Goal: Task Accomplishment & Management: Complete application form

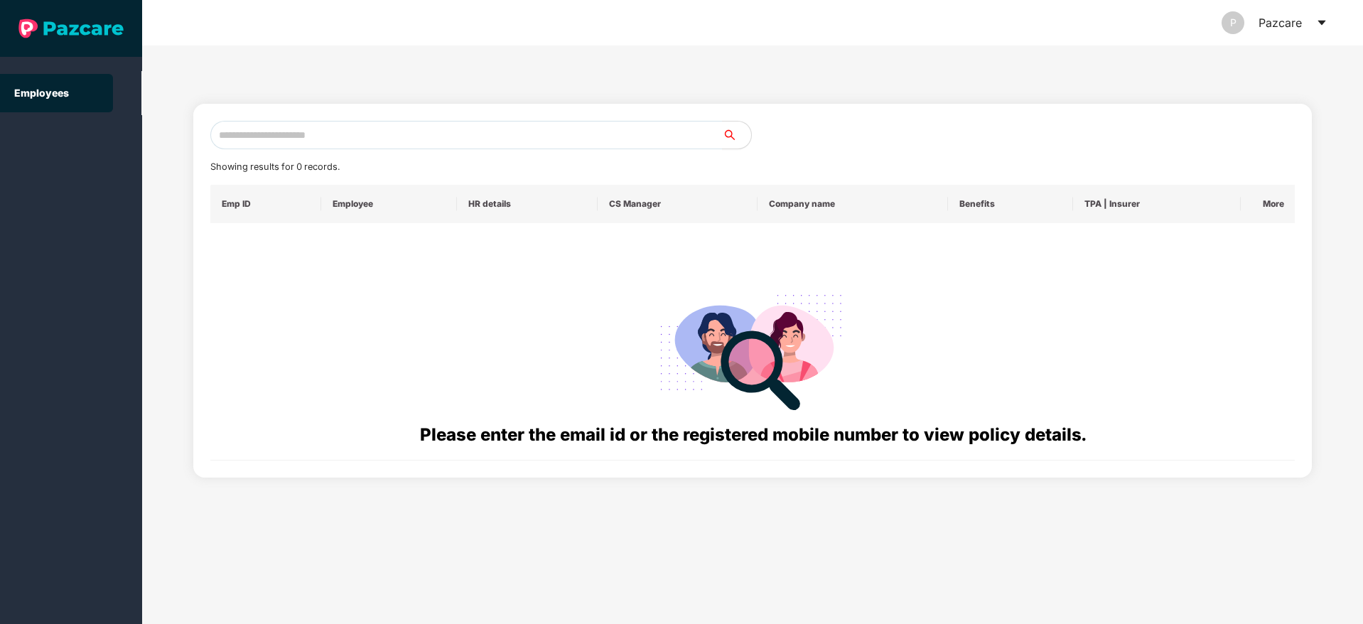
click at [1326, 28] on icon "caret-down" at bounding box center [1322, 22] width 11 height 11
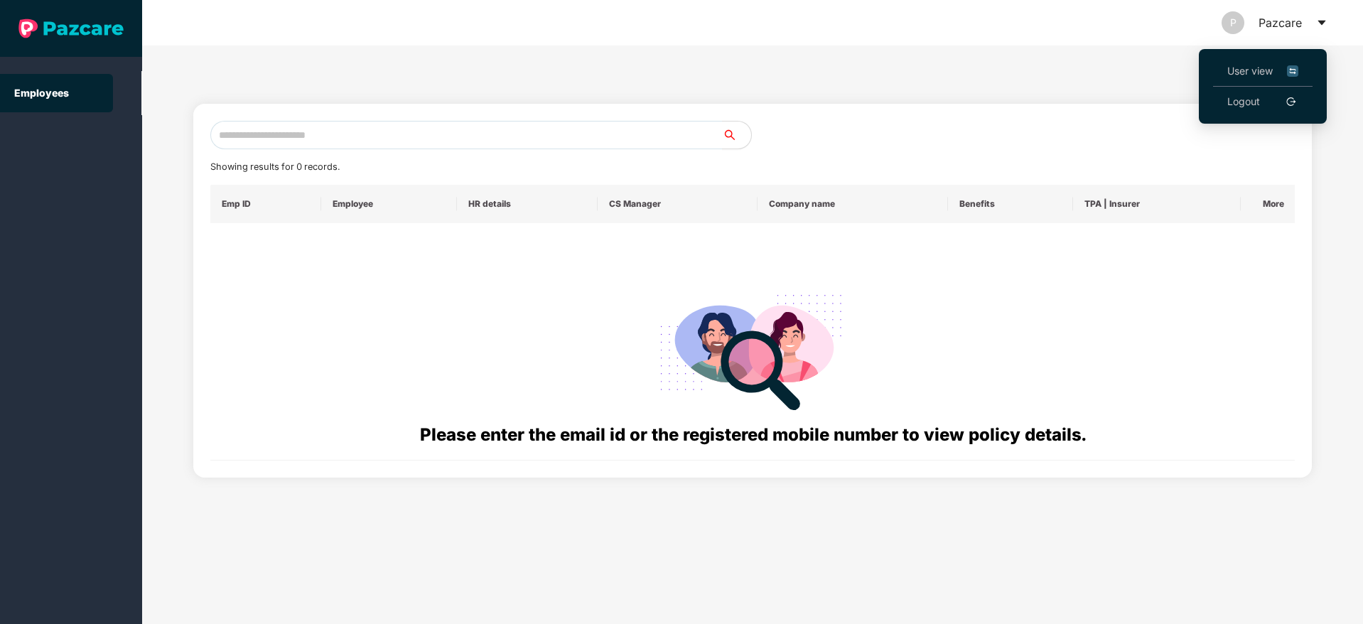
click at [1216, 73] on li "User view" at bounding box center [1263, 71] width 100 height 31
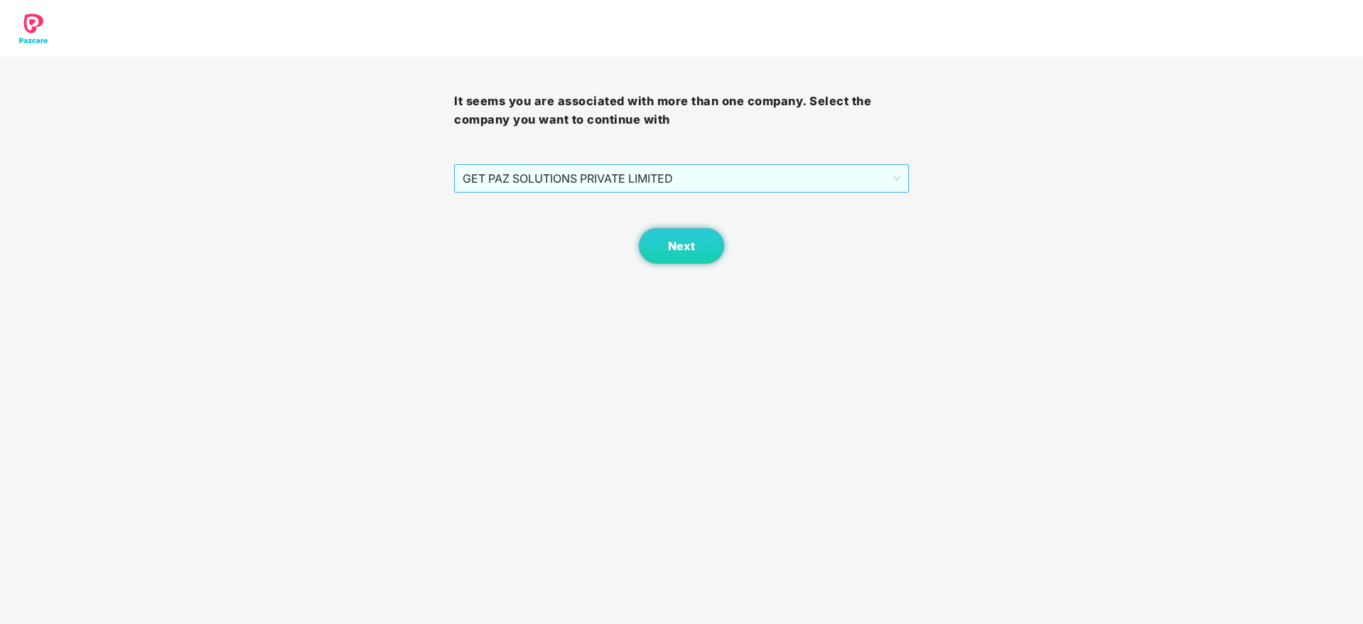
click at [586, 186] on span "GET PAZ SOLUTIONS PRIVATE LIMITED" at bounding box center [681, 178] width 437 height 27
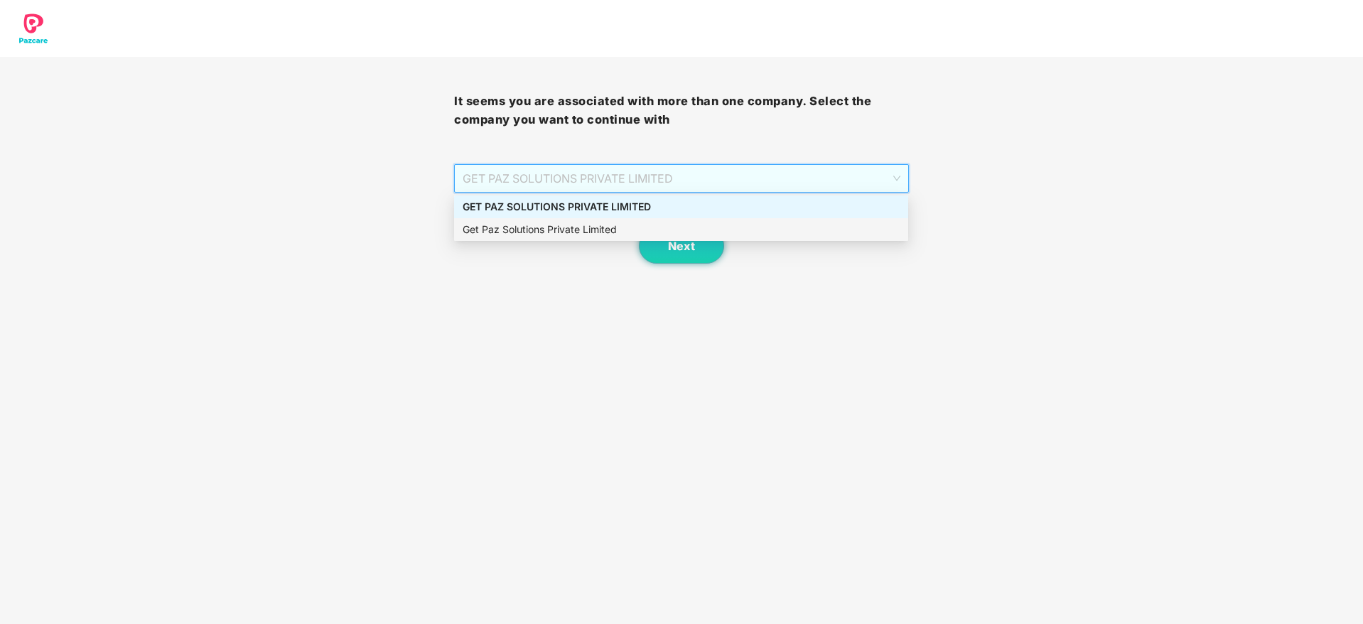
click at [594, 218] on div "Get Paz Solutions Private Limited" at bounding box center [681, 229] width 454 height 23
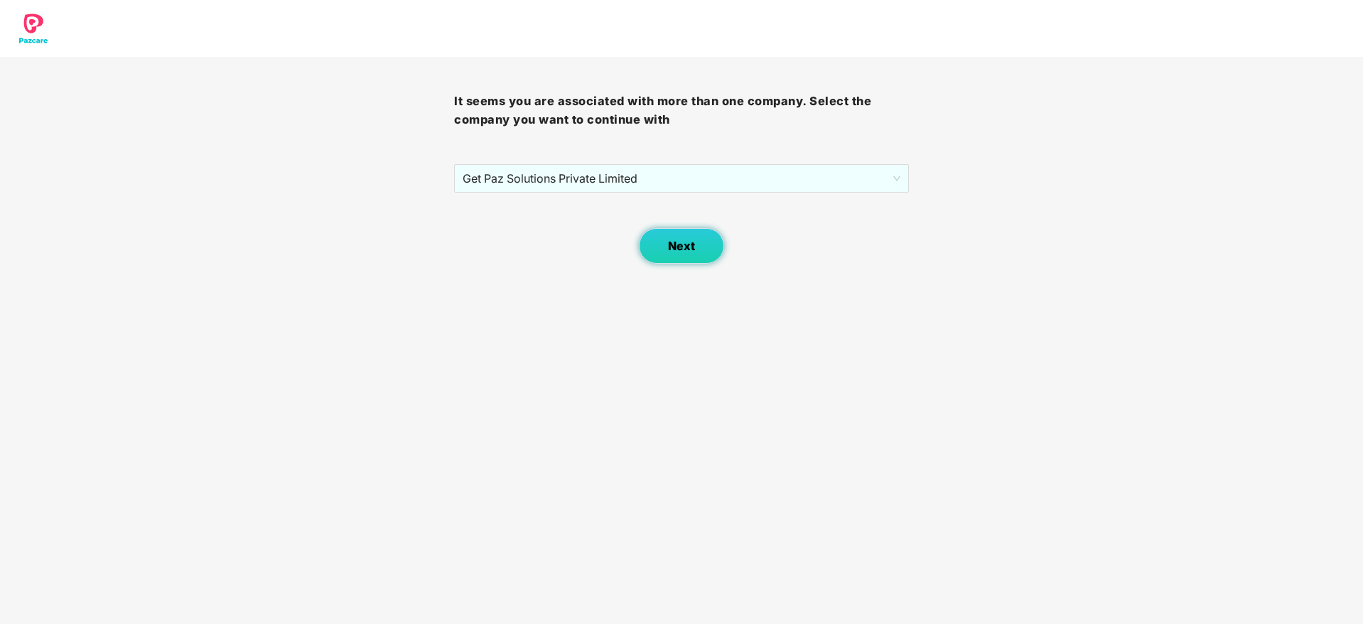
click at [675, 247] on span "Next" at bounding box center [681, 247] width 27 height 14
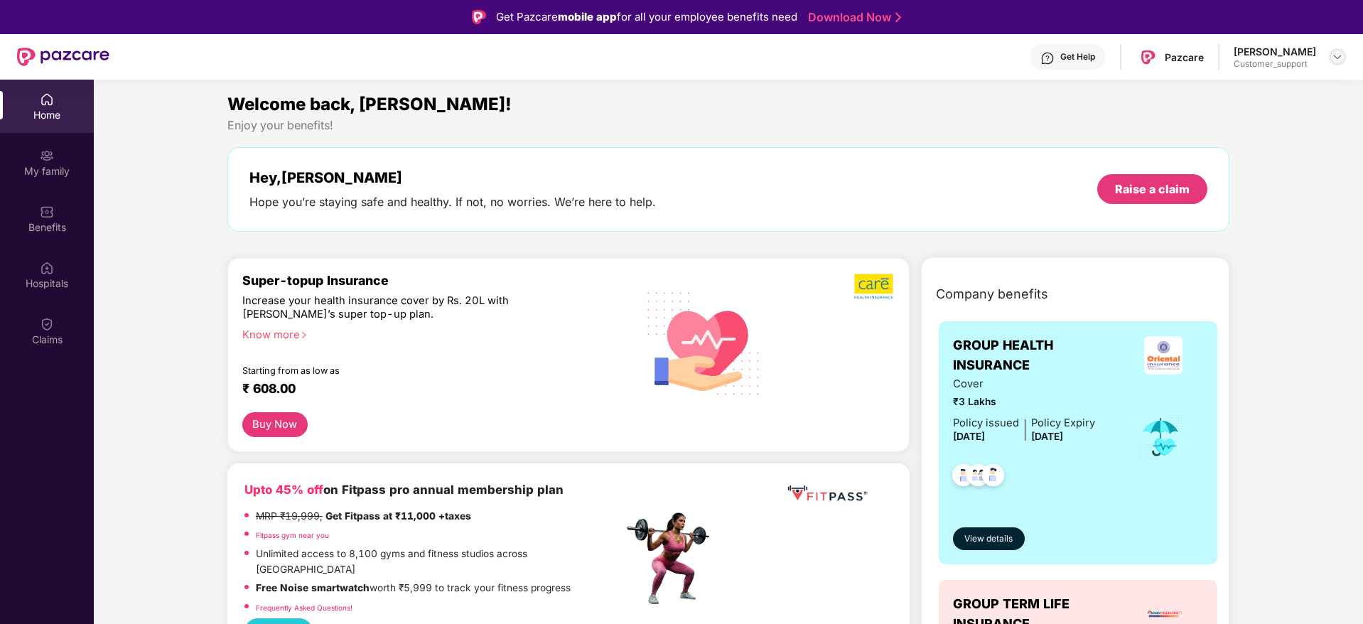
click at [1339, 58] on img at bounding box center [1337, 56] width 11 height 11
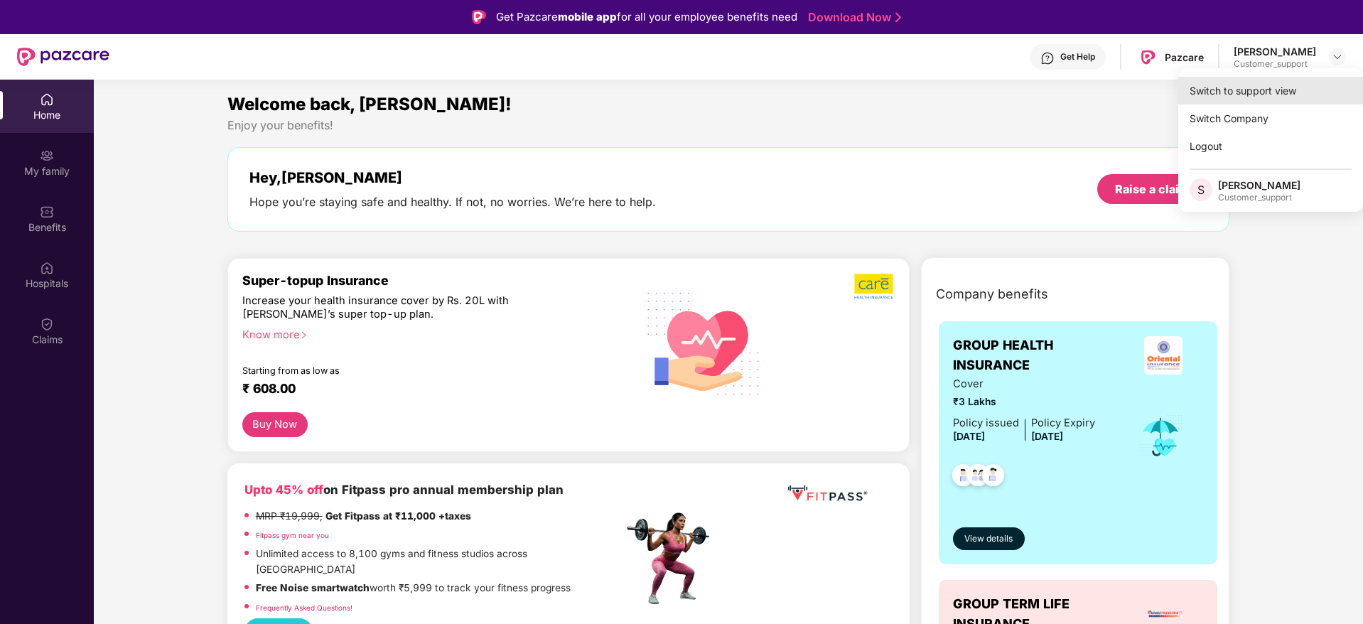
click at [1260, 92] on div "Switch to support view" at bounding box center [1271, 91] width 185 height 28
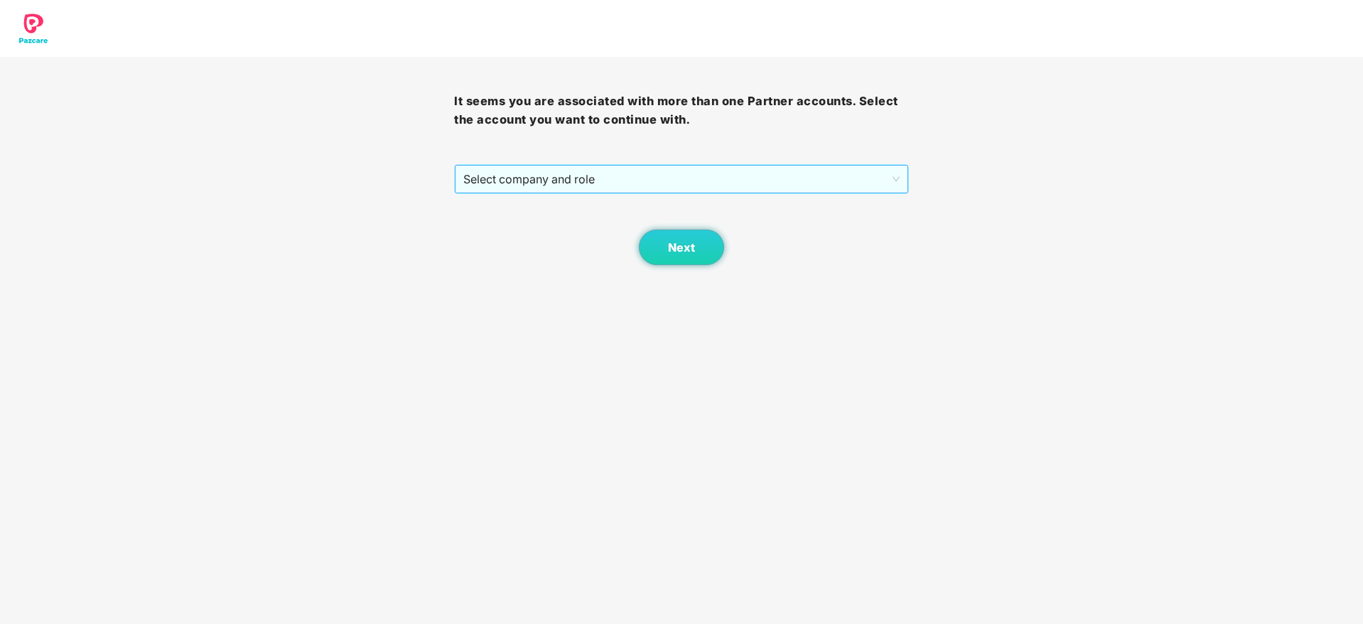
click at [659, 171] on span "Select company and role" at bounding box center [681, 179] width 436 height 27
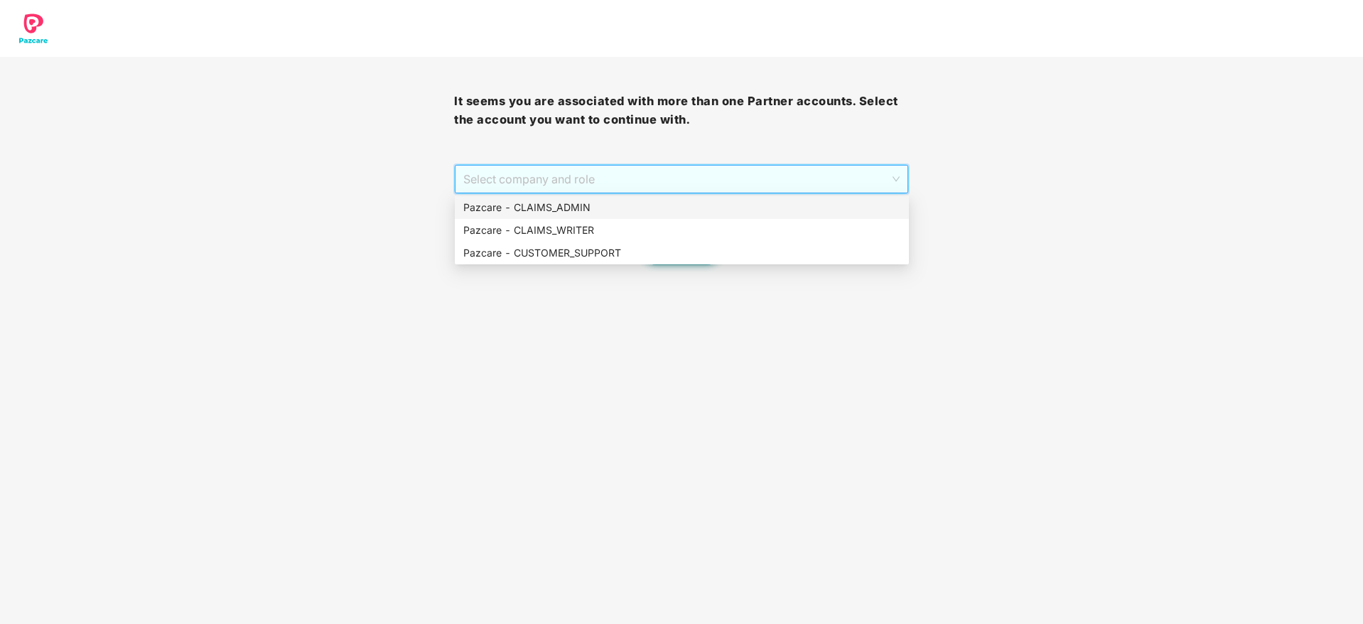
click at [660, 208] on div "Pazcare - CLAIMS_ADMIN" at bounding box center [681, 208] width 437 height 16
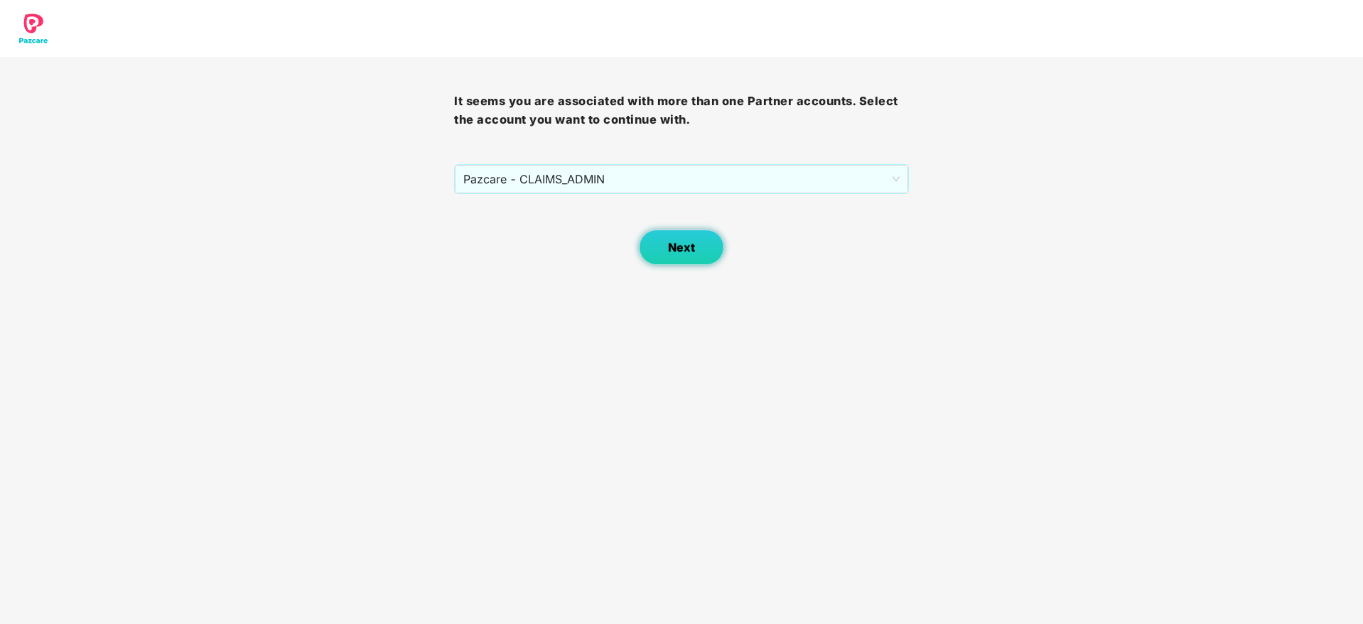
click at [696, 240] on button "Next" at bounding box center [681, 248] width 85 height 36
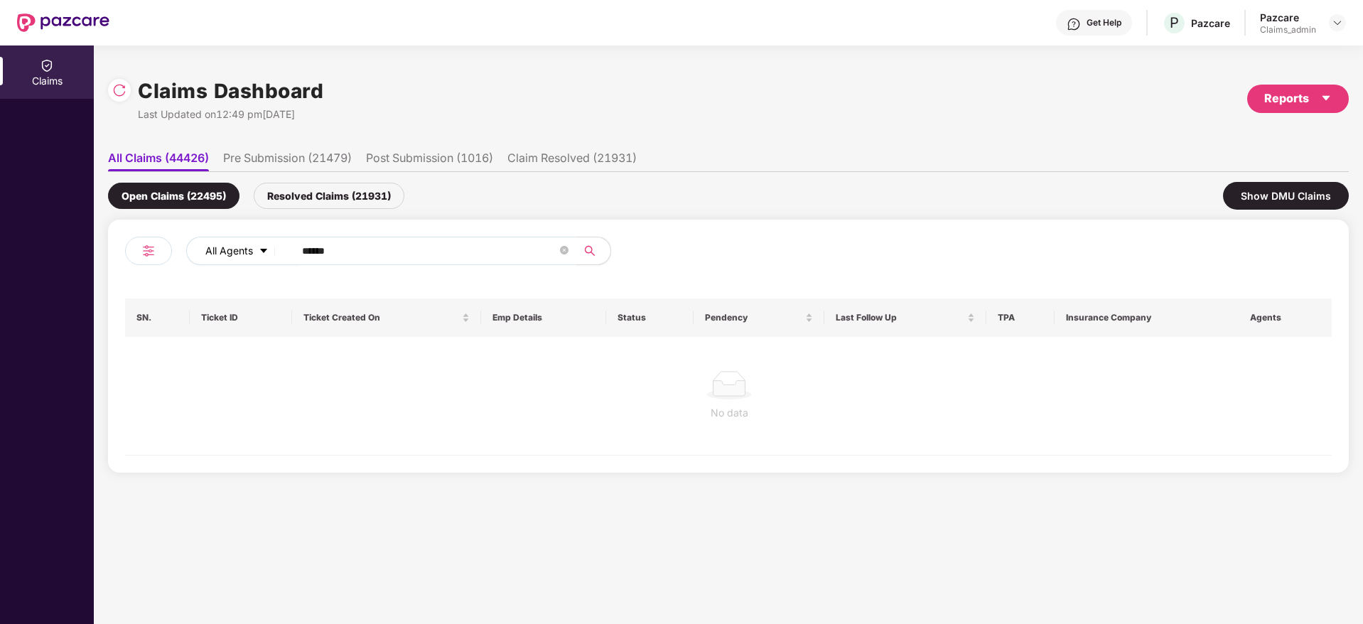
drag, startPoint x: 362, startPoint y: 244, endPoint x: 230, endPoint y: 263, distance: 132.9
click at [230, 263] on div "All Agents ******" at bounding box center [548, 251] width 724 height 28
paste input "text"
type input "******"
click at [333, 203] on div "Resolved Claims (21931)" at bounding box center [329, 196] width 151 height 26
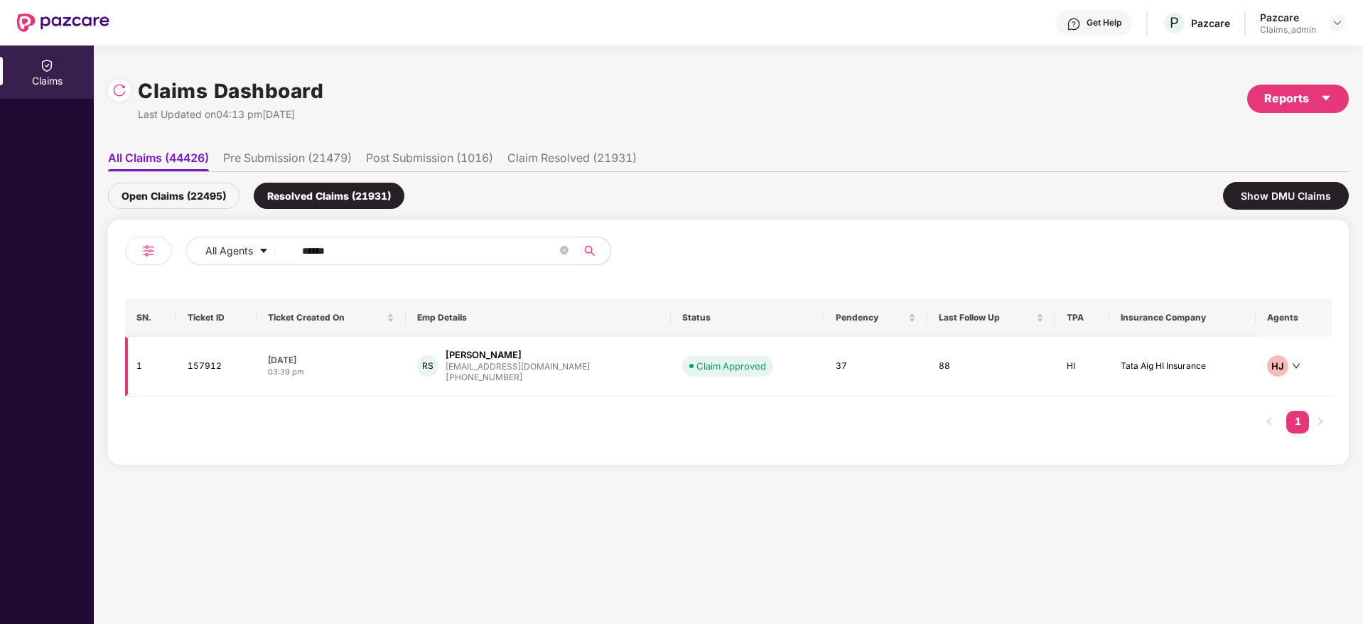
click at [506, 380] on div "+919686699488" at bounding box center [518, 378] width 144 height 14
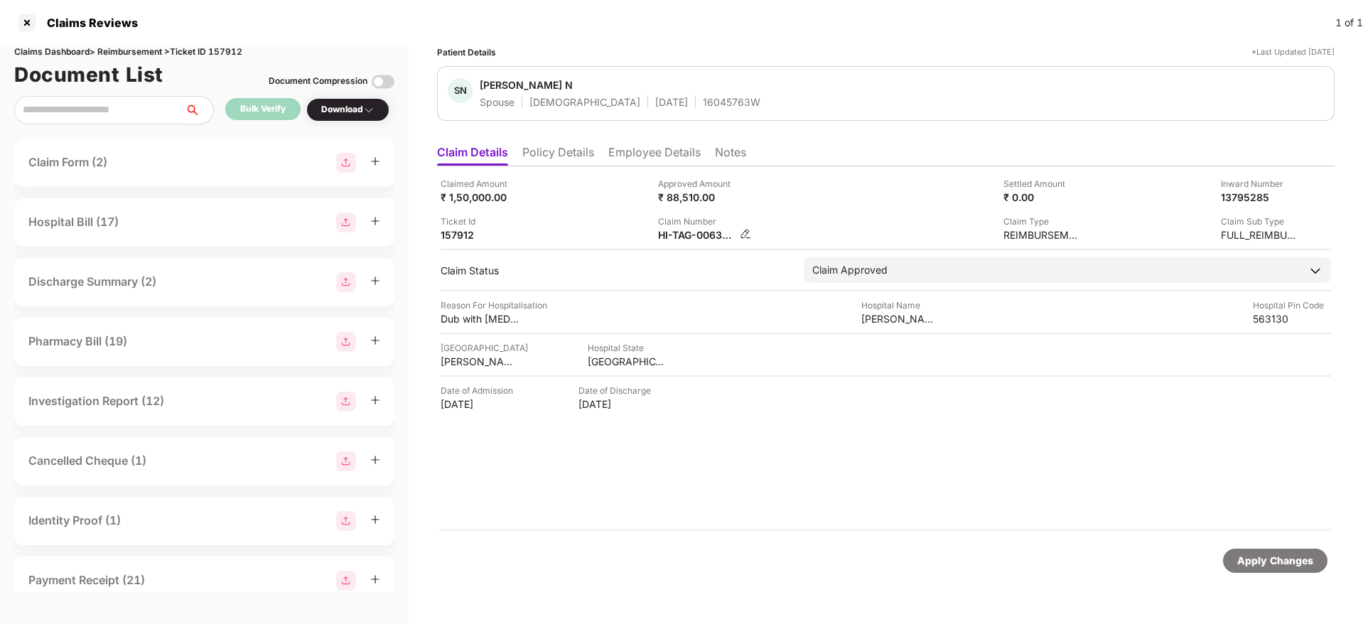
click at [744, 234] on img at bounding box center [745, 233] width 11 height 11
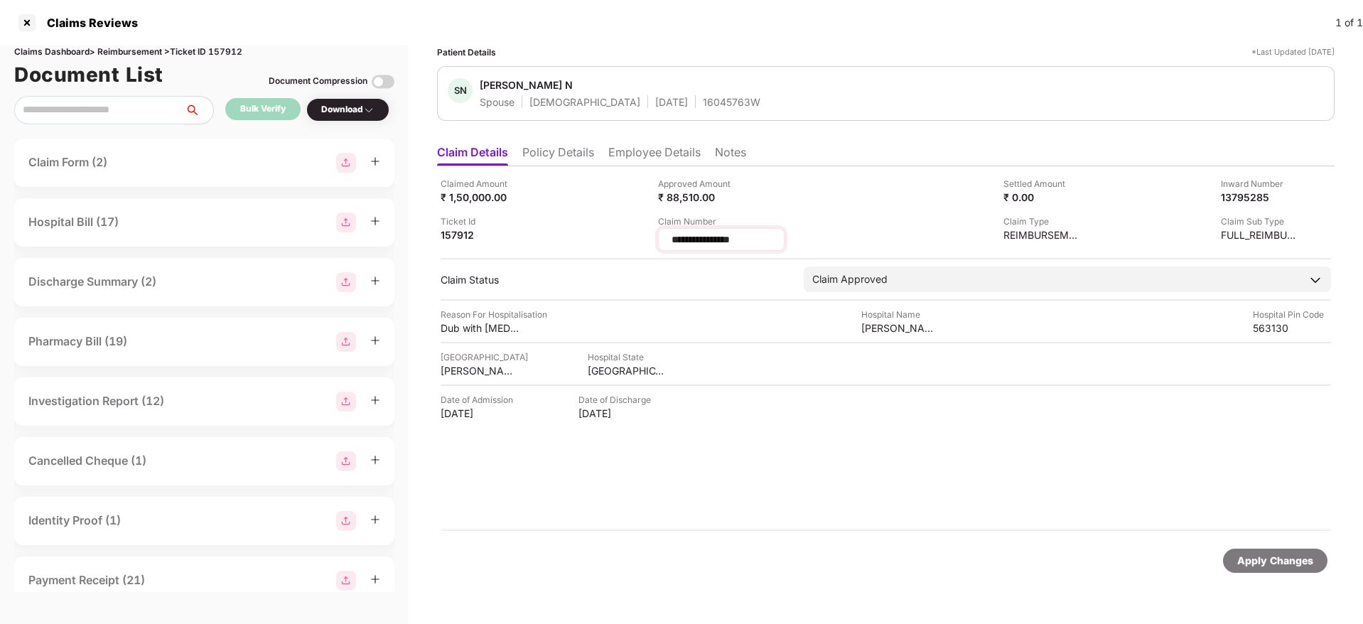
drag, startPoint x: 772, startPoint y: 236, endPoint x: 658, endPoint y: 239, distance: 113.8
click at [658, 239] on div "**********" at bounding box center [721, 239] width 127 height 23
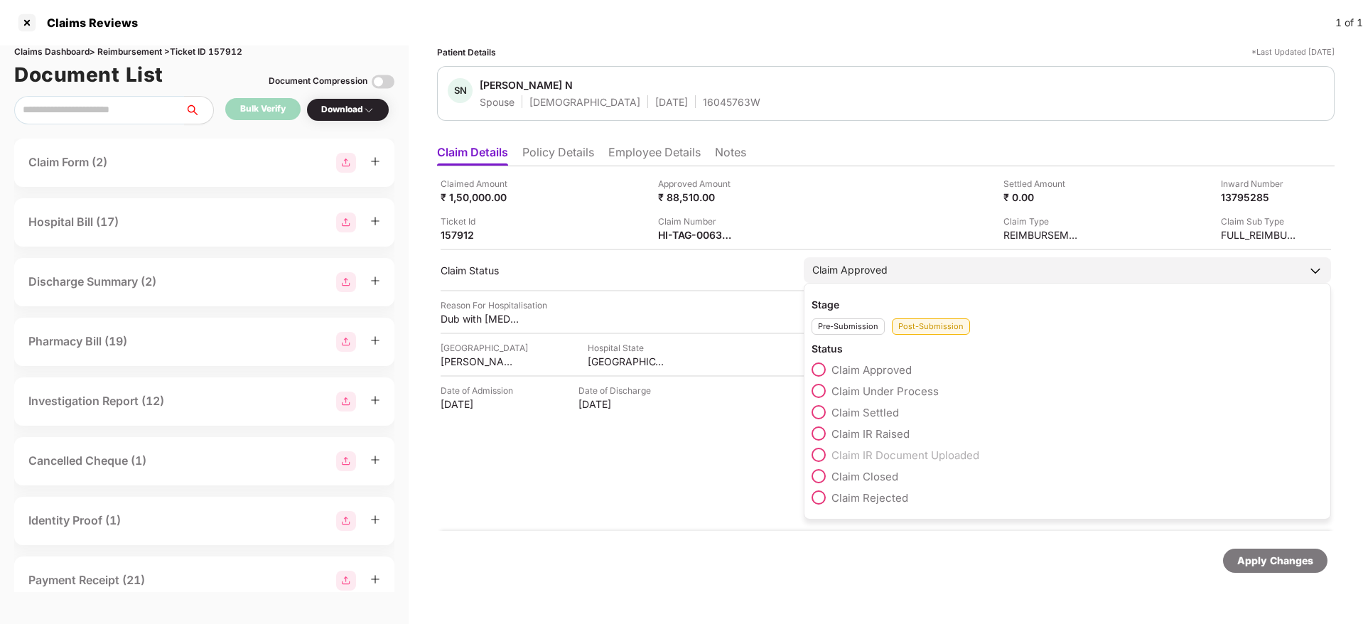
click at [815, 412] on span at bounding box center [819, 412] width 14 height 14
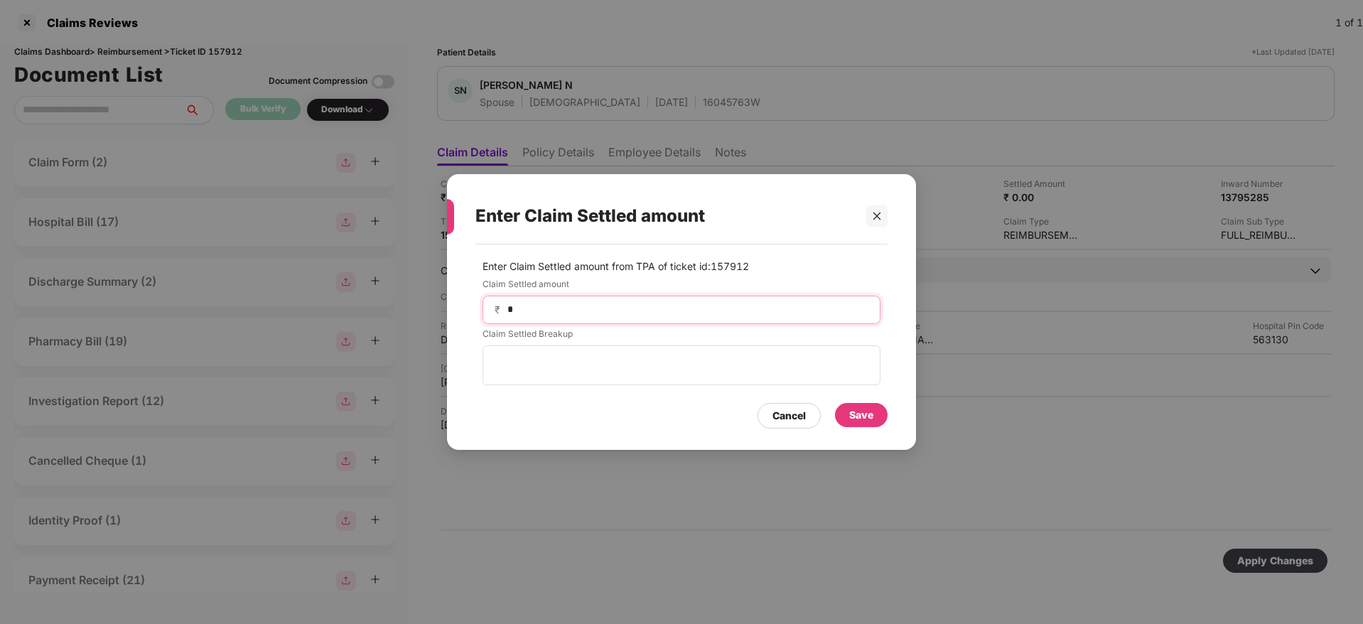
click at [532, 302] on input "*" at bounding box center [687, 309] width 363 height 15
type input "*****"
click at [855, 411] on div "Save" at bounding box center [862, 415] width 24 height 16
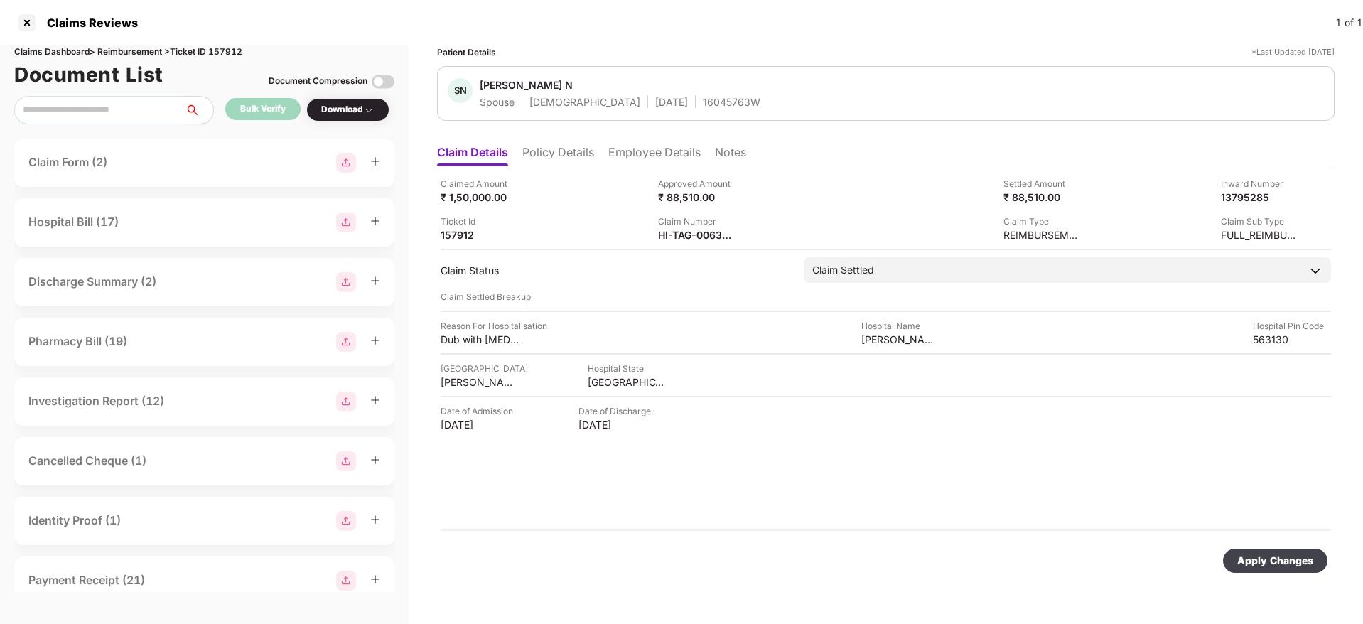
click at [1292, 569] on div "Apply Changes" at bounding box center [1275, 561] width 105 height 24
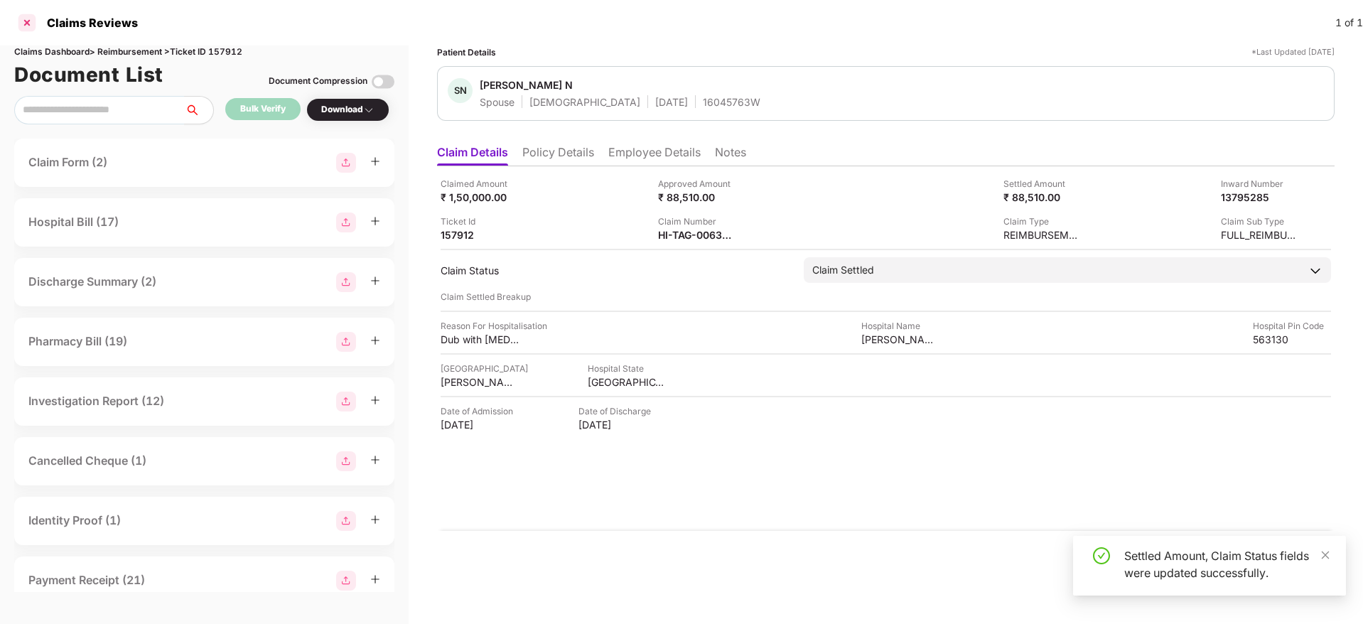
click at [23, 24] on div at bounding box center [27, 22] width 23 height 23
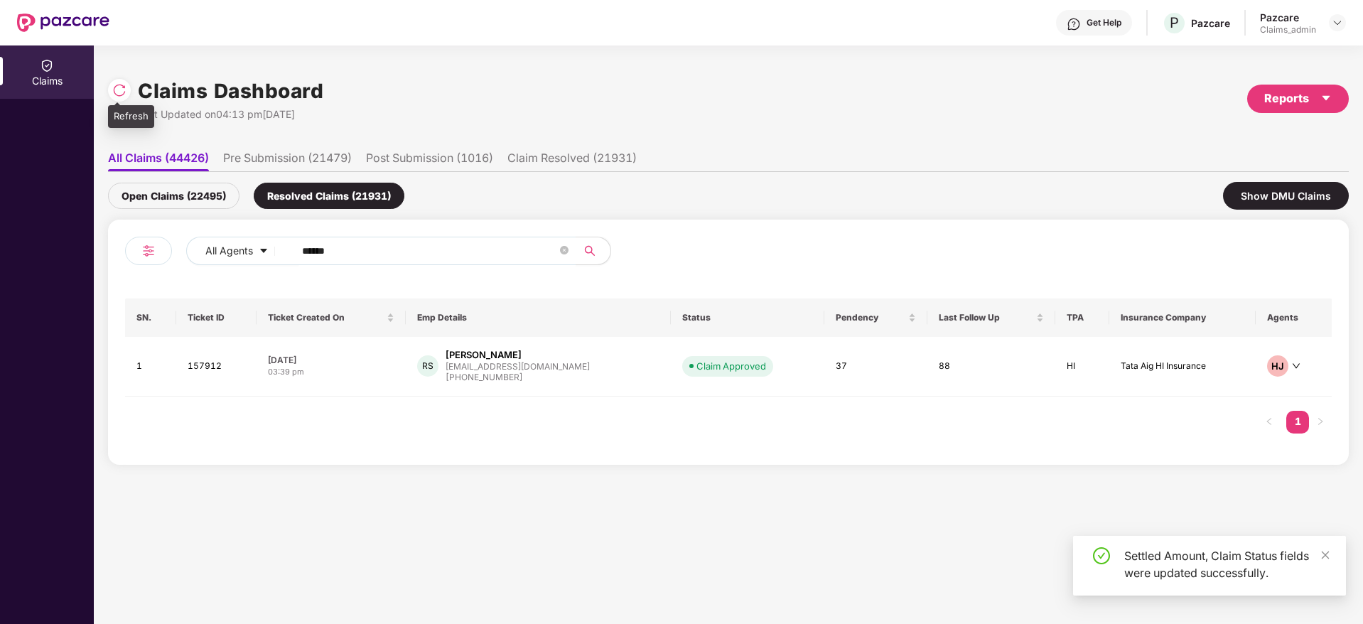
click at [113, 90] on img at bounding box center [119, 90] width 14 height 14
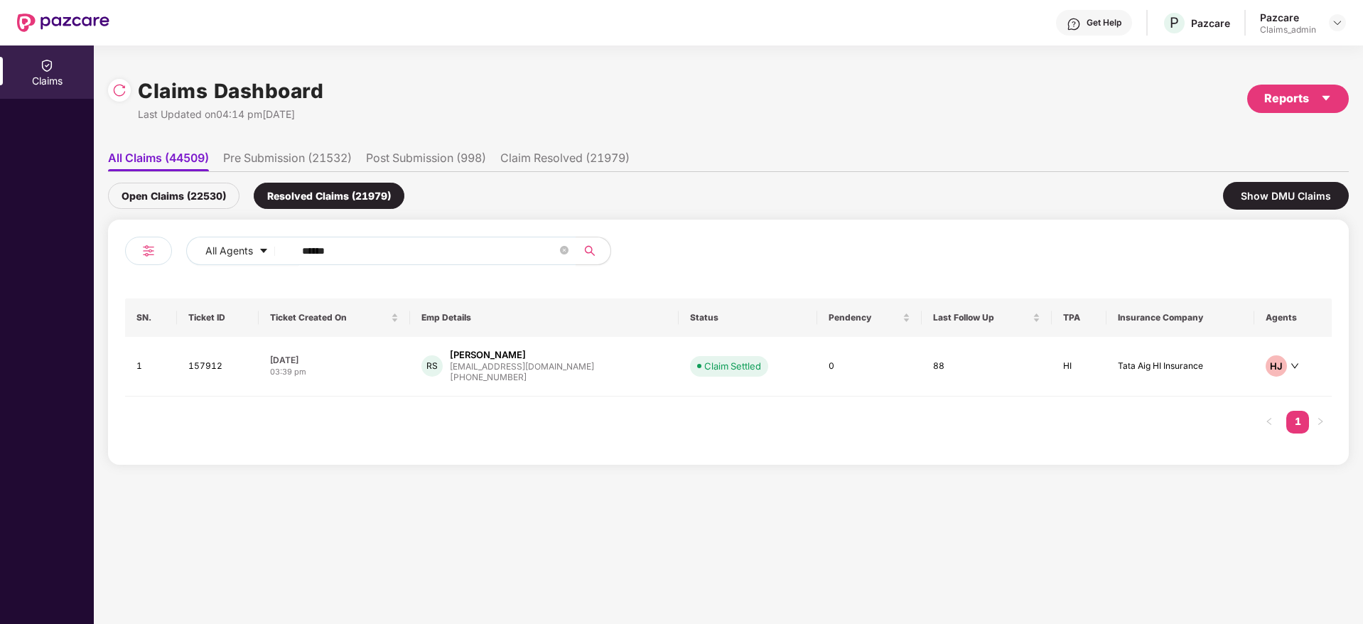
click at [180, 189] on div "Open Claims (22530)" at bounding box center [174, 196] width 132 height 26
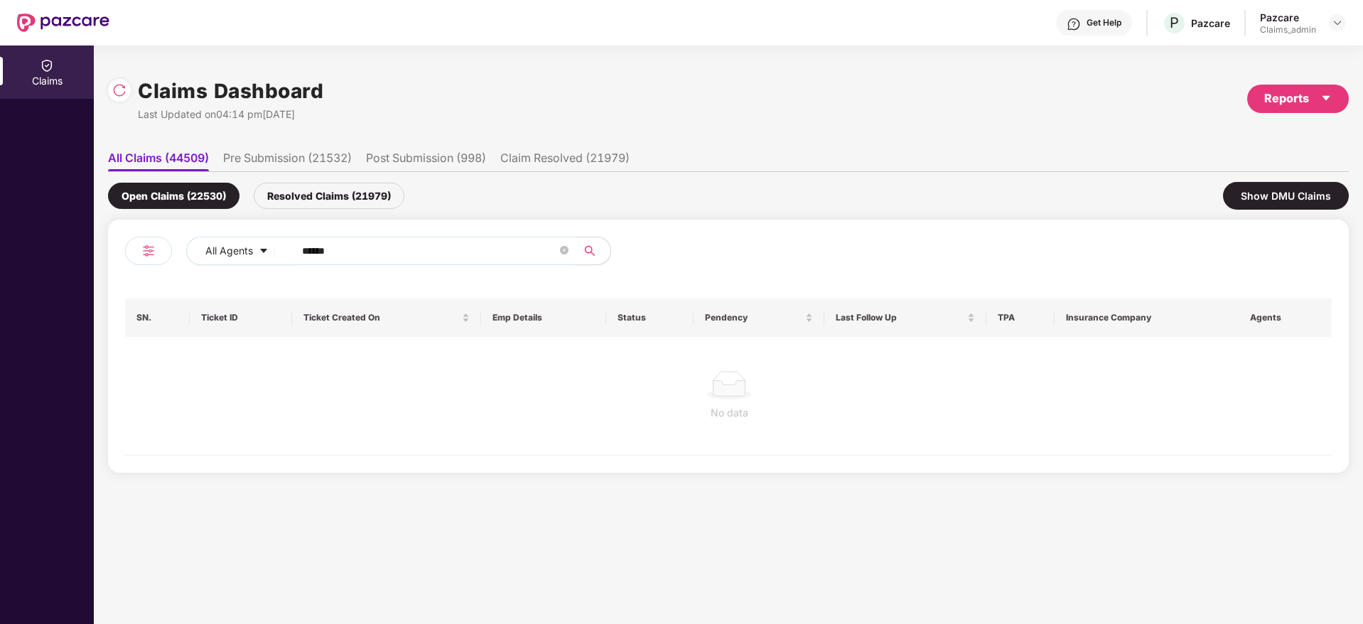
click at [329, 193] on div "Resolved Claims (21979)" at bounding box center [329, 196] width 151 height 26
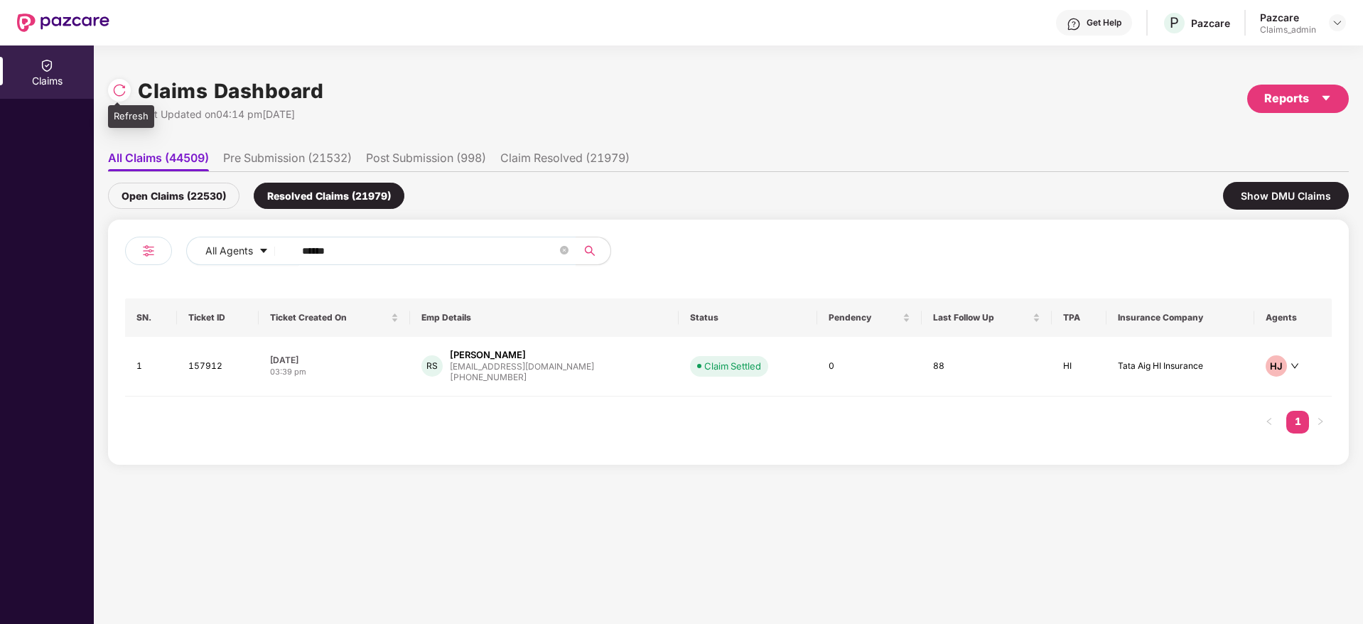
click at [114, 90] on img at bounding box center [119, 90] width 14 height 14
click at [168, 190] on div "Open Claims (22530)" at bounding box center [174, 196] width 132 height 26
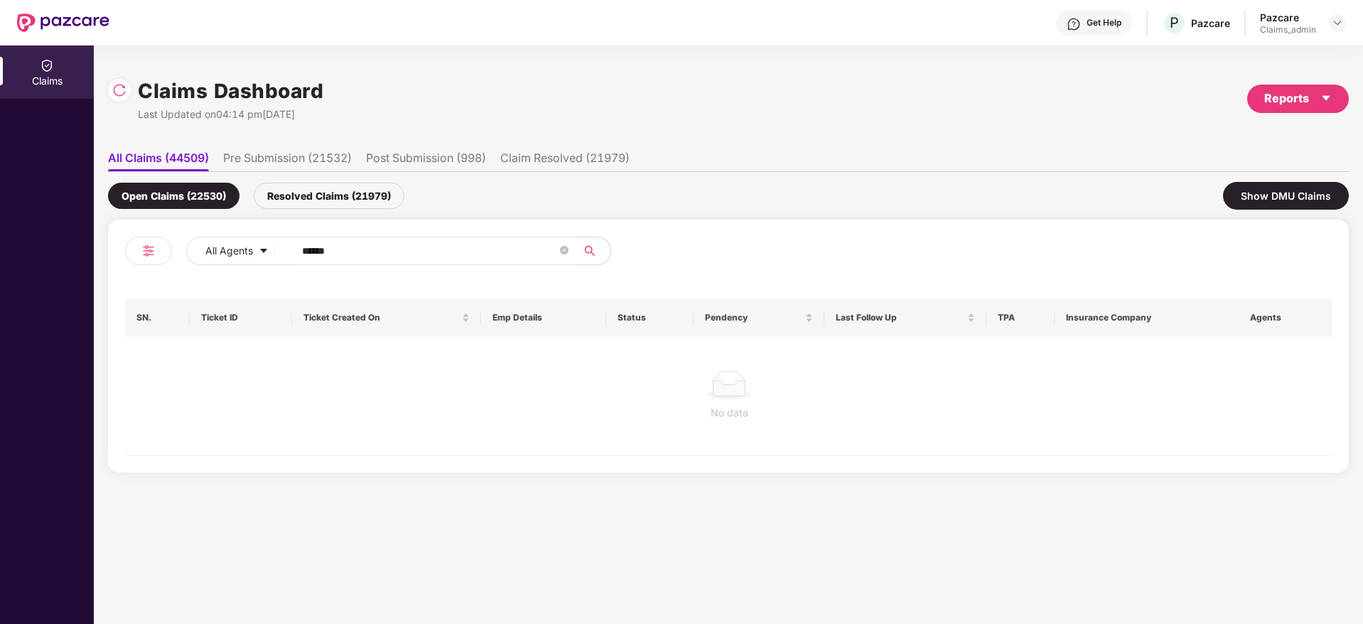
click at [327, 191] on div "Resolved Claims (21979)" at bounding box center [329, 196] width 151 height 26
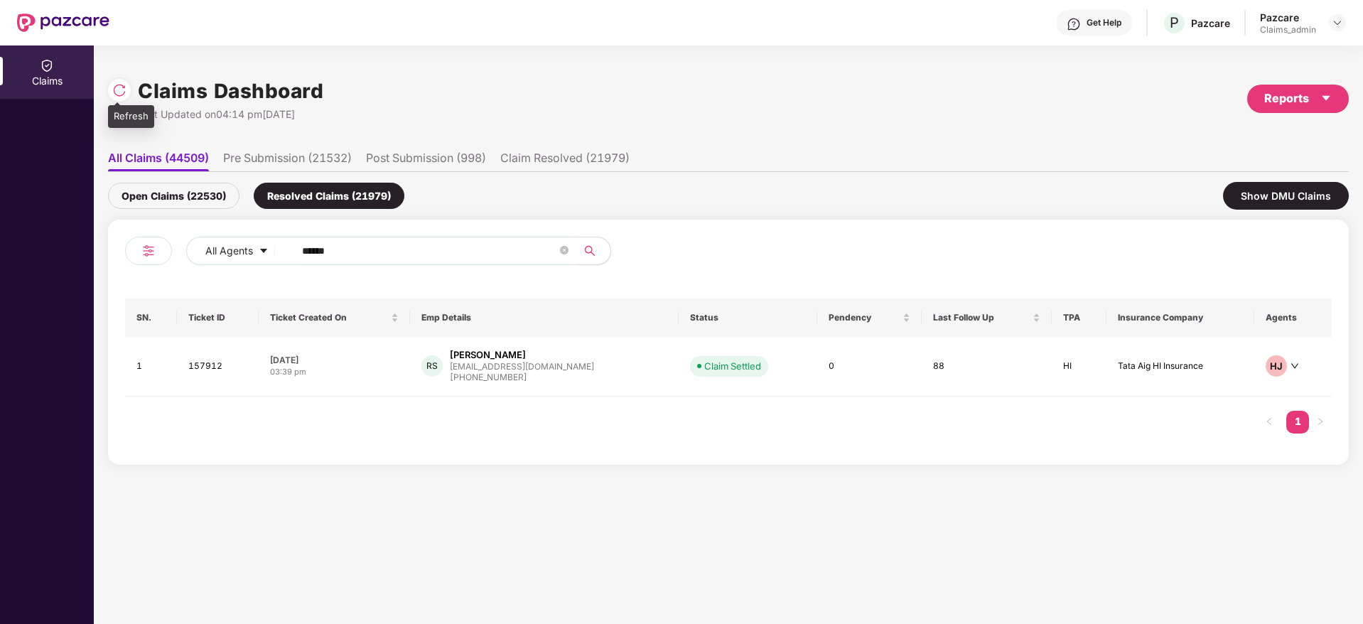
click at [117, 88] on img at bounding box center [119, 90] width 14 height 14
click at [380, 245] on input "******" at bounding box center [429, 250] width 255 height 21
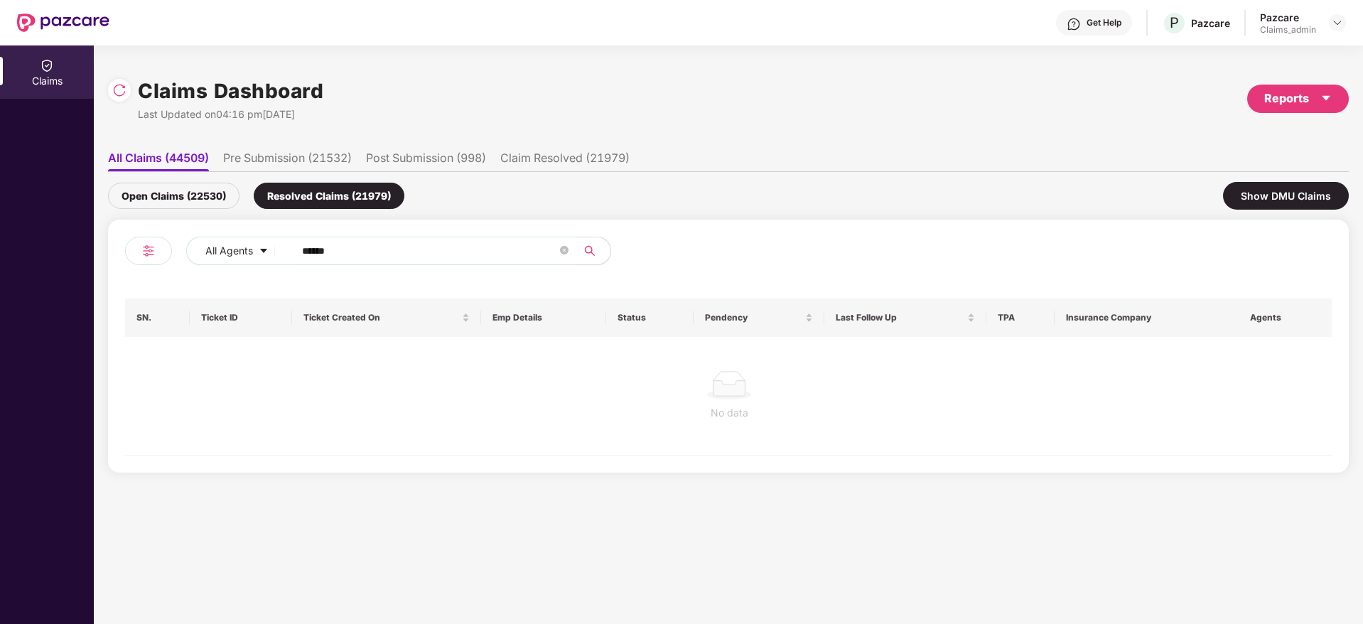
click at [189, 201] on div "Open Claims (22530)" at bounding box center [174, 196] width 132 height 26
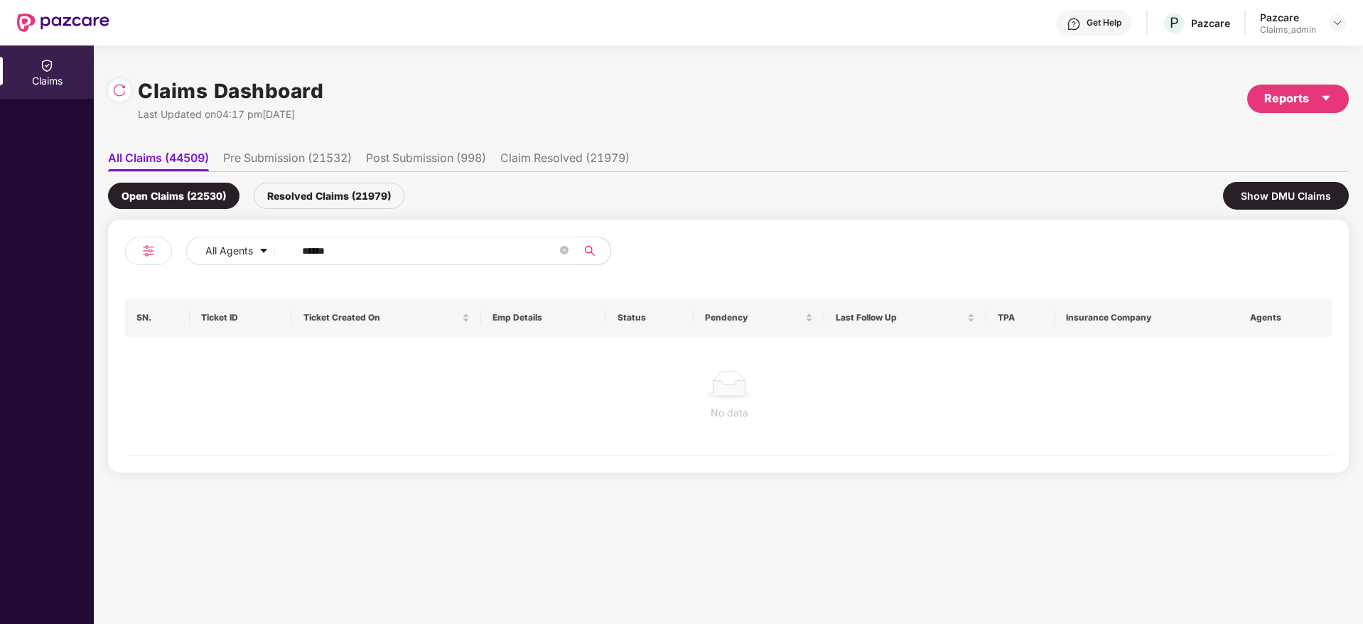
click at [325, 193] on div "Resolved Claims (21979)" at bounding box center [329, 196] width 151 height 26
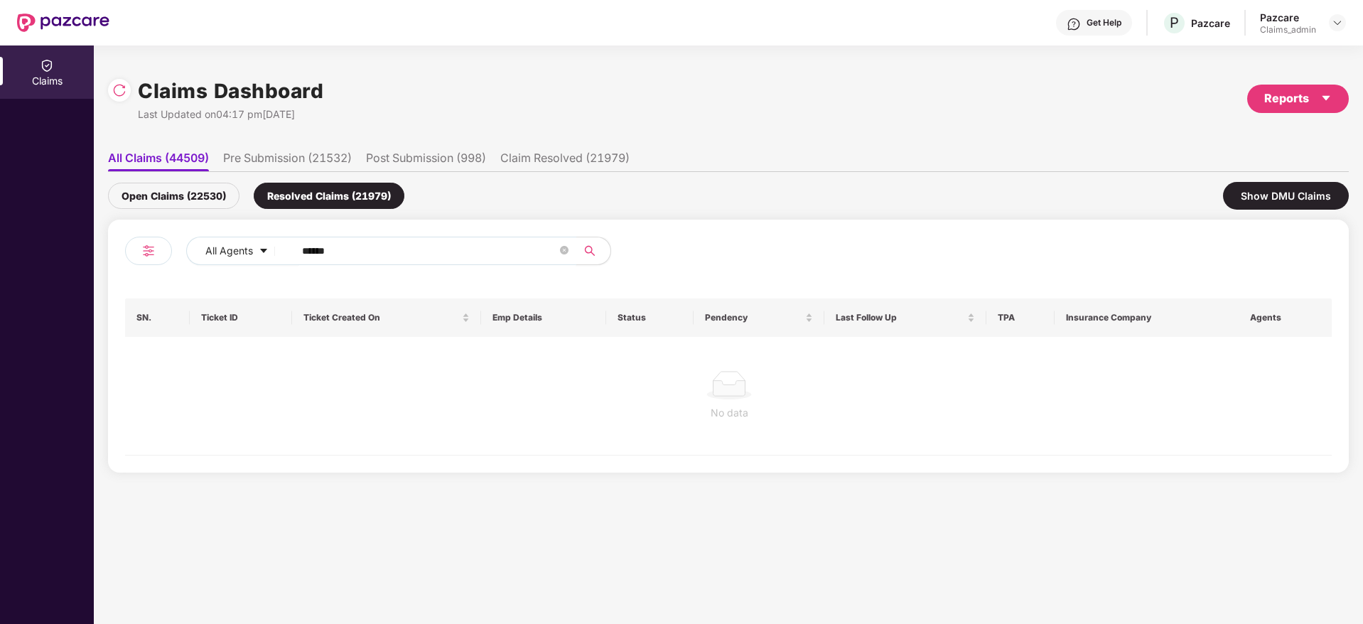
click at [317, 251] on input "******" at bounding box center [429, 250] width 255 height 21
click at [357, 251] on input "*******" at bounding box center [429, 250] width 255 height 21
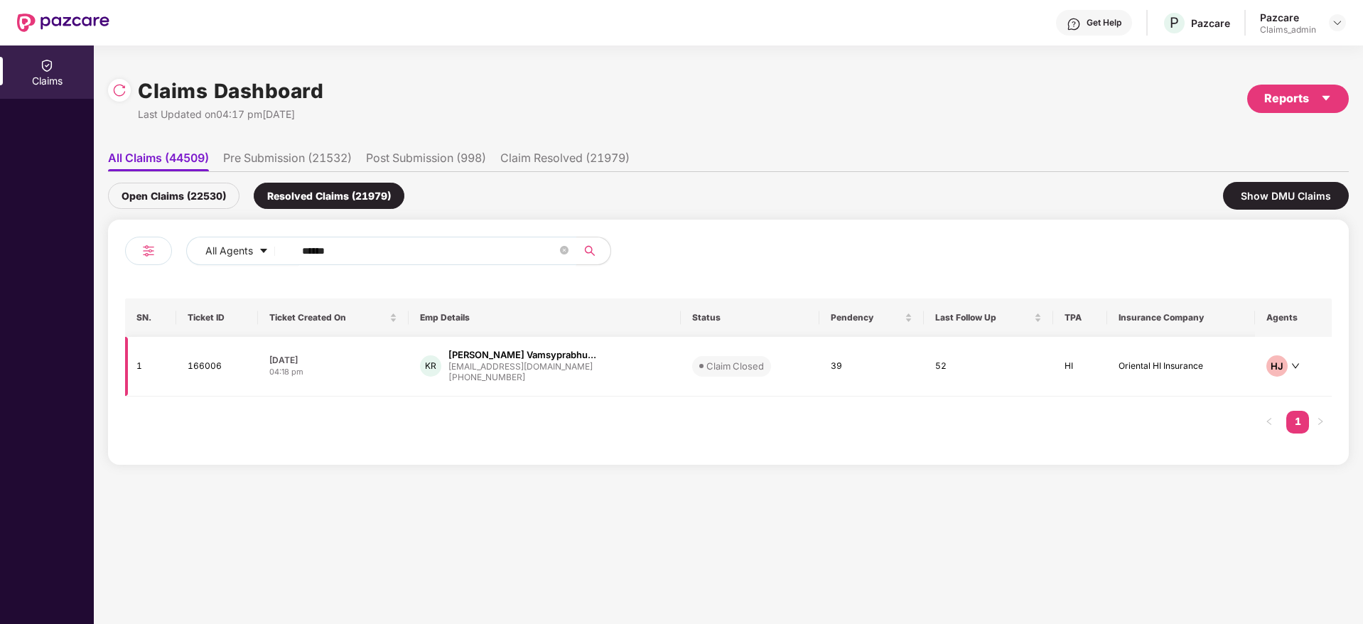
type input "******"
click at [484, 369] on div "vamsy@xoxoday.com" at bounding box center [523, 366] width 148 height 9
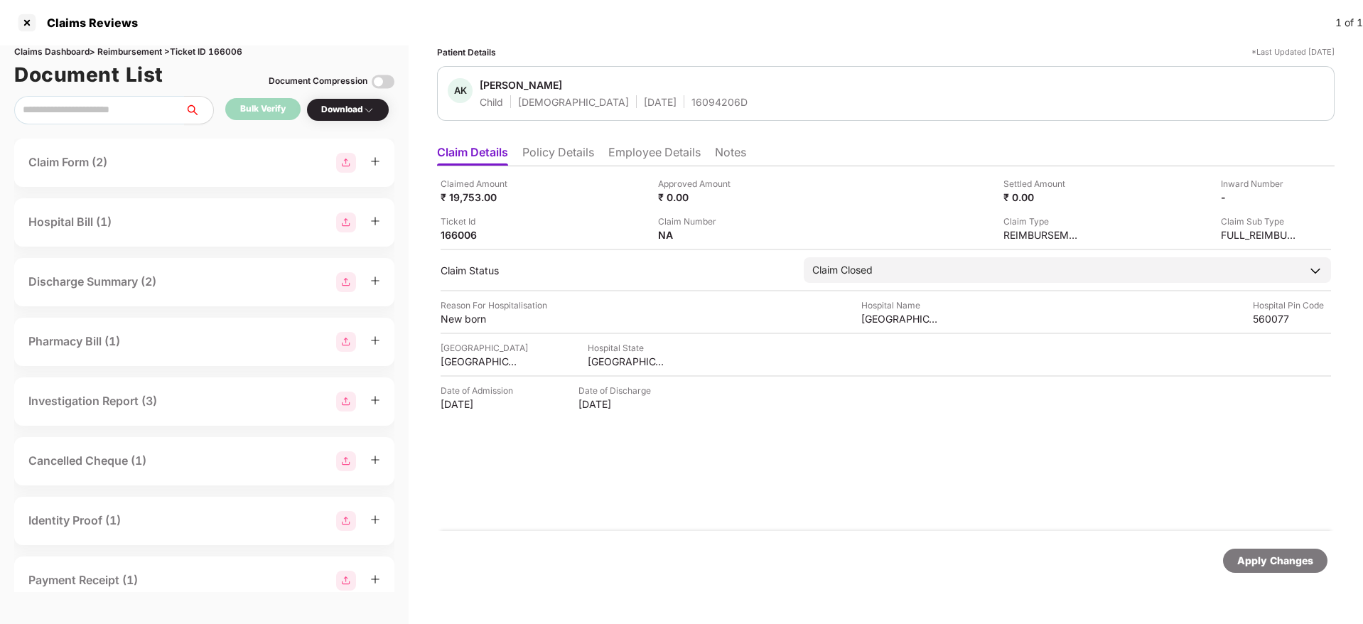
click at [720, 156] on li "Notes" at bounding box center [730, 155] width 31 height 21
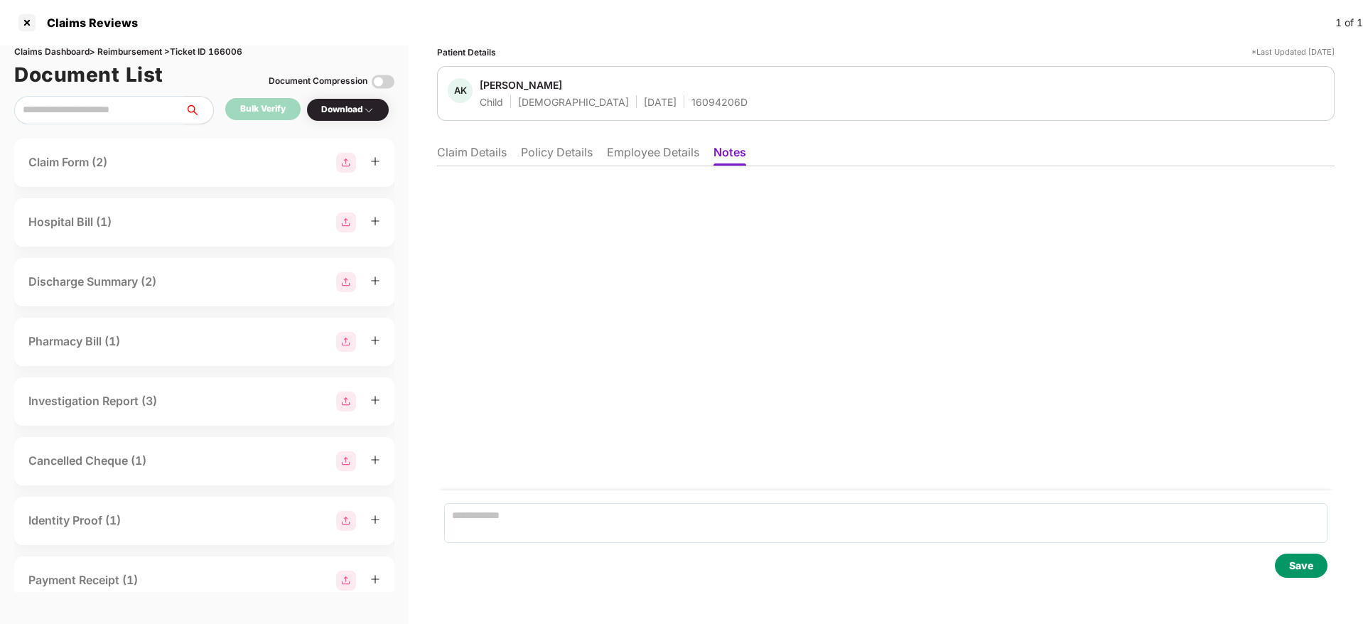
click at [451, 143] on ul "Claim Details Policy Details Employee Details Notes" at bounding box center [886, 152] width 898 height 28
click at [451, 161] on li "Claim Details" at bounding box center [472, 155] width 70 height 21
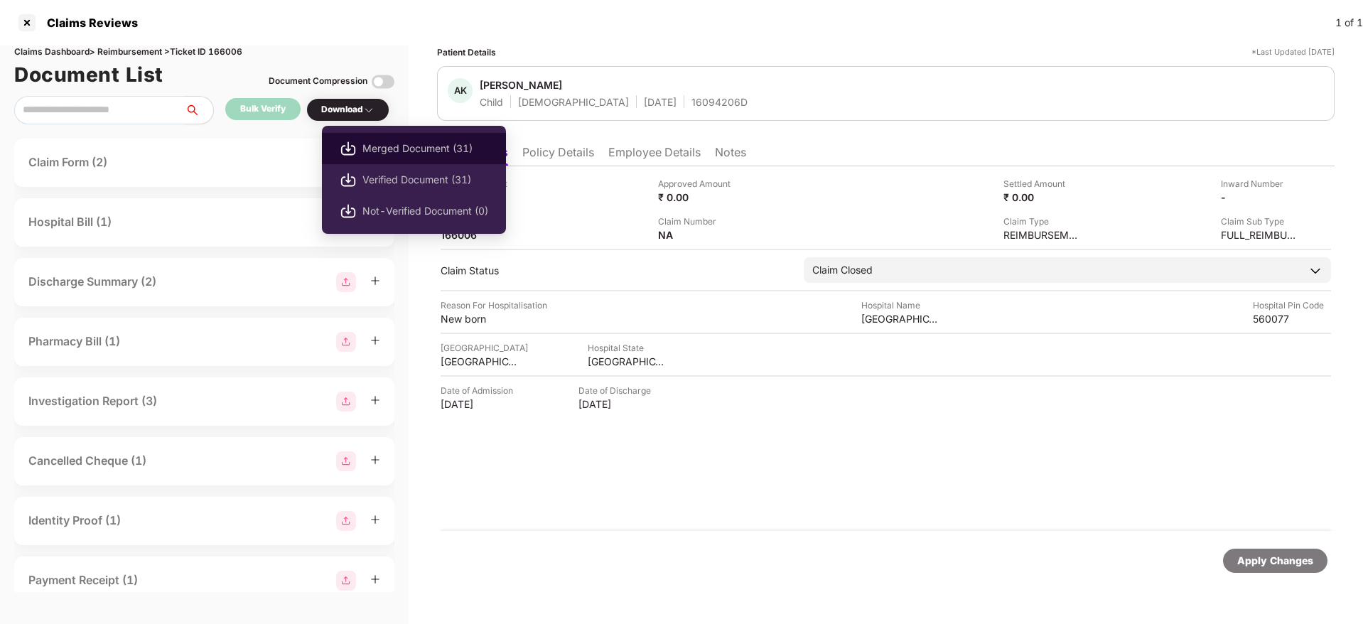
click at [371, 138] on li "Merged Document (31)" at bounding box center [414, 148] width 184 height 31
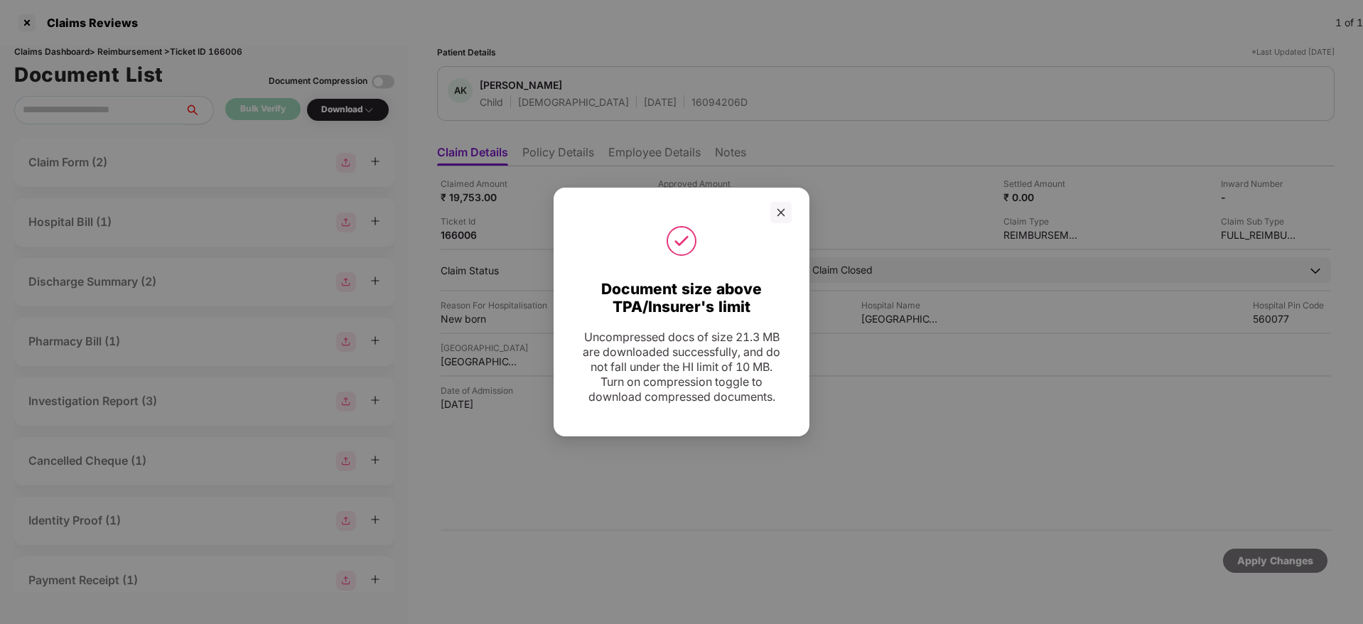
click at [1172, 68] on div "Document size above TPA/Insurer's limit Uncompressed docs of size 21.3 MB are d…" at bounding box center [681, 312] width 1363 height 624
click at [778, 223] on div at bounding box center [682, 241] width 220 height 36
click at [779, 215] on icon "close" at bounding box center [782, 212] width 8 height 8
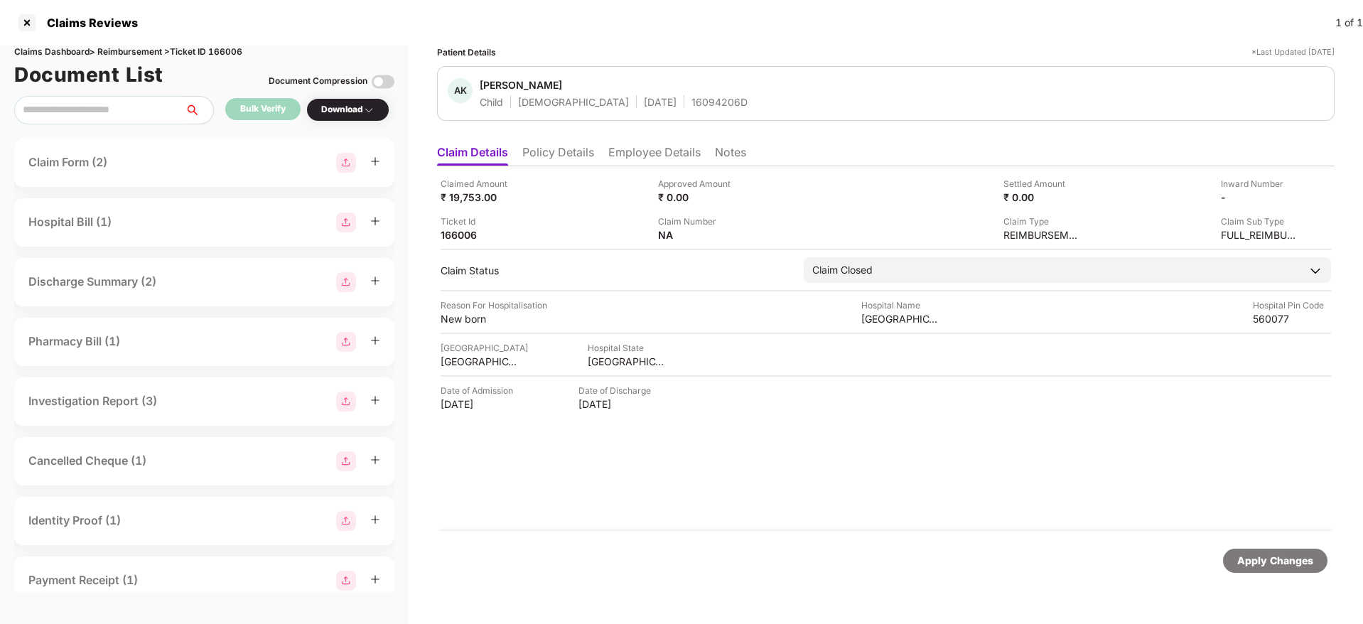
click at [616, 145] on li "Employee Details" at bounding box center [655, 155] width 92 height 21
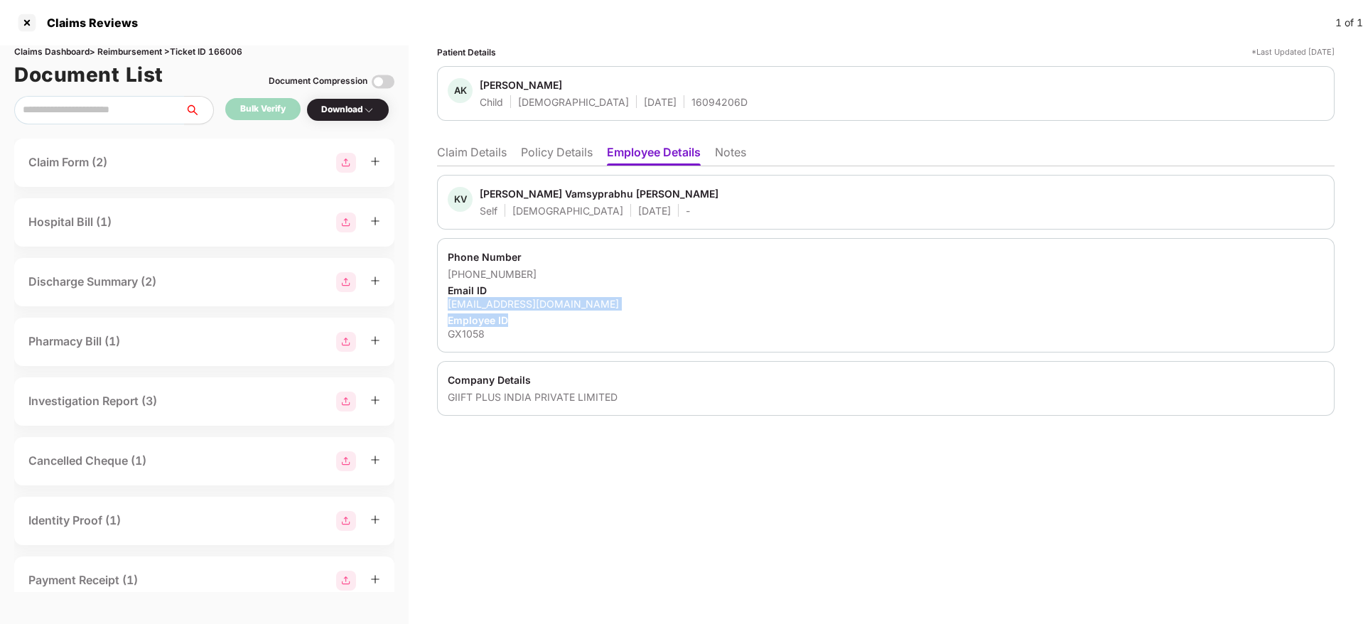
copy div "vamsy@xoxoday.com Employee ID"
drag, startPoint x: 443, startPoint y: 305, endPoint x: 569, endPoint y: 314, distance: 126.9
click at [569, 314] on div "Phone Number +919611944303 Email ID vamsy@xoxoday.com Employee ID GX1058" at bounding box center [886, 295] width 898 height 114
click at [570, 314] on div "Employee ID" at bounding box center [886, 321] width 877 height 14
drag, startPoint x: 568, startPoint y: 304, endPoint x: 441, endPoint y: 306, distance: 127.3
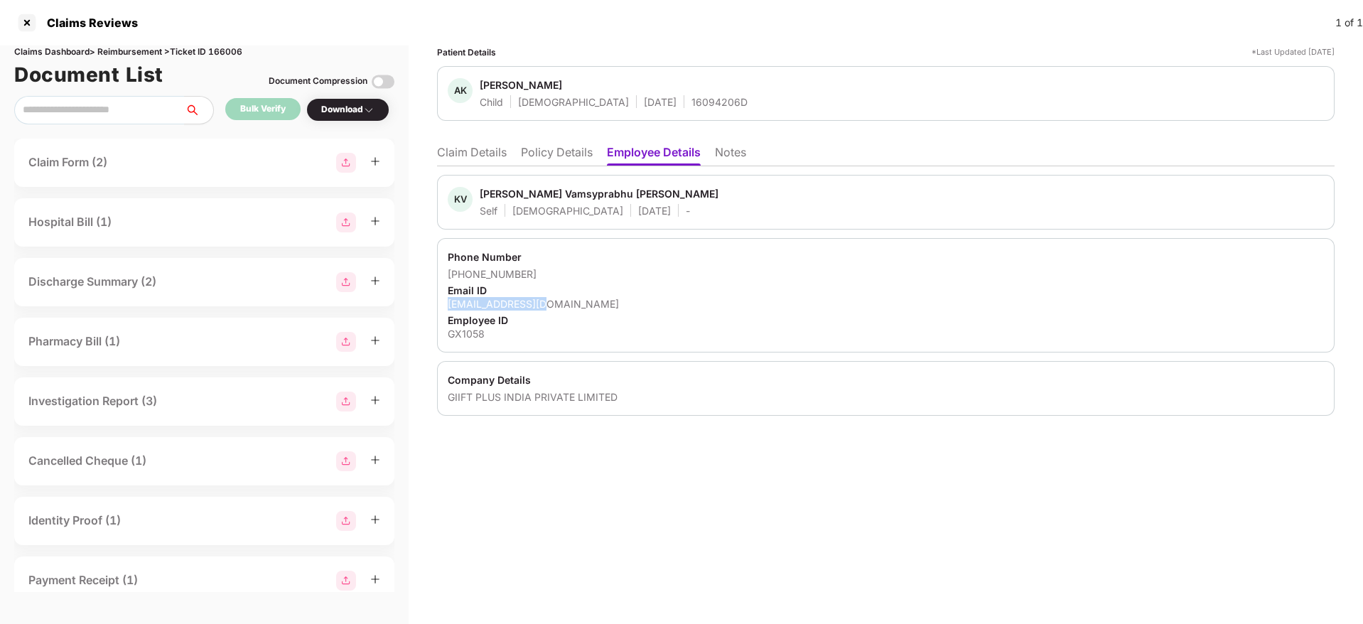
click at [441, 306] on div "Phone Number +919611944303 Email ID vamsy@xoxoday.com Employee ID GX1058" at bounding box center [886, 295] width 898 height 114
copy div "vamsy@xoxoday.com"
click at [488, 157] on li "Claim Details" at bounding box center [472, 155] width 70 height 21
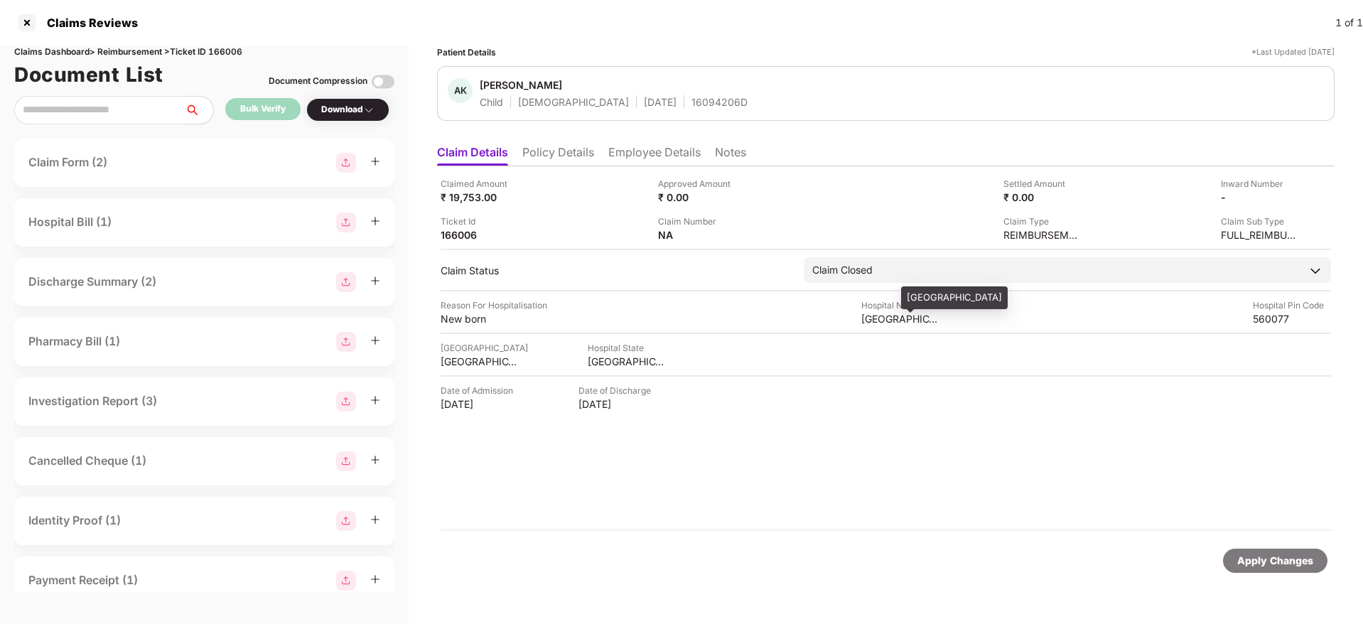
drag, startPoint x: 909, startPoint y: 299, endPoint x: 989, endPoint y: 294, distance: 79.7
click at [989, 294] on div "Cloudnine Hospital" at bounding box center [954, 297] width 107 height 23
copy div "Cloudnine Hospital"
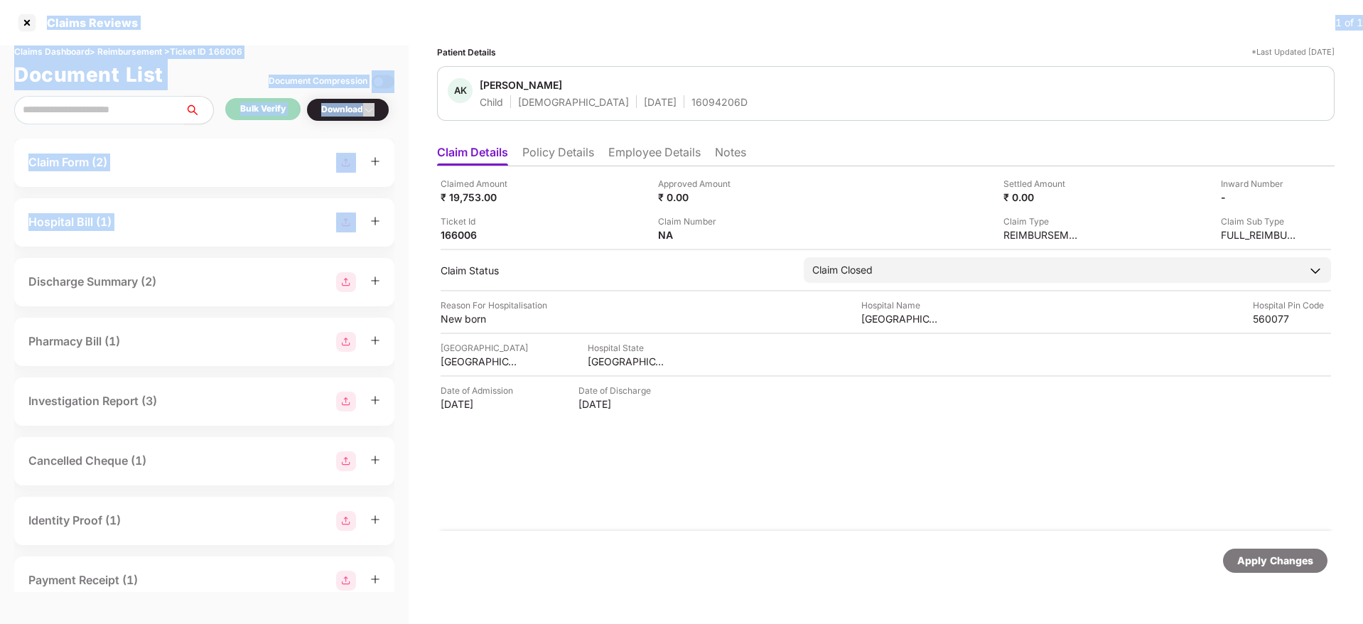
drag, startPoint x: 25, startPoint y: 26, endPoint x: 370, endPoint y: 240, distance: 406.8
click at [370, 240] on div "Claims Reviews 1 of 1 Claims Dashboard > Reimbursement > Ticket ID 166006 Docum…" at bounding box center [681, 312] width 1363 height 624
click at [35, 21] on div at bounding box center [27, 22] width 23 height 23
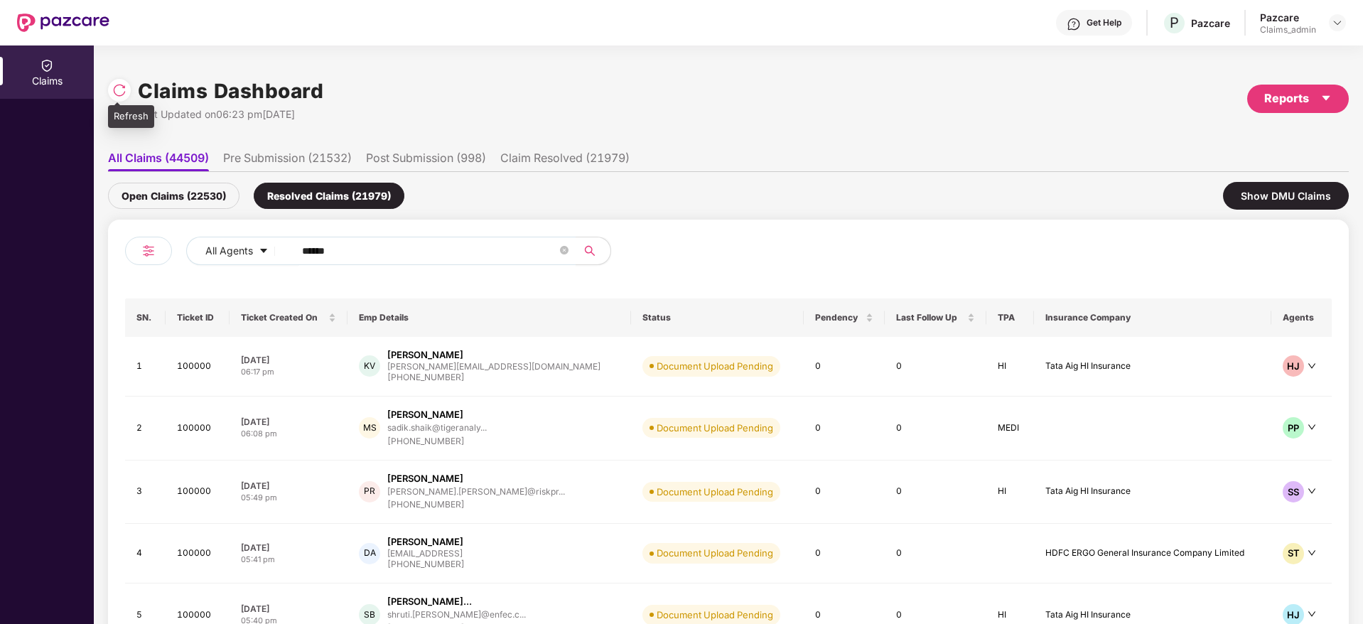
click at [124, 97] on img at bounding box center [119, 90] width 14 height 14
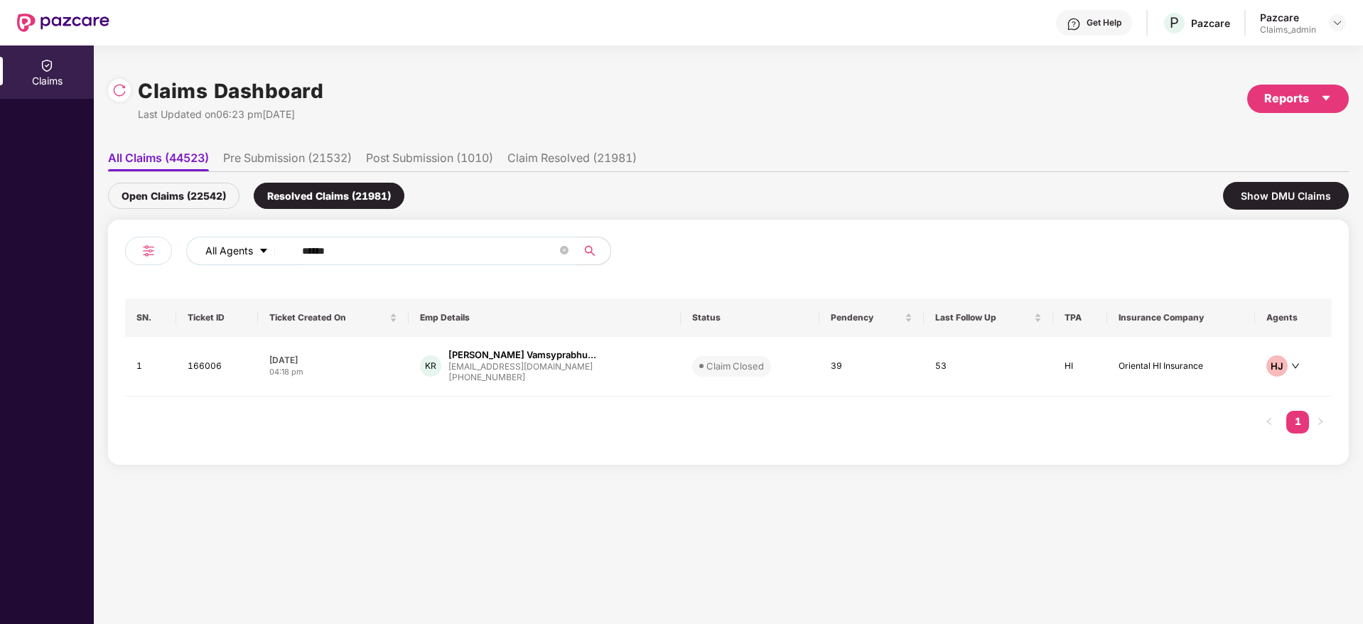
drag, startPoint x: 351, startPoint y: 251, endPoint x: 257, endPoint y: 254, distance: 93.9
click at [257, 254] on div "All Agents ******" at bounding box center [548, 251] width 724 height 28
paste input "text"
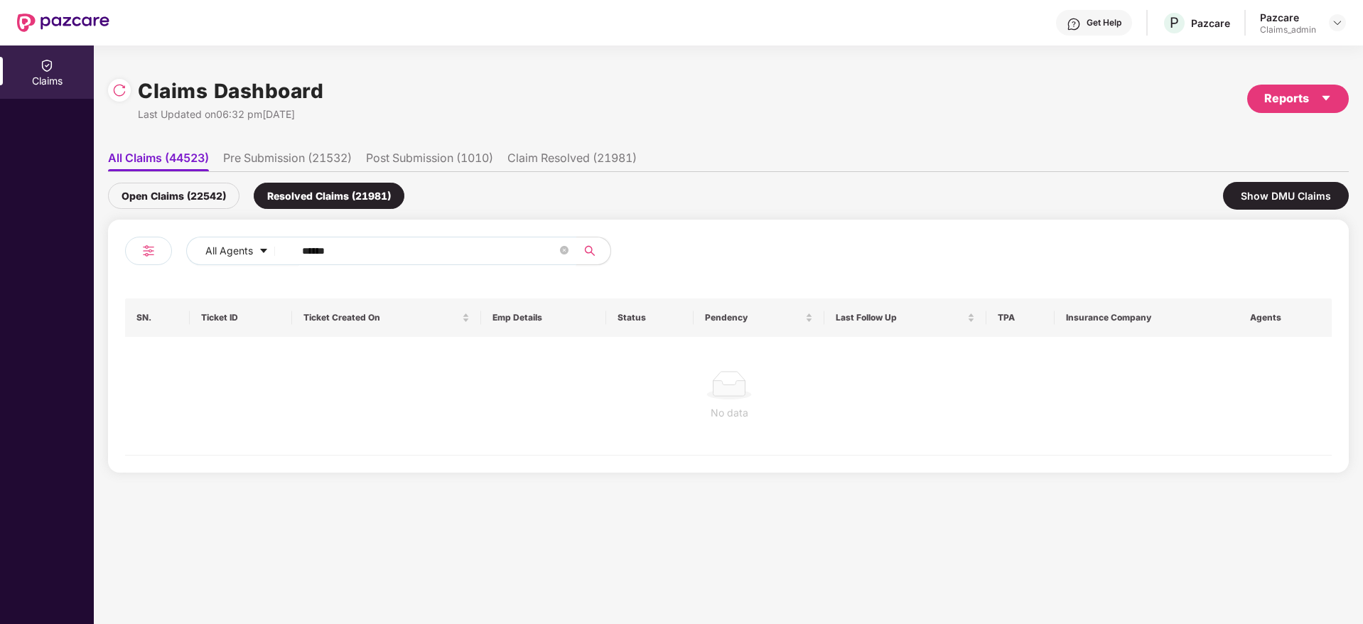
type input "******"
click at [171, 195] on div "Open Claims (22542)" at bounding box center [174, 196] width 132 height 26
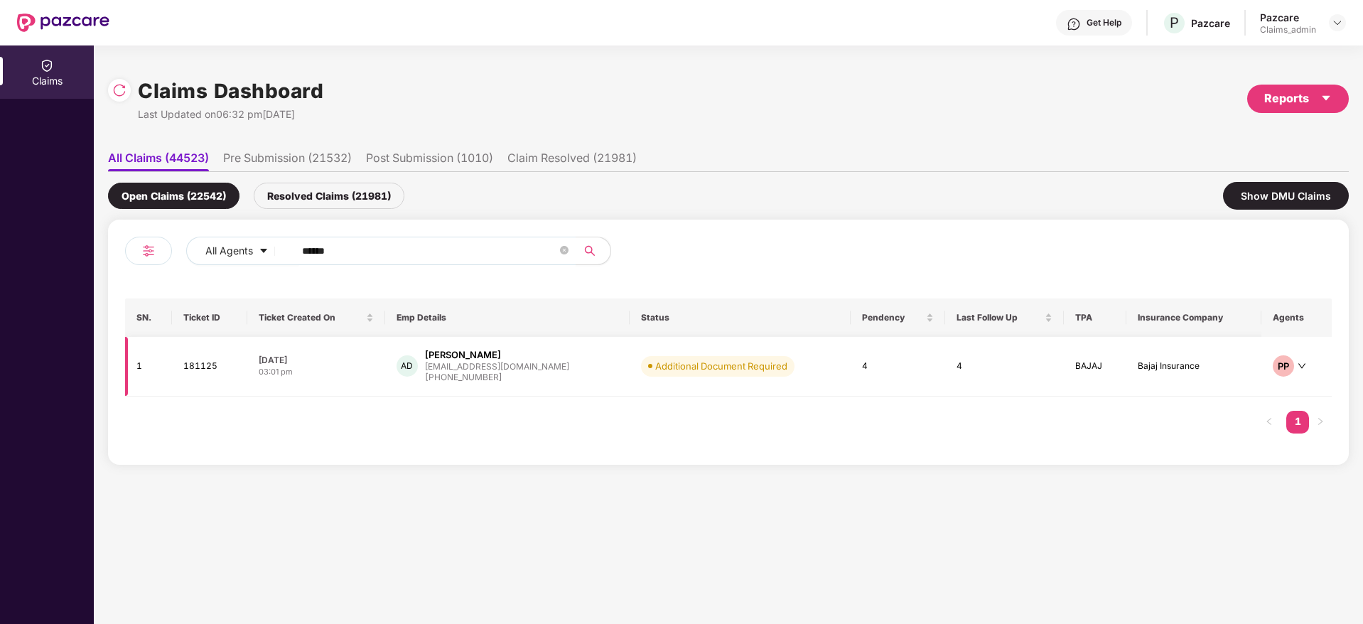
click at [508, 377] on div "+919949296750" at bounding box center [497, 378] width 144 height 14
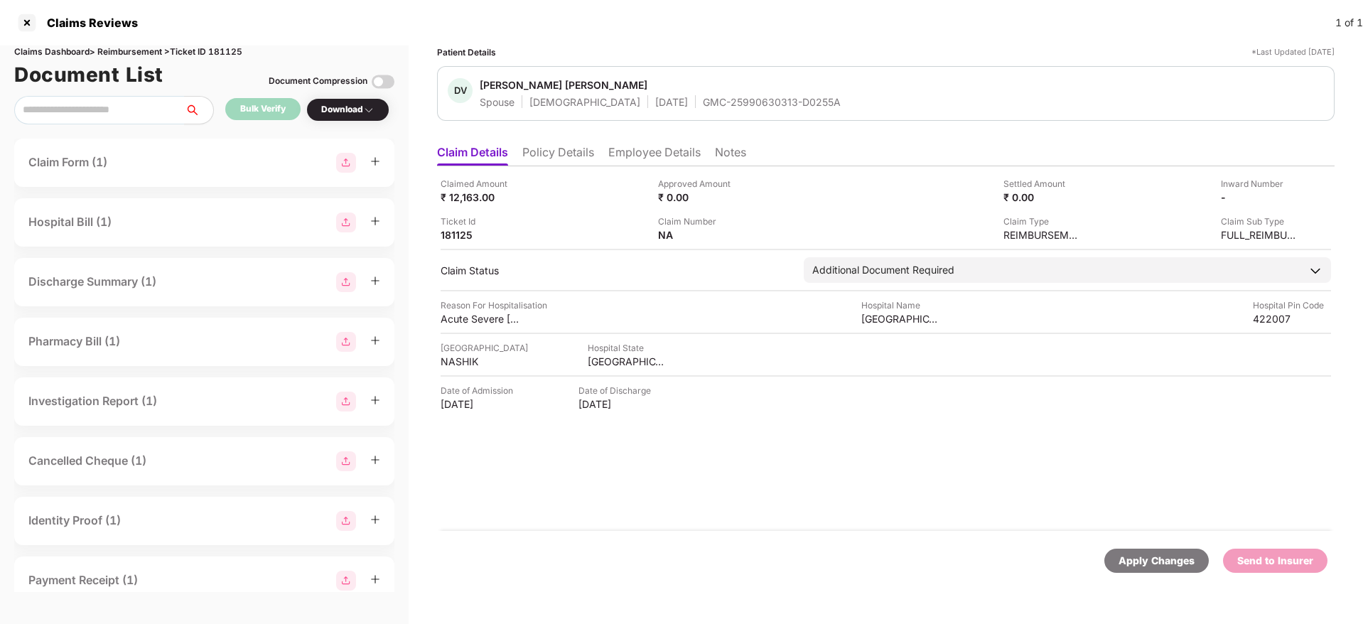
click at [624, 154] on li "Employee Details" at bounding box center [655, 155] width 92 height 21
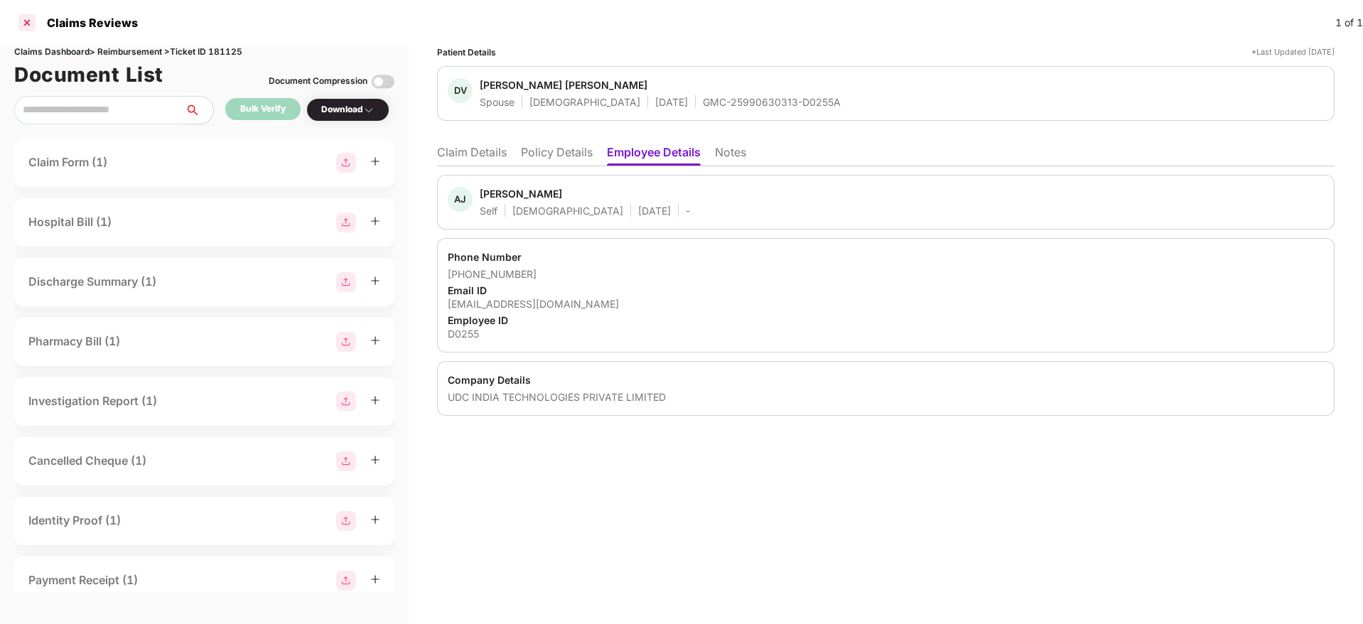
click at [23, 12] on div at bounding box center [27, 22] width 23 height 23
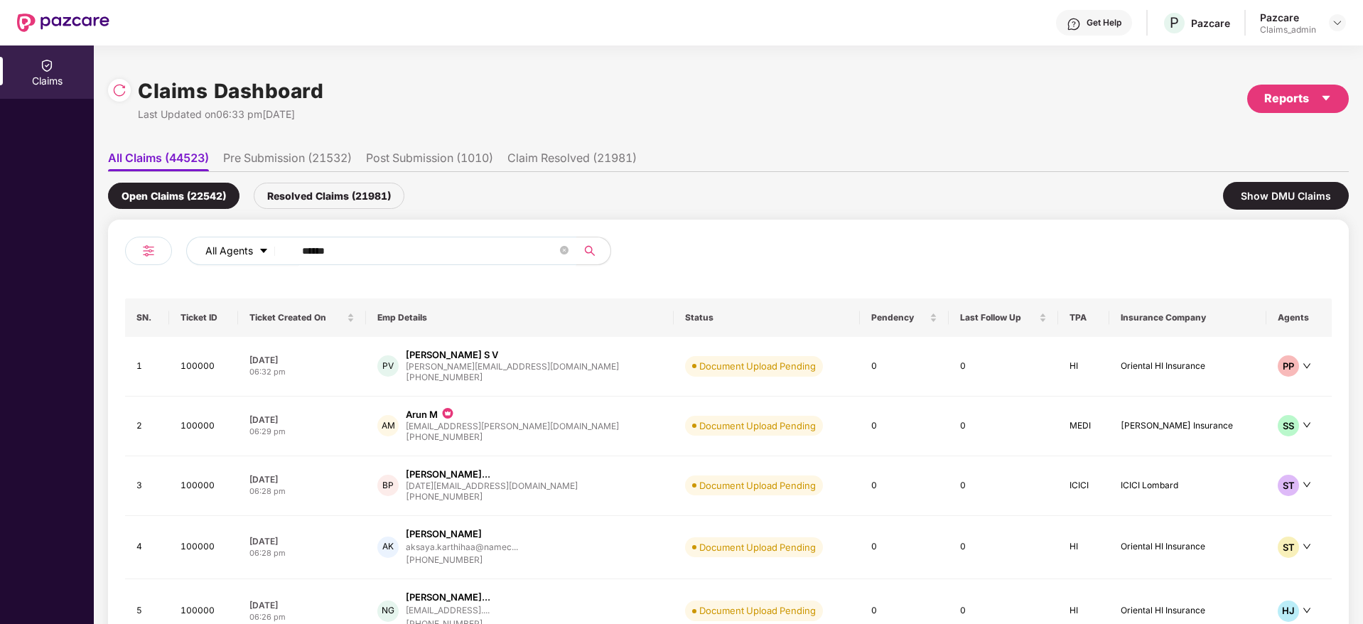
drag, startPoint x: 349, startPoint y: 251, endPoint x: 215, endPoint y: 256, distance: 134.4
click at [215, 256] on div "All Agents ******" at bounding box center [548, 251] width 724 height 28
paste input "text"
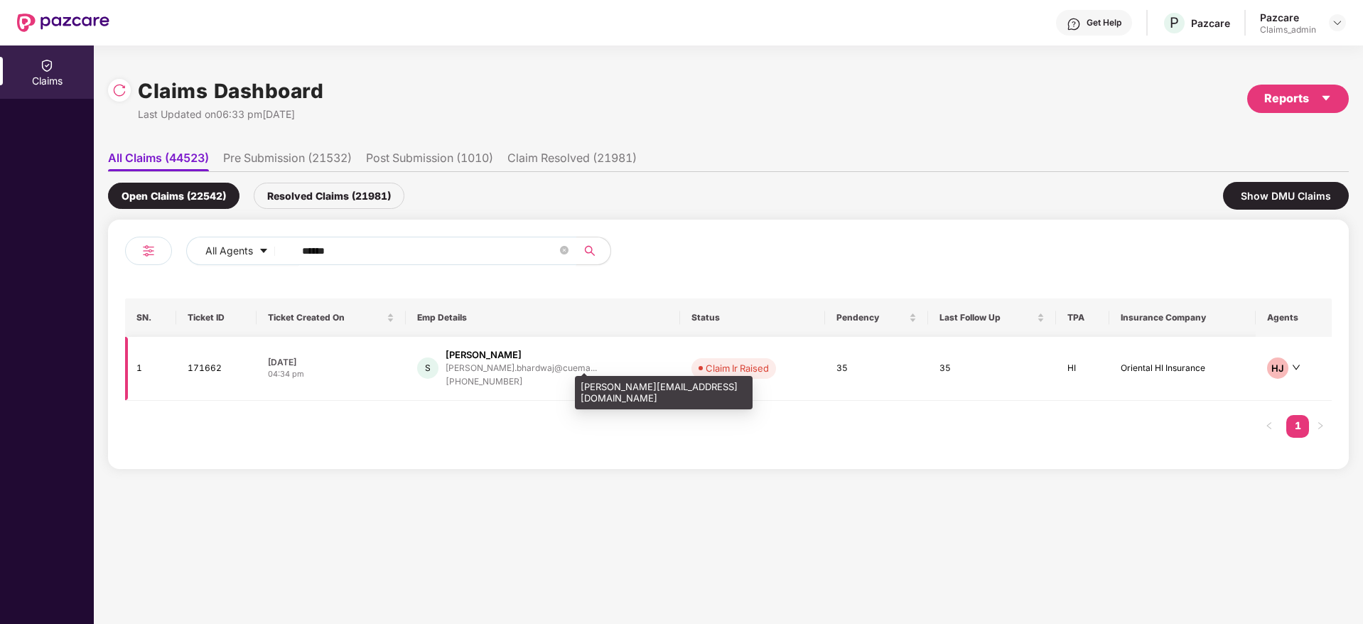
type input "******"
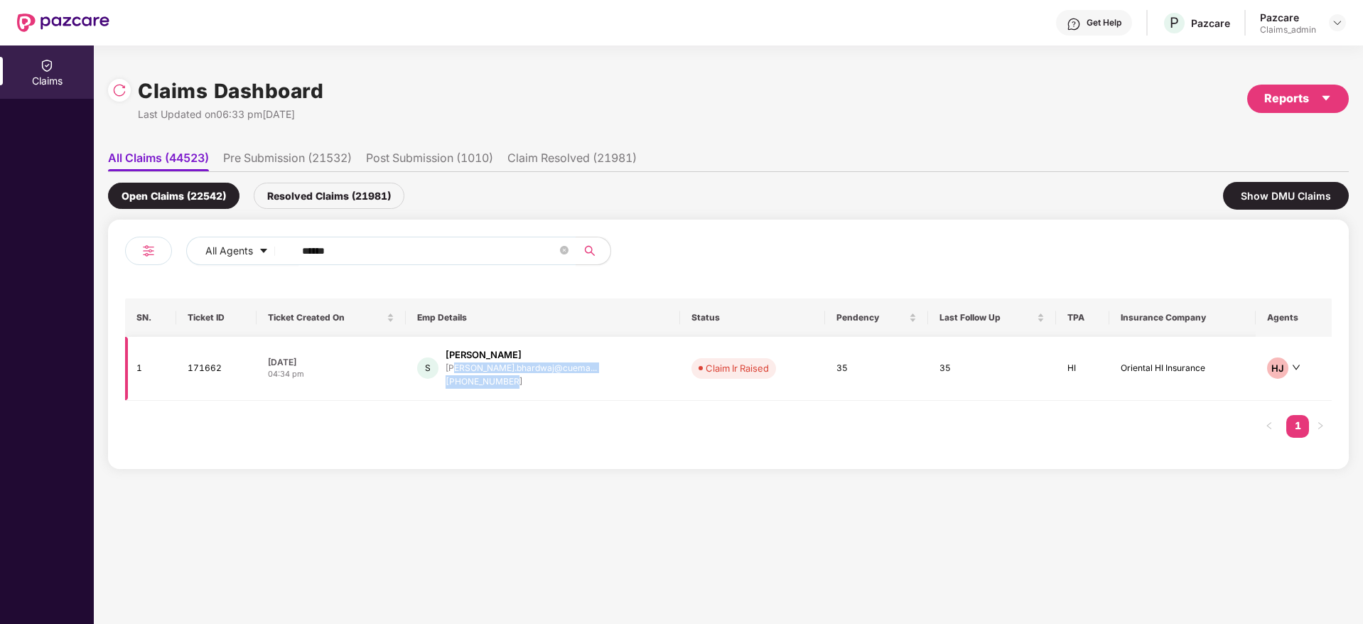
drag, startPoint x: 466, startPoint y: 366, endPoint x: 535, endPoint y: 377, distance: 69.9
click at [535, 377] on div "Shubham shubham.bhardwaj@cuema... +919413753445" at bounding box center [521, 368] width 151 height 41
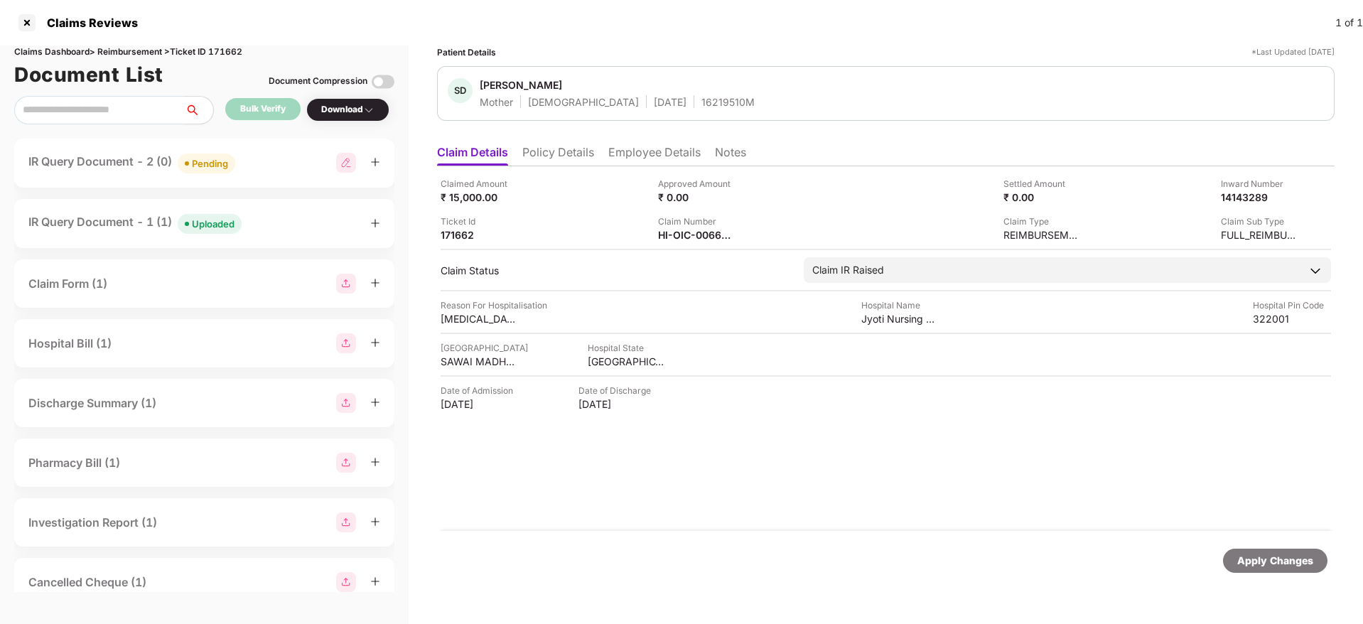
click at [130, 228] on div "IR Query Document - 1 (1) Uploaded" at bounding box center [134, 223] width 213 height 21
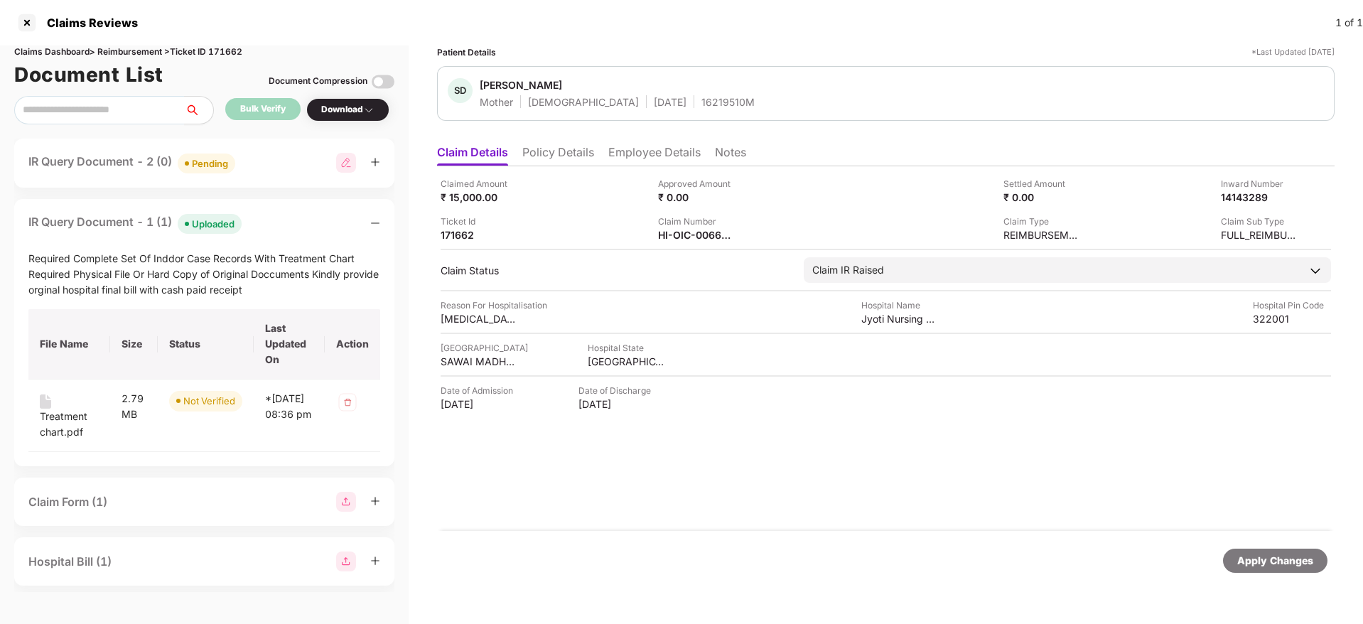
click at [94, 172] on div "IR Query Document - 2 (0) Pending" at bounding box center [131, 163] width 207 height 21
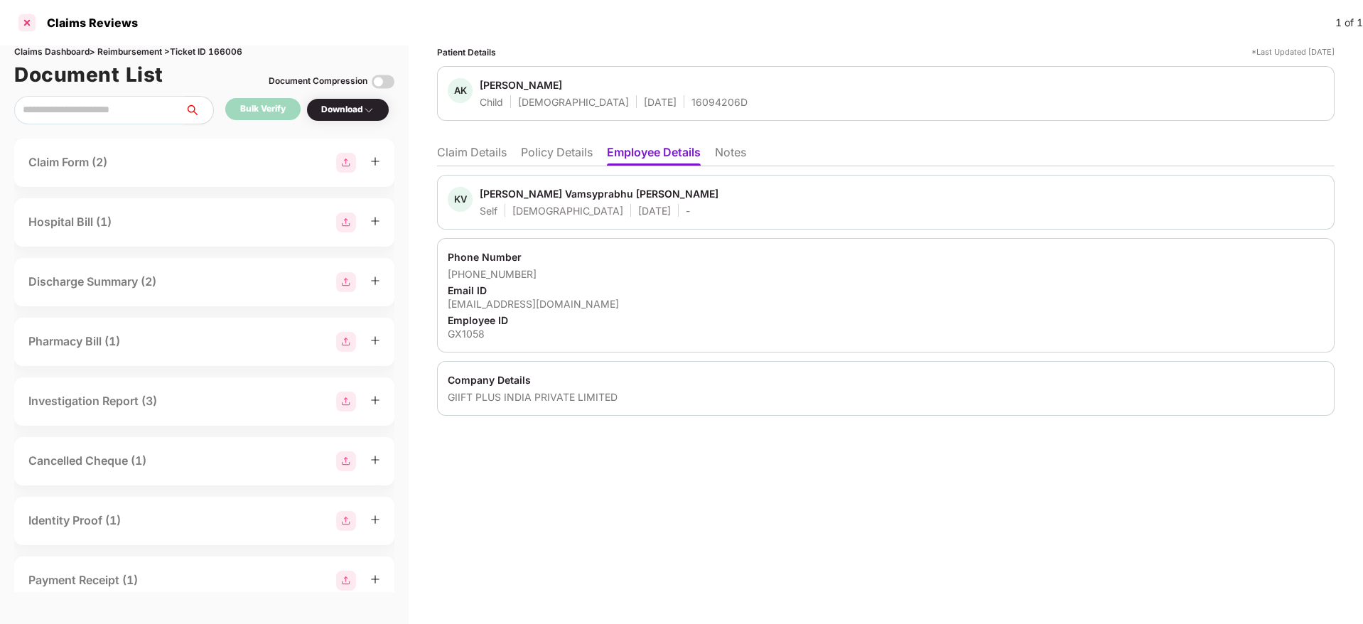
click at [23, 21] on div at bounding box center [27, 22] width 23 height 23
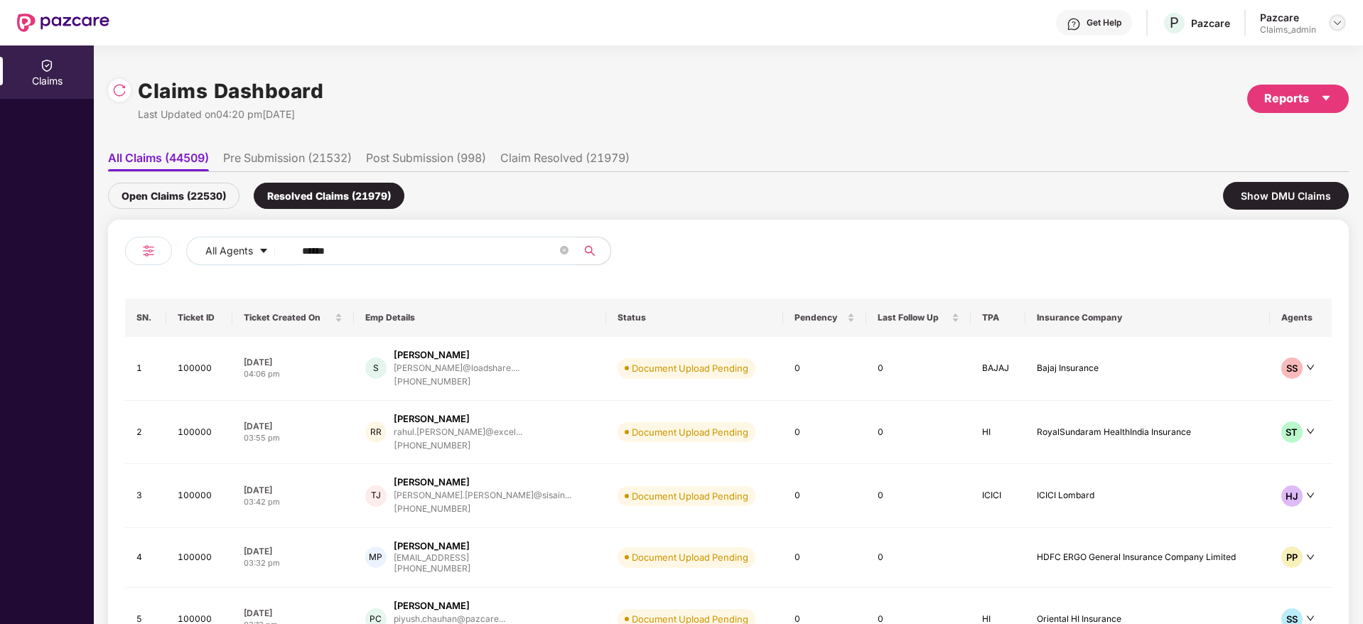
click at [1342, 21] on img at bounding box center [1337, 22] width 11 height 11
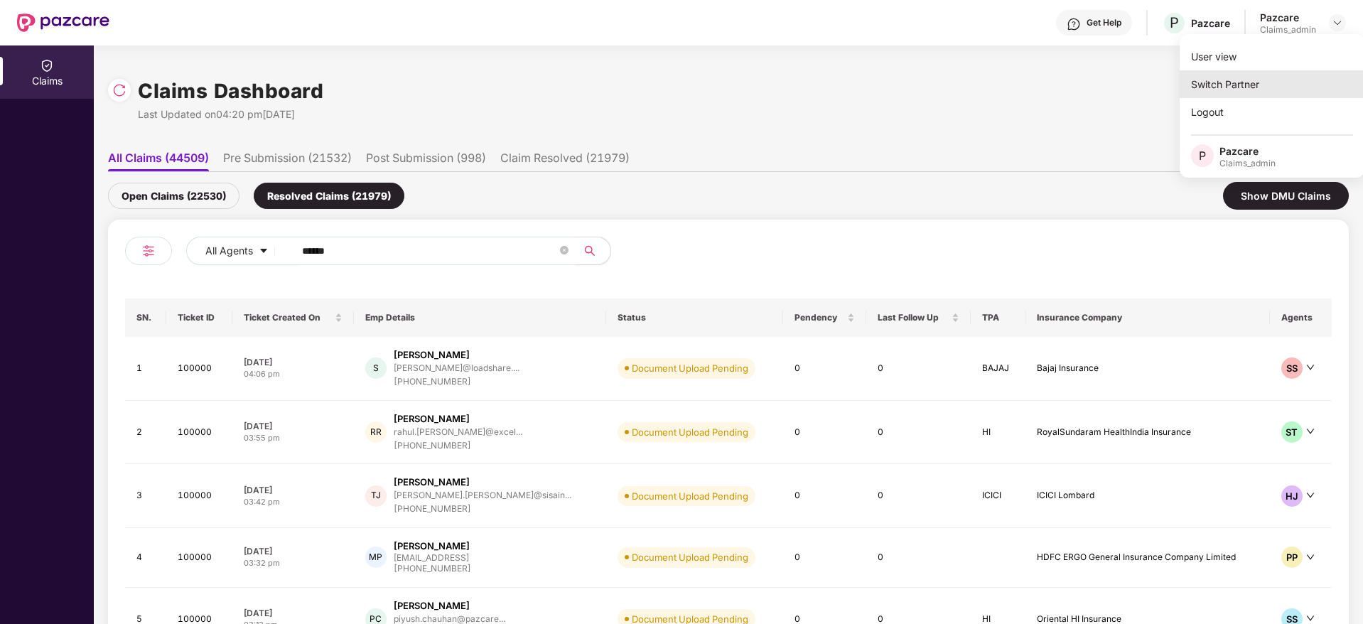
click at [1280, 92] on div "Switch Partner" at bounding box center [1272, 84] width 185 height 28
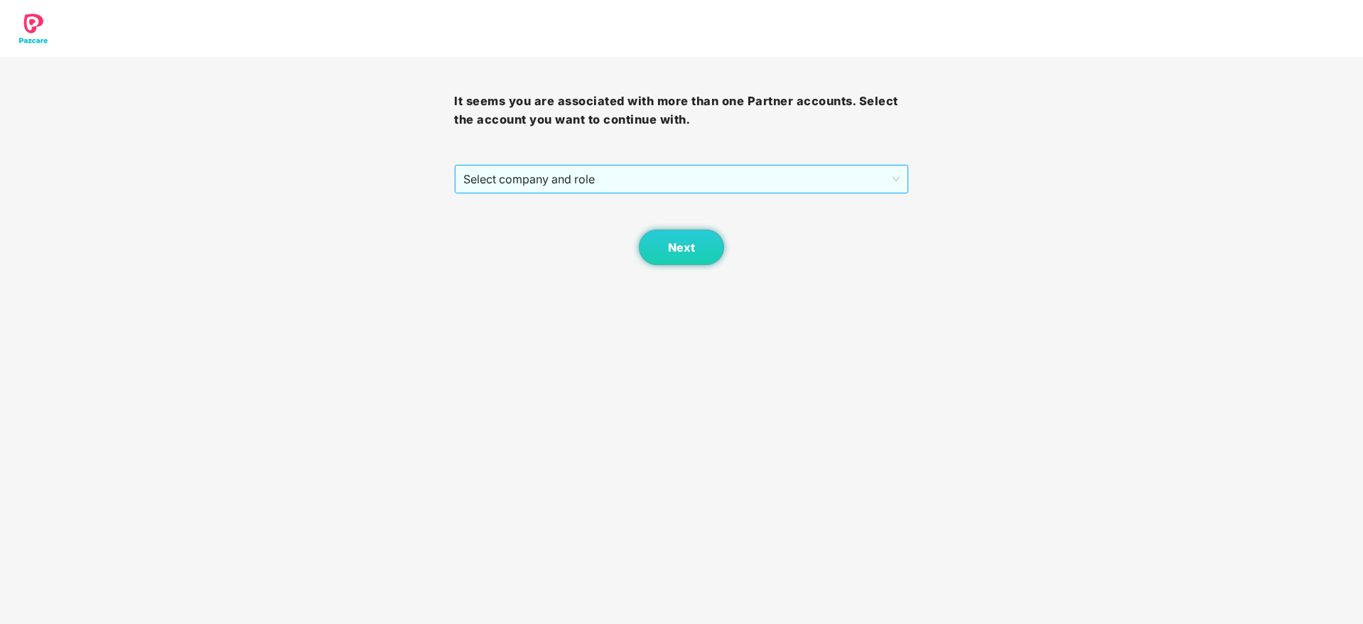
click at [675, 168] on span "Select company and role" at bounding box center [681, 179] width 436 height 27
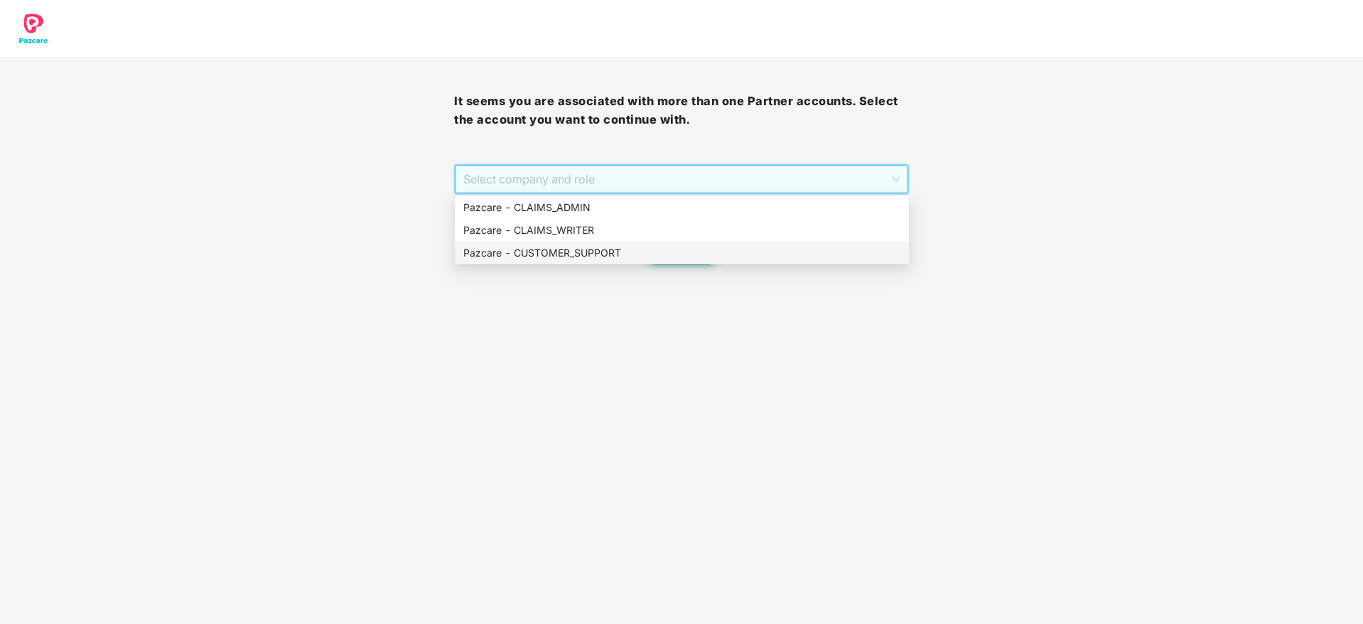
click at [670, 252] on div "Pazcare - CUSTOMER_SUPPORT" at bounding box center [681, 253] width 437 height 16
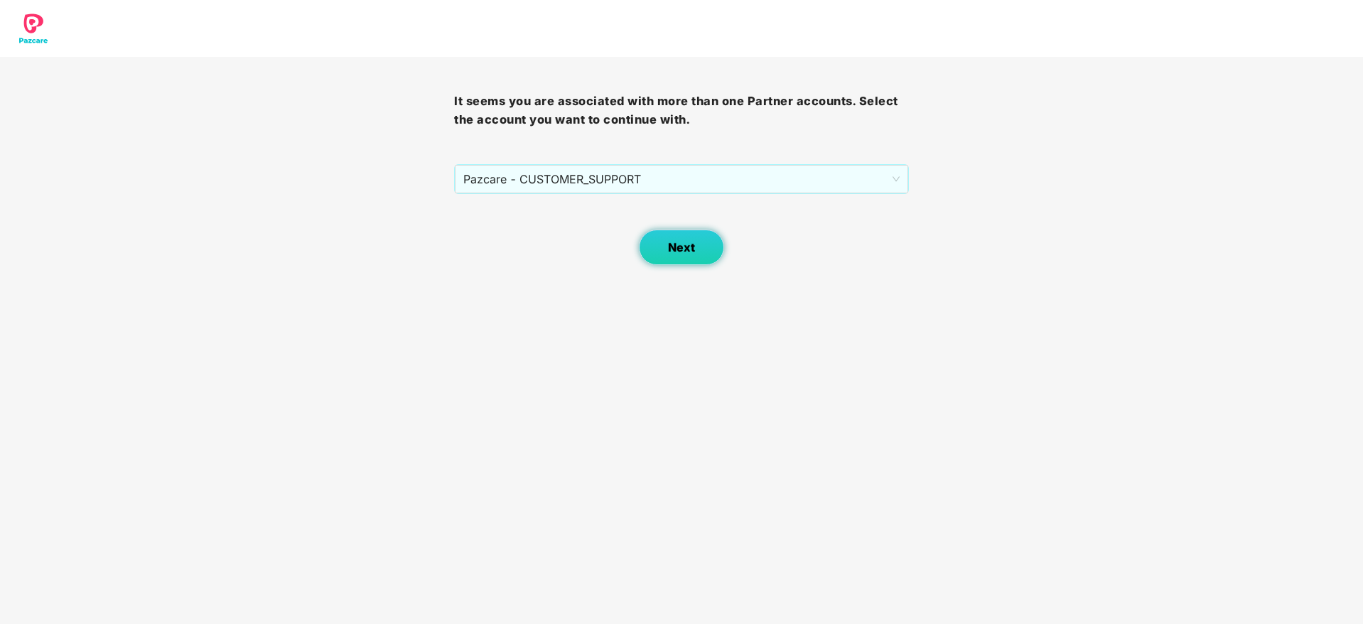
click at [692, 263] on button "Next" at bounding box center [681, 248] width 85 height 36
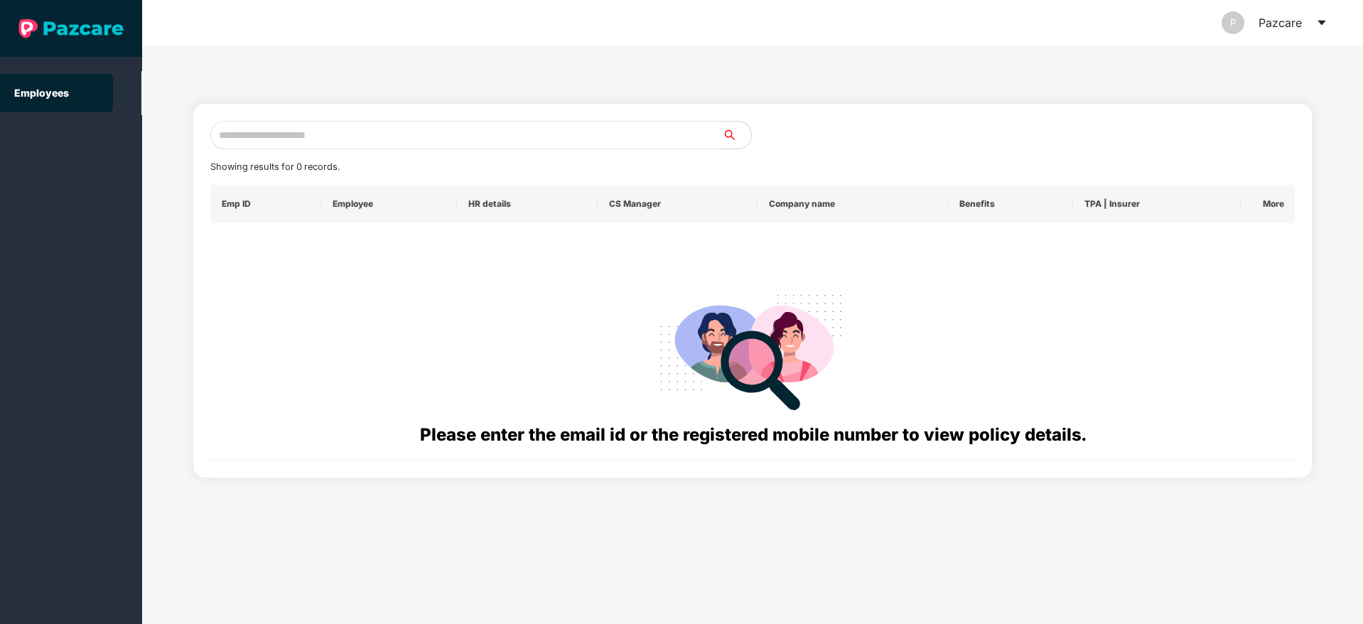
click at [406, 138] on input "text" at bounding box center [466, 135] width 513 height 28
paste input "**********"
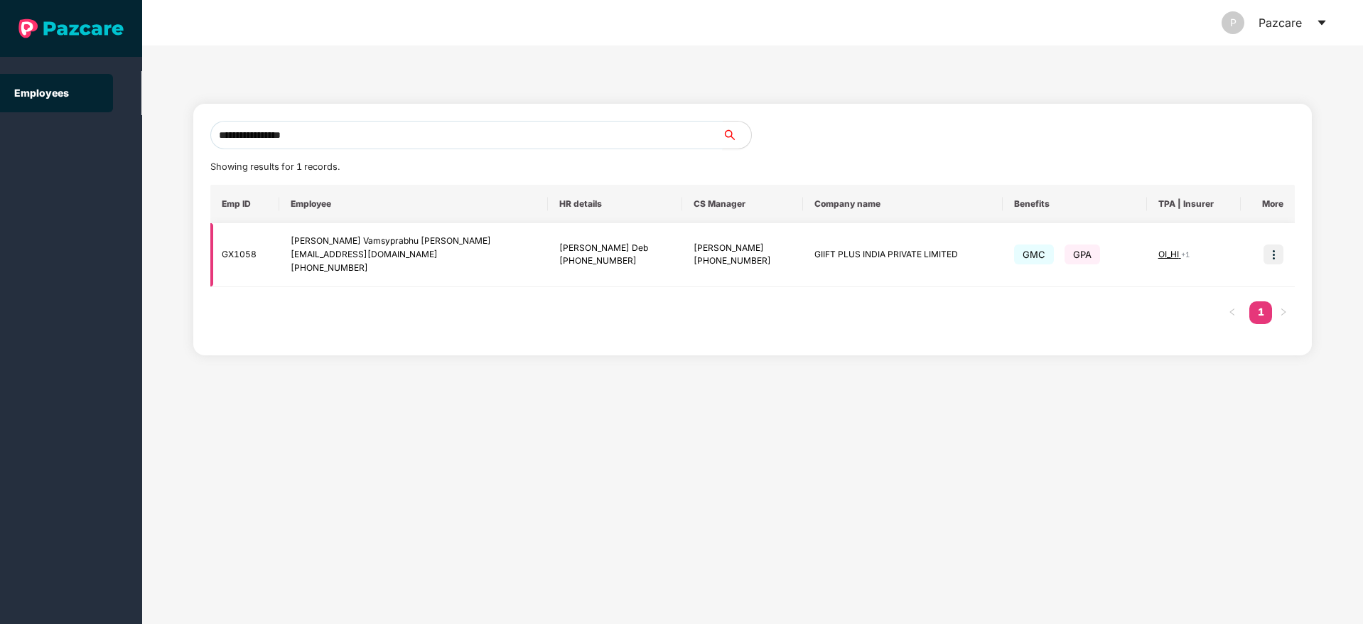
type input "**********"
click at [1274, 259] on img at bounding box center [1274, 255] width 20 height 20
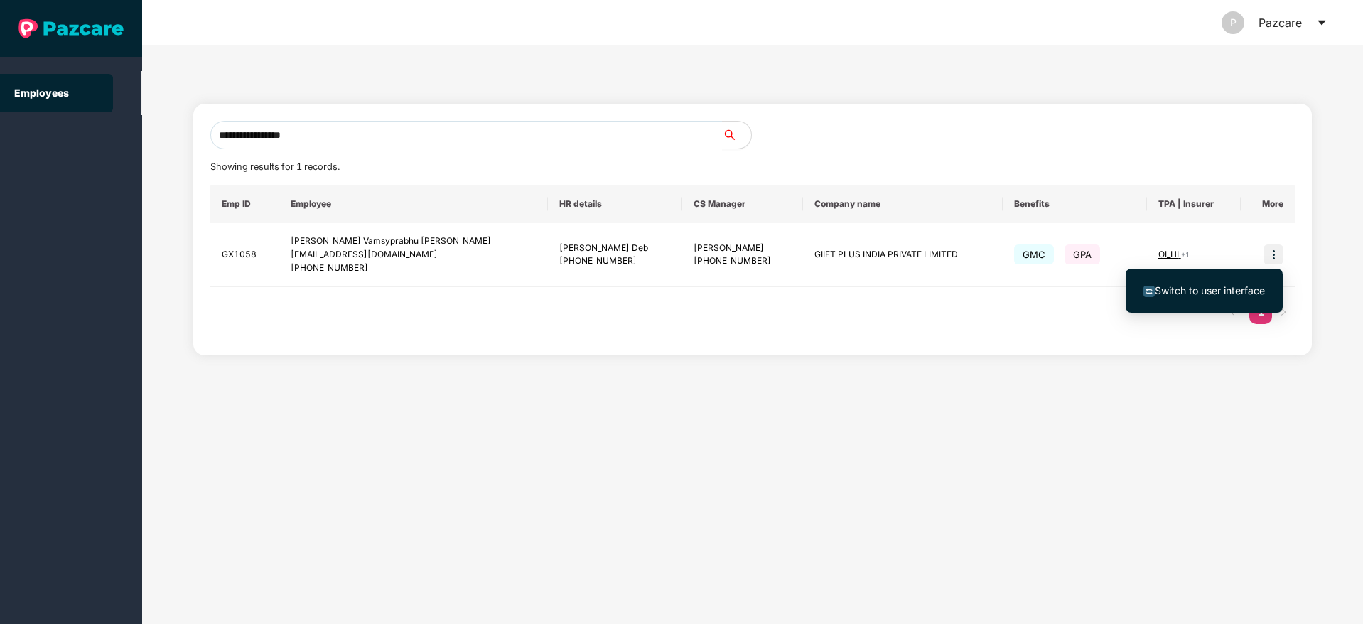
click at [1206, 294] on span "Switch to user interface" at bounding box center [1210, 290] width 110 height 12
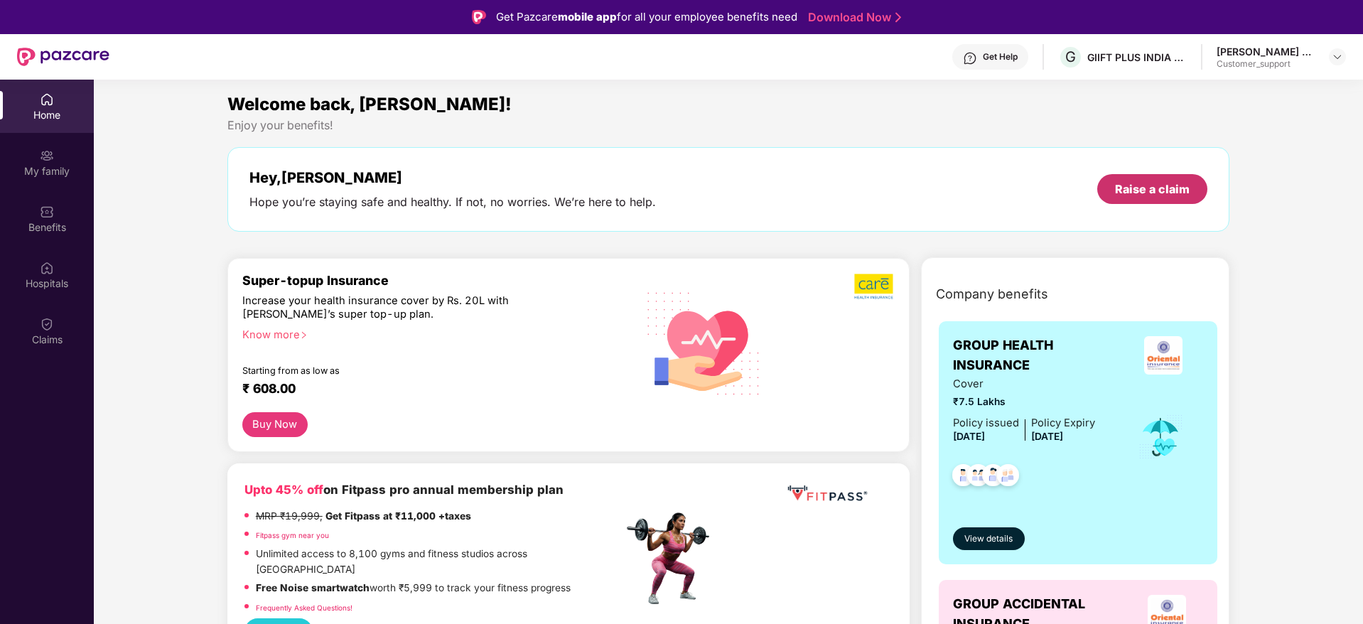
click at [1135, 186] on div "Raise a claim" at bounding box center [1152, 189] width 75 height 16
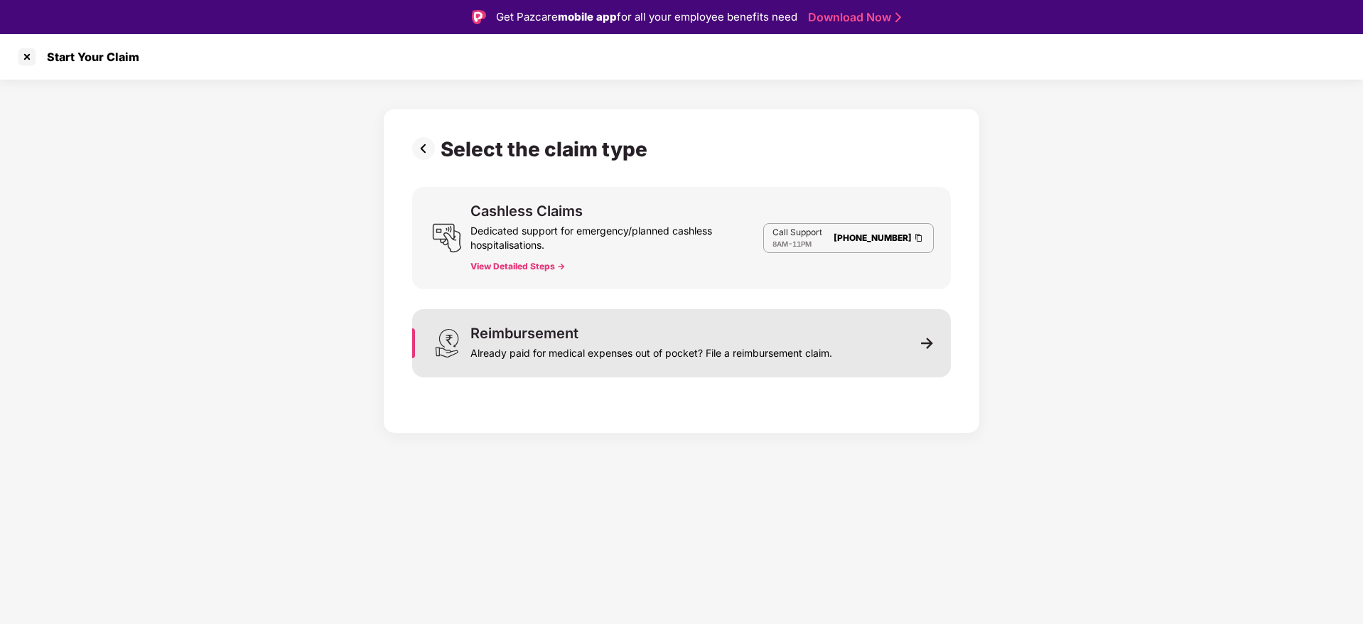
click at [564, 329] on div "Reimbursement" at bounding box center [525, 333] width 108 height 14
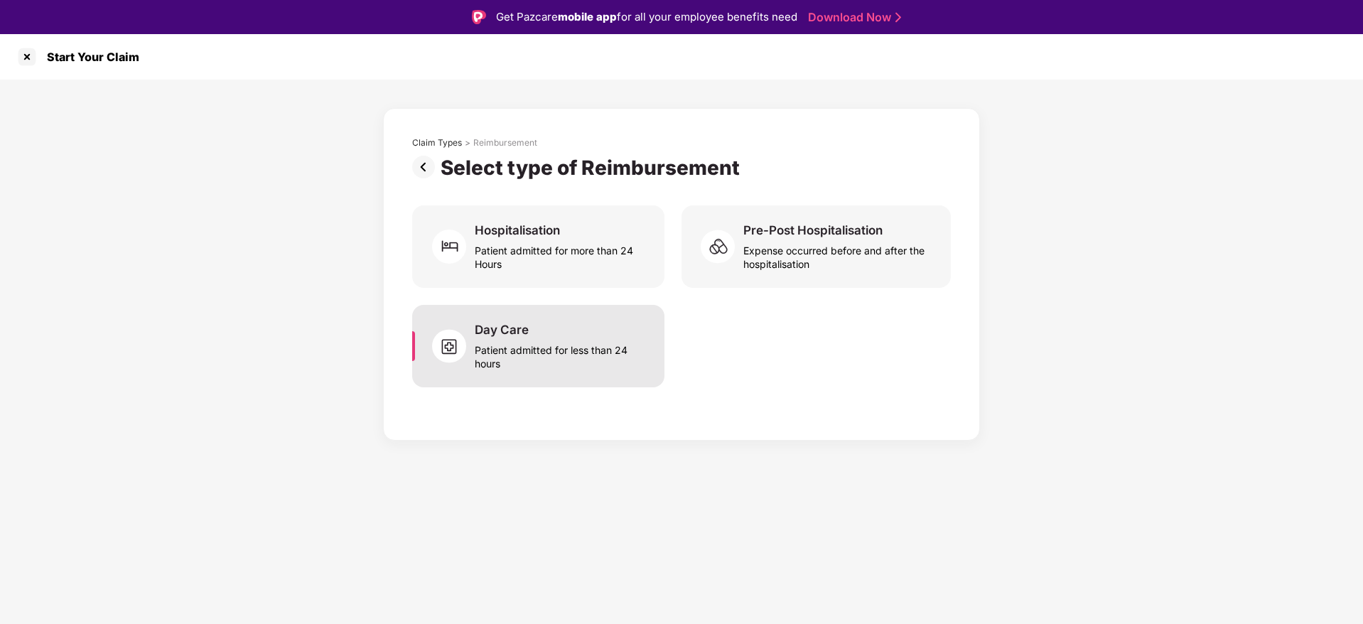
click at [556, 345] on div "Patient admitted for less than 24 hours" at bounding box center [561, 354] width 173 height 33
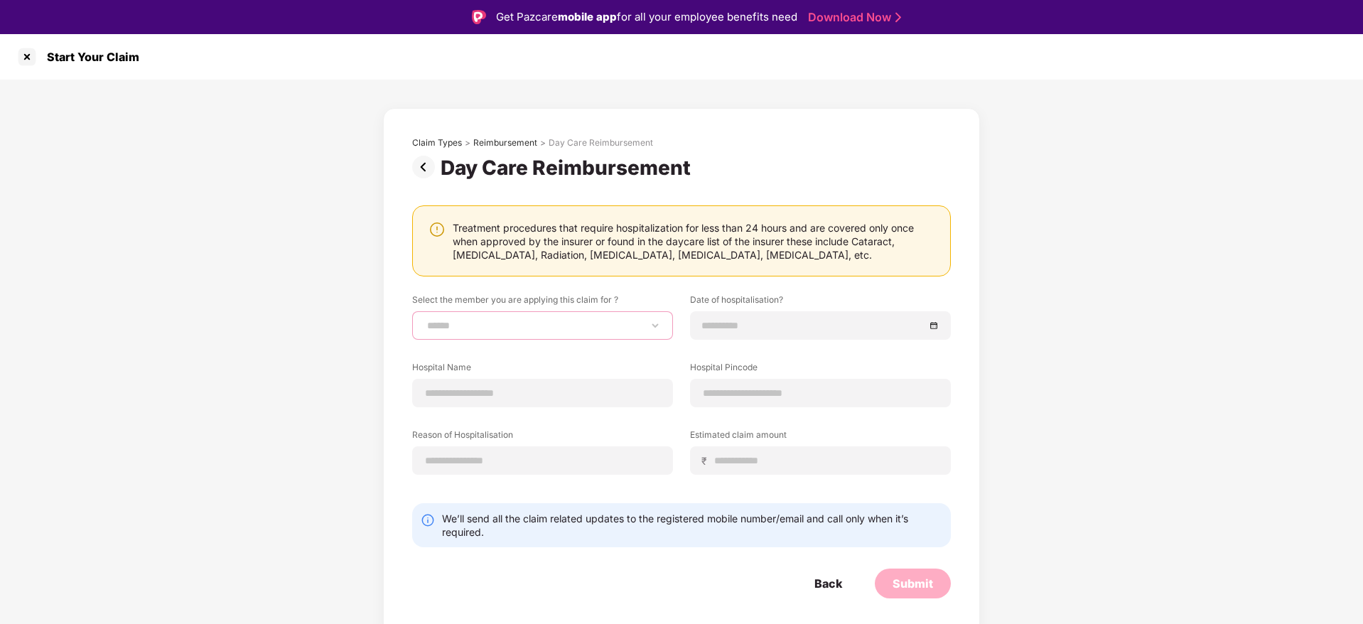
click at [558, 328] on select "**********" at bounding box center [542, 325] width 237 height 11
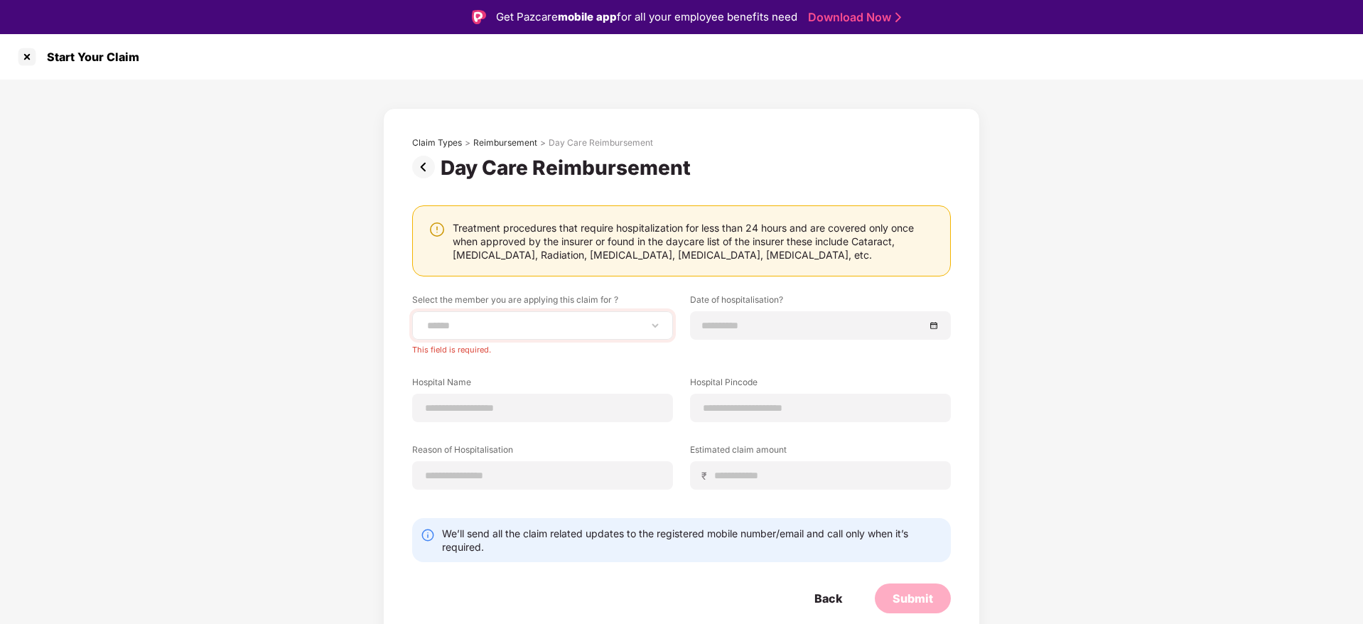
click at [479, 317] on div "**********" at bounding box center [542, 325] width 261 height 28
drag, startPoint x: 650, startPoint y: 312, endPoint x: 650, endPoint y: 324, distance: 12.1
click at [650, 324] on div "**********" at bounding box center [542, 325] width 261 height 28
click at [650, 324] on select "**********" at bounding box center [542, 325] width 237 height 11
select select "**********"
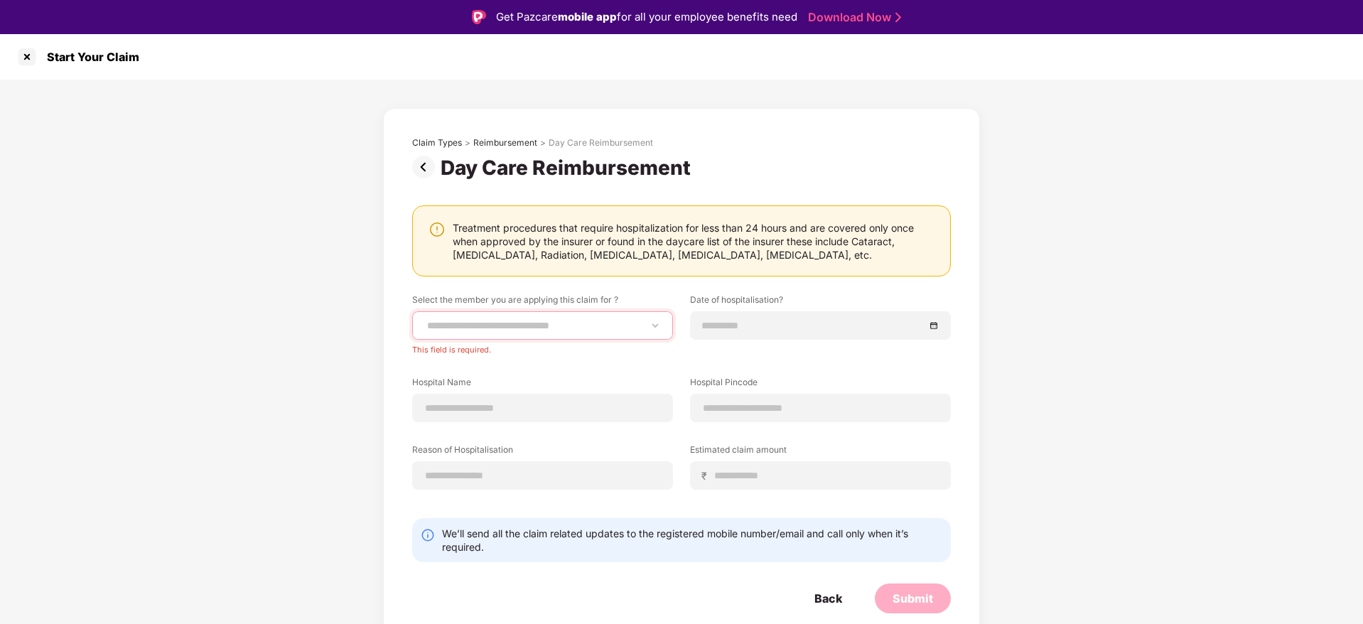
click at [424, 320] on select "**********" at bounding box center [542, 325] width 237 height 11
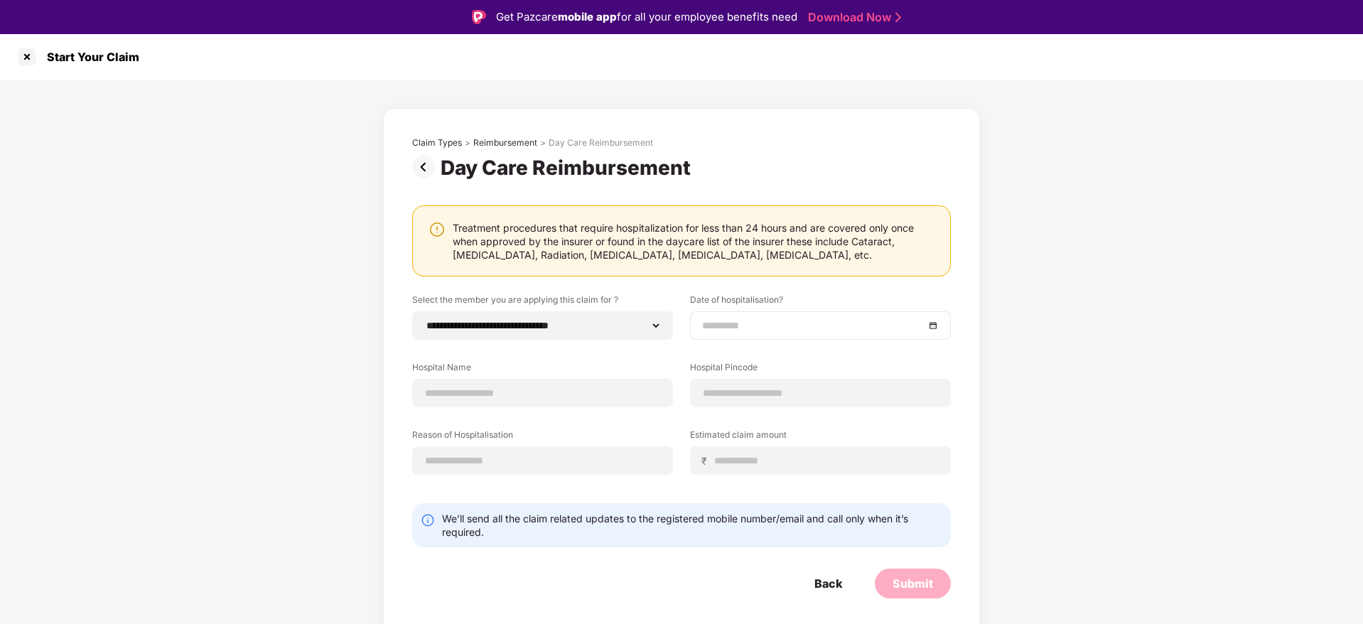
click at [935, 332] on div at bounding box center [820, 326] width 237 height 16
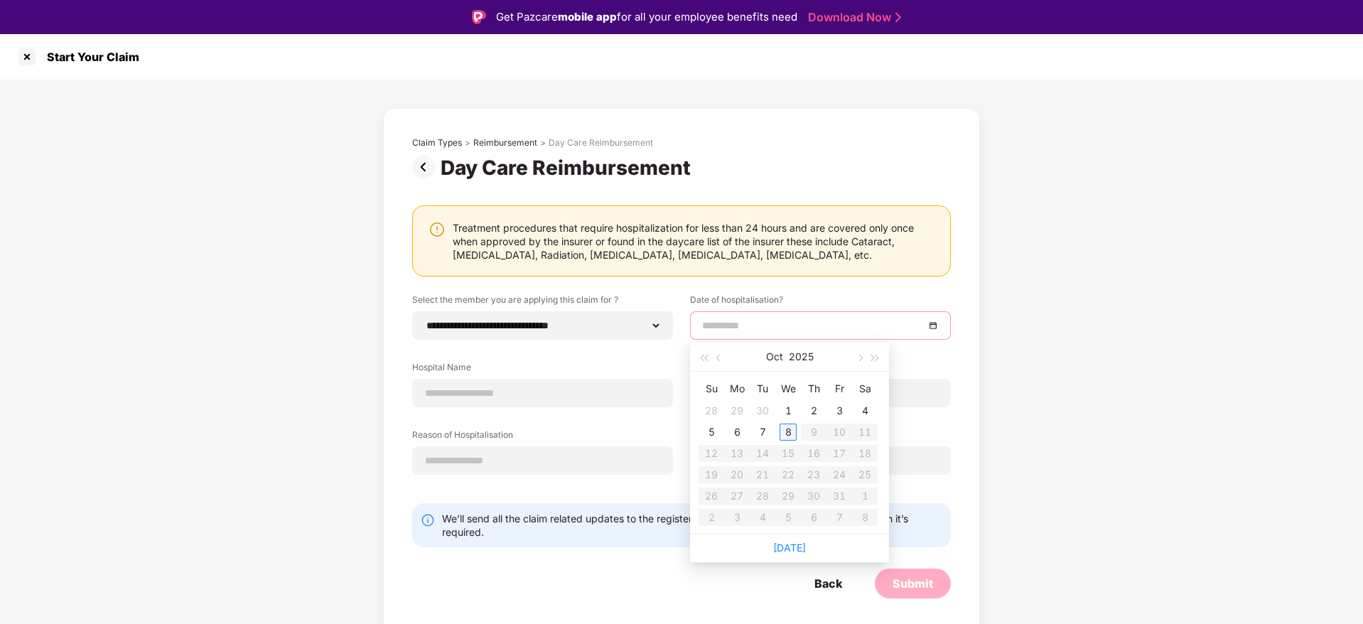
type input "**********"
click at [721, 361] on button "button" at bounding box center [720, 357] width 16 height 28
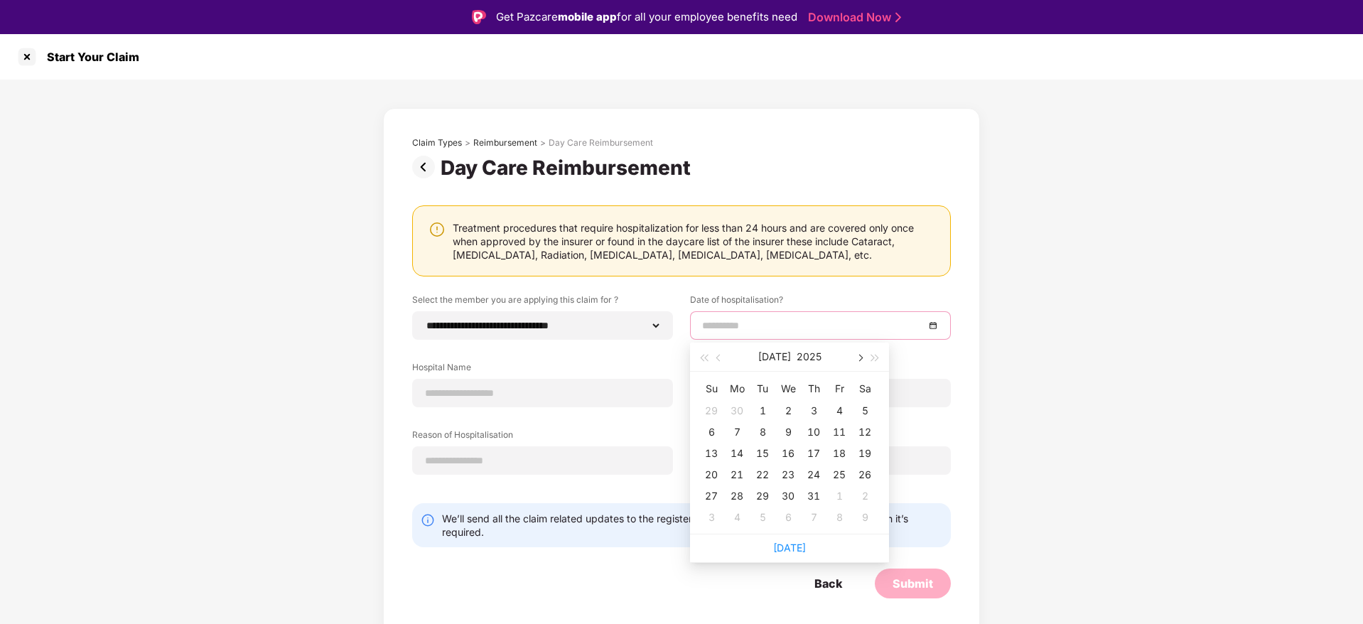
click at [856, 362] on button "button" at bounding box center [860, 357] width 16 height 28
type input "**********"
click at [814, 426] on div "7" at bounding box center [813, 432] width 17 height 17
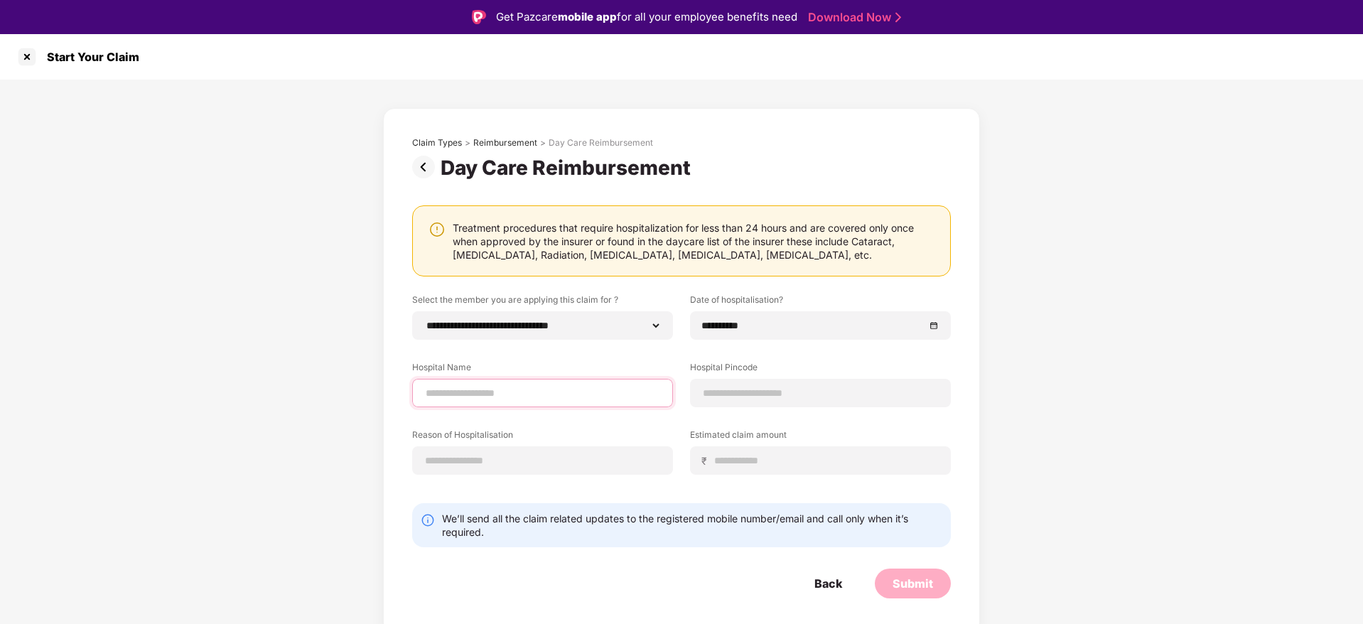
click at [485, 395] on input at bounding box center [542, 393] width 237 height 15
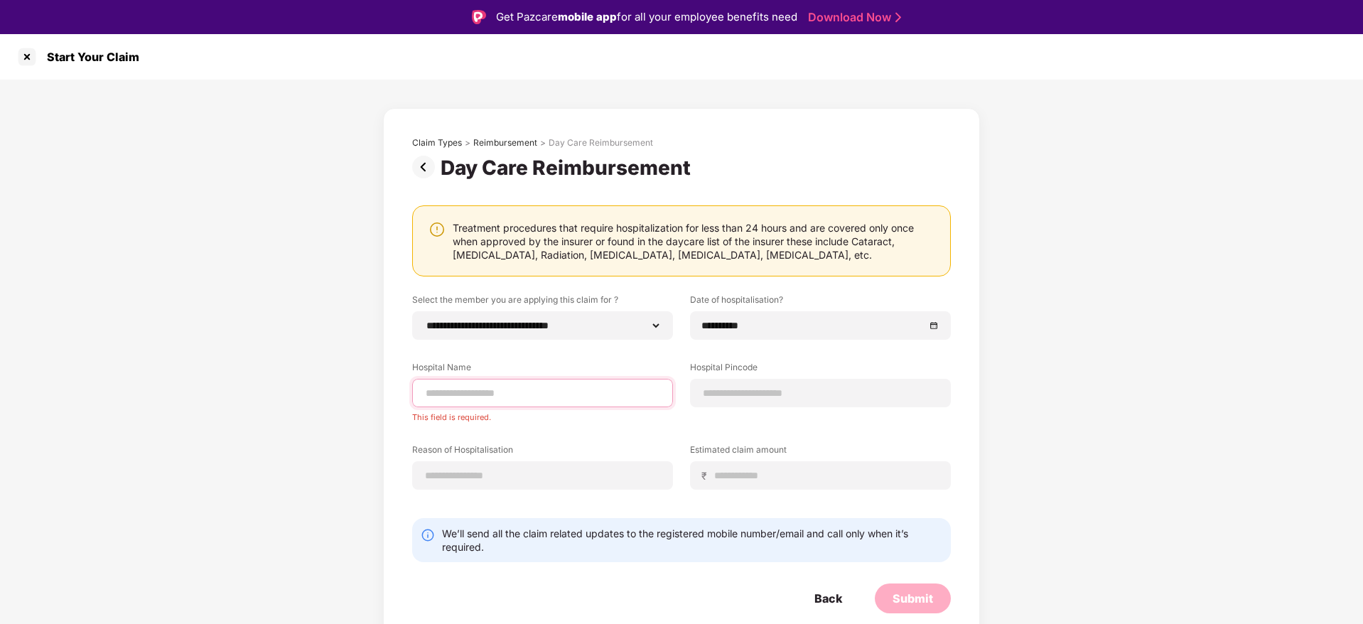
paste input "**********"
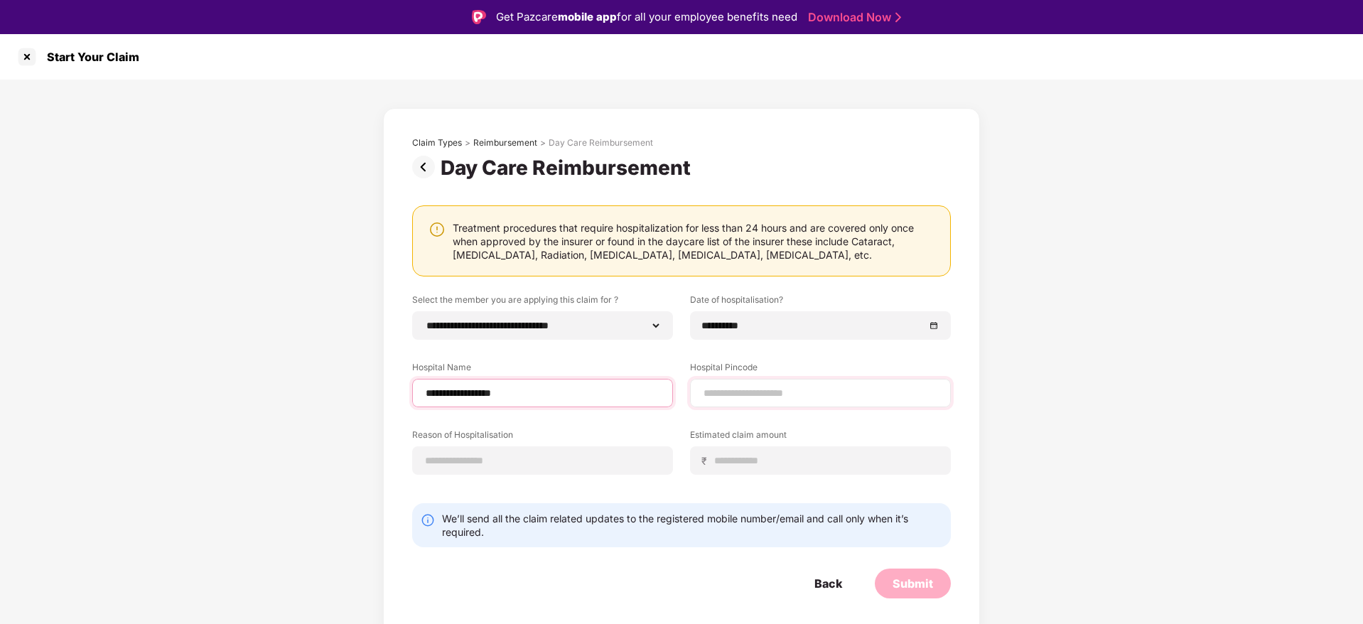
type input "**********"
click at [712, 397] on input at bounding box center [820, 393] width 237 height 15
type input "******"
select select "*********"
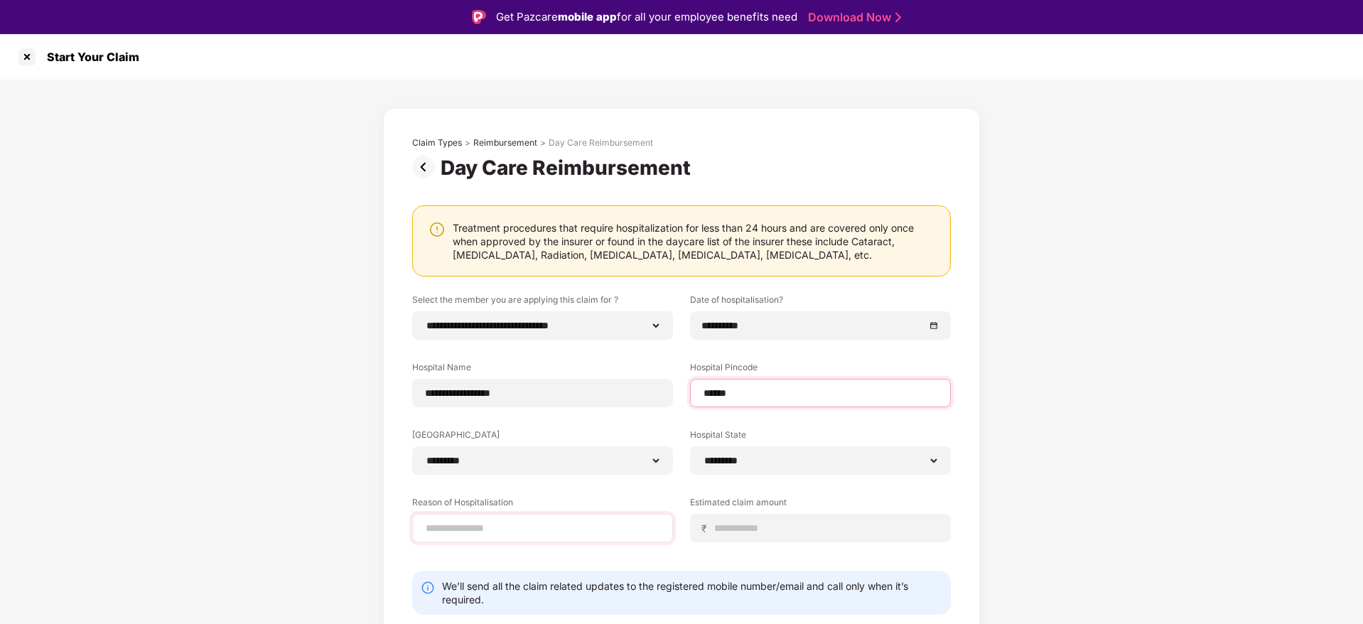
type input "******"
click at [537, 535] on input at bounding box center [542, 528] width 237 height 15
type input "*"
type input "********"
click at [765, 521] on input at bounding box center [826, 528] width 225 height 15
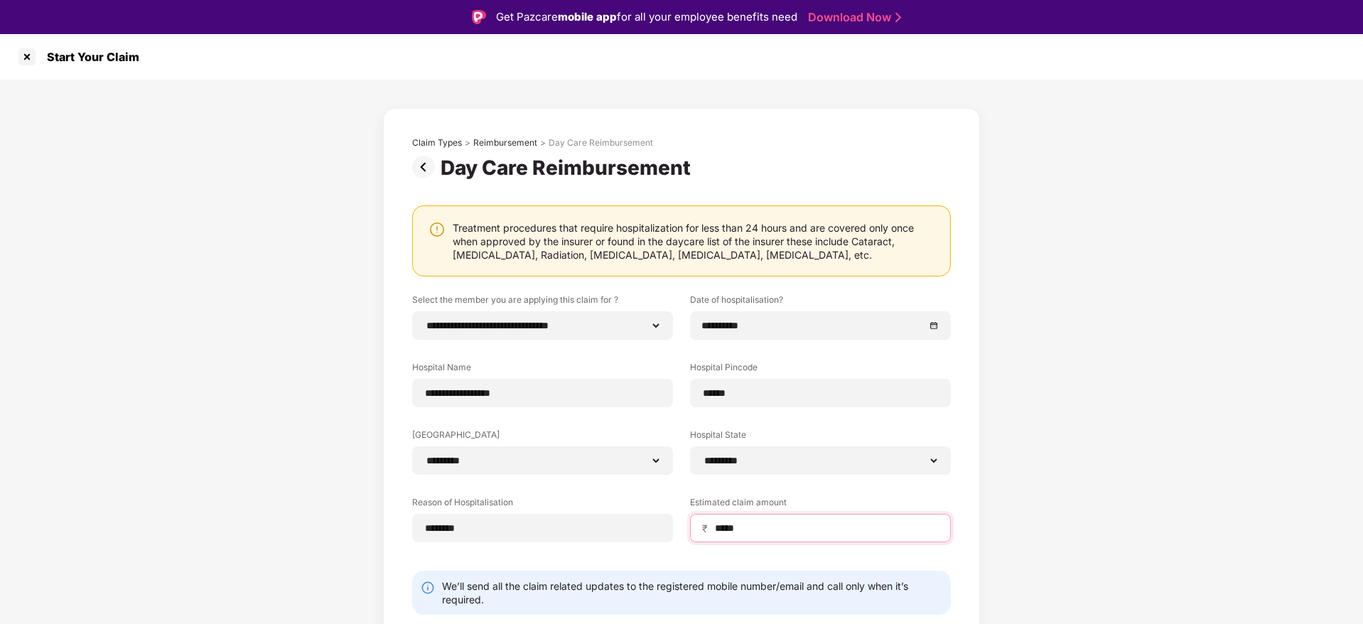
type input "*****"
click at [1180, 375] on div "**********" at bounding box center [681, 391] width 1363 height 623
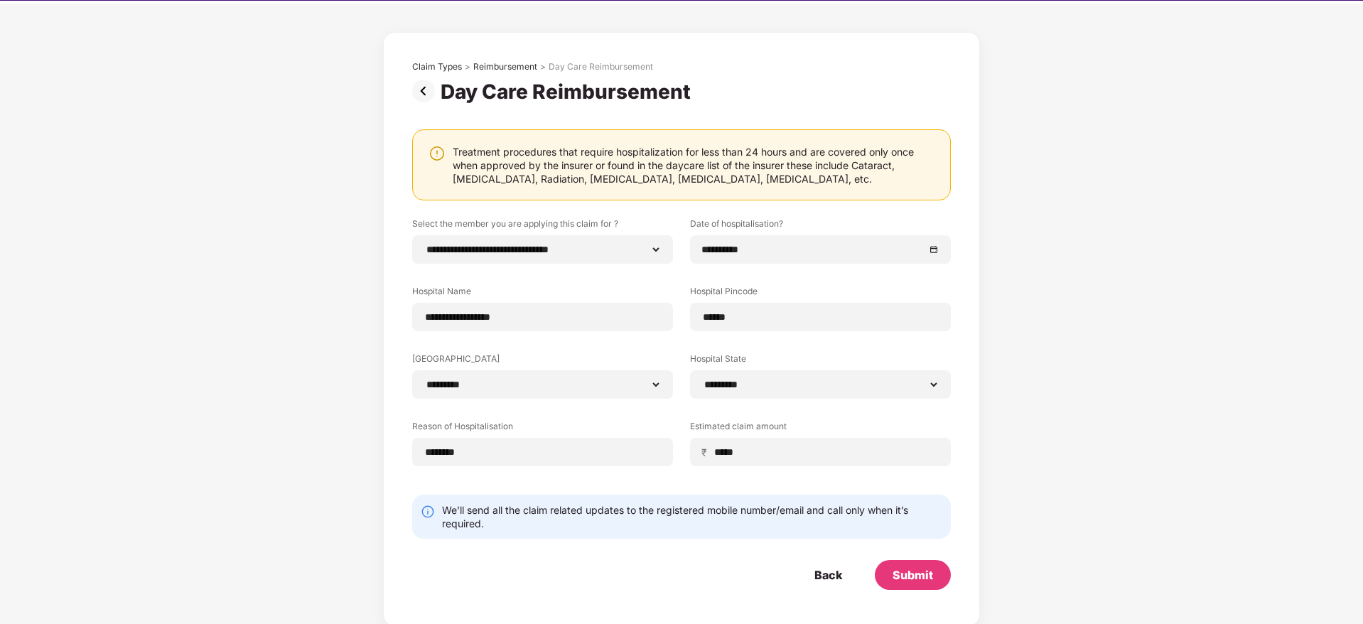
scroll to position [44, 0]
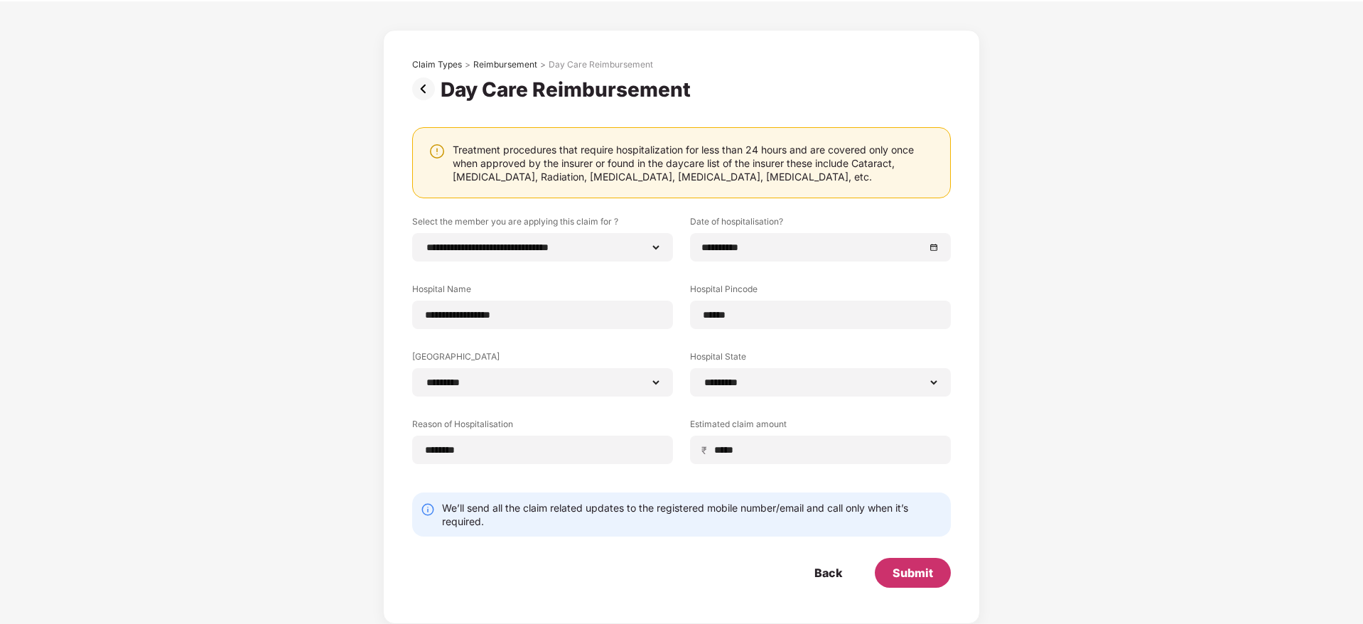
click at [913, 567] on div "Submit" at bounding box center [913, 573] width 41 height 16
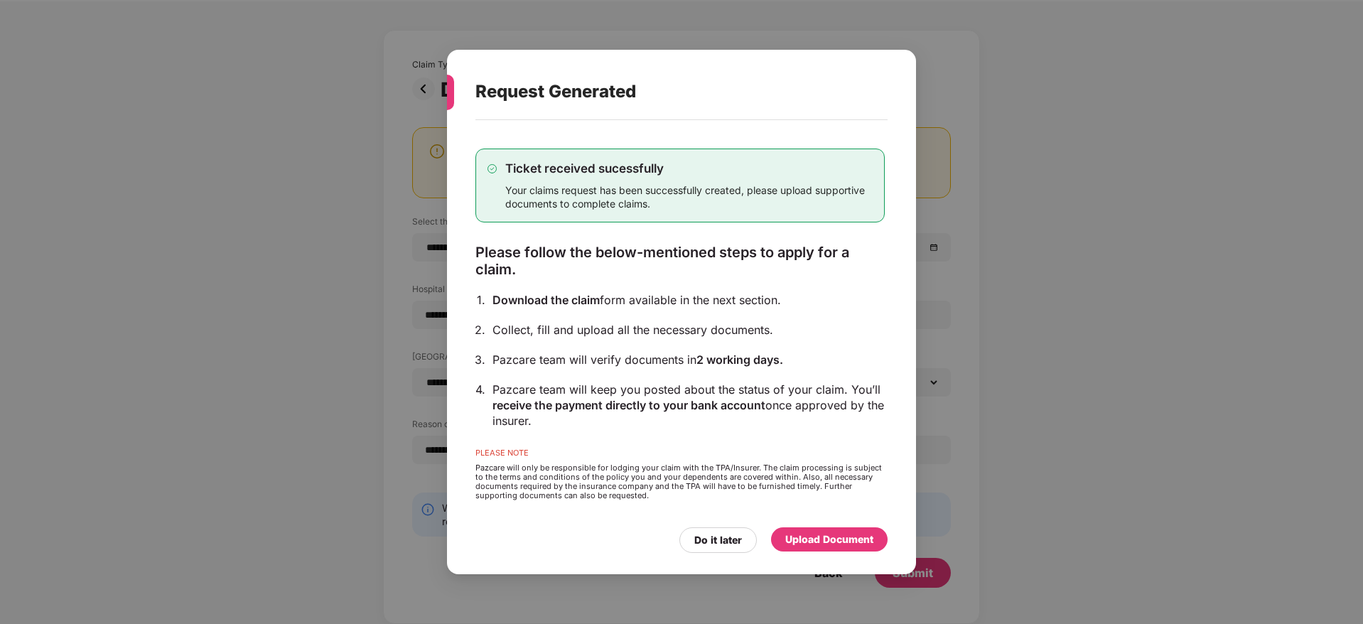
click at [810, 540] on div "Upload Document" at bounding box center [830, 540] width 88 height 16
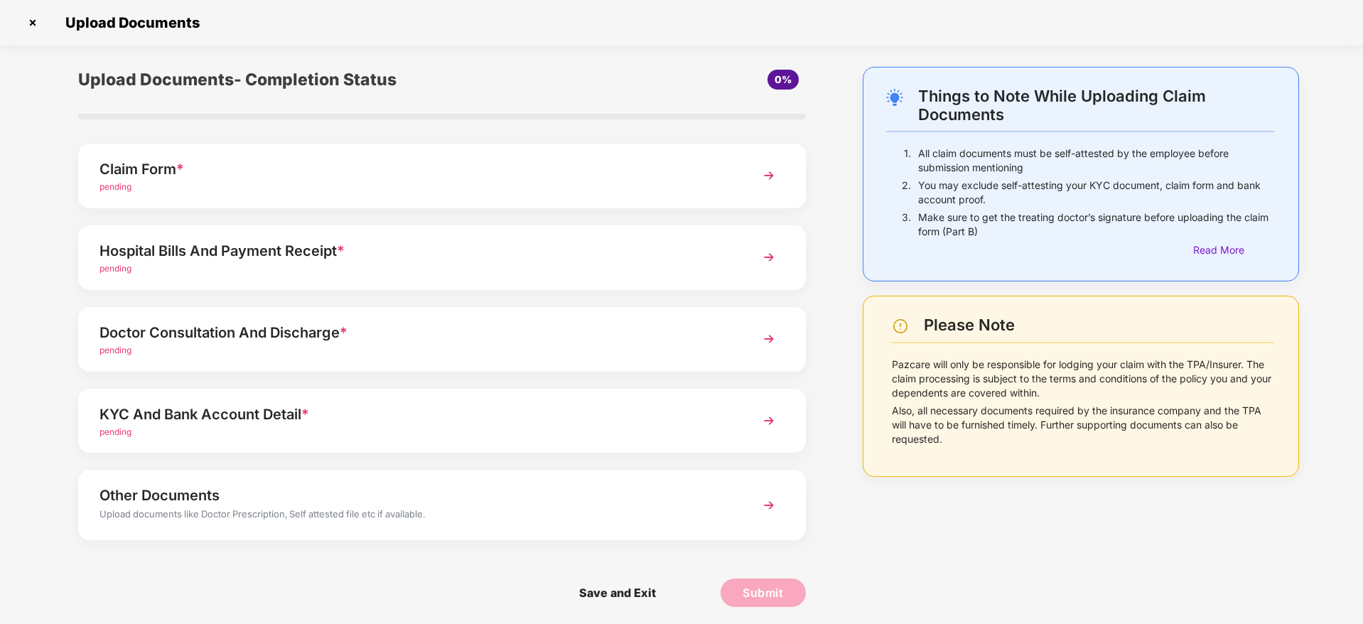
click at [301, 183] on div "pending" at bounding box center [414, 188] width 628 height 14
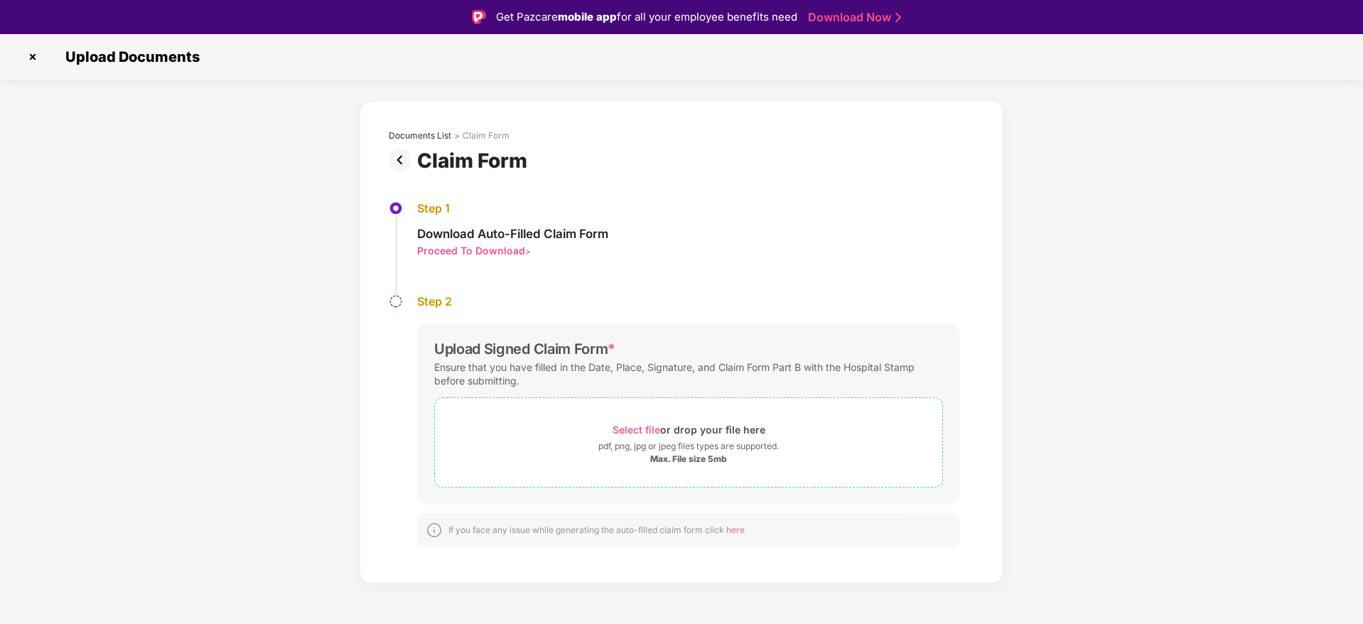
click at [600, 414] on span "Select file or drop your file here pdf, png, jpg or jpeg files types are suppor…" at bounding box center [689, 443] width 508 height 68
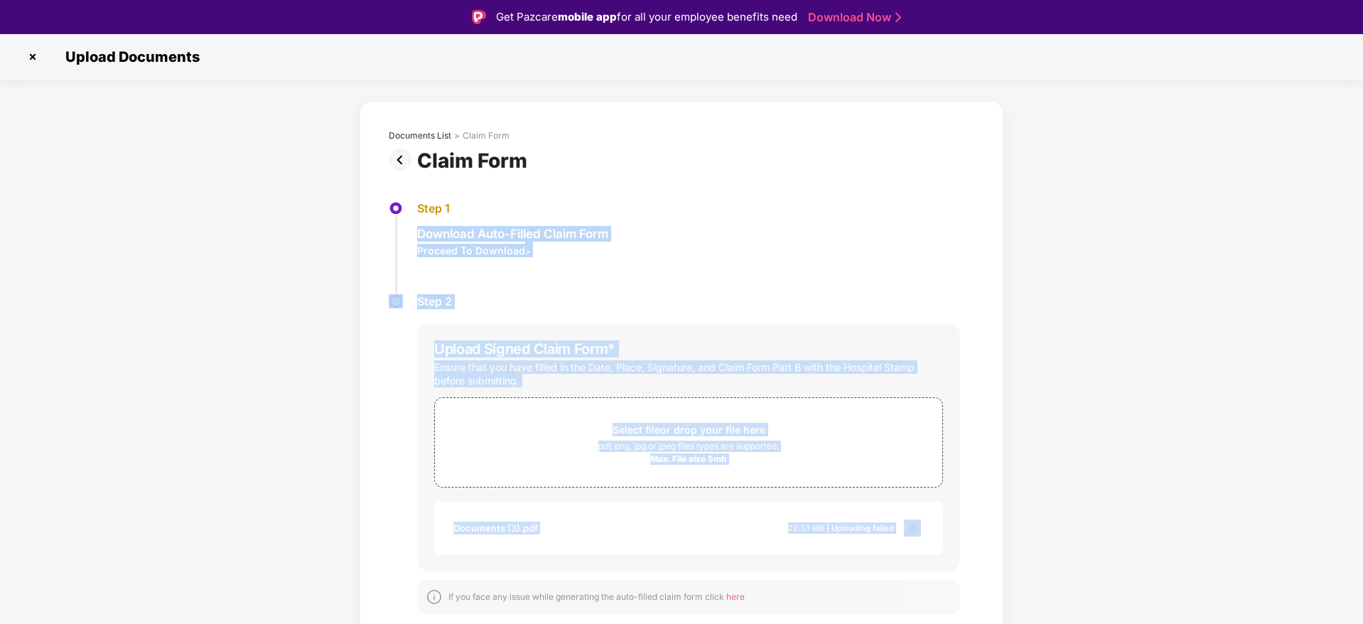
drag, startPoint x: 1280, startPoint y: 183, endPoint x: 914, endPoint y: 525, distance: 501.0
click at [914, 525] on div "Documents List > Claim Form Claim Form Step 1 Download Auto-Filled Claim Form P…" at bounding box center [681, 376] width 1363 height 550
click at [914, 525] on img at bounding box center [912, 528] width 17 height 17
click at [860, 433] on div "Select file or drop your file here" at bounding box center [689, 429] width 508 height 19
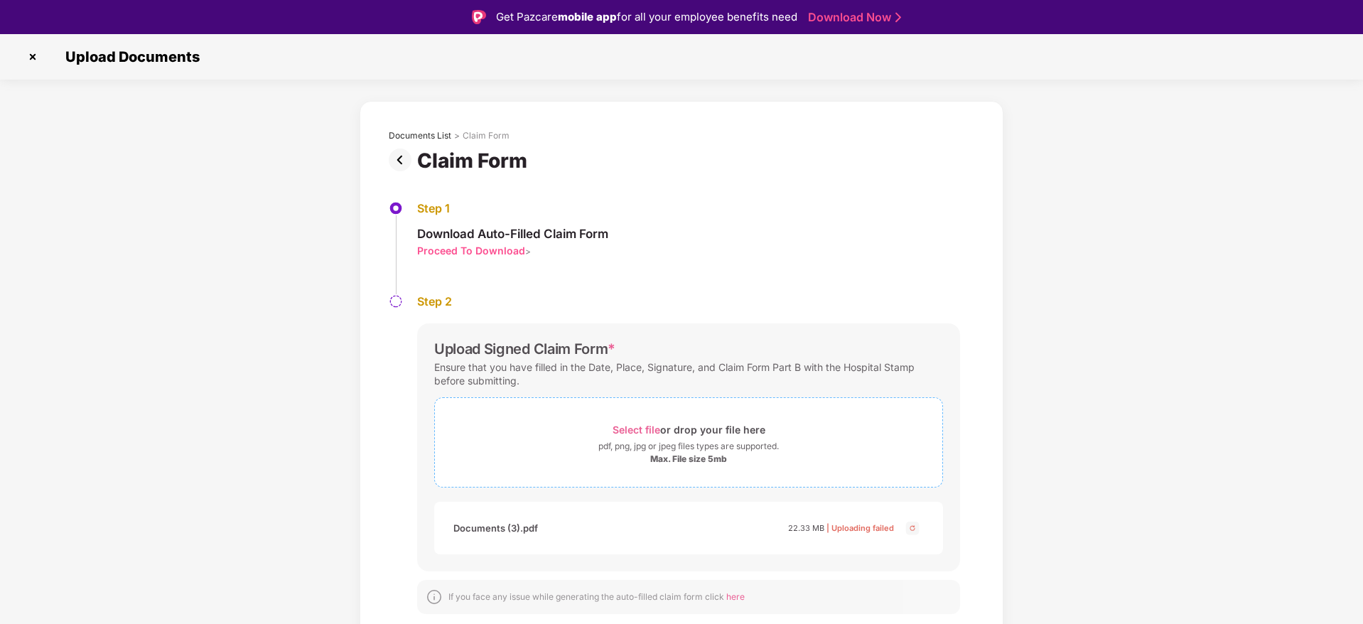
click at [639, 436] on div "Select file or drop your file here" at bounding box center [689, 429] width 153 height 19
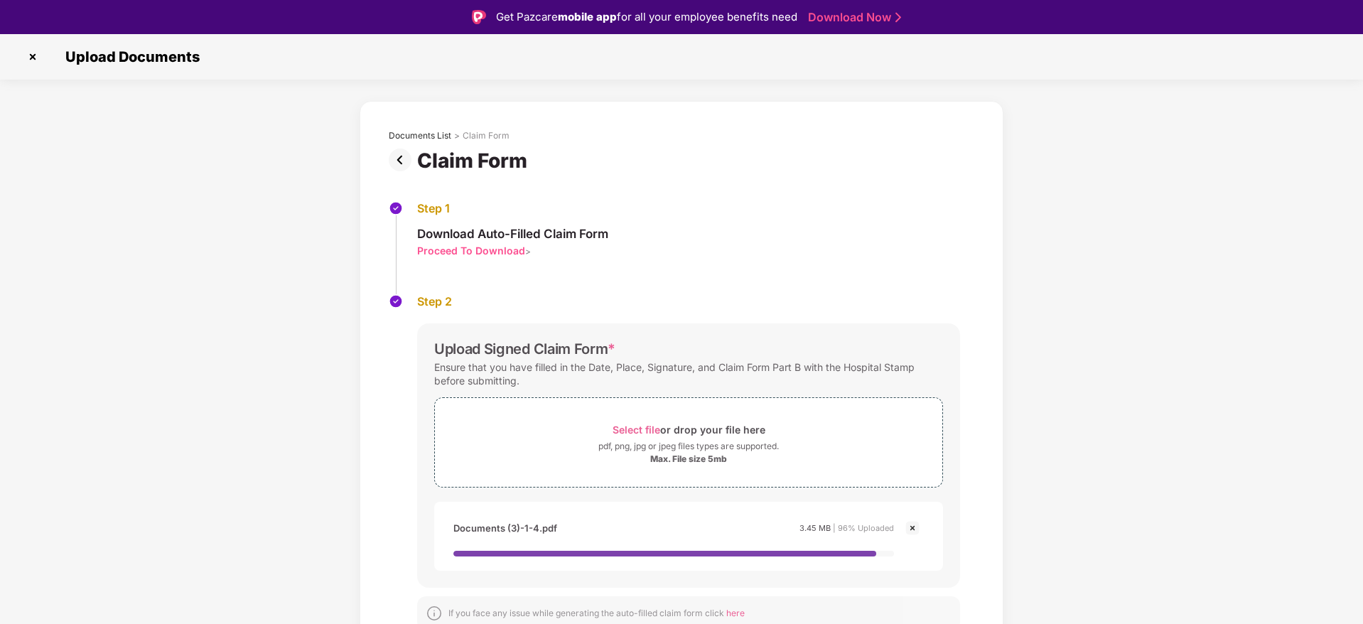
click at [1322, 188] on div "Documents List > Claim Form Claim Form Step 1 Download Auto-Filled Claim Form P…" at bounding box center [681, 401] width 1363 height 601
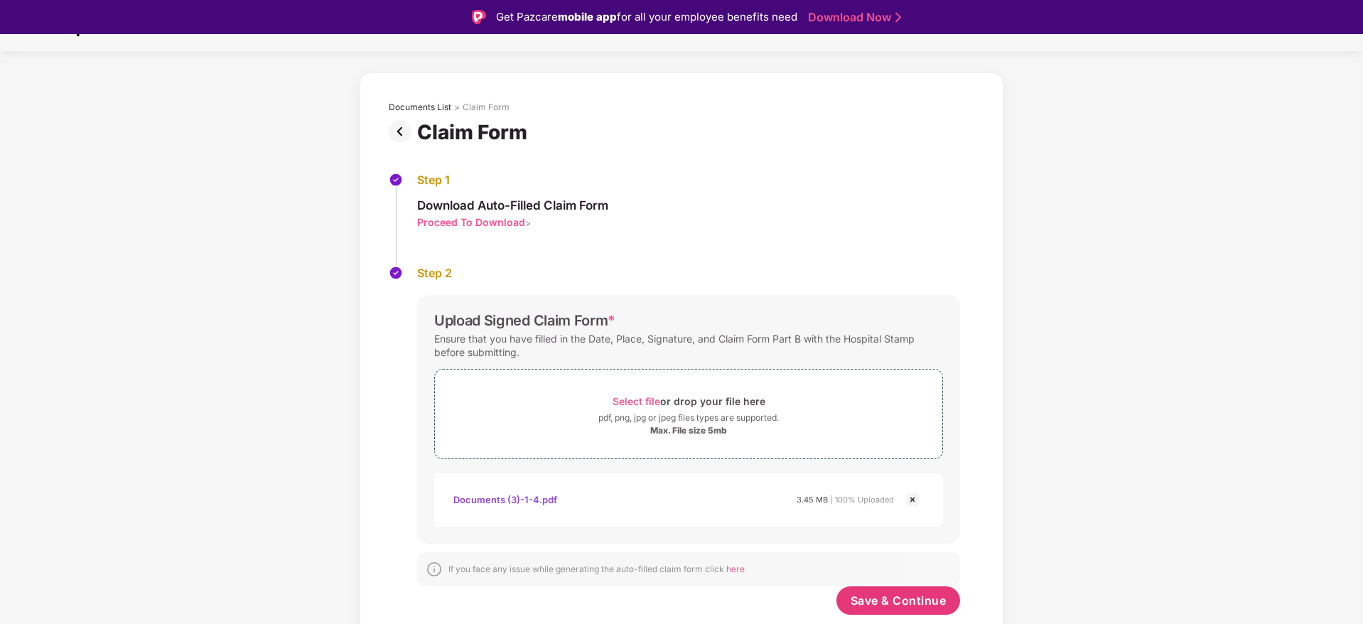
scroll to position [34, 0]
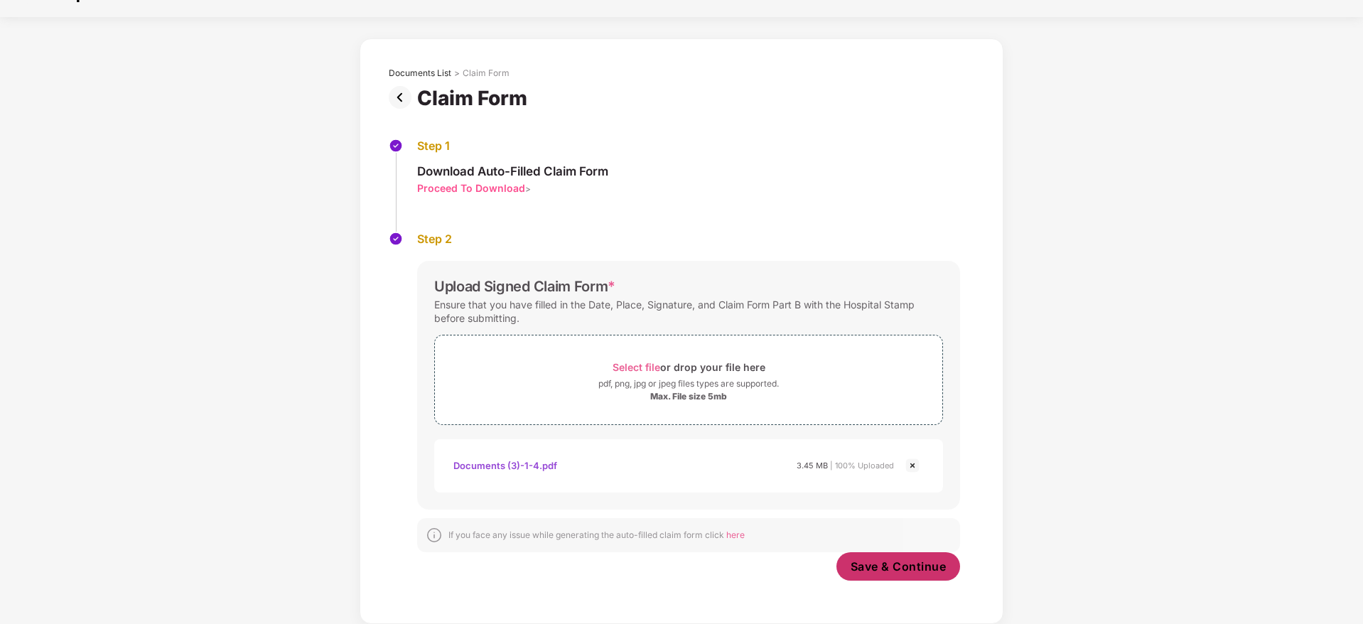
click at [891, 560] on span "Save & Continue" at bounding box center [899, 567] width 96 height 16
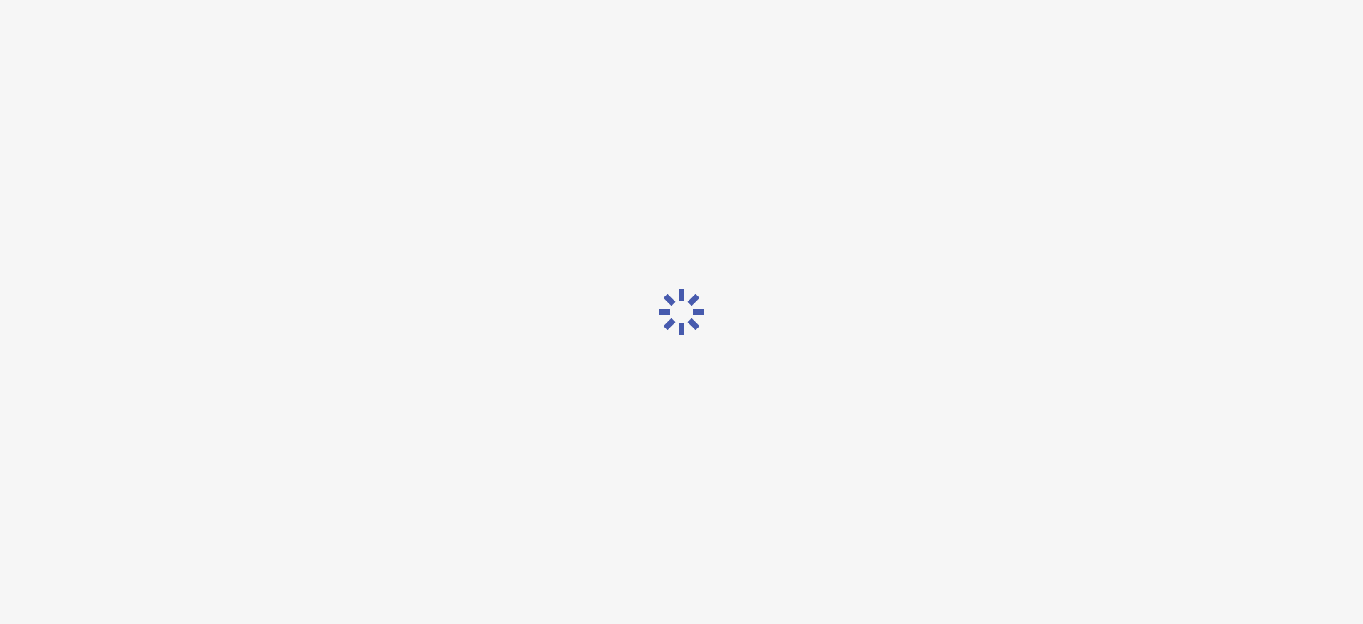
scroll to position [0, 0]
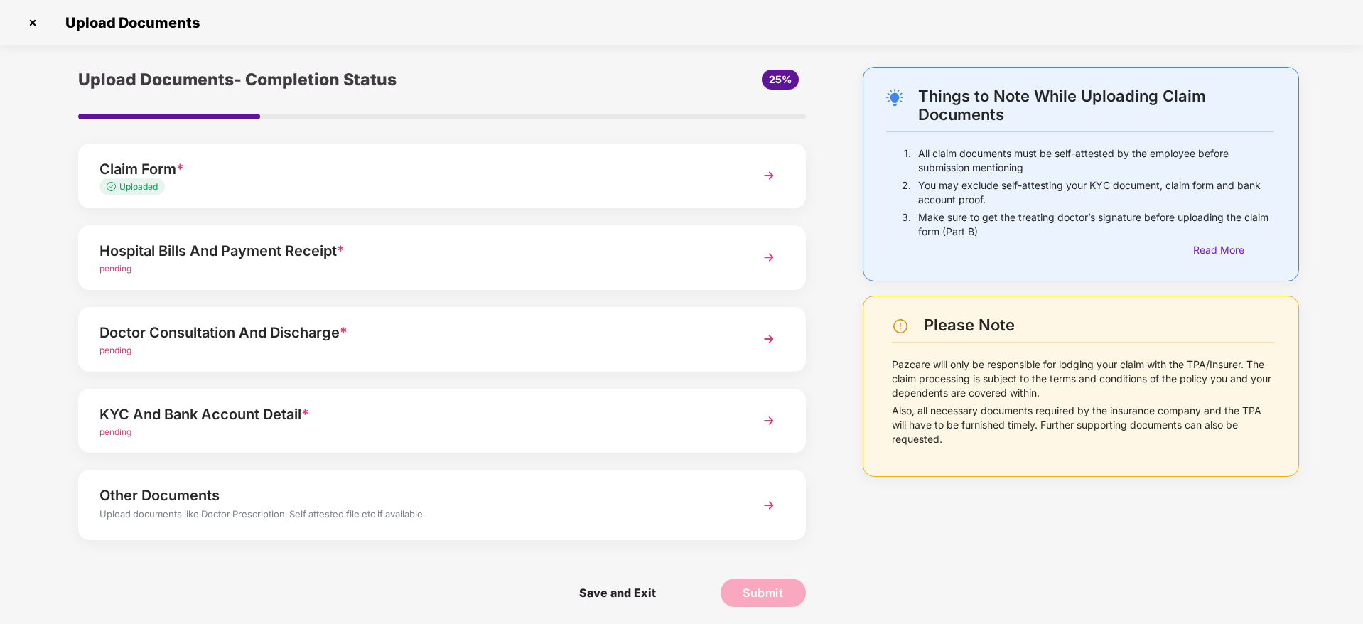
click at [552, 264] on div "pending" at bounding box center [414, 269] width 628 height 14
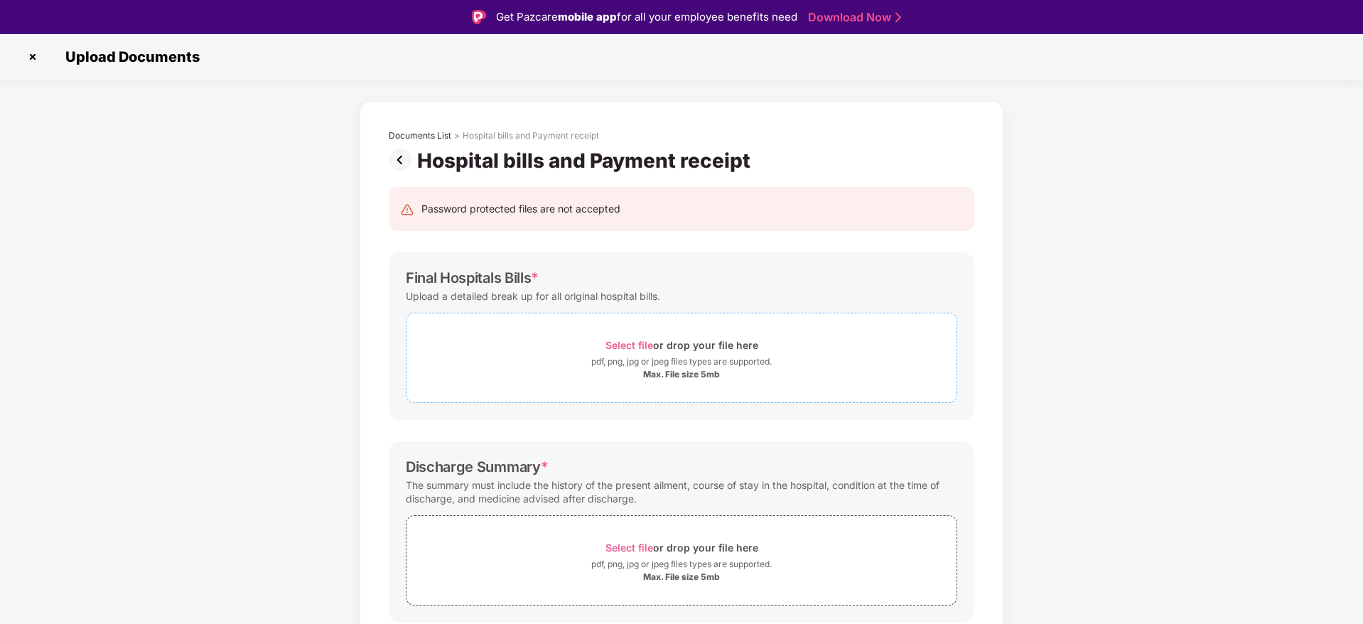
click at [735, 355] on div "pdf, png, jpg or jpeg files types are supported." at bounding box center [681, 362] width 181 height 14
click at [653, 342] on div "Select file or drop your file here" at bounding box center [682, 345] width 153 height 19
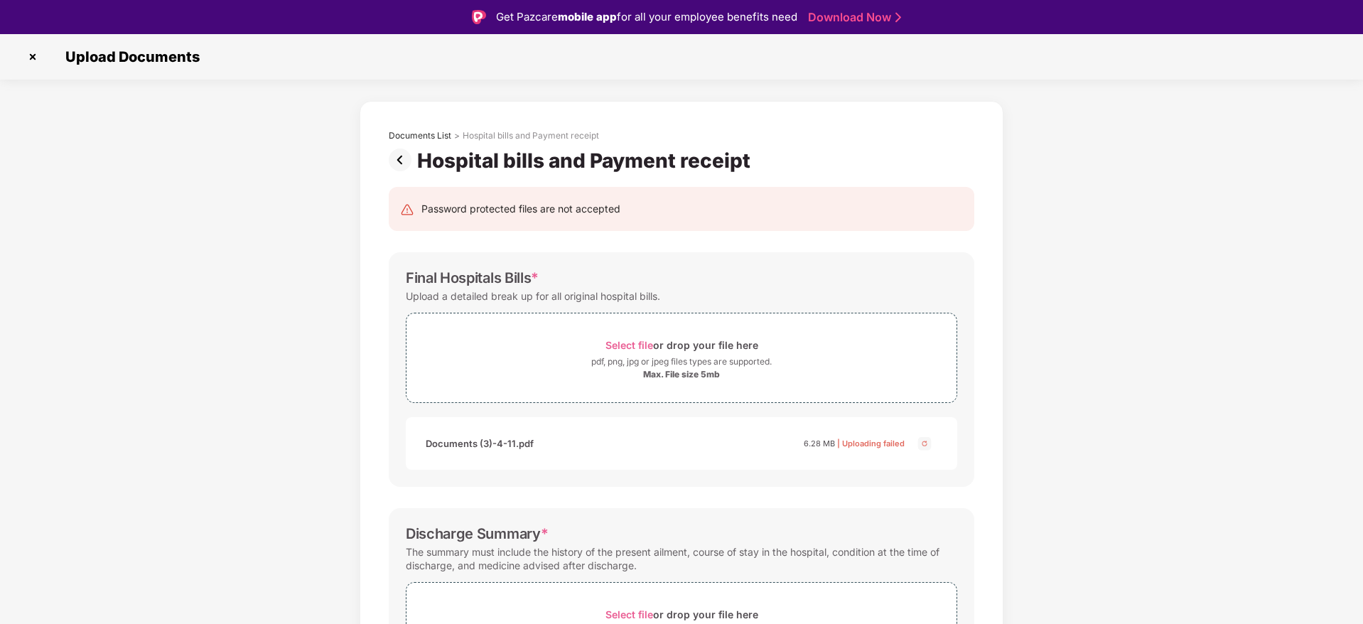
click at [925, 441] on img at bounding box center [924, 443] width 17 height 17
click at [632, 337] on div "Select file or drop your file here" at bounding box center [682, 345] width 153 height 19
click at [1097, 185] on div "Documents List > Hospital bills and Payment receipt Hospital bills and Payment …" at bounding box center [681, 533] width 1363 height 864
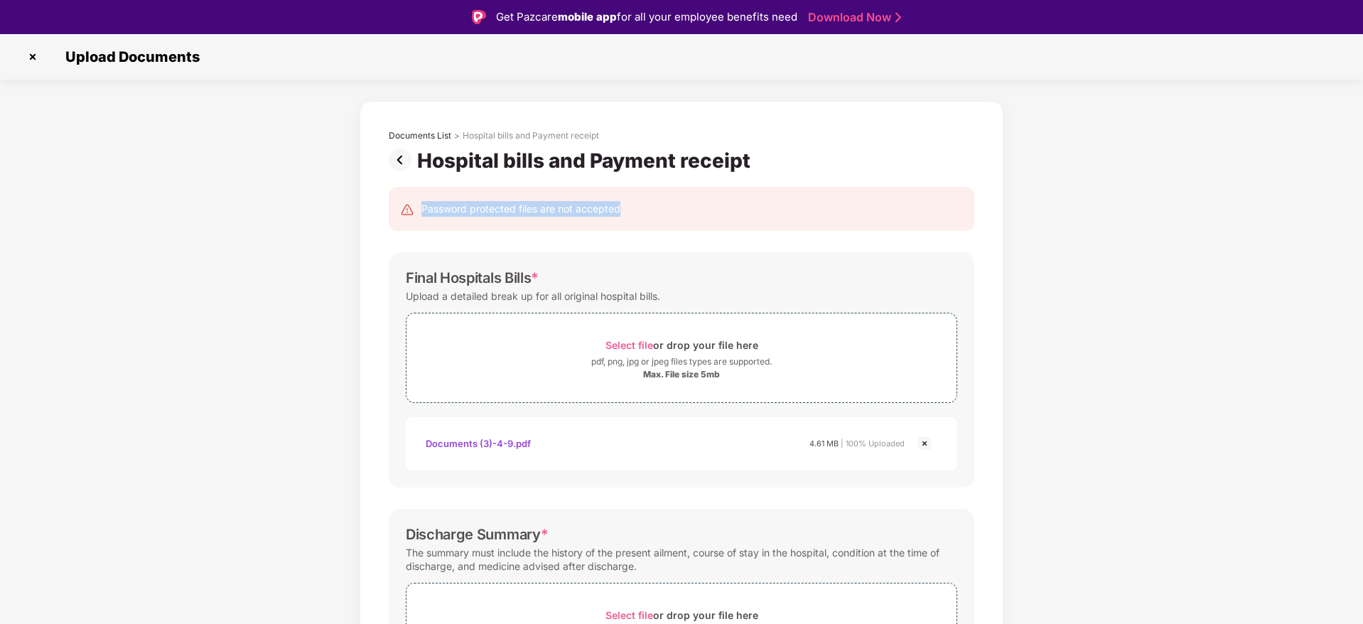
click at [1097, 185] on div "Documents List > Hospital bills and Payment receipt Hospital bills and Payment …" at bounding box center [681, 533] width 1363 height 864
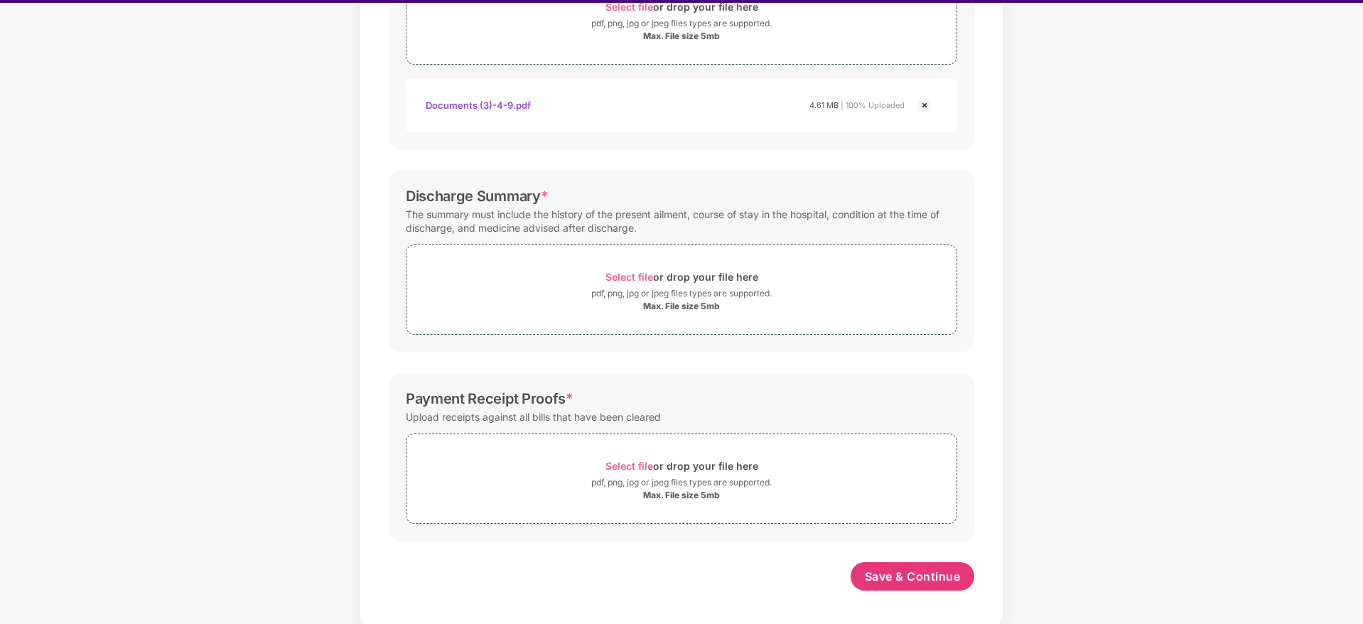
scroll to position [34, 0]
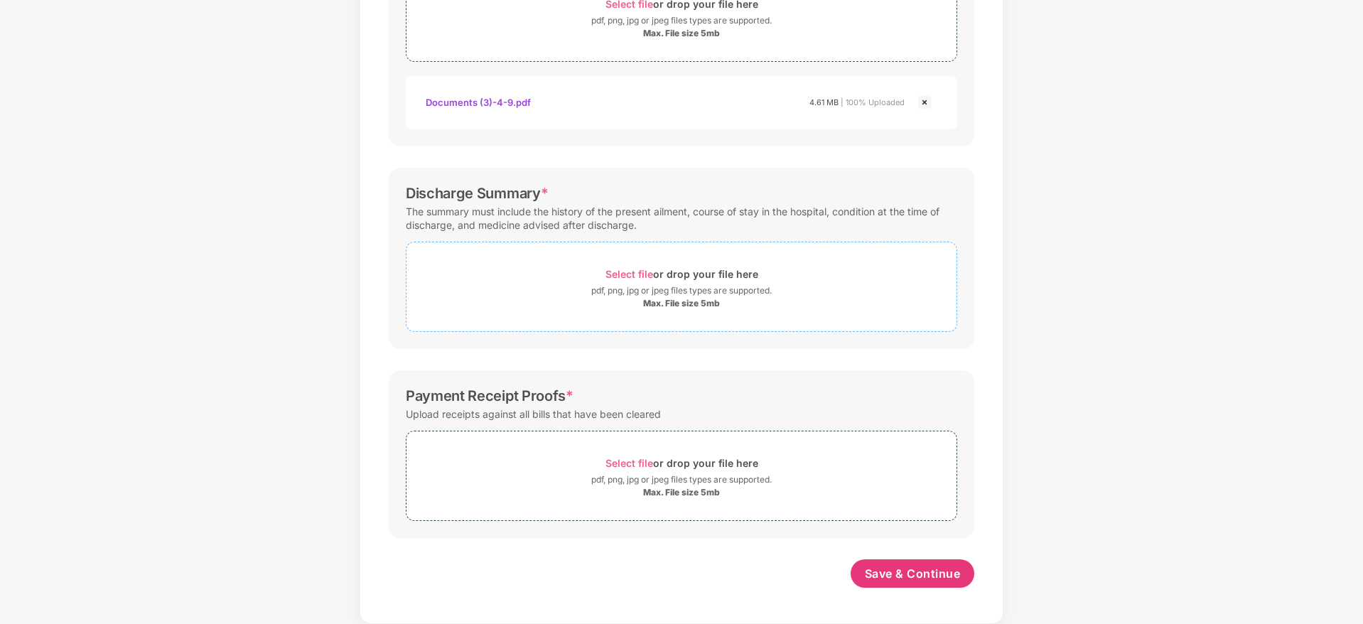
click at [741, 274] on div "Select file or drop your file here" at bounding box center [682, 273] width 153 height 19
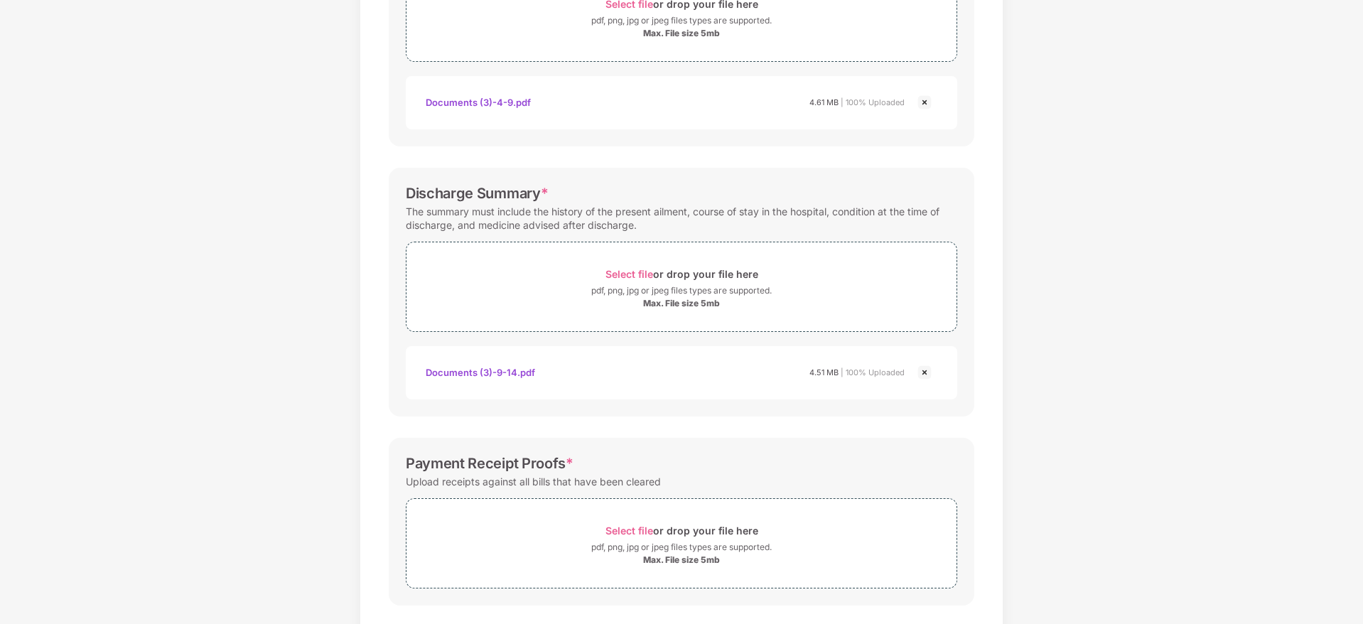
click at [1158, 336] on div "Documents List > Hospital bills and Payment receipt Hospital bills and Payment …" at bounding box center [681, 226] width 1363 height 932
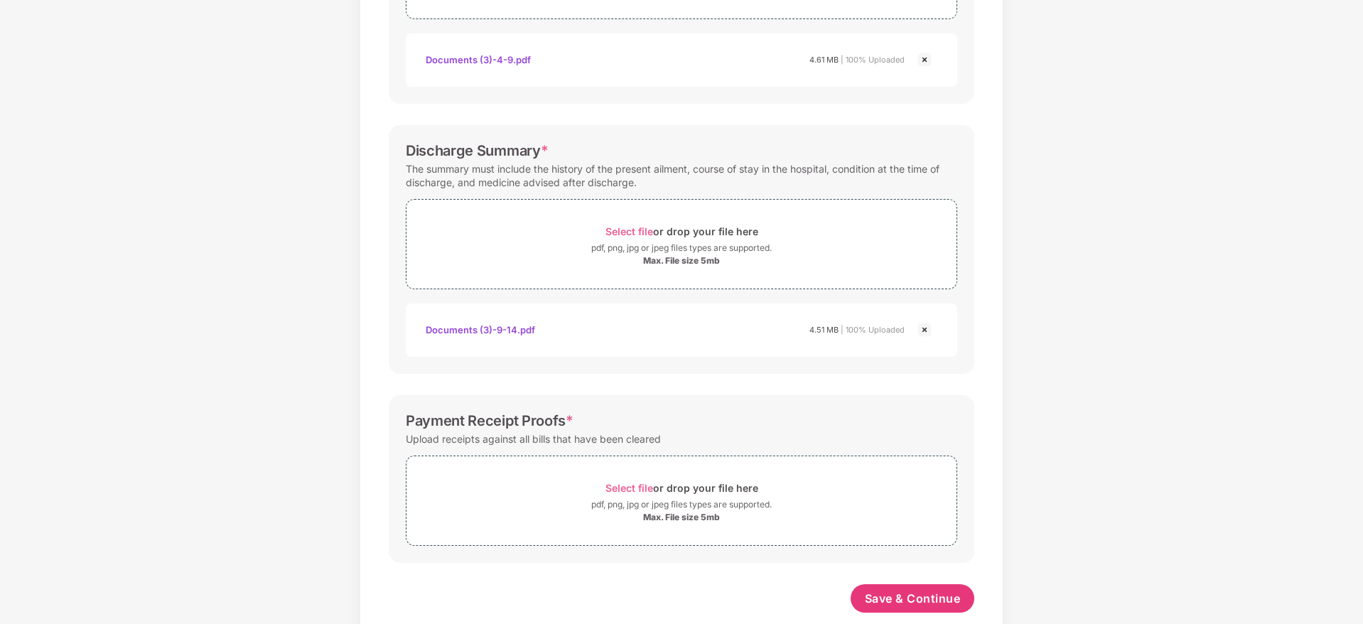
scroll to position [375, 0]
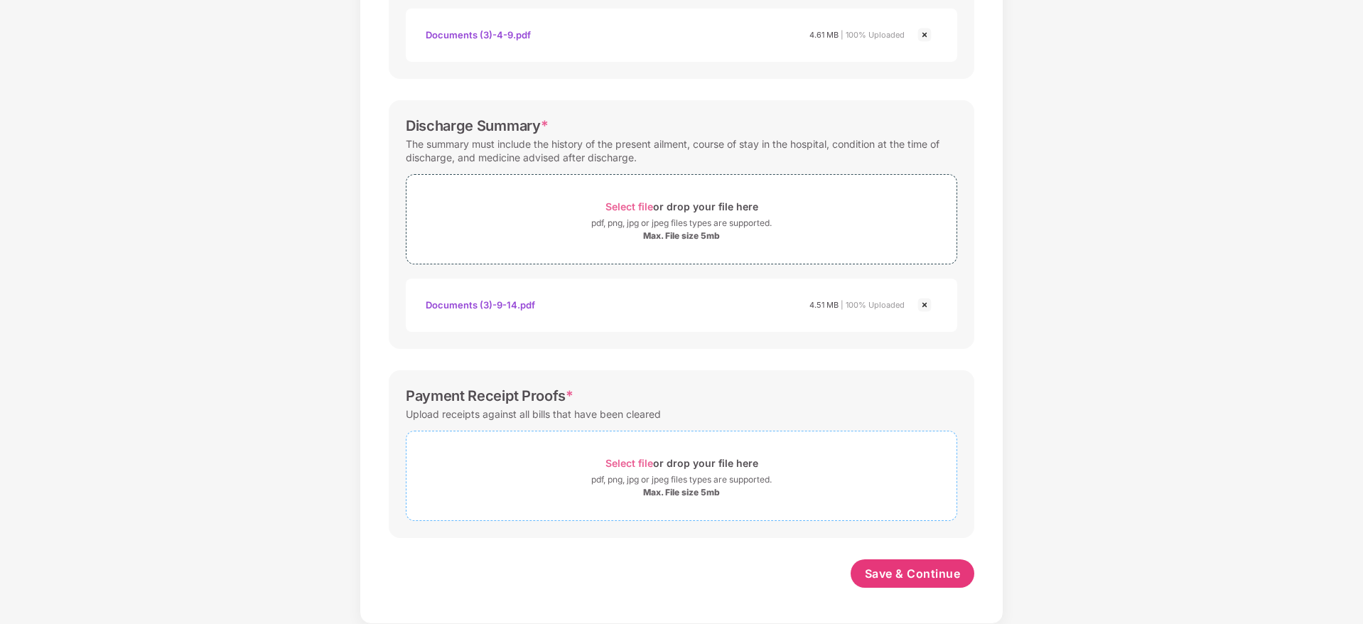
click at [647, 481] on div "pdf, png, jpg or jpeg files types are supported." at bounding box center [681, 480] width 181 height 14
click at [921, 564] on img at bounding box center [924, 561] width 17 height 17
click at [702, 492] on div "Max. File size 5mb" at bounding box center [681, 492] width 77 height 11
click at [1177, 347] on div "Documents List > Hospital bills and Payment receipt Hospital bills and Payment …" at bounding box center [681, 191] width 1363 height 999
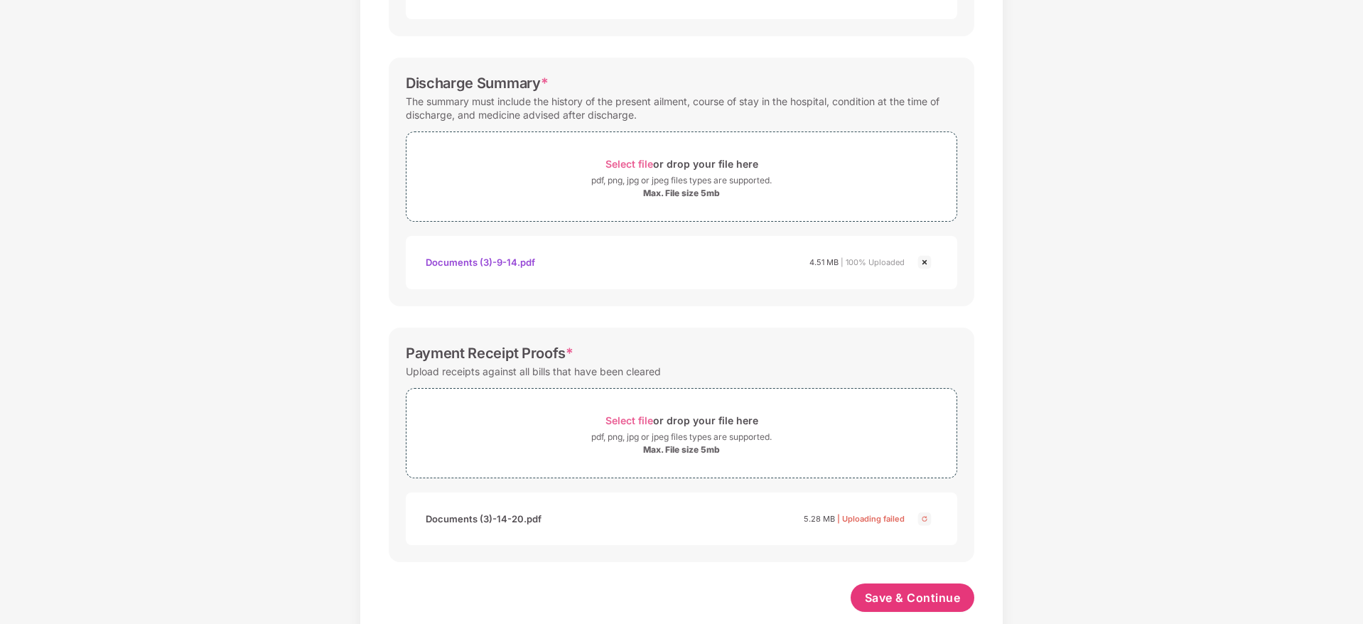
scroll to position [441, 0]
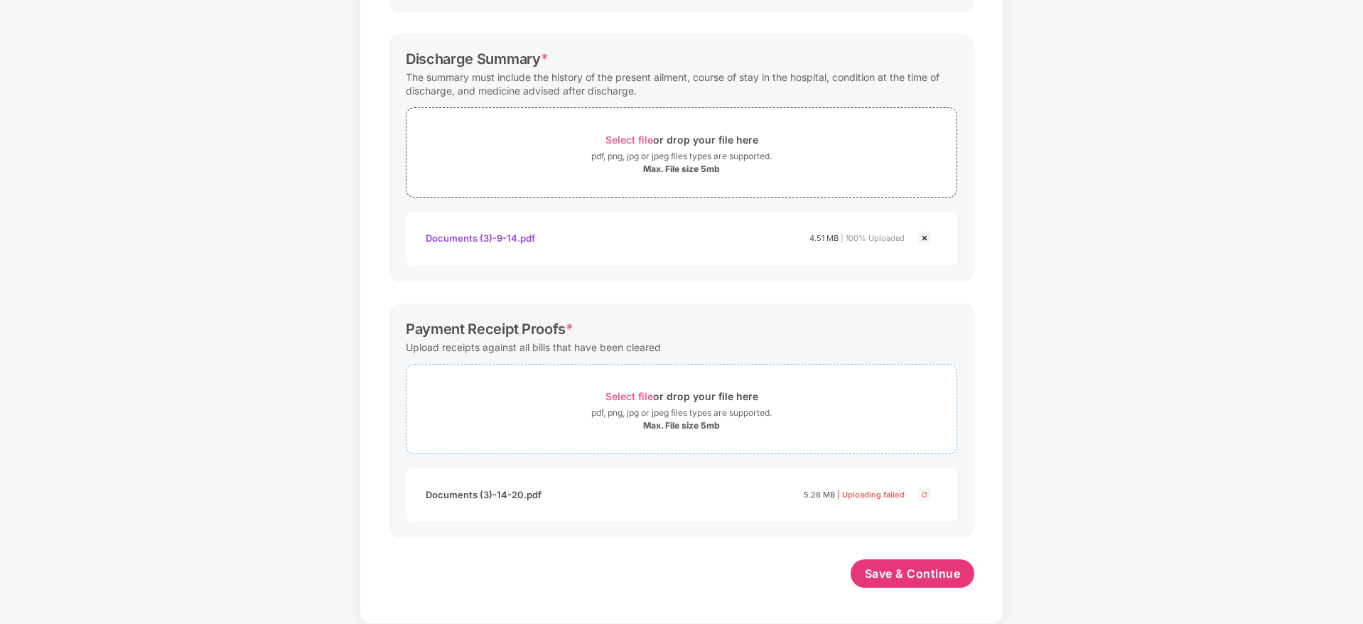
click at [683, 420] on div "Max. File size 5mb" at bounding box center [681, 425] width 77 height 11
click at [867, 586] on button "Save & Continue" at bounding box center [913, 574] width 124 height 28
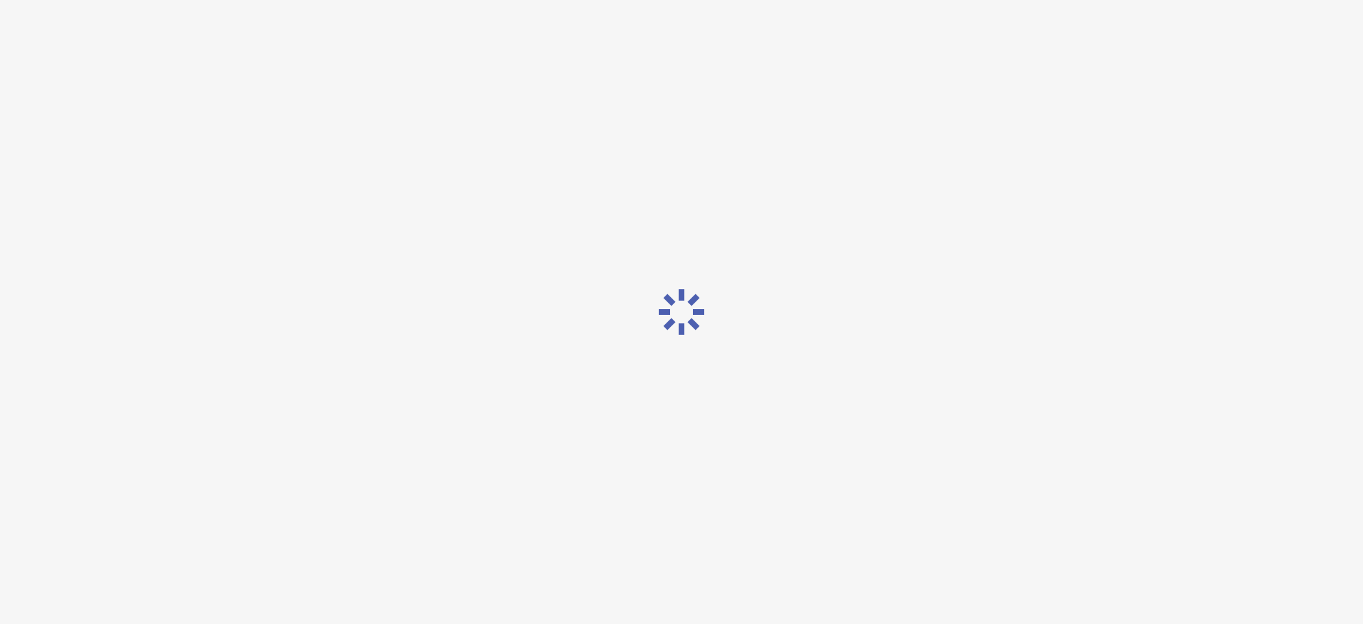
scroll to position [0, 0]
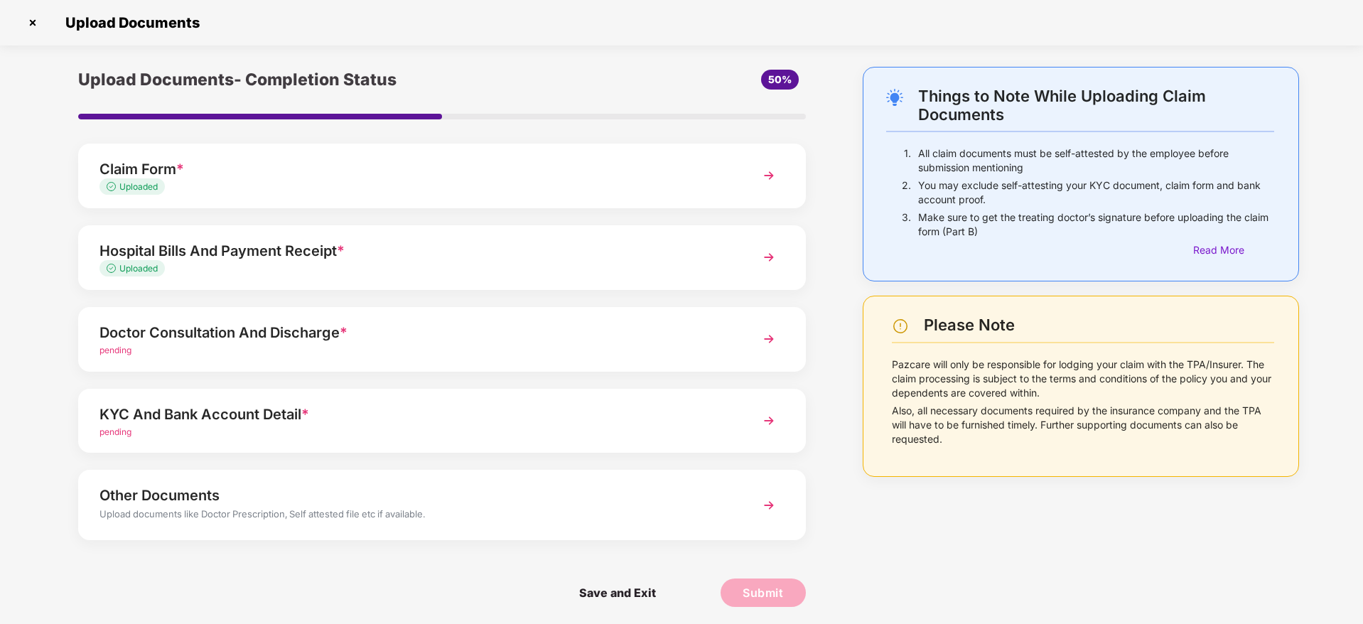
click at [765, 508] on img at bounding box center [769, 506] width 26 height 26
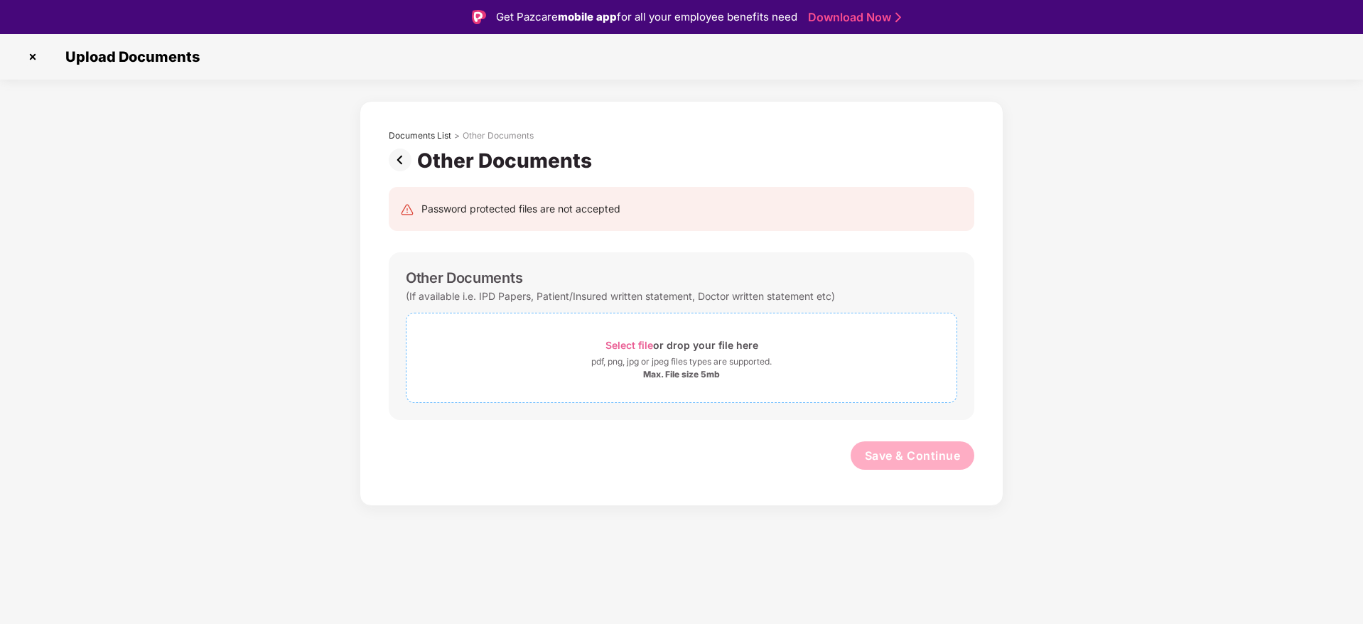
click at [648, 343] on span "Select file" at bounding box center [630, 345] width 48 height 12
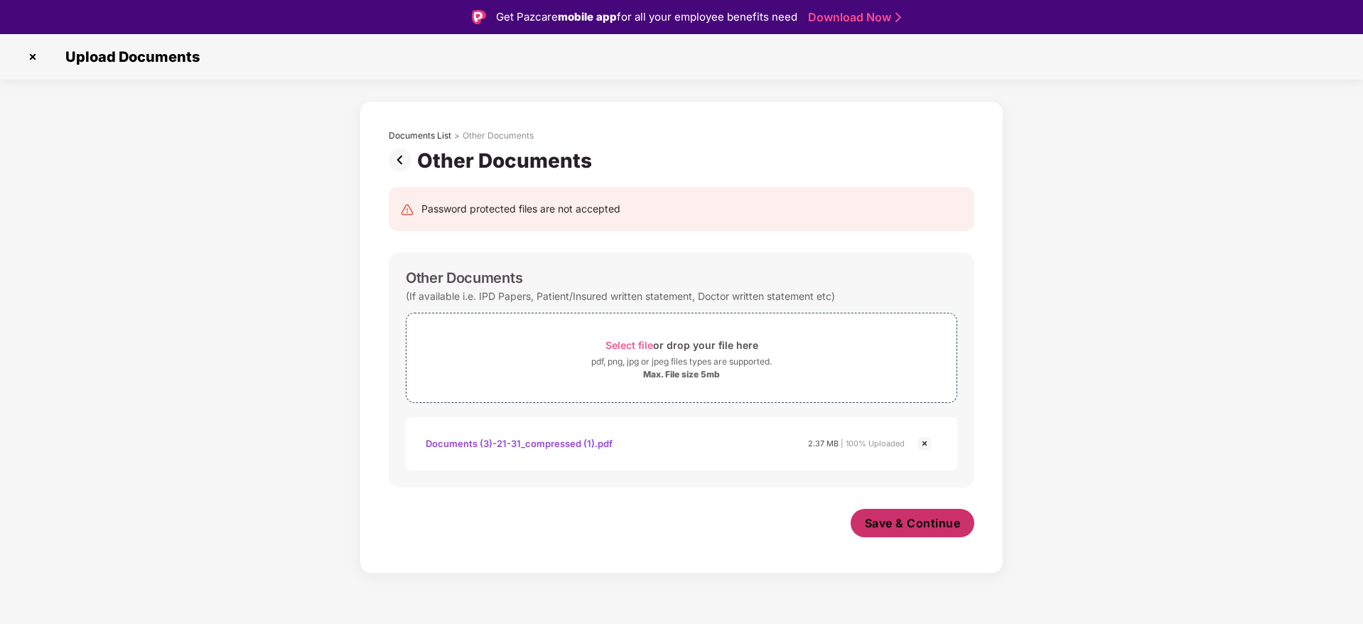
click at [886, 523] on span "Save & Continue" at bounding box center [913, 523] width 96 height 16
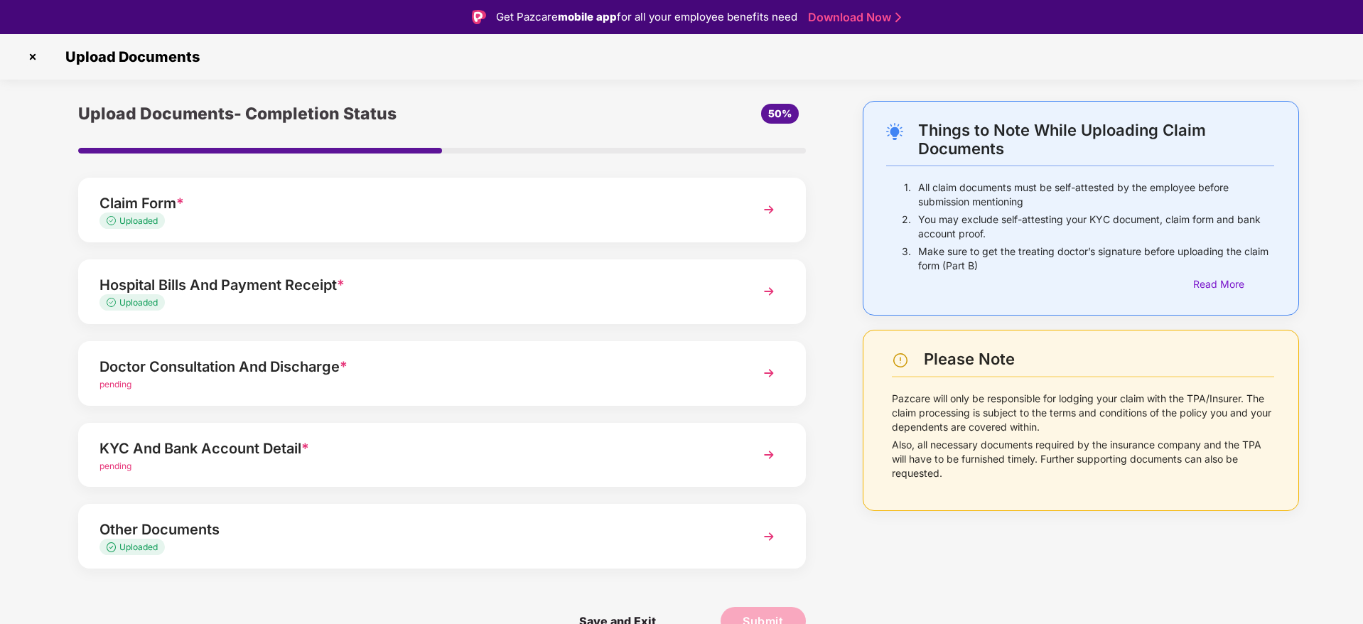
click at [1328, 165] on div "Things to Note While Uploading Claim Documents 1. All claim documents must be s…" at bounding box center [681, 379] width 1363 height 556
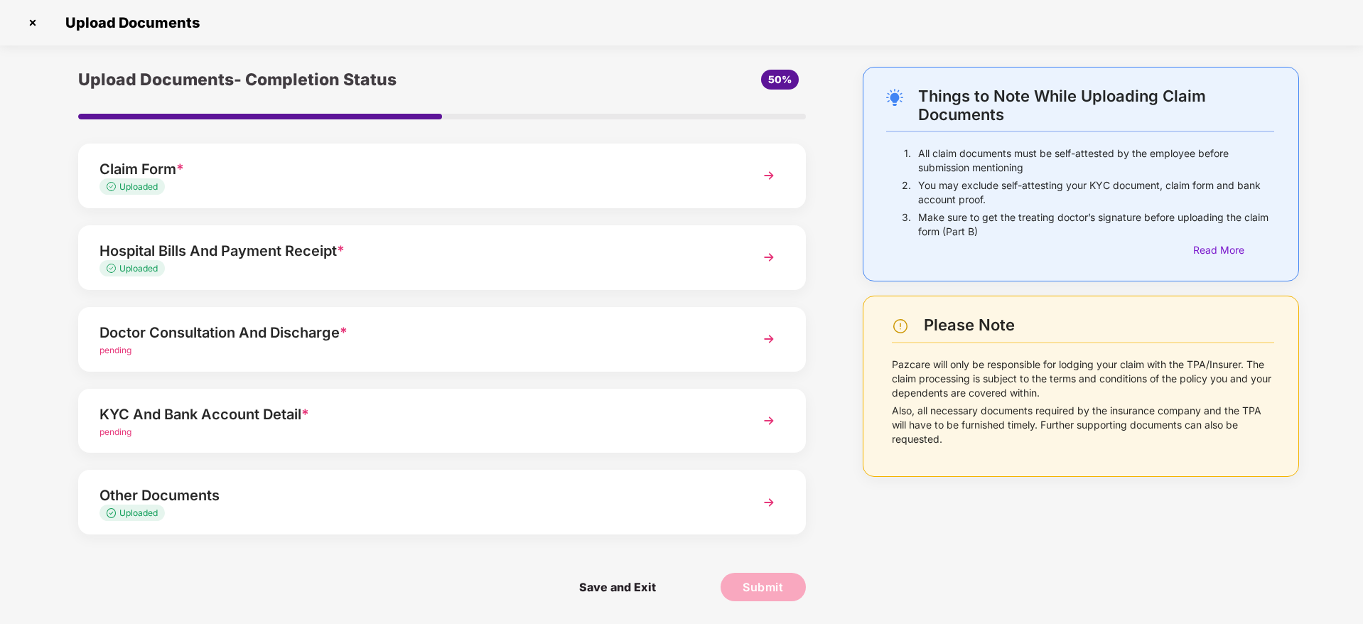
click at [584, 333] on div "Doctor Consultation And Discharge *" at bounding box center [414, 332] width 628 height 23
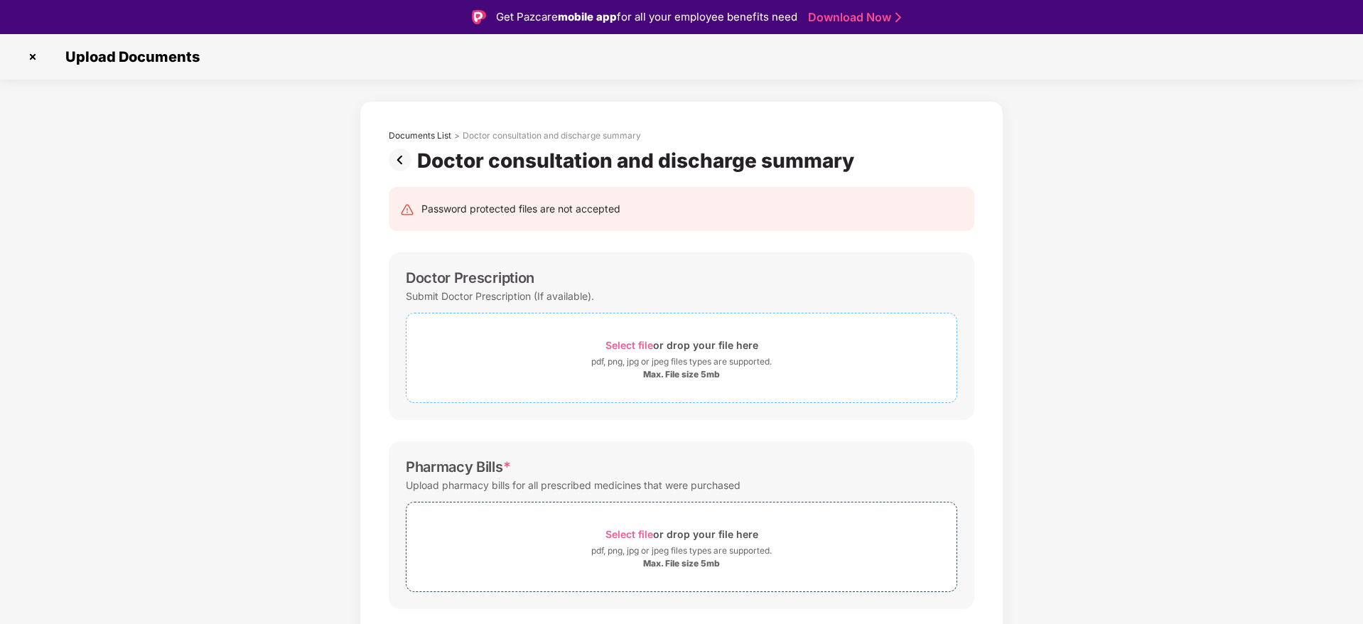
click at [693, 379] on div "Max. File size 5mb" at bounding box center [681, 374] width 77 height 11
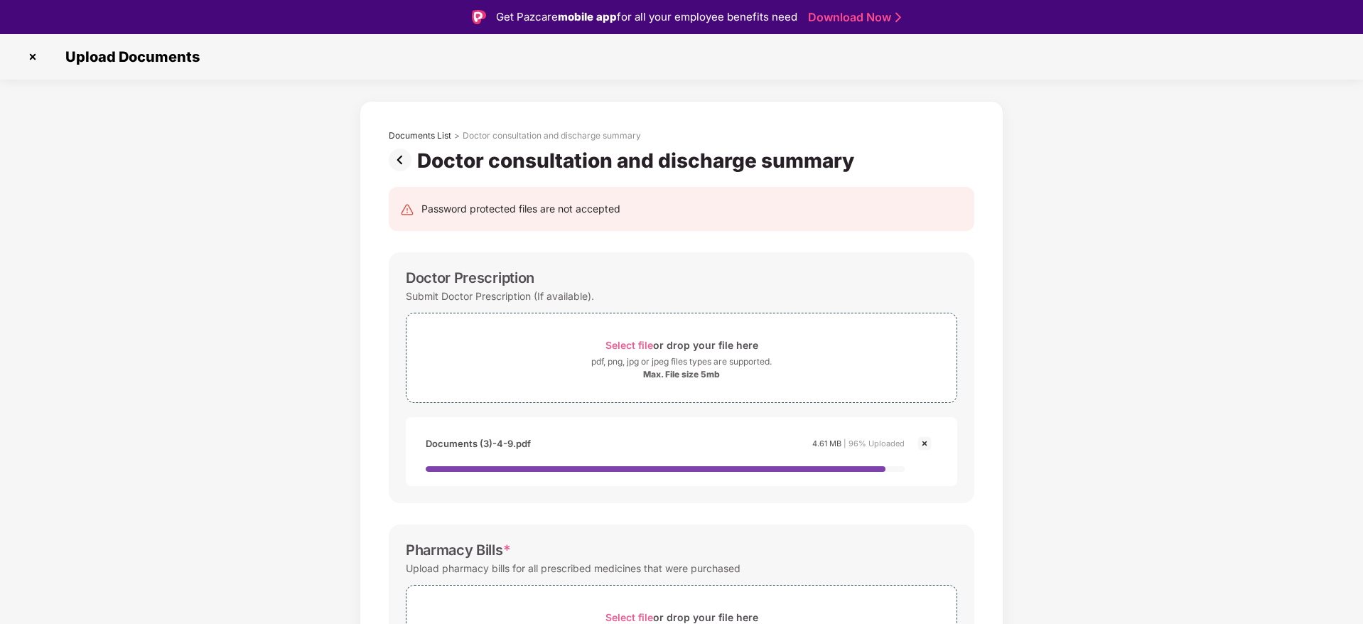
click at [1320, 190] on div "Documents List > Doctor consultation and discharge summary Doctor consultation …" at bounding box center [681, 541] width 1363 height 880
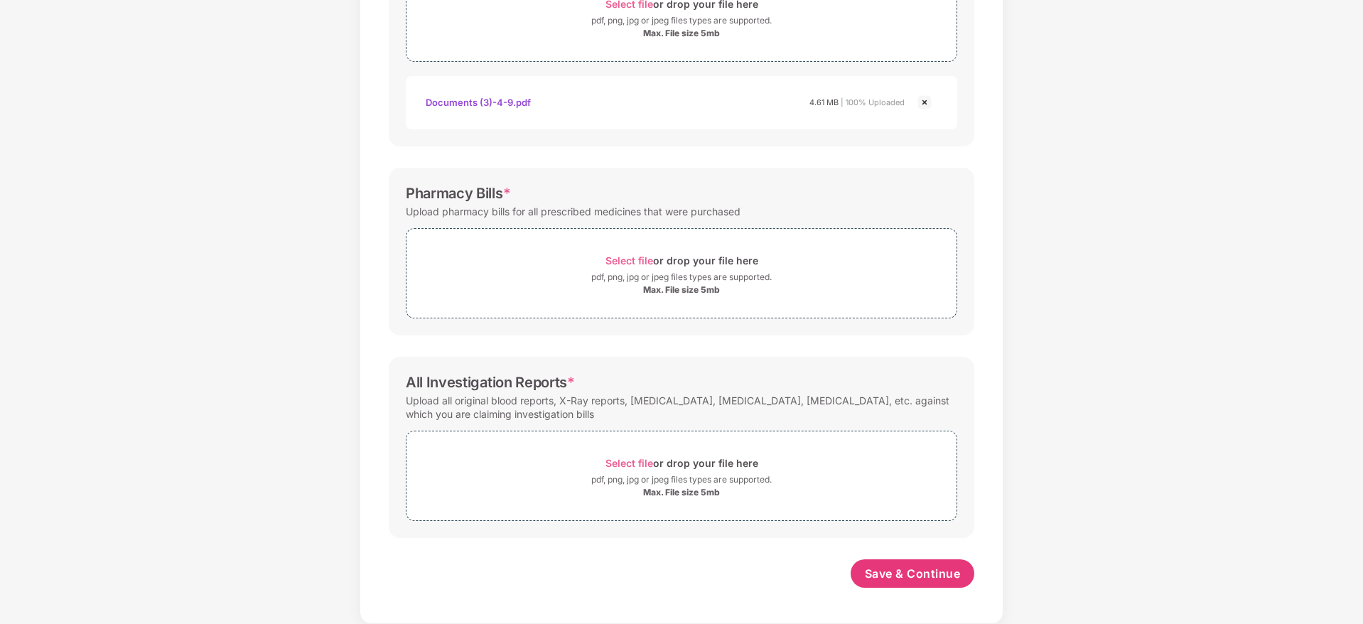
scroll to position [307, 0]
click at [735, 259] on div "Select file or drop your file here" at bounding box center [682, 260] width 153 height 19
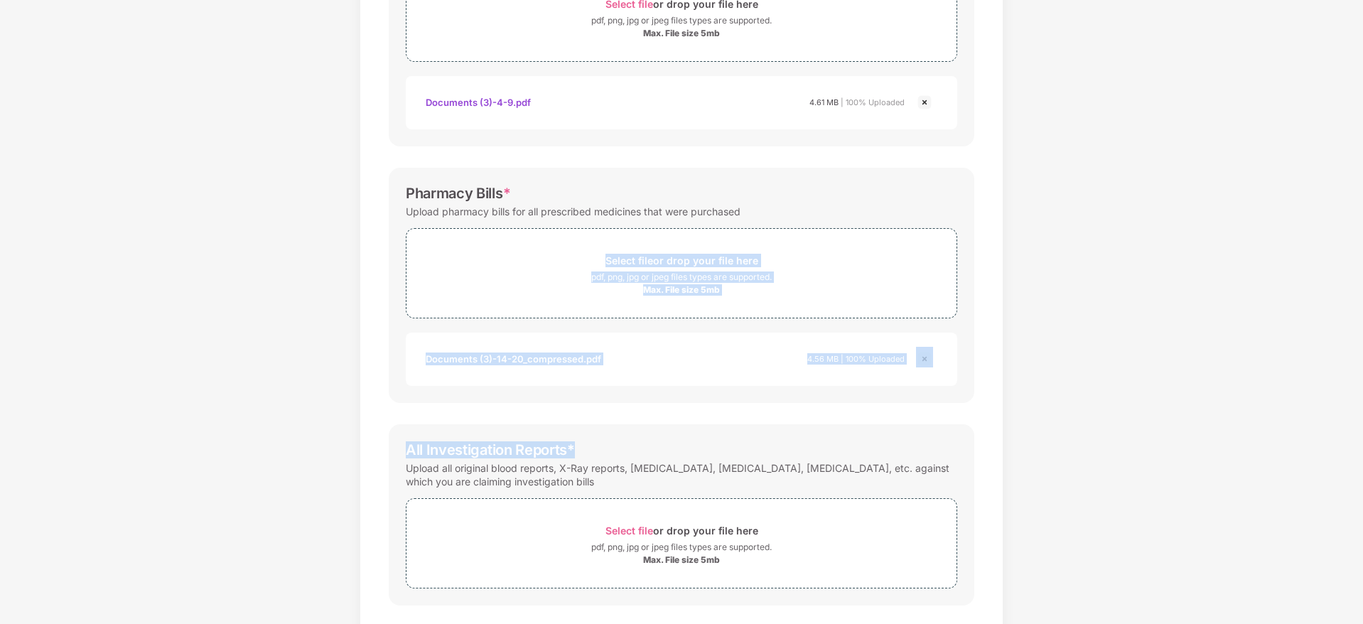
drag, startPoint x: 1359, startPoint y: 208, endPoint x: 1359, endPoint y: 450, distance: 242.4
click at [1359, 450] on div "Documents List > Doctor consultation and discharge summary Doctor consultation …" at bounding box center [681, 226] width 1363 height 932
click at [1249, 431] on div "Documents List > Doctor consultation and discharge summary Doctor consultation …" at bounding box center [681, 226] width 1363 height 932
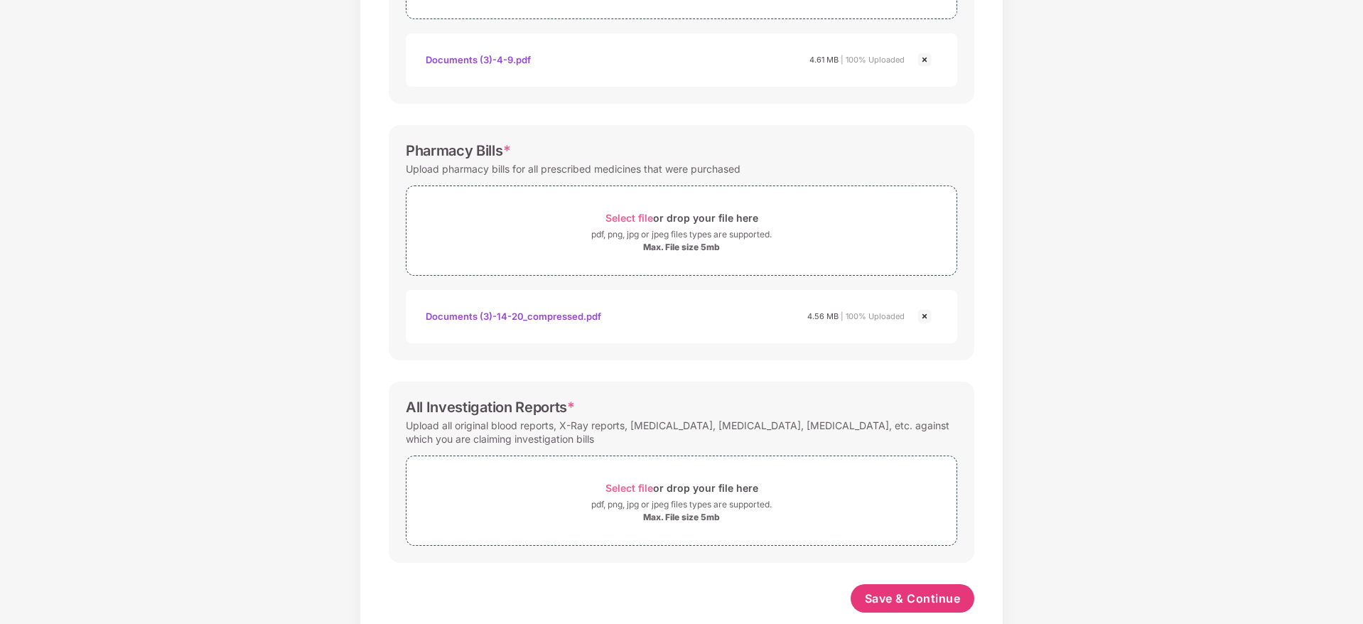
scroll to position [375, 0]
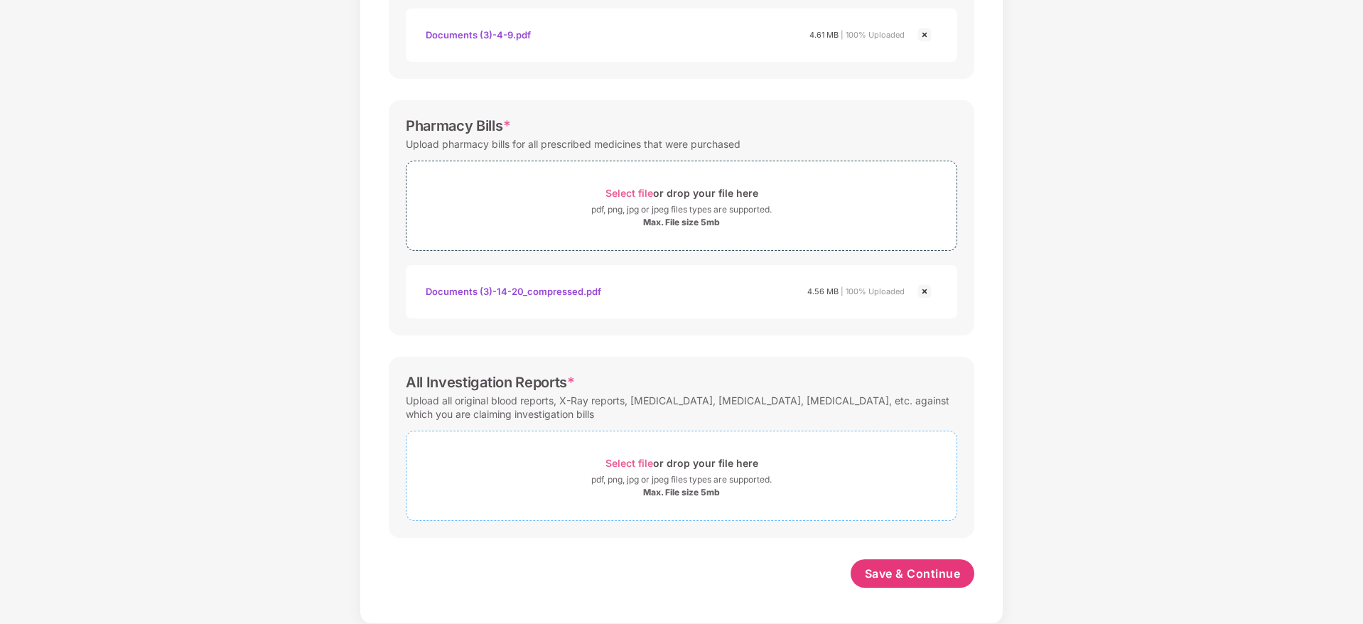
click at [753, 495] on div "Max. File size 5mb" at bounding box center [682, 492] width 550 height 11
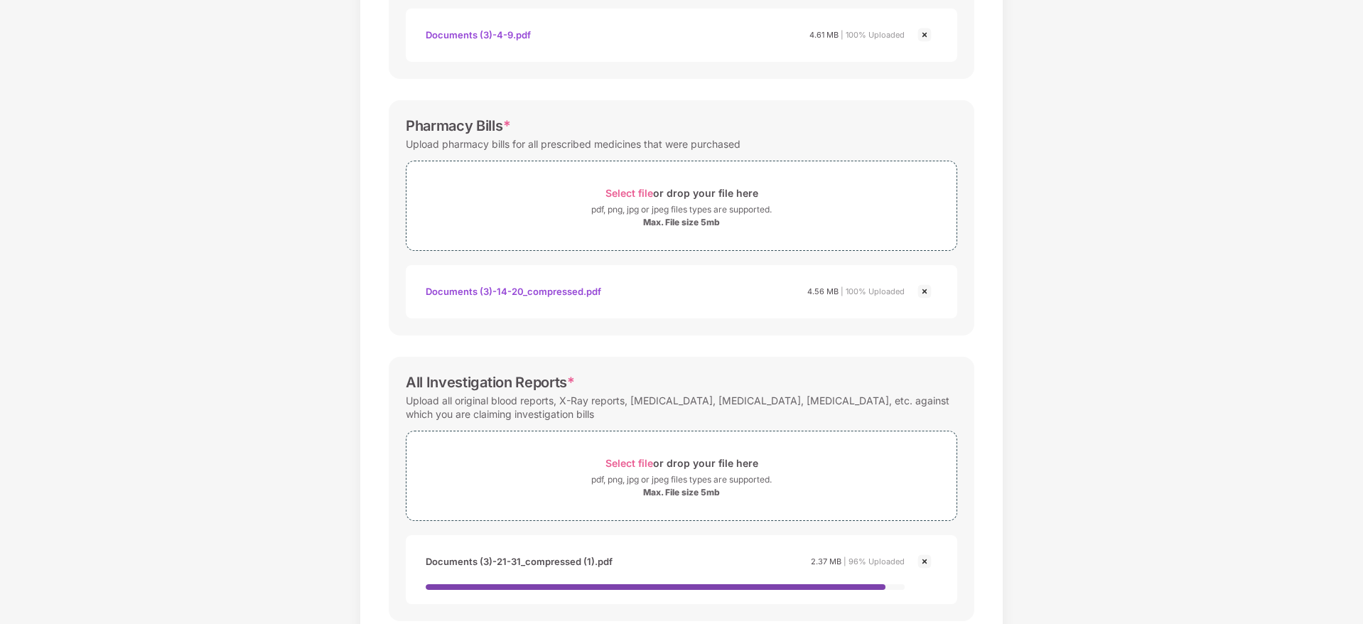
click at [1250, 247] on div "Documents List > Doctor consultation and discharge summary Doctor consultation …" at bounding box center [681, 199] width 1363 height 1015
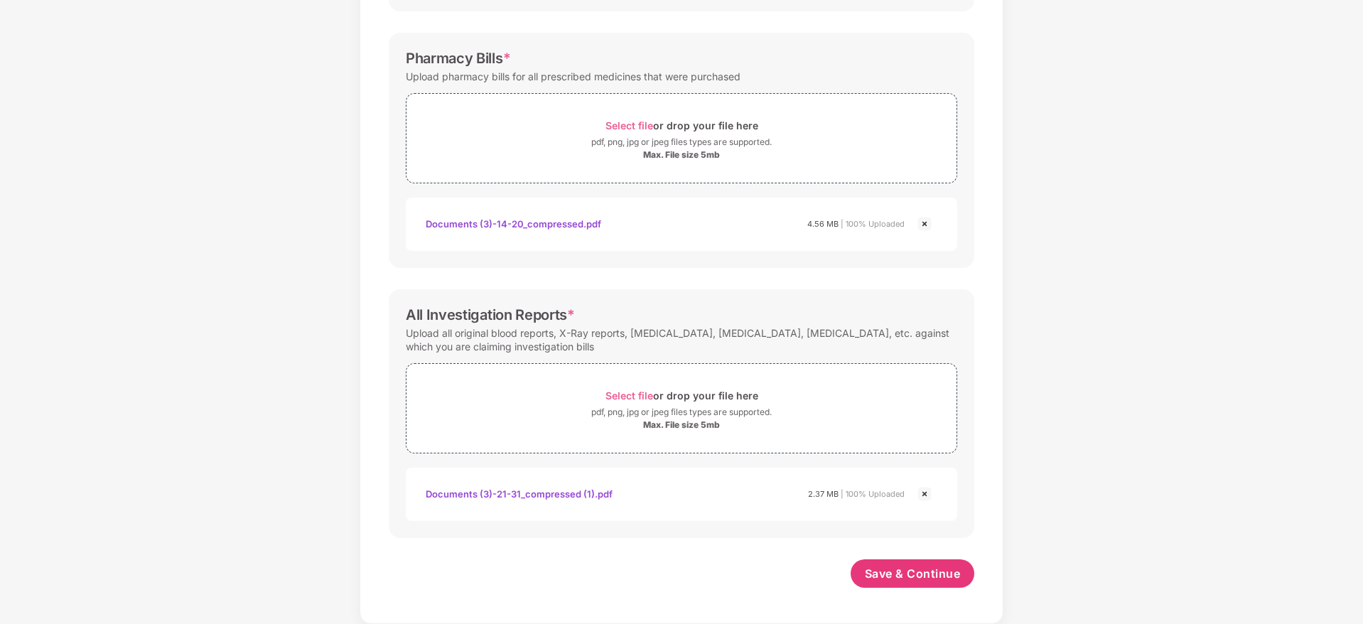
scroll to position [442, 0]
click at [886, 572] on span "Save & Continue" at bounding box center [913, 574] width 96 height 16
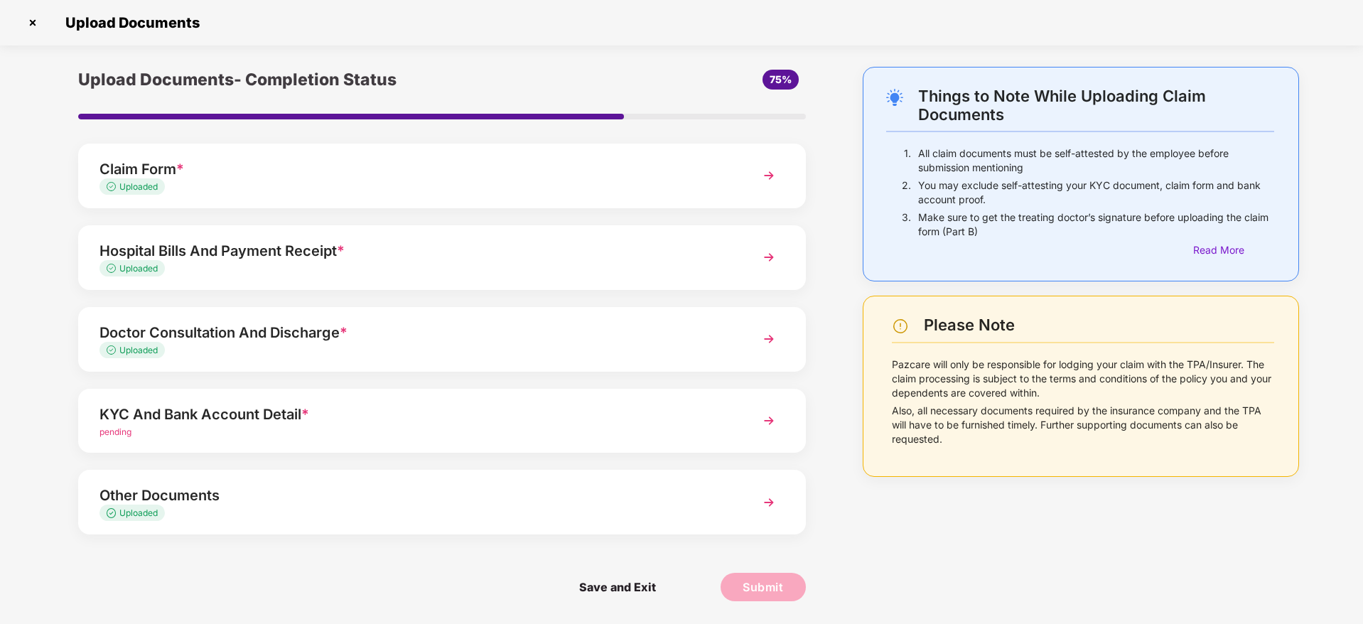
click at [486, 429] on div "pending" at bounding box center [414, 433] width 628 height 14
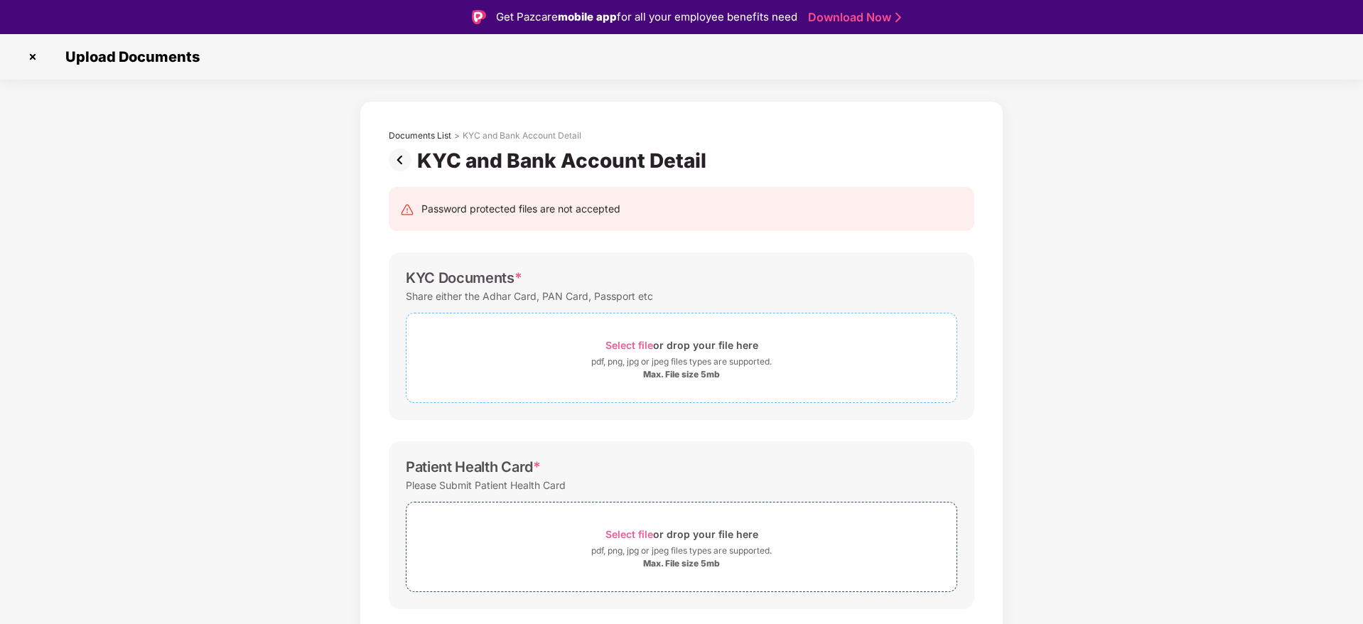
click at [668, 345] on div "Select file or drop your file here" at bounding box center [682, 345] width 153 height 19
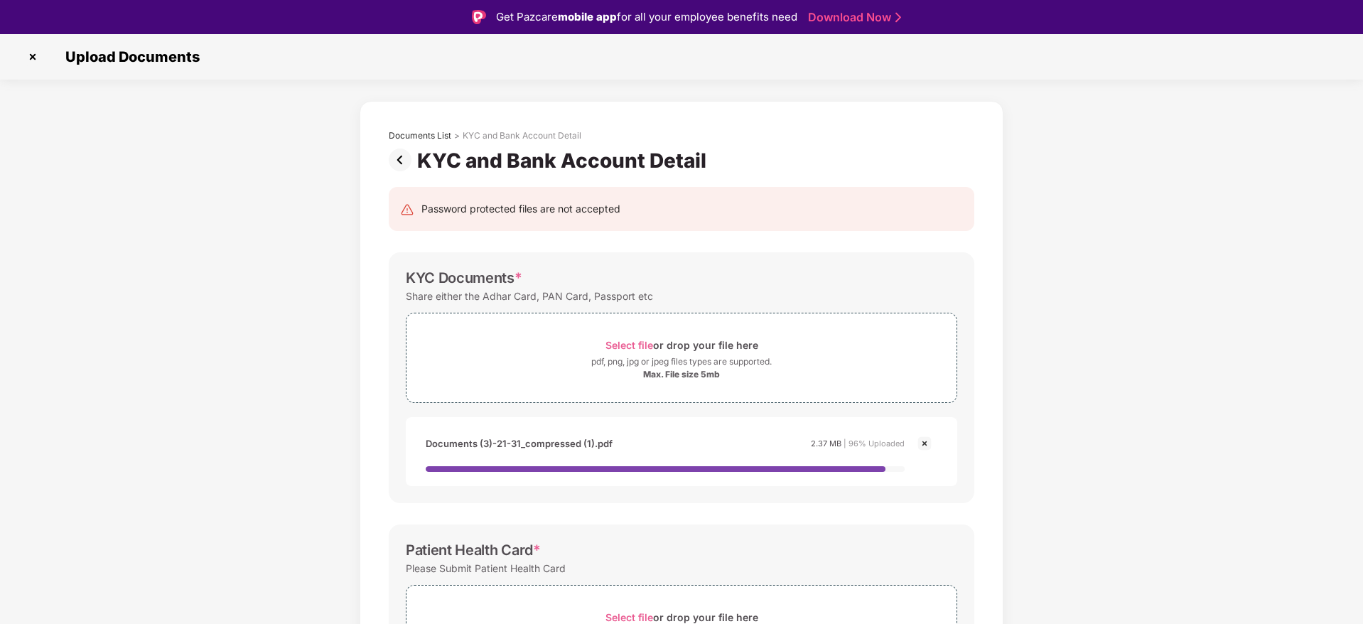
click at [1123, 317] on div "Documents List > KYC and Bank Account Detail KYC and Bank Account Detail Passwo…" at bounding box center [681, 534] width 1363 height 867
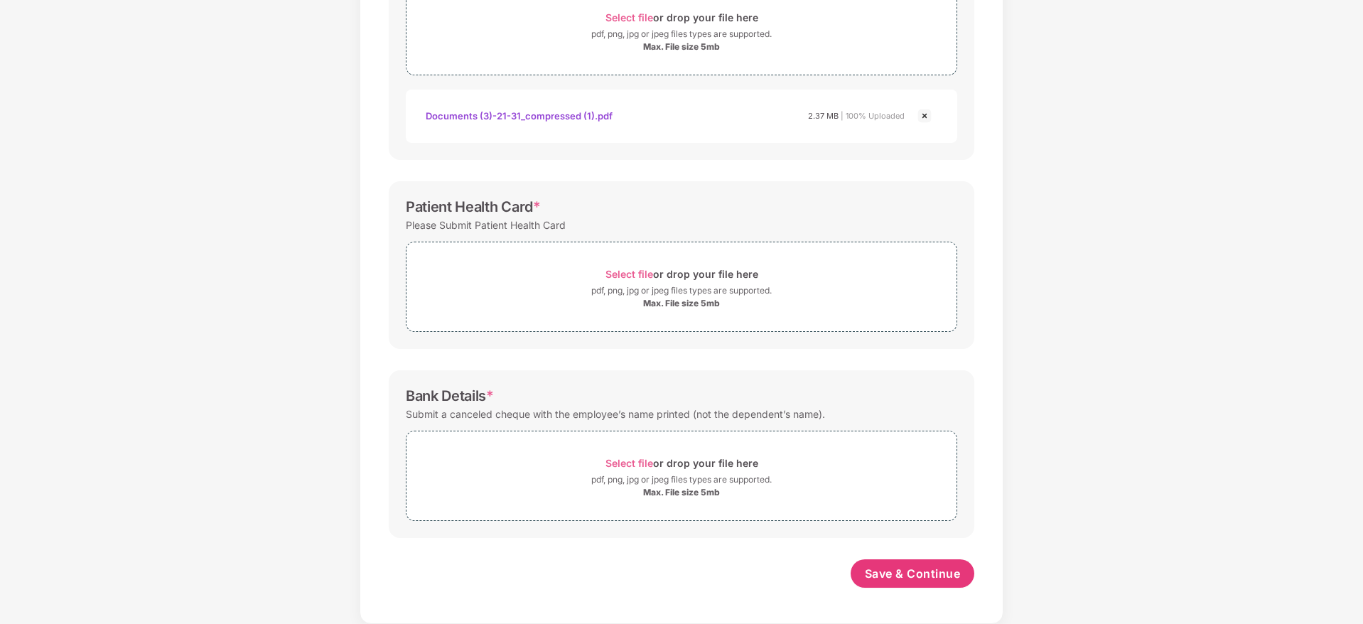
scroll to position [294, 0]
click at [744, 287] on div "pdf, png, jpg or jpeg files types are supported." at bounding box center [681, 291] width 181 height 14
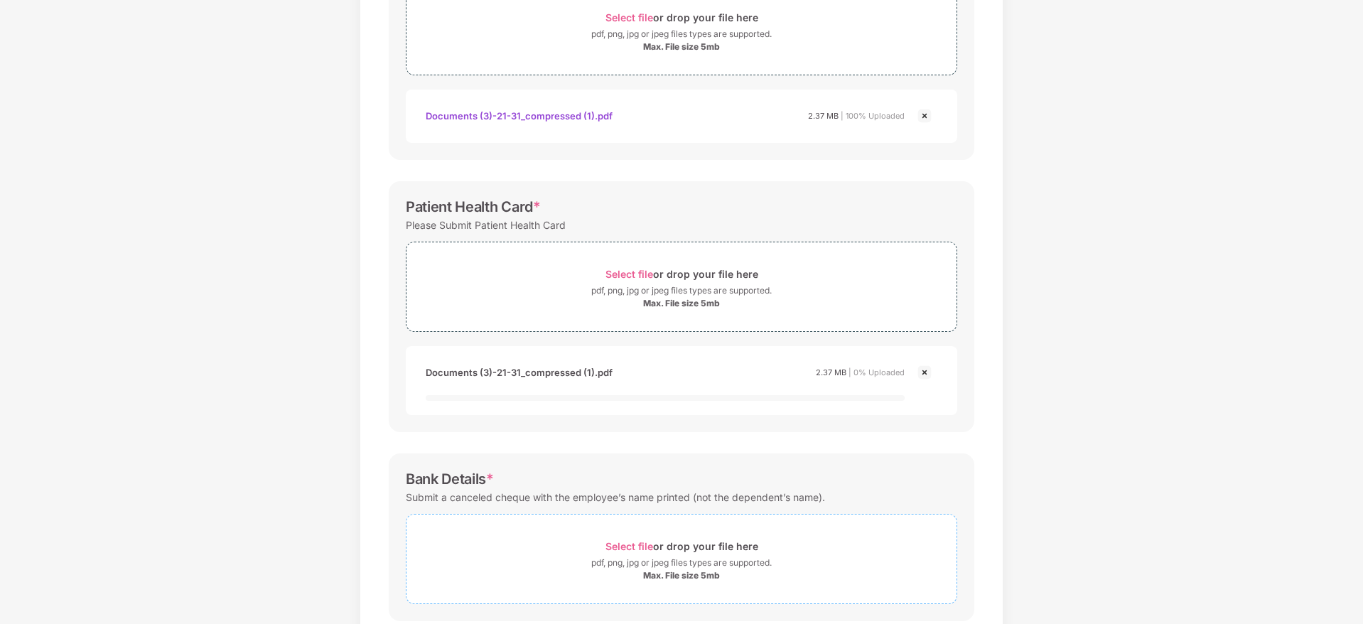
click at [739, 569] on div "pdf, png, jpg or jpeg files types are supported." at bounding box center [681, 563] width 181 height 14
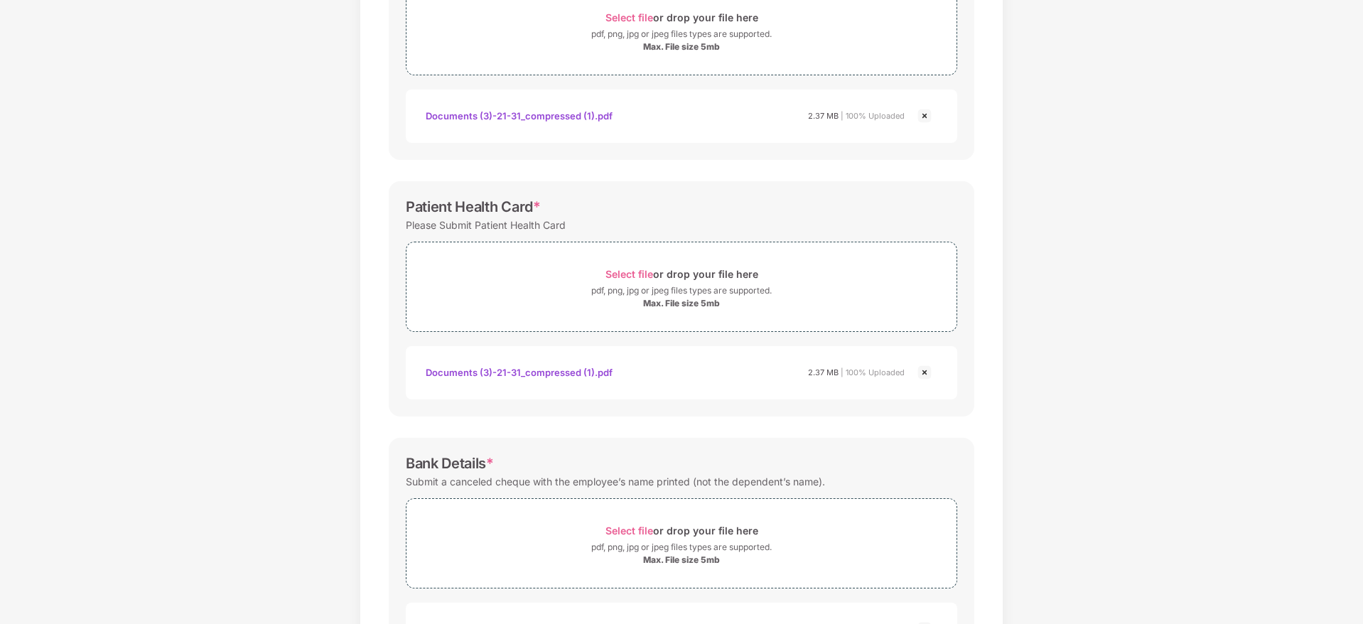
click at [1172, 245] on div "Documents List > KYC and Bank Account Detail KYC and Bank Account Detail Passwo…" at bounding box center [681, 274] width 1363 height 1002
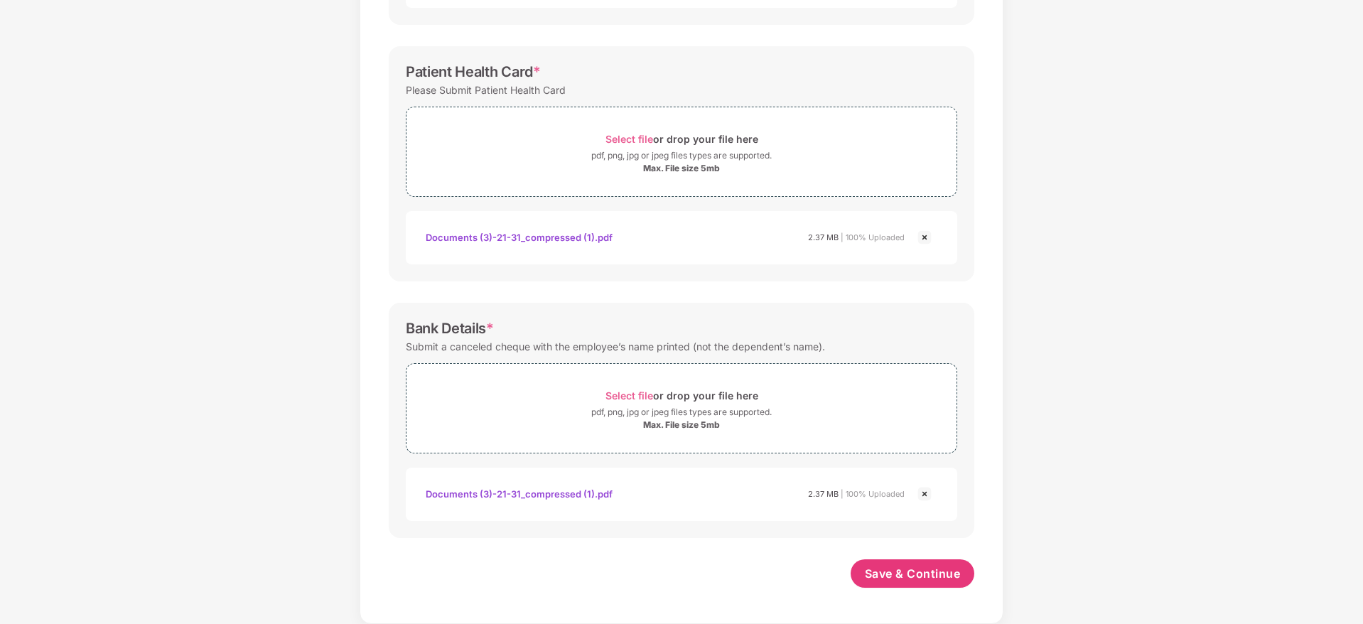
scroll to position [429, 0]
click at [894, 573] on span "Save & Continue" at bounding box center [913, 574] width 96 height 16
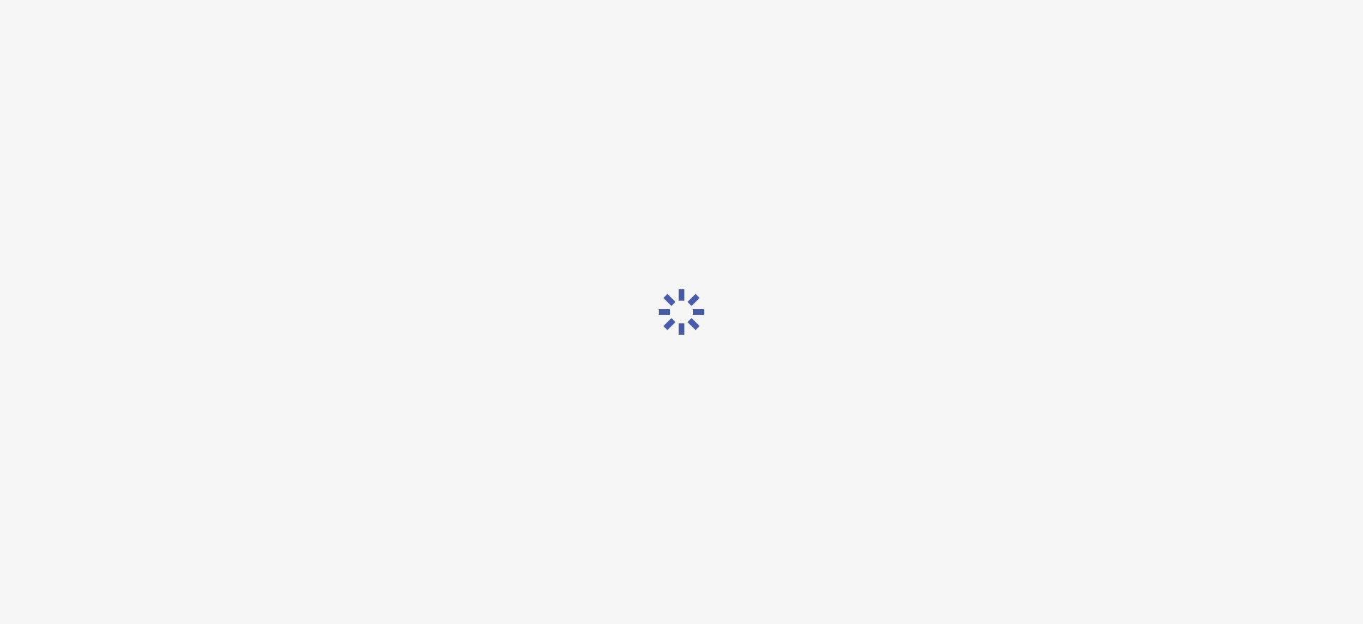
scroll to position [0, 0]
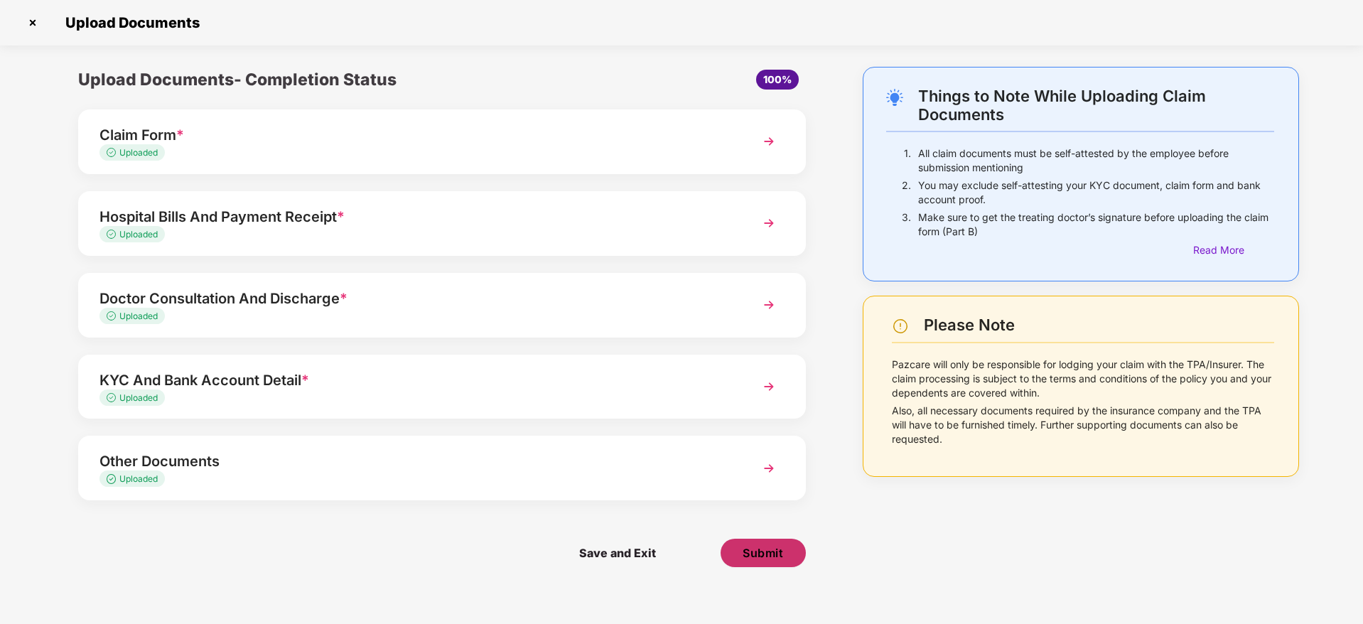
click at [774, 554] on span "Submit" at bounding box center [763, 553] width 41 height 16
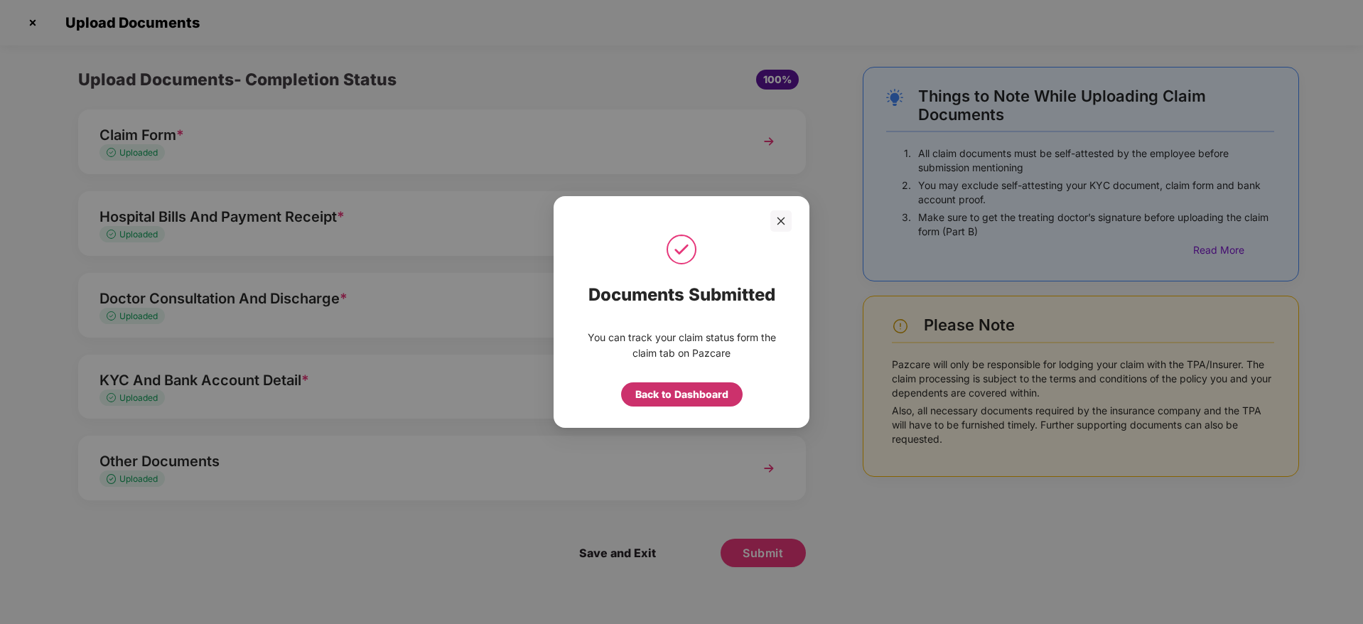
click at [650, 394] on div "Back to Dashboard" at bounding box center [682, 395] width 93 height 16
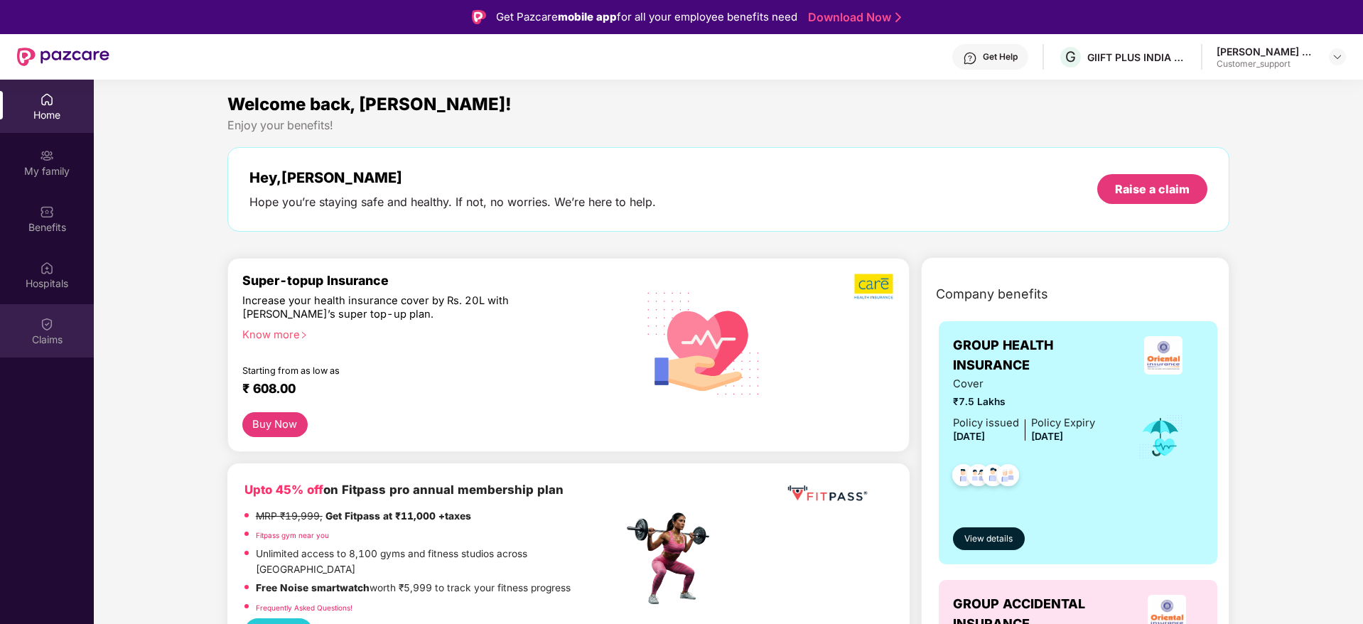
click at [26, 343] on div "Claims" at bounding box center [47, 340] width 94 height 14
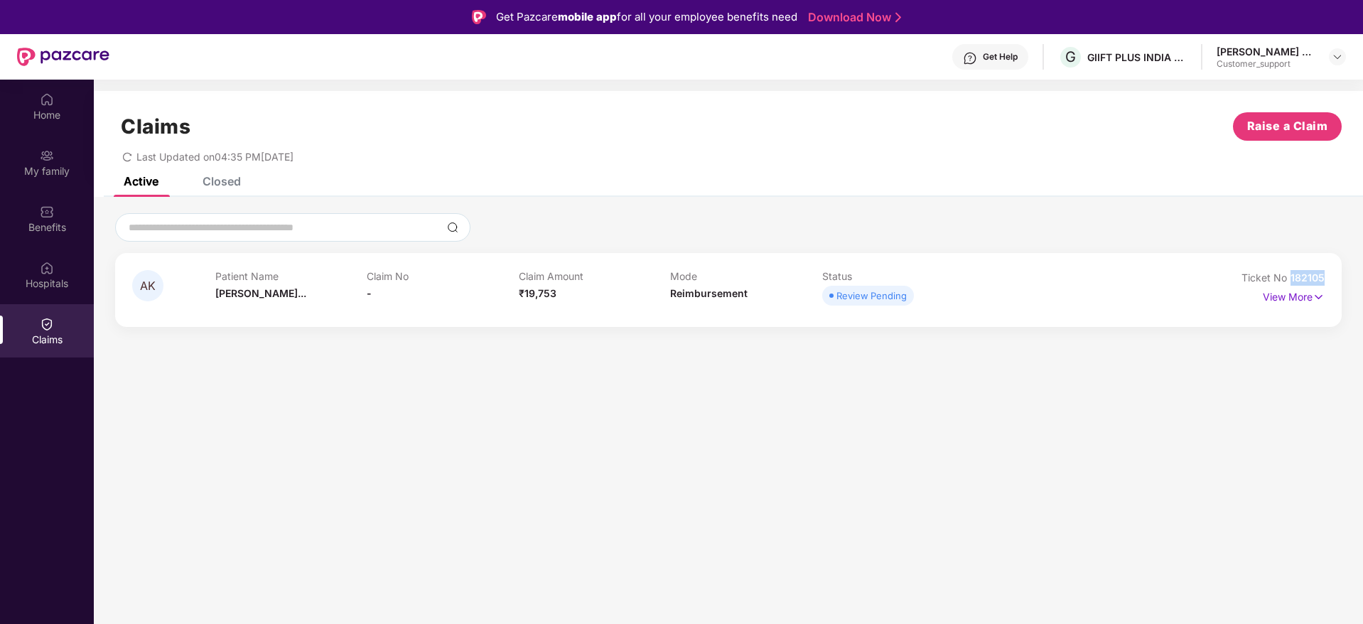
drag, startPoint x: 1325, startPoint y: 280, endPoint x: 1293, endPoint y: 274, distance: 32.5
click at [1293, 274] on div "AK Patient Name Akira Kommare... Claim No - Claim Amount ₹19,753 Mode Reimburse…" at bounding box center [728, 290] width 1227 height 74
copy span "182105"
click at [1329, 60] on div "Kommareddy Vamsyprabhu Kumar Reddy Customer_support" at bounding box center [1281, 57] width 129 height 25
click at [1331, 59] on div at bounding box center [1337, 56] width 17 height 17
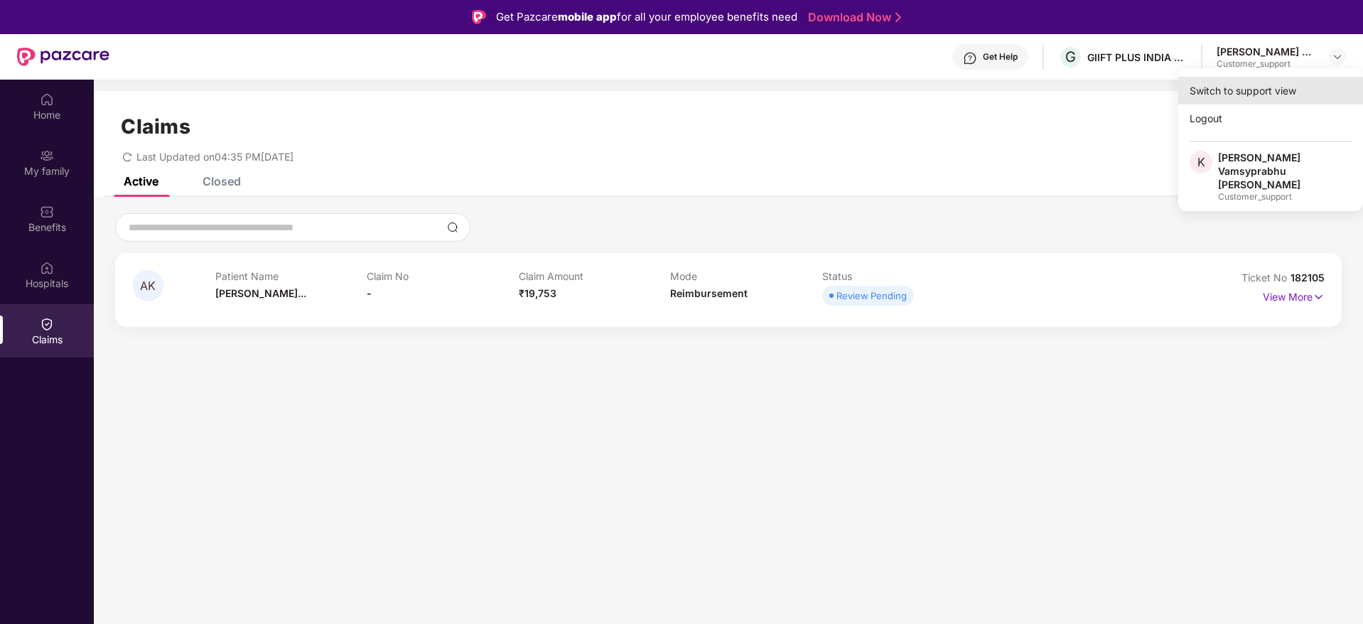
click at [1219, 89] on div "Switch to support view" at bounding box center [1271, 91] width 185 height 28
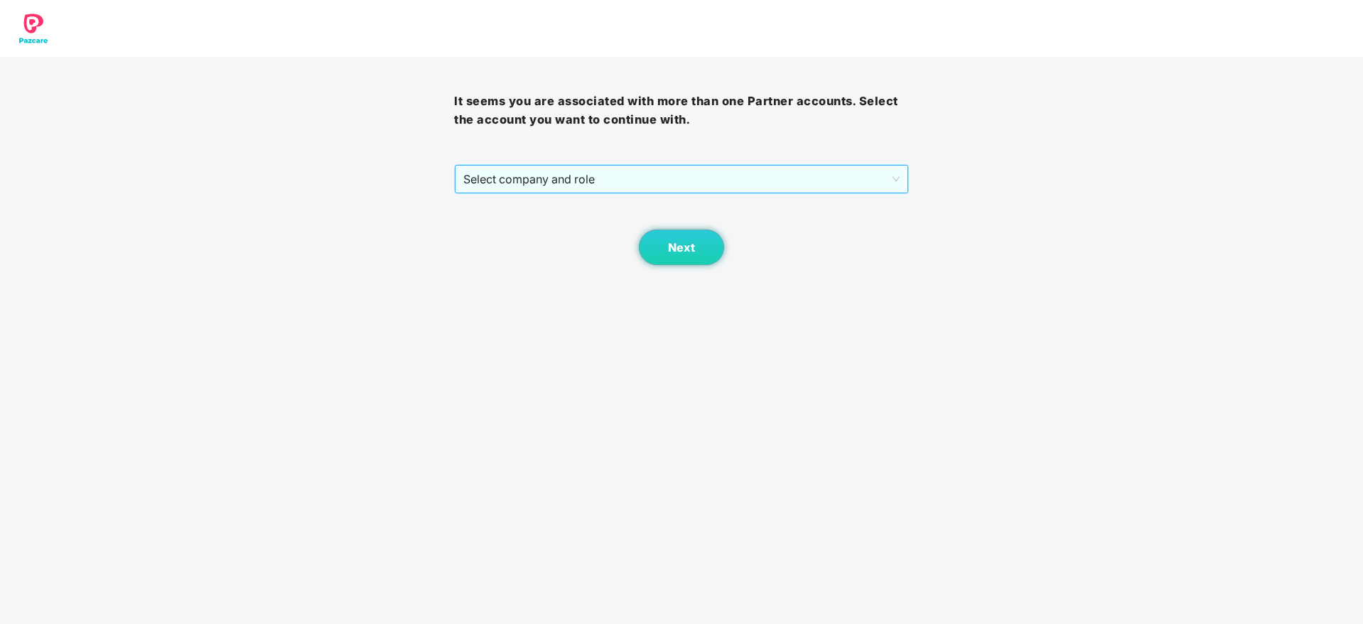
drag, startPoint x: 685, startPoint y: 162, endPoint x: 682, endPoint y: 177, distance: 15.2
click at [682, 177] on div "It seems you are associated with more than one Partner accounts. Select the acc…" at bounding box center [681, 161] width 454 height 208
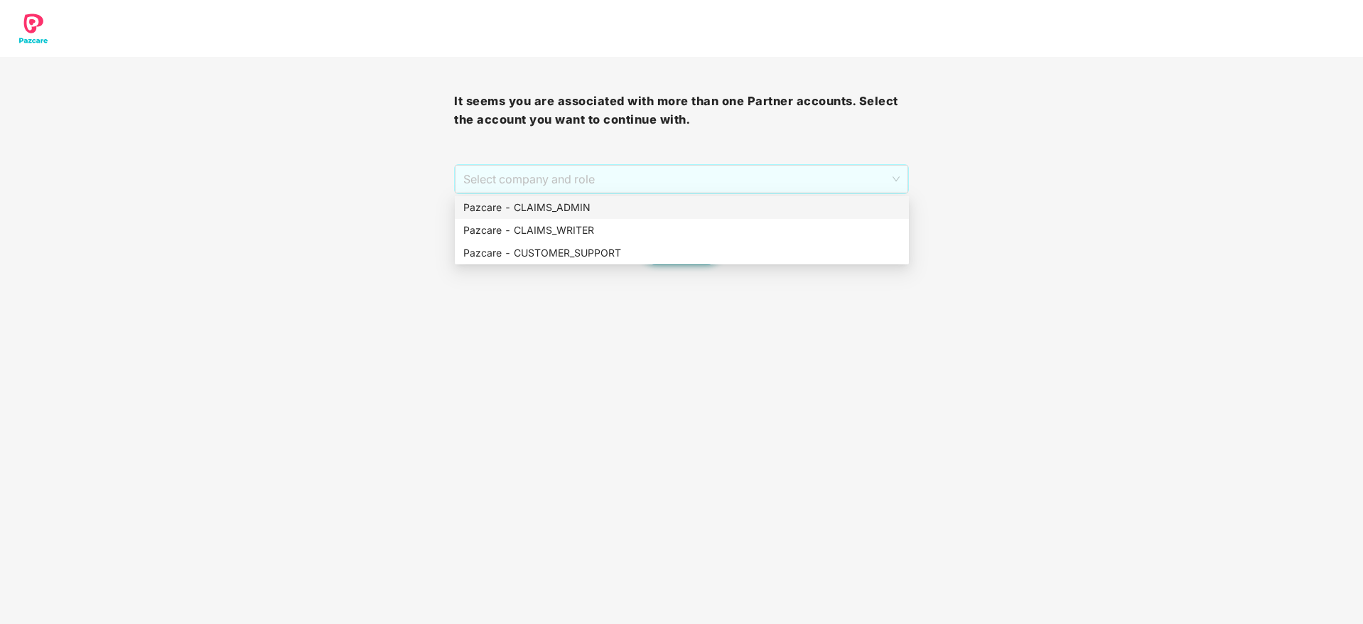
drag, startPoint x: 682, startPoint y: 177, endPoint x: 676, endPoint y: 215, distance: 38.2
click at [676, 215] on body "It seems you are associated with more than one Partner accounts. Select the acc…" at bounding box center [681, 312] width 1363 height 624
click at [676, 215] on div "Pazcare - CLAIMS_ADMIN" at bounding box center [681, 208] width 437 height 16
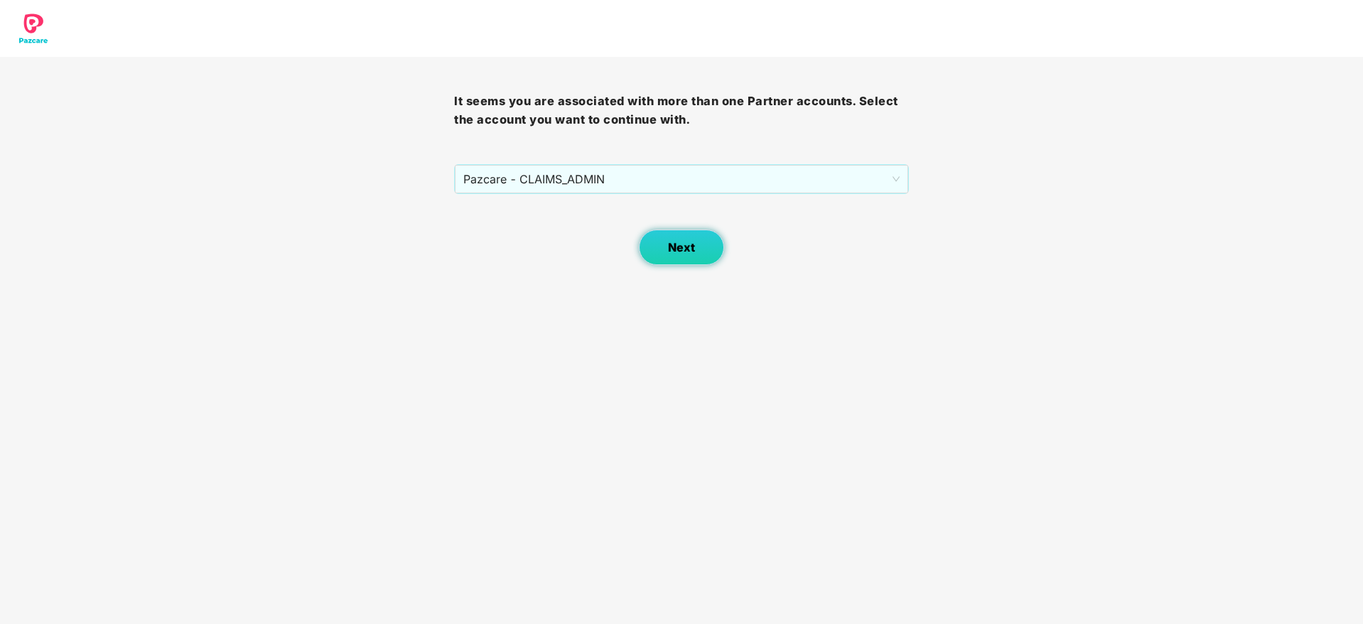
click at [677, 248] on span "Next" at bounding box center [681, 248] width 27 height 14
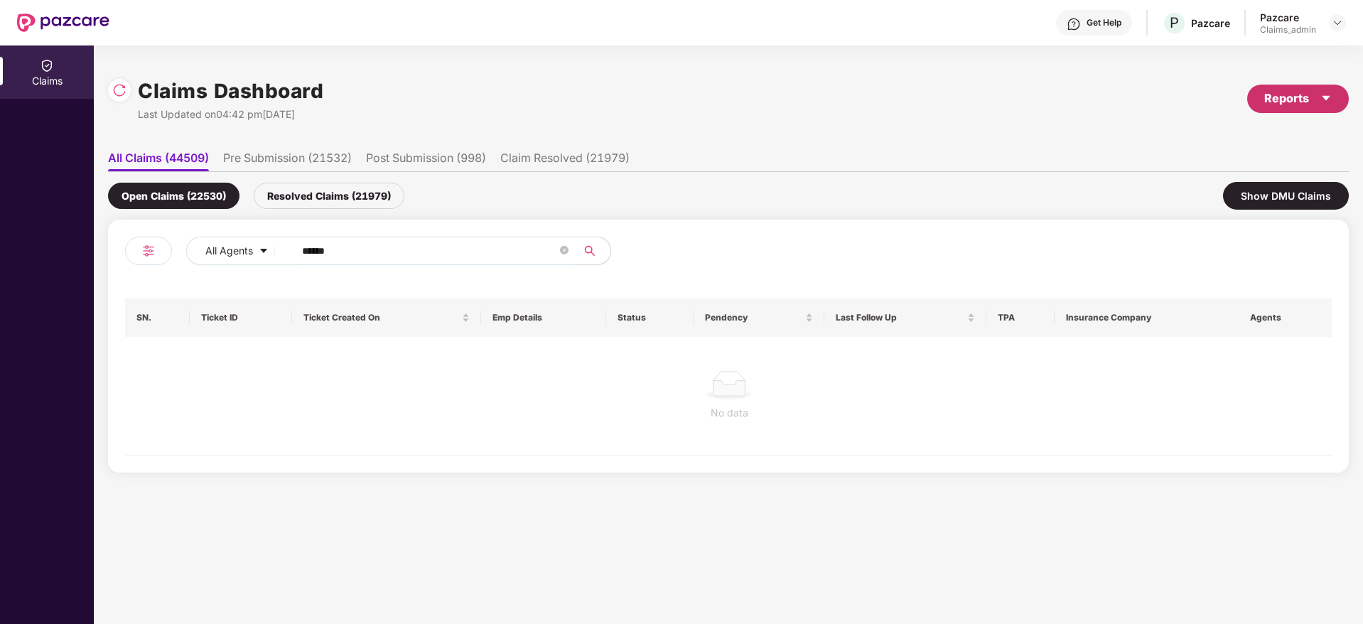
click at [1290, 100] on div "Reports" at bounding box center [1299, 99] width 68 height 18
click at [1210, 166] on div "Claims Pendency Report" at bounding box center [1238, 165] width 114 height 16
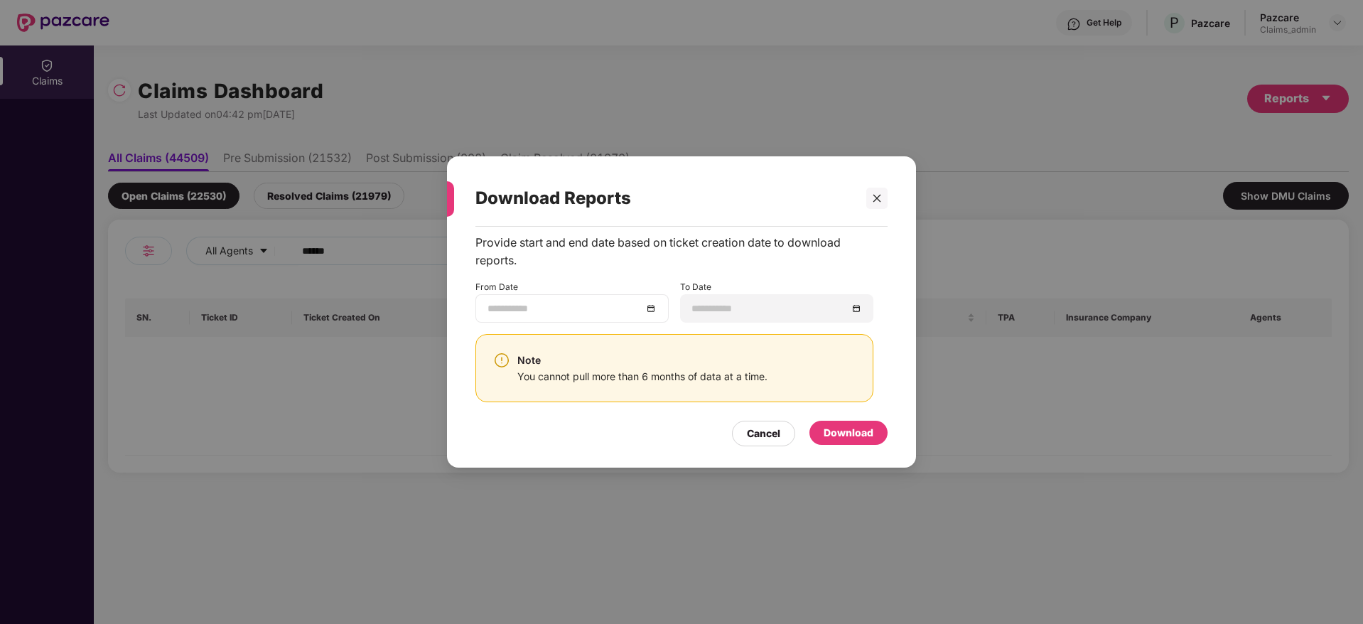
click at [662, 306] on div at bounding box center [572, 308] width 193 height 28
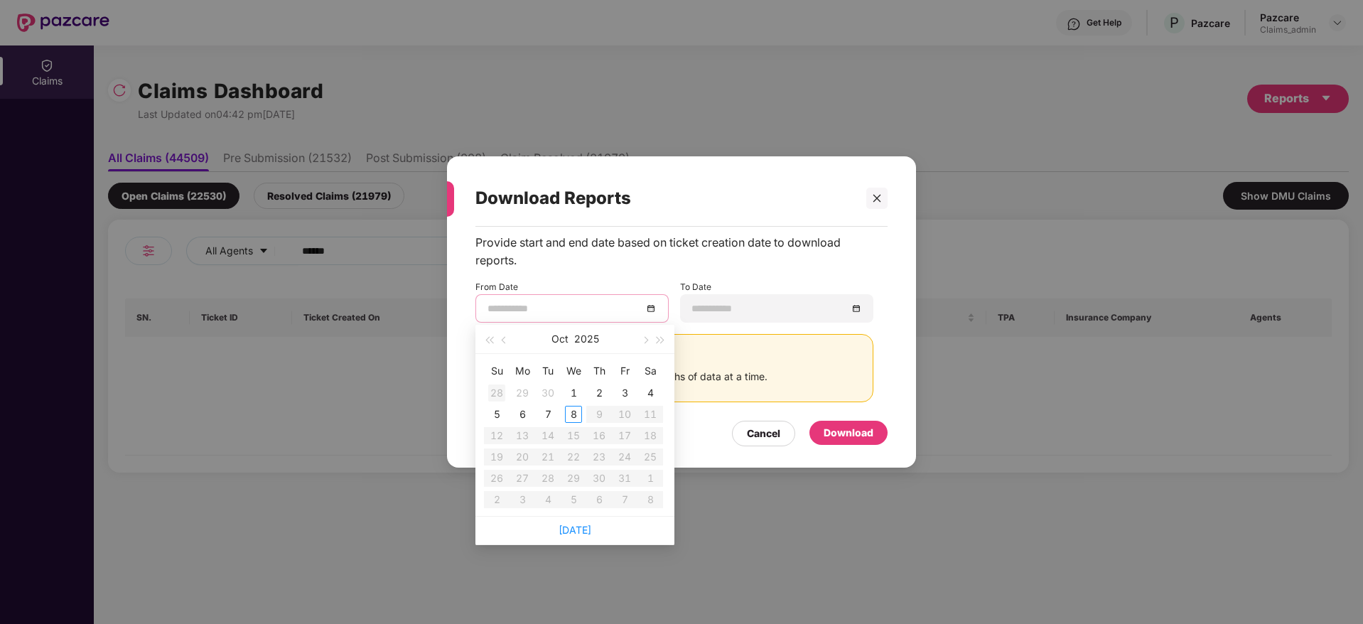
type input "**********"
click at [510, 349] on button "button" at bounding box center [505, 339] width 16 height 28
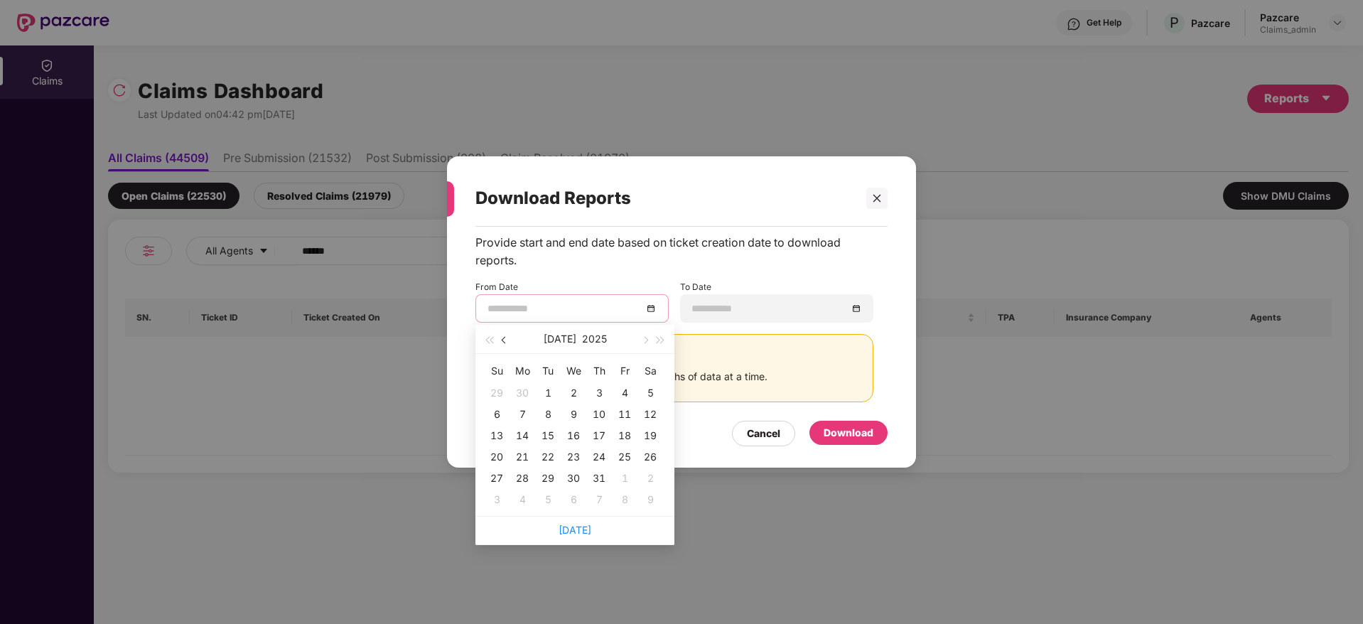
click at [510, 349] on button "button" at bounding box center [505, 339] width 16 height 28
type input "**********"
click at [576, 408] on div "9" at bounding box center [573, 414] width 17 height 17
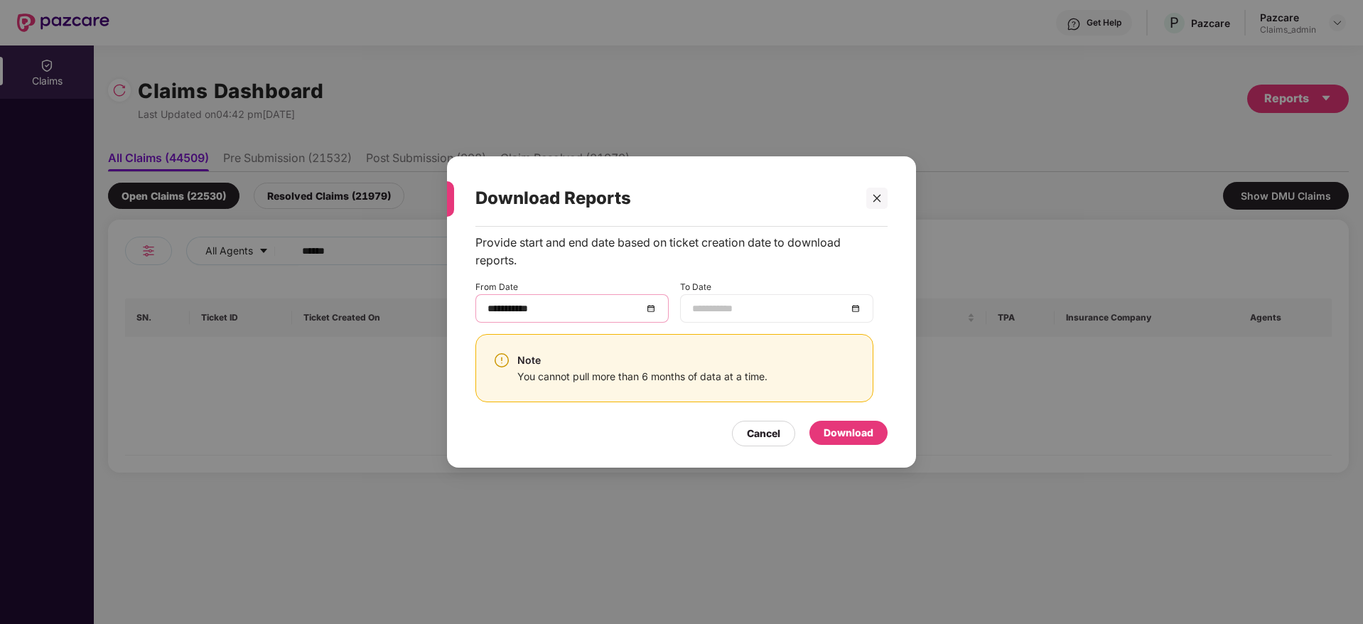
click at [857, 296] on div at bounding box center [776, 308] width 193 height 28
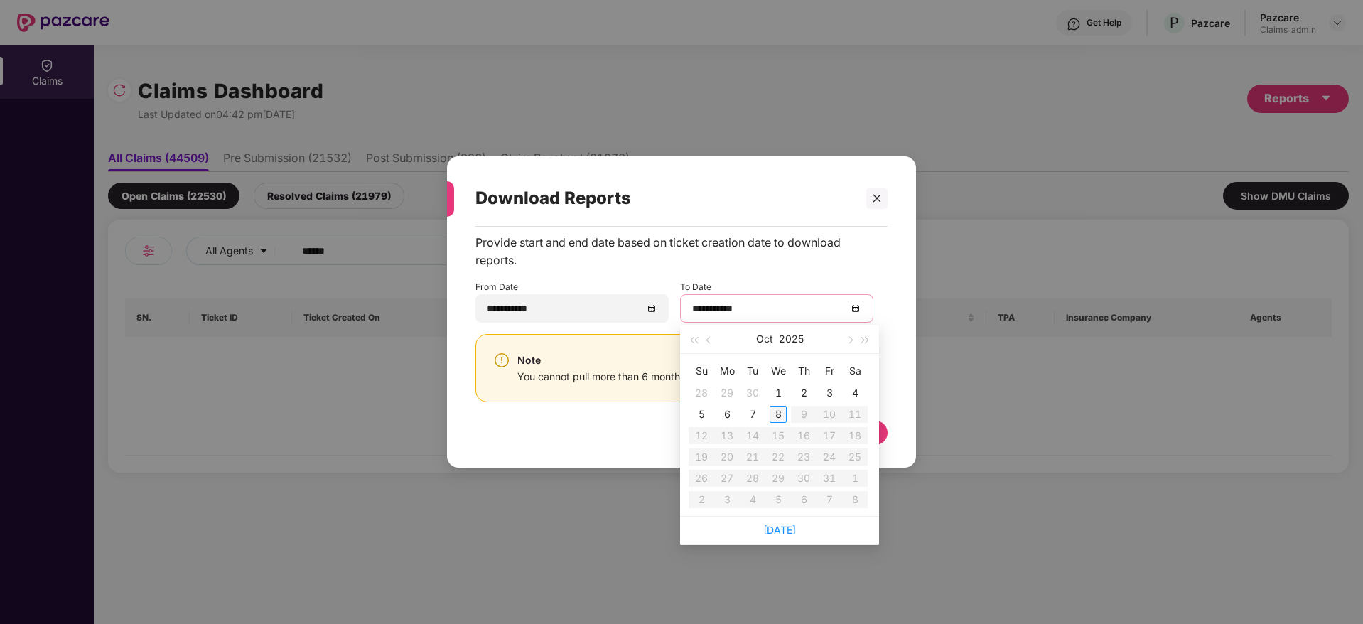
type input "**********"
click at [773, 409] on div "8" at bounding box center [778, 414] width 17 height 17
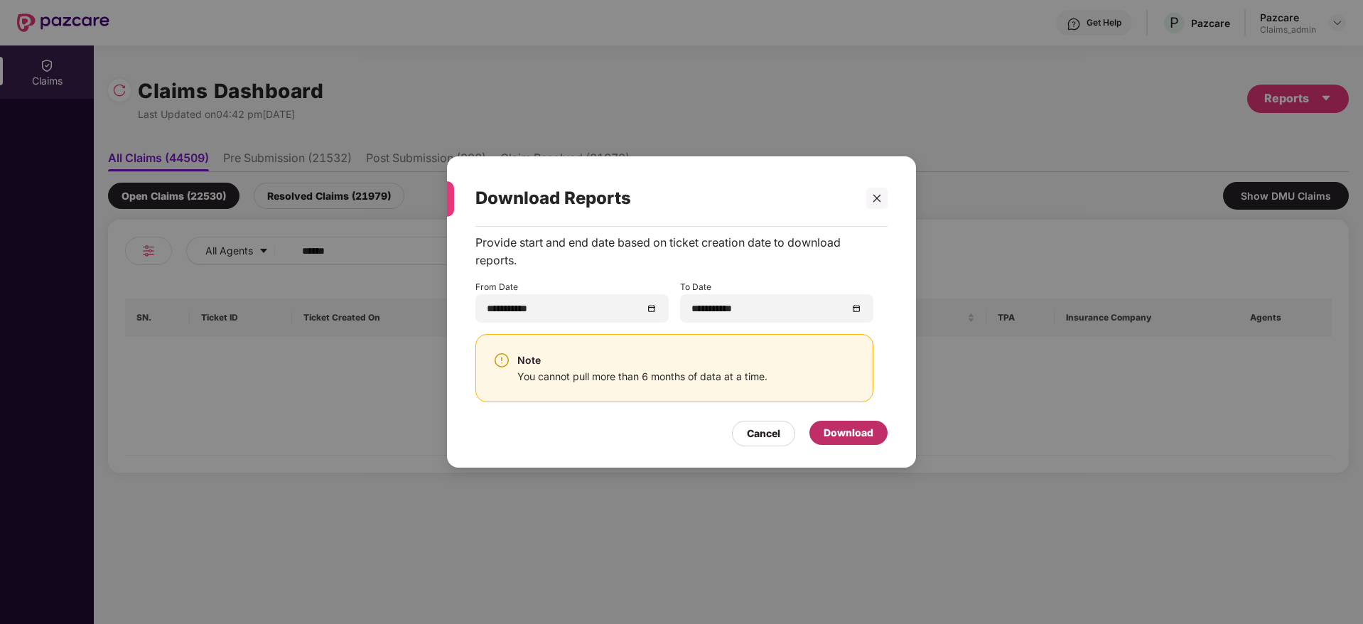
click at [869, 423] on div "Download" at bounding box center [849, 433] width 78 height 24
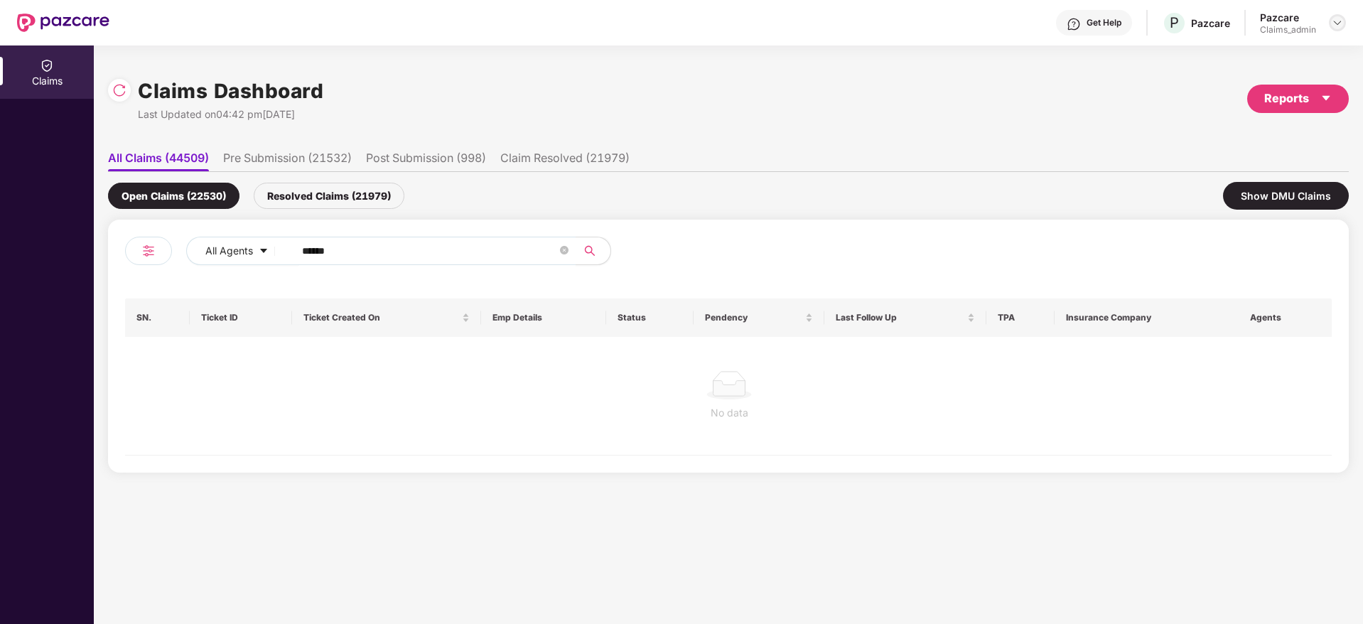
click at [1336, 19] on img at bounding box center [1337, 22] width 11 height 11
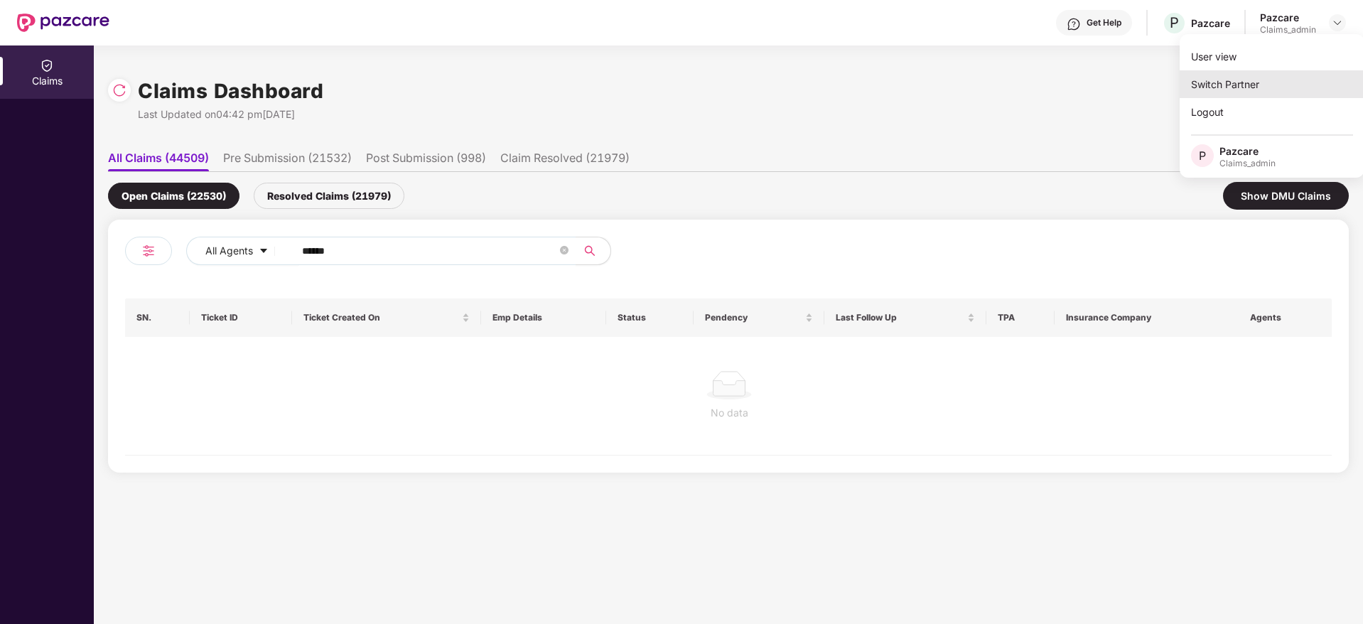
click at [1268, 82] on div "Switch Partner" at bounding box center [1272, 84] width 185 height 28
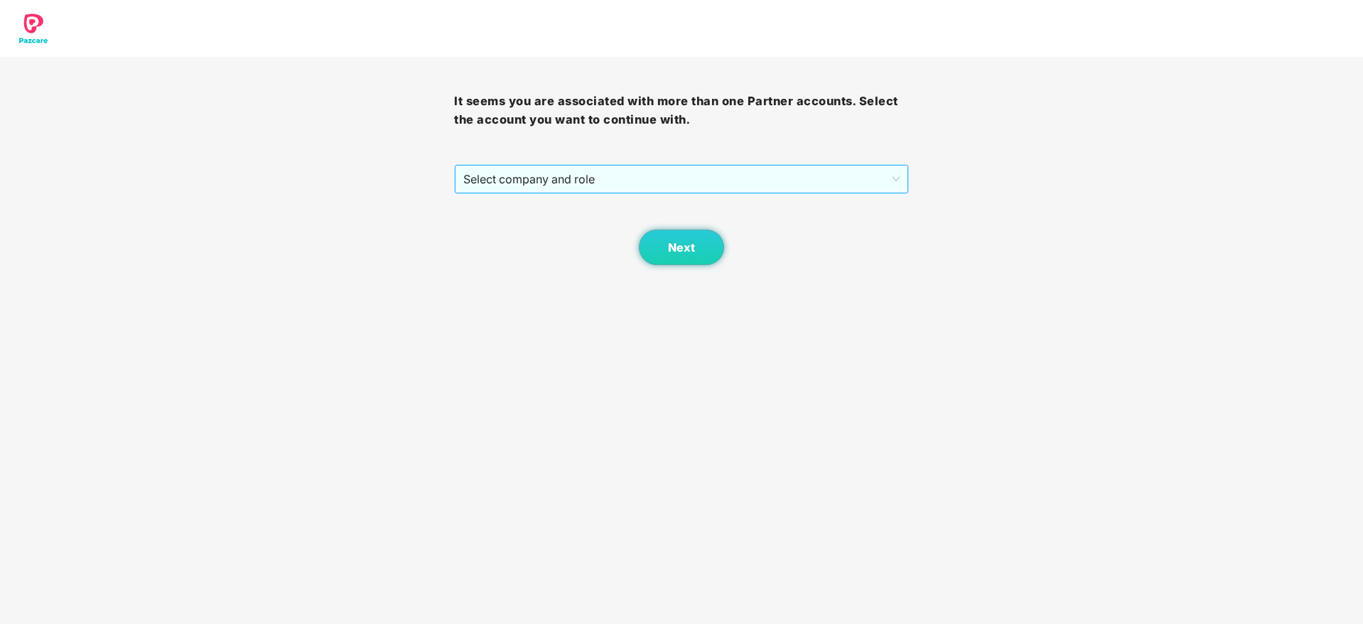
click at [783, 183] on span "Select company and role" at bounding box center [681, 179] width 436 height 27
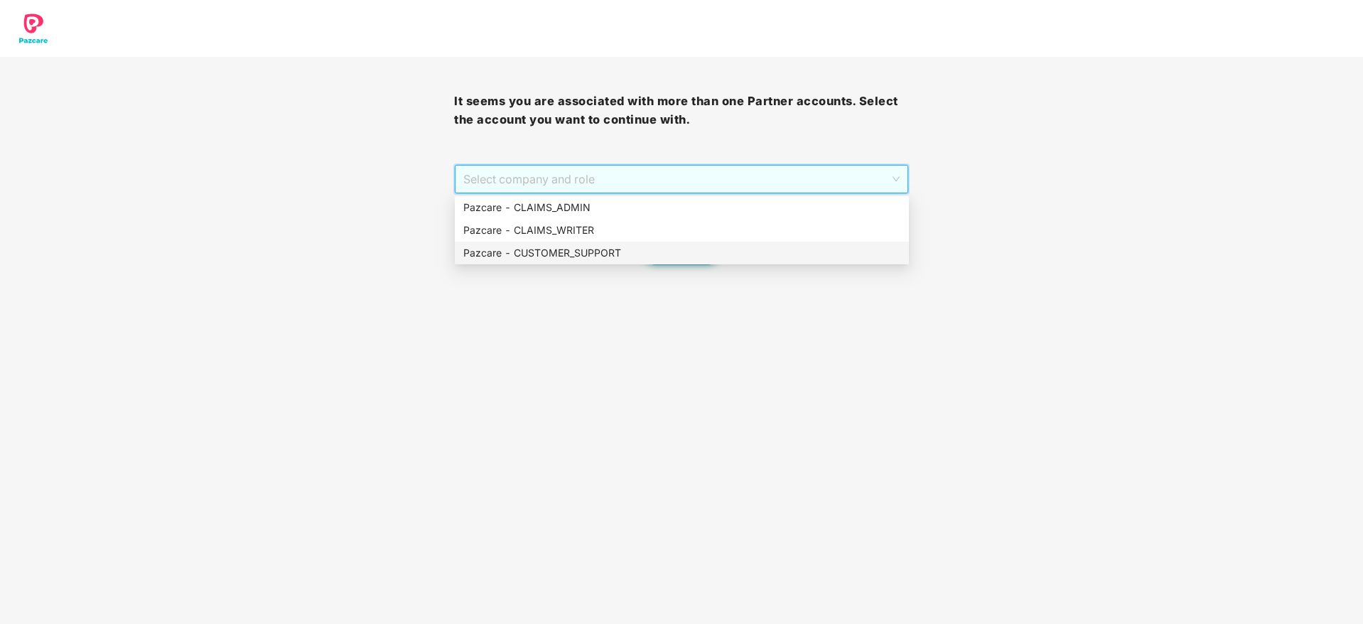
click at [672, 255] on div "Pazcare - CUSTOMER_SUPPORT" at bounding box center [681, 253] width 437 height 16
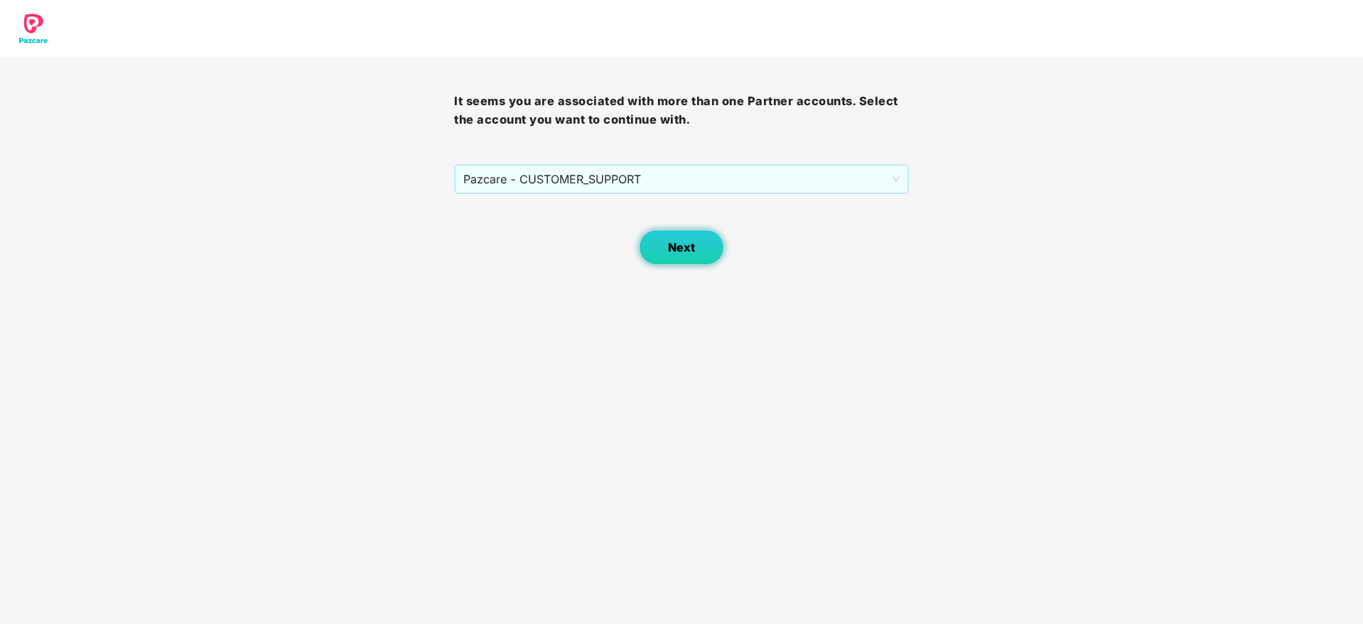
click at [670, 257] on button "Next" at bounding box center [681, 248] width 85 height 36
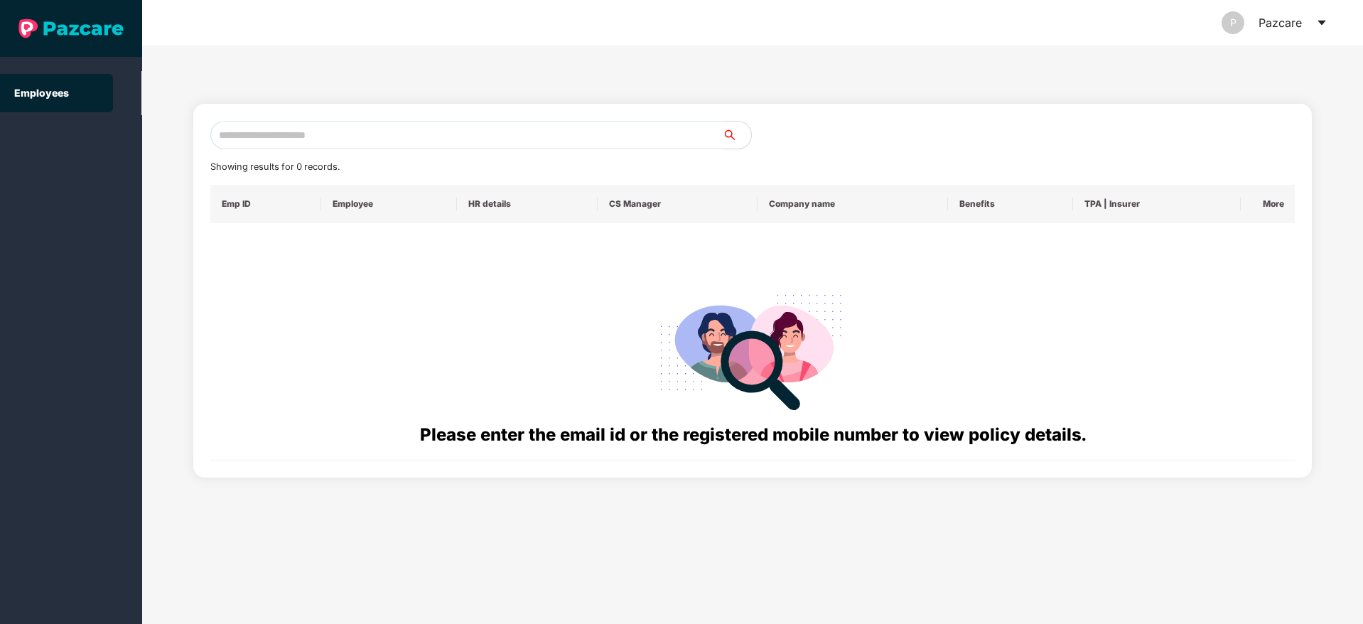
click at [382, 138] on input "text" at bounding box center [466, 135] width 513 height 28
paste input "**********"
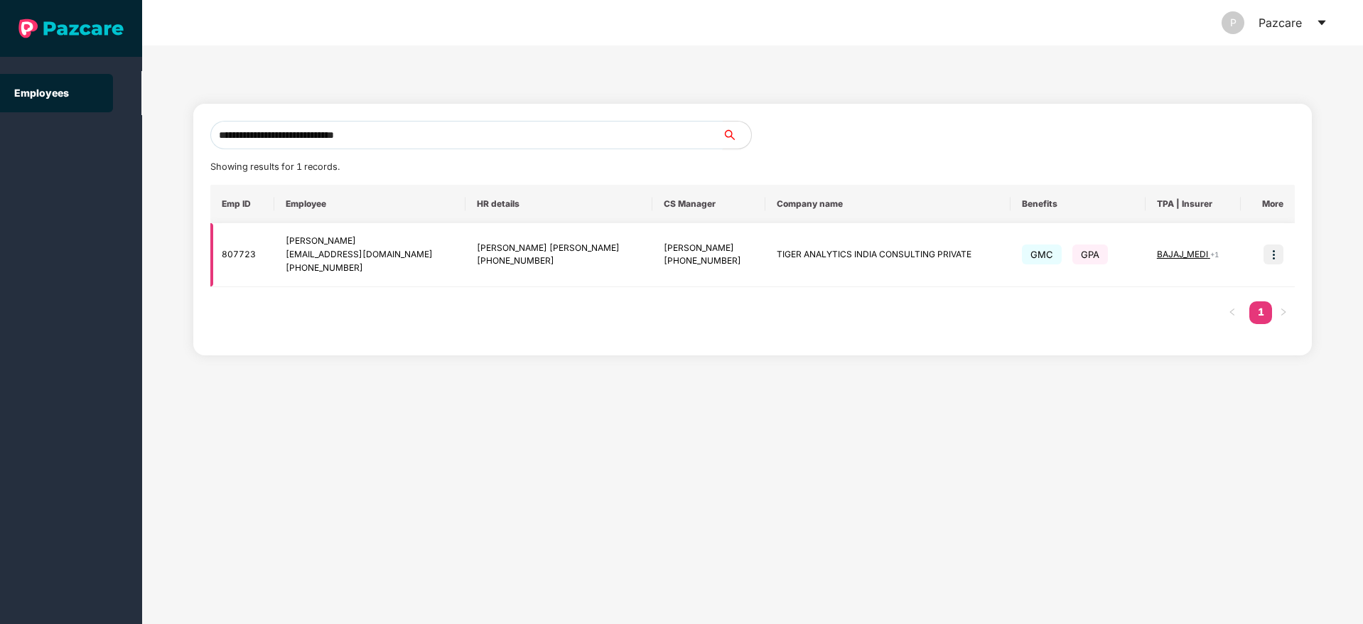
type input "**********"
click at [1274, 247] on img at bounding box center [1274, 255] width 20 height 20
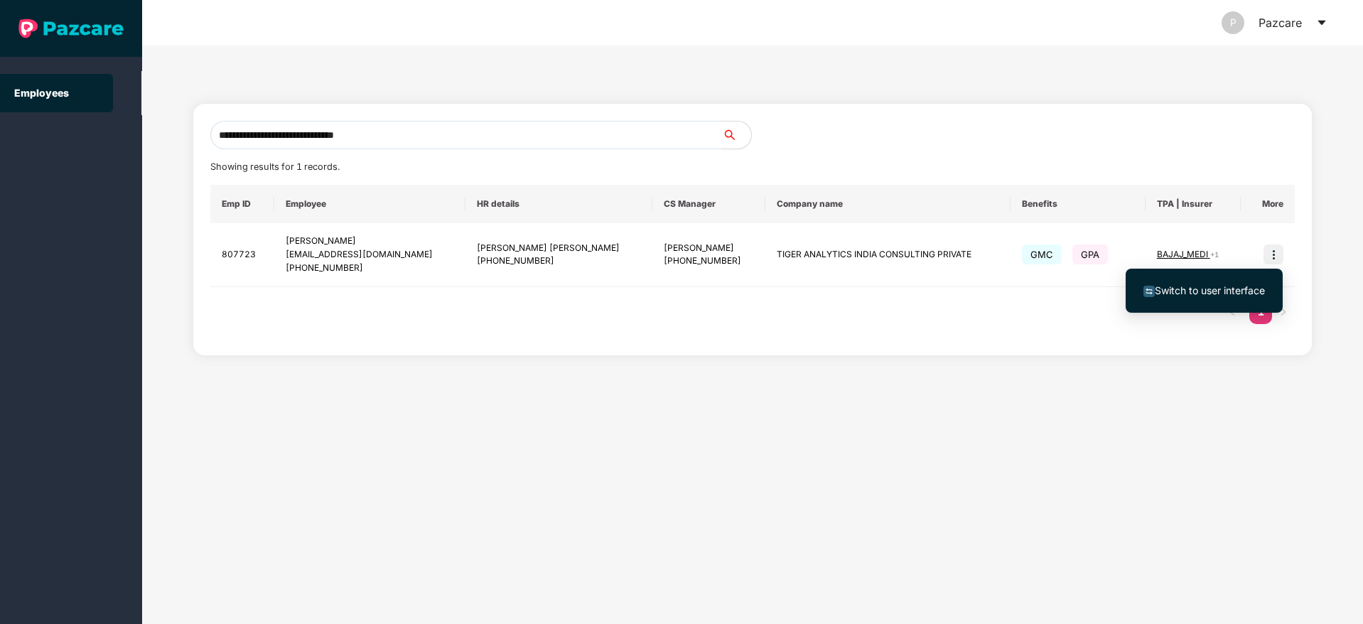
click at [1174, 292] on span "Switch to user interface" at bounding box center [1210, 290] width 110 height 12
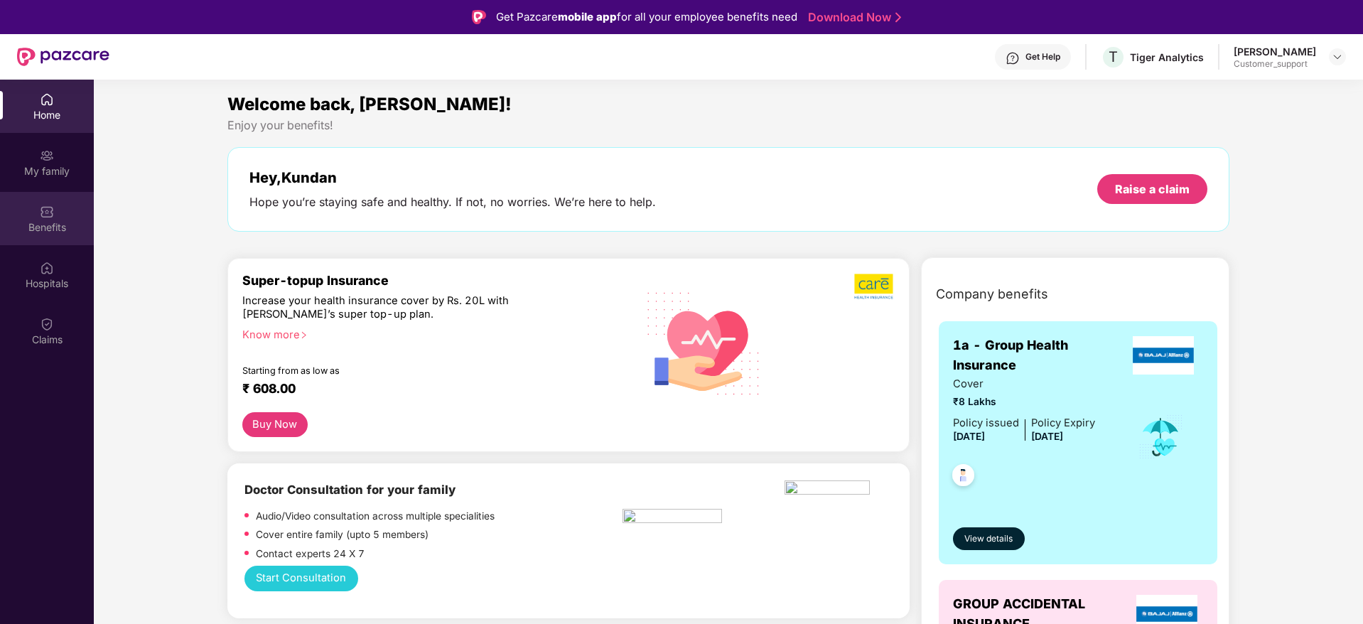
click at [29, 241] on div "Benefits" at bounding box center [47, 218] width 94 height 53
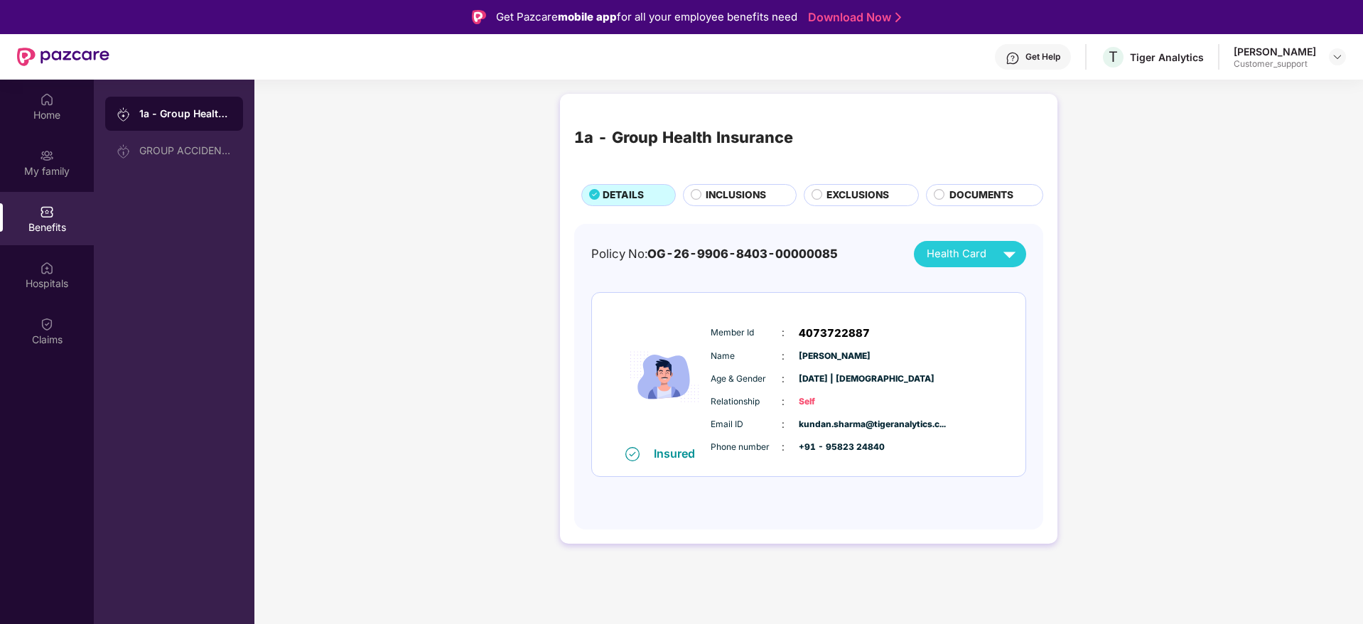
click at [741, 190] on span "INCLUSIONS" at bounding box center [736, 196] width 60 height 16
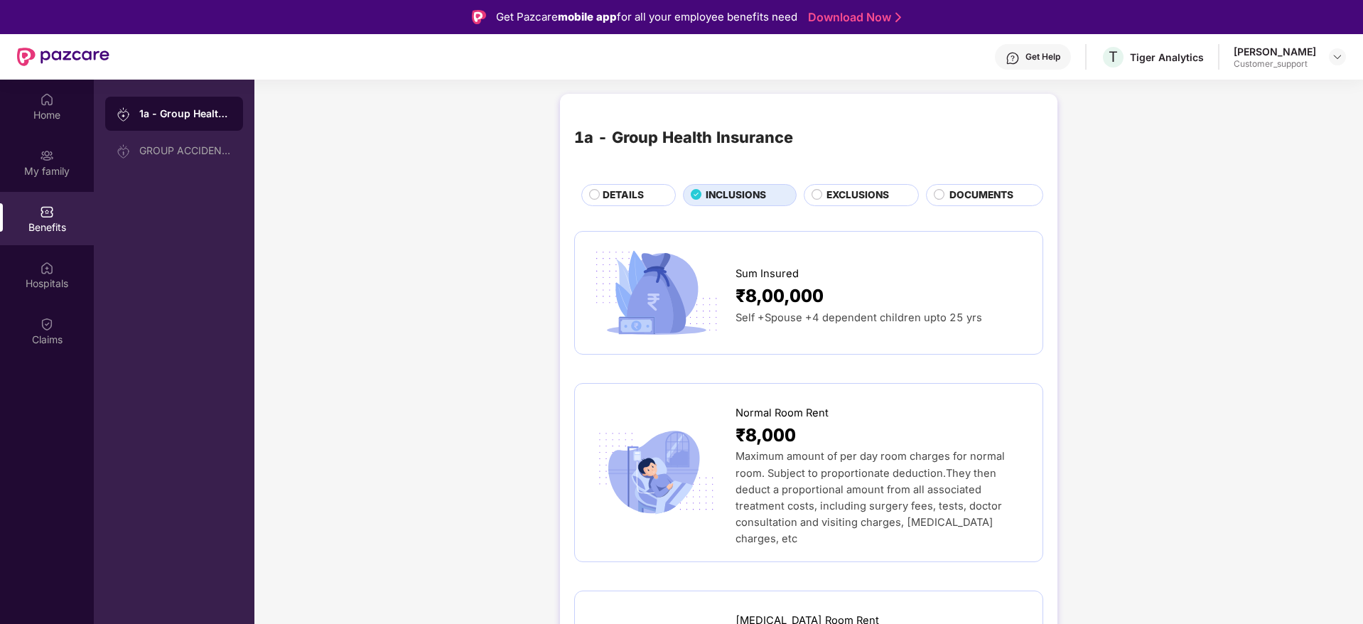
click at [867, 199] on span "EXCLUSIONS" at bounding box center [858, 196] width 63 height 16
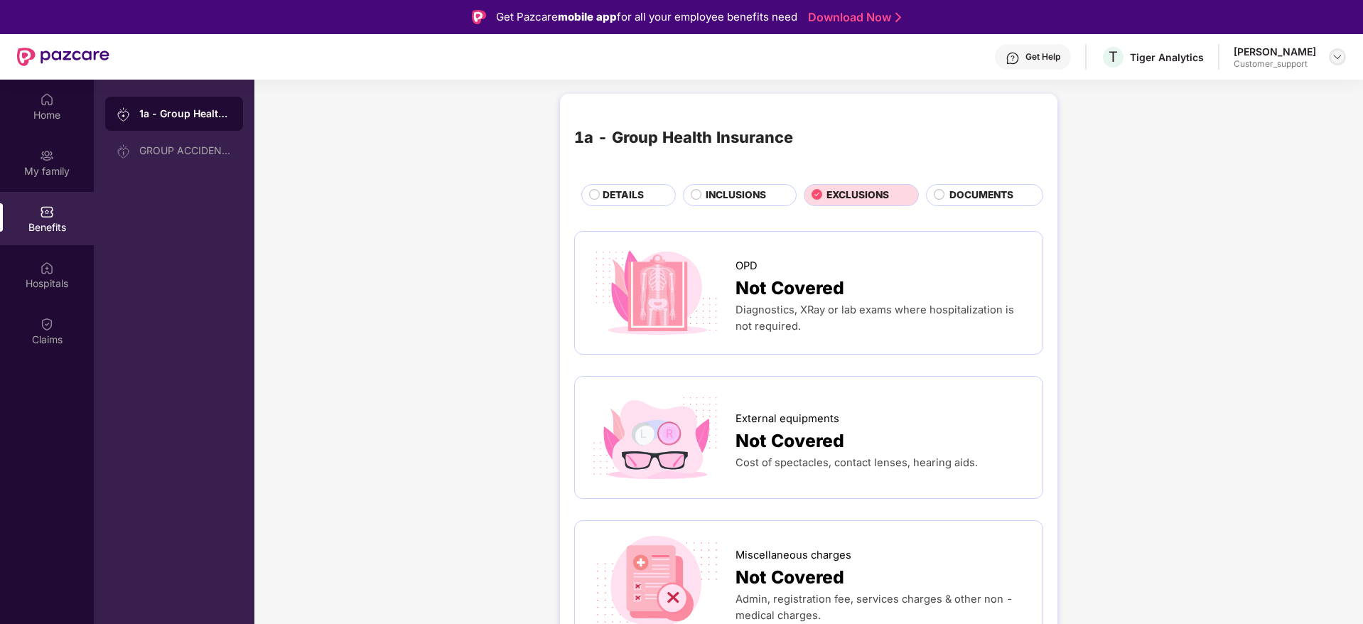
click at [1344, 59] on div at bounding box center [1337, 56] width 17 height 17
click at [1270, 101] on div "Switch to support view" at bounding box center [1271, 91] width 185 height 28
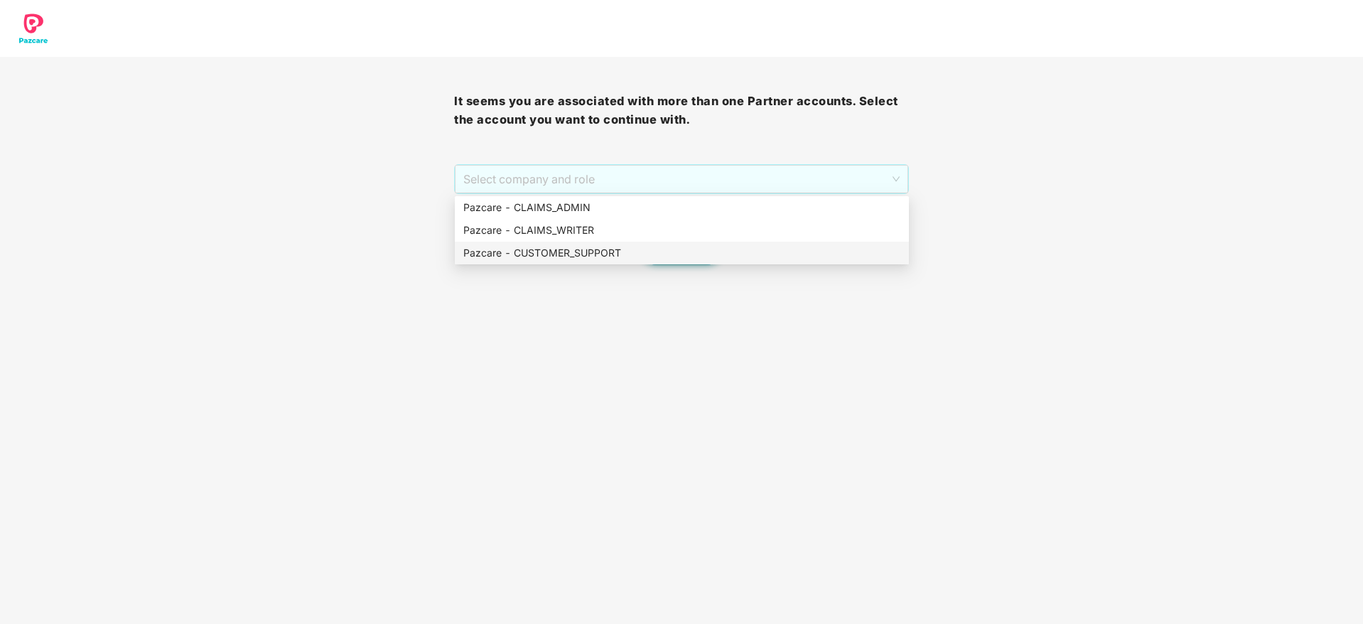
drag, startPoint x: 686, startPoint y: 186, endPoint x: 660, endPoint y: 245, distance: 63.7
click at [660, 245] on body "It seems you are associated with more than one Partner accounts. Select the acc…" at bounding box center [681, 312] width 1363 height 624
click at [660, 245] on div "Pazcare - CUSTOMER_SUPPORT" at bounding box center [681, 253] width 437 height 16
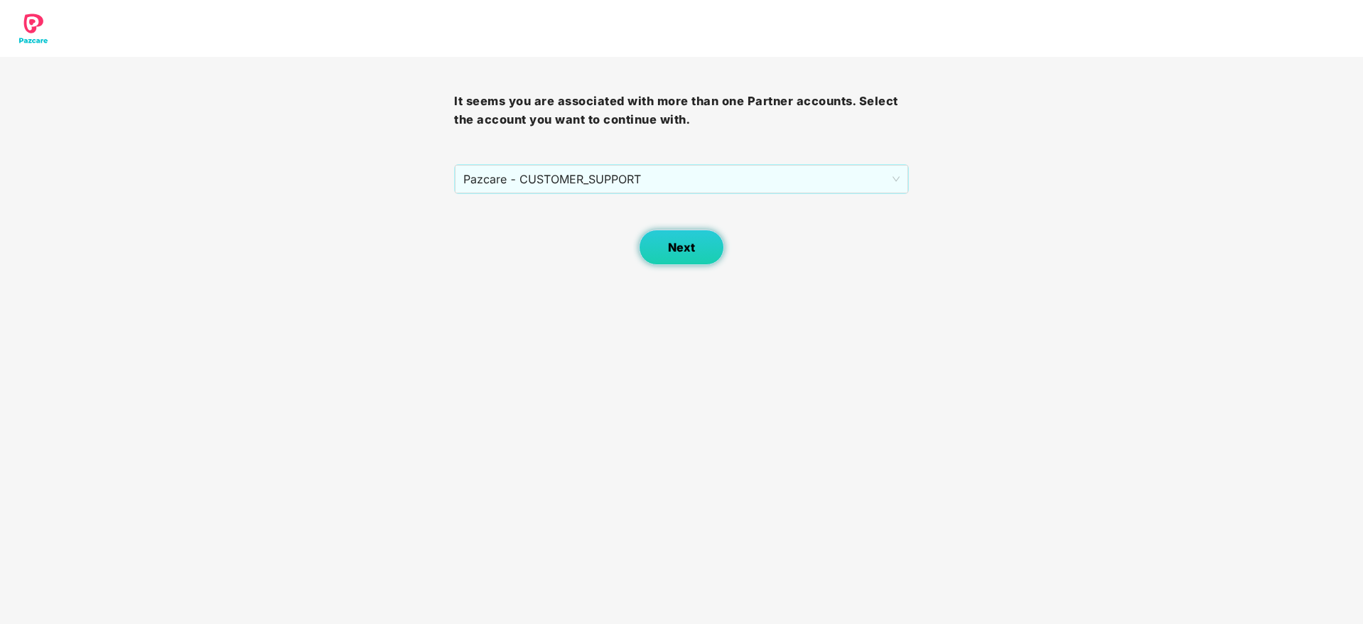
click at [691, 254] on span "Next" at bounding box center [681, 248] width 27 height 14
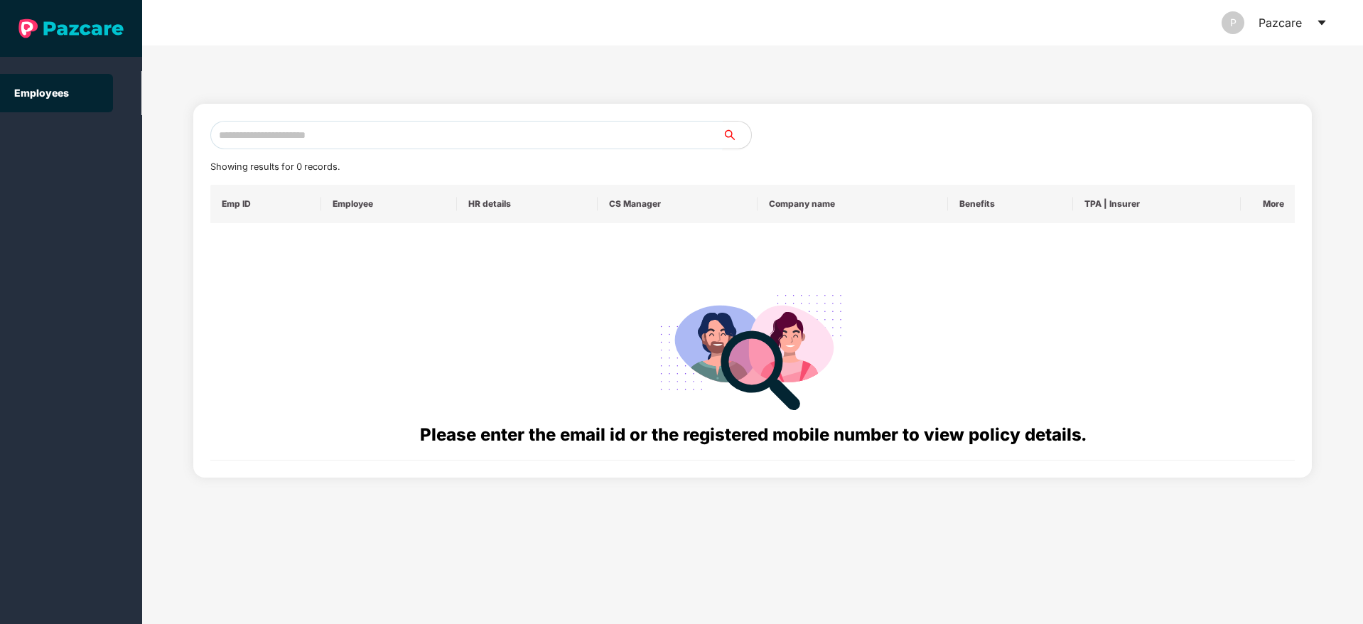
click at [469, 122] on input "text" at bounding box center [466, 135] width 513 height 28
paste input "**********"
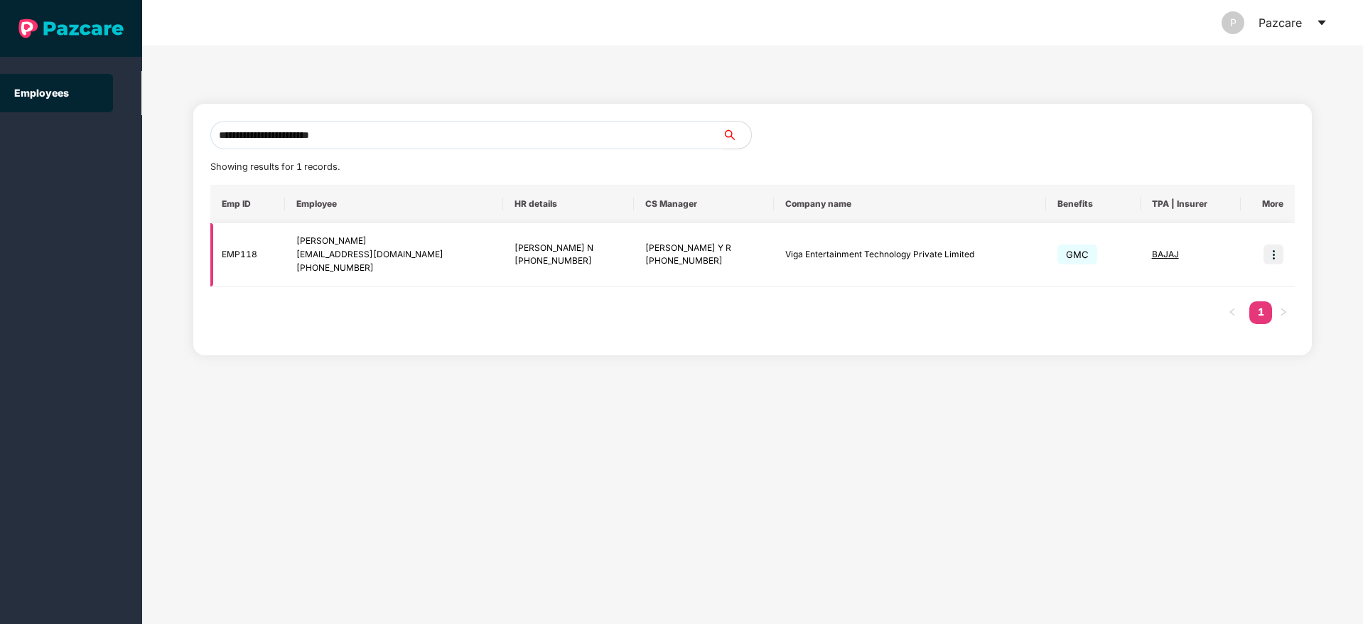
type input "**********"
click at [1277, 248] on img at bounding box center [1274, 255] width 20 height 20
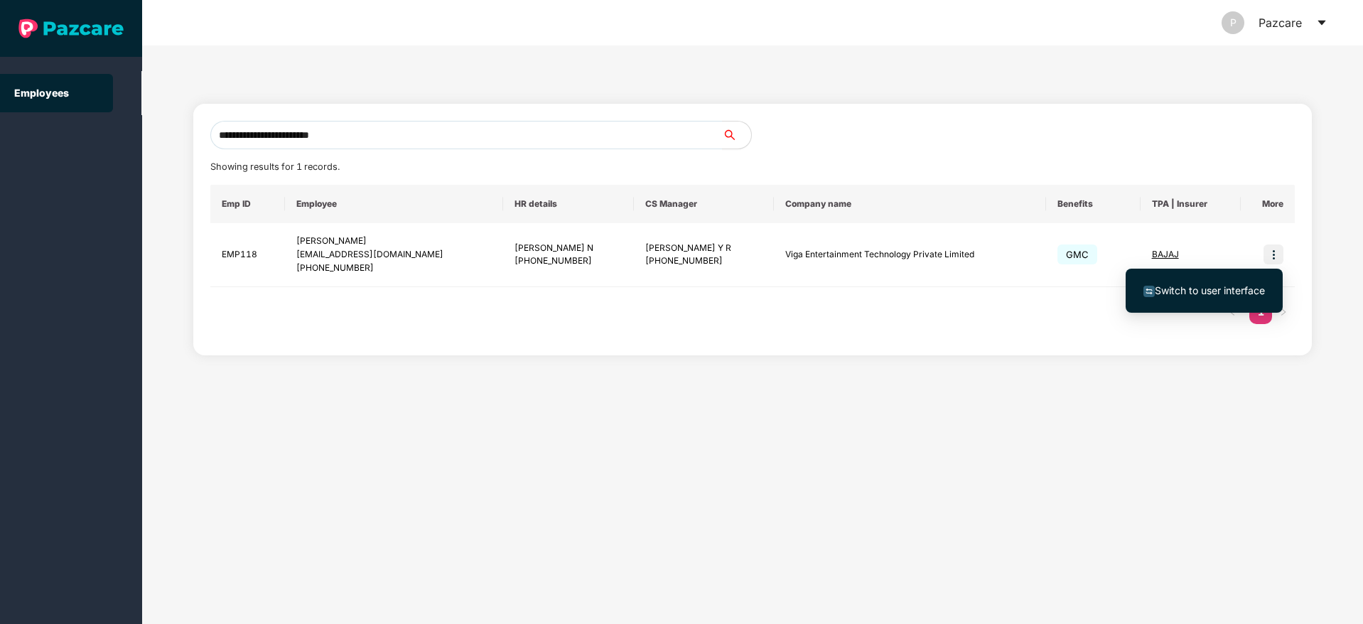
click at [1194, 283] on span "Switch to user interface" at bounding box center [1205, 291] width 122 height 16
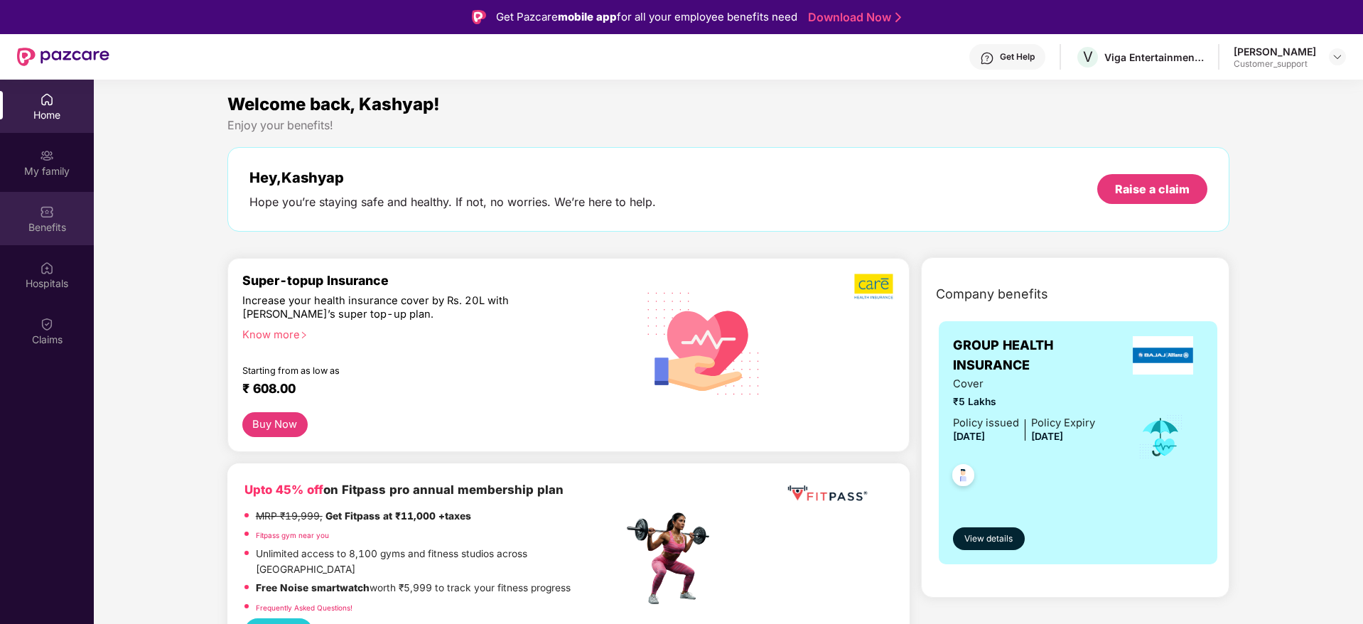
click at [53, 229] on div "Benefits" at bounding box center [47, 227] width 94 height 14
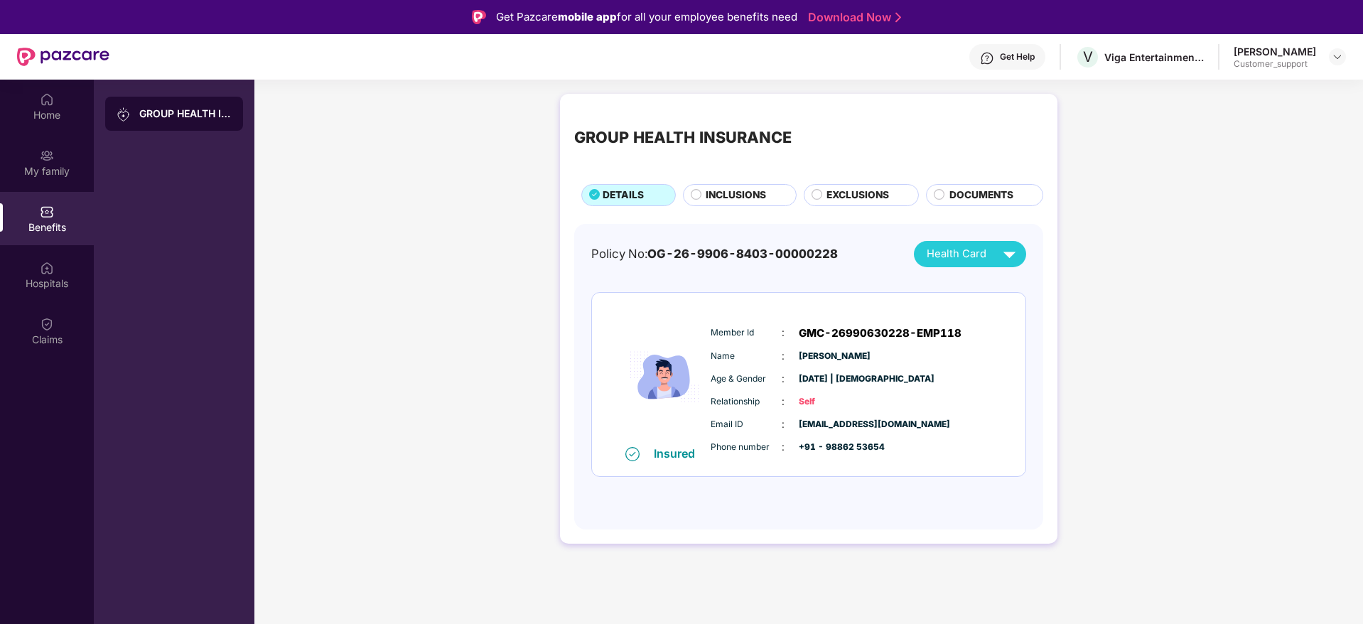
click at [863, 181] on div "GROUP HEALTH INSURANCE DETAILS INCLUSIONS EXCLUSIONS DOCUMENTS" at bounding box center [808, 157] width 469 height 98
click at [859, 195] on span "EXCLUSIONS" at bounding box center [858, 196] width 63 height 16
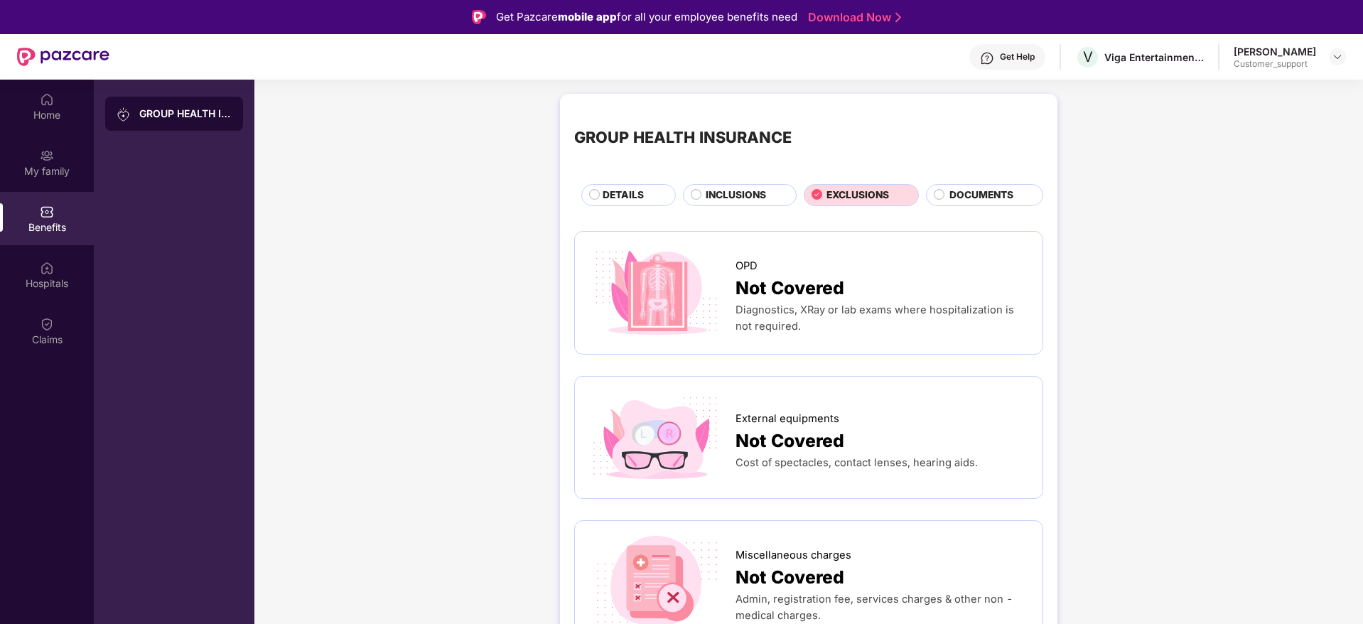
click at [621, 193] on span "DETAILS" at bounding box center [623, 196] width 41 height 16
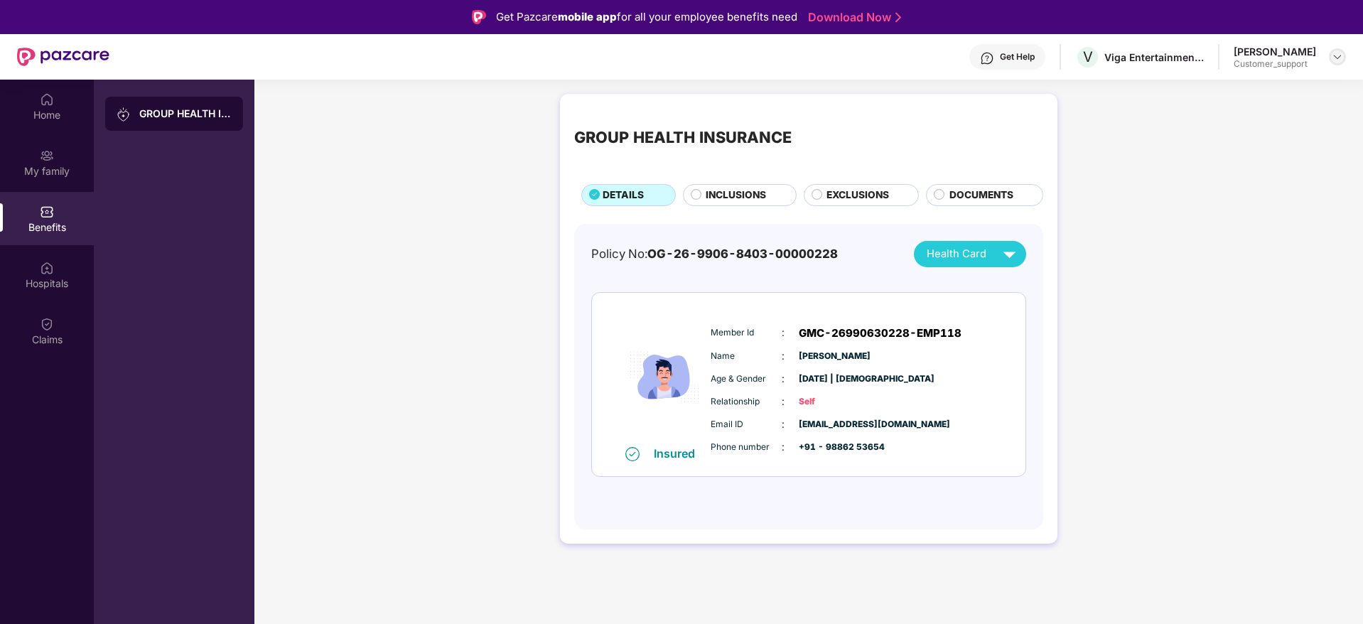
click at [1341, 57] on img at bounding box center [1337, 56] width 11 height 11
click at [1255, 81] on div "Switch to support view" at bounding box center [1271, 91] width 185 height 28
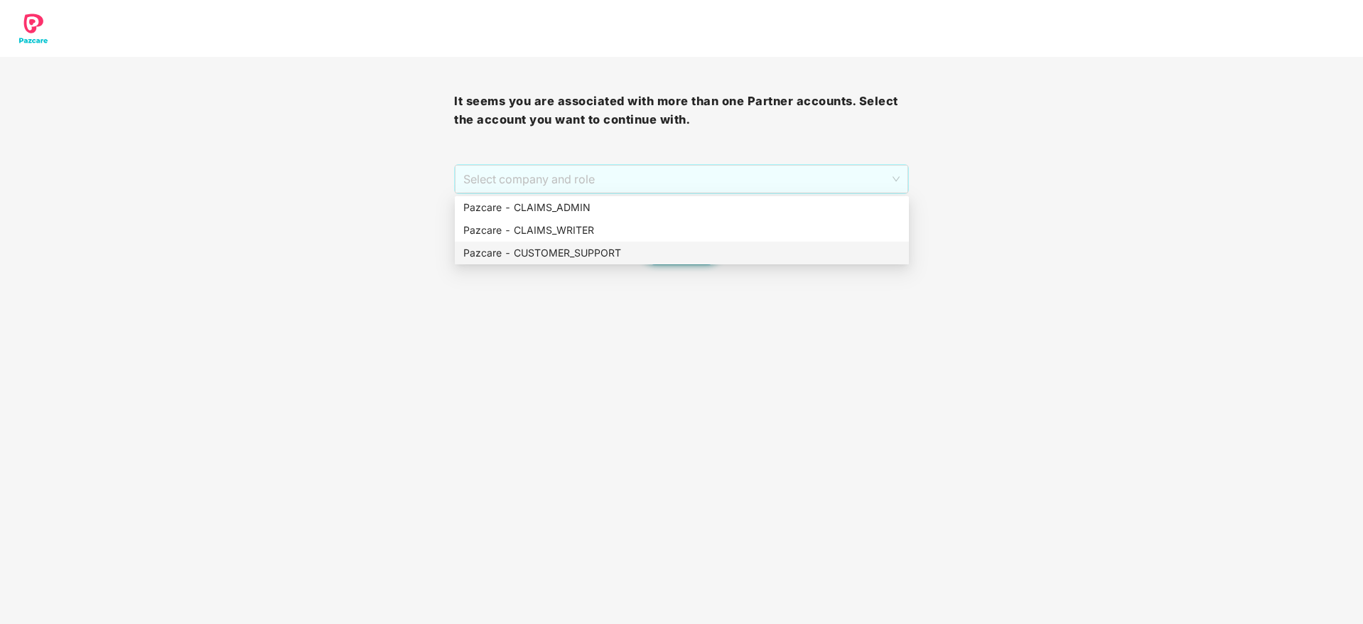
drag, startPoint x: 716, startPoint y: 186, endPoint x: 700, endPoint y: 259, distance: 74.9
click at [700, 259] on body "It seems you are associated with more than one Partner accounts. Select the acc…" at bounding box center [681, 312] width 1363 height 624
click at [700, 259] on div "Pazcare - CUSTOMER_SUPPORT" at bounding box center [681, 253] width 437 height 16
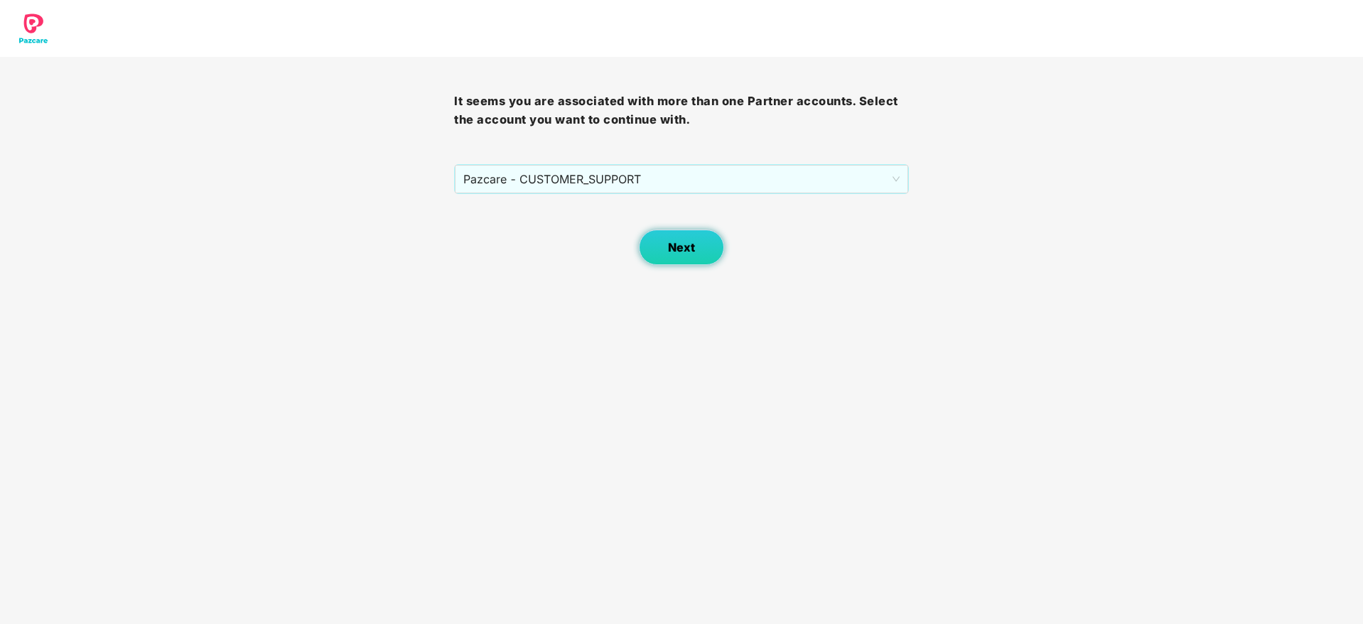
click at [687, 259] on button "Next" at bounding box center [681, 248] width 85 height 36
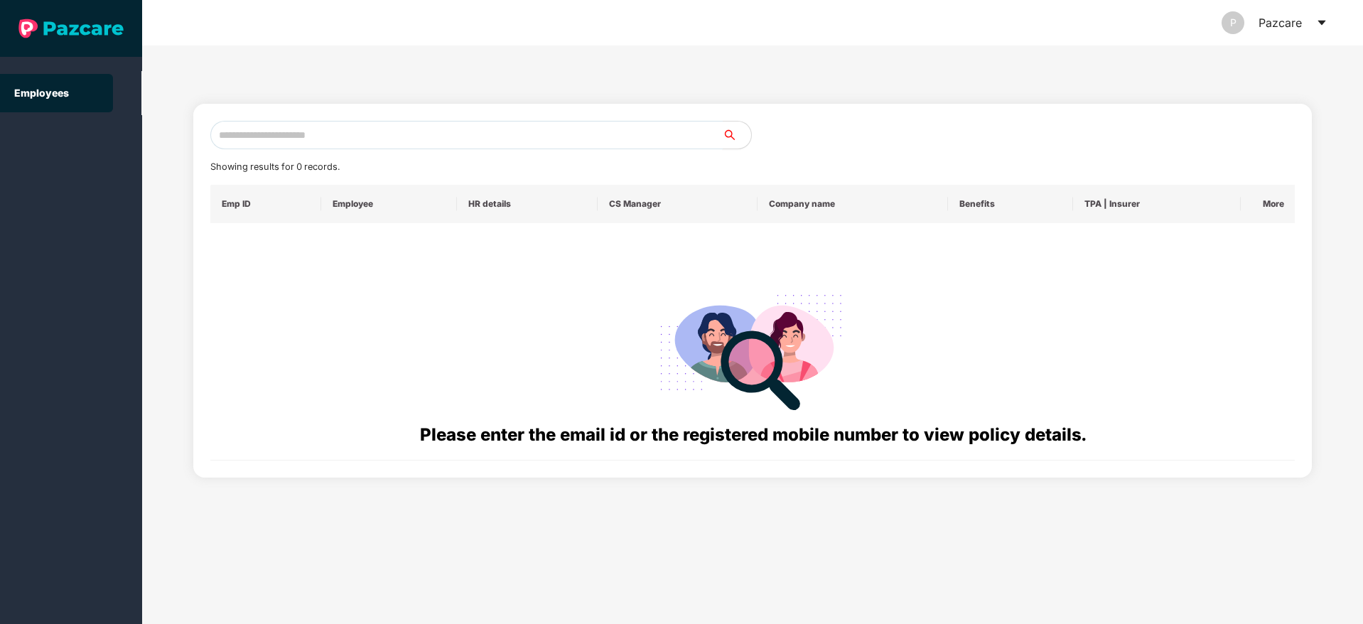
click at [460, 132] on input "text" at bounding box center [466, 135] width 513 height 28
paste input "**********"
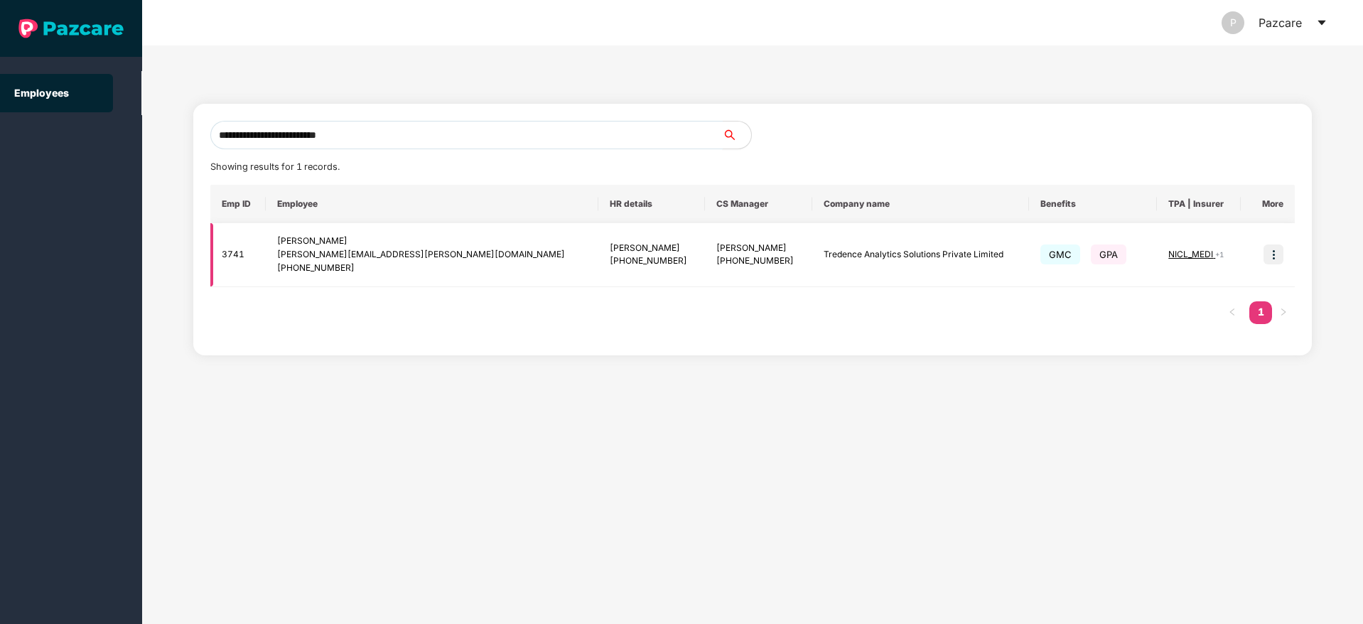
type input "**********"
drag, startPoint x: 1262, startPoint y: 250, endPoint x: 1273, endPoint y: 252, distance: 11.7
click at [1273, 252] on td at bounding box center [1268, 255] width 54 height 64
click at [1273, 252] on img at bounding box center [1274, 255] width 20 height 20
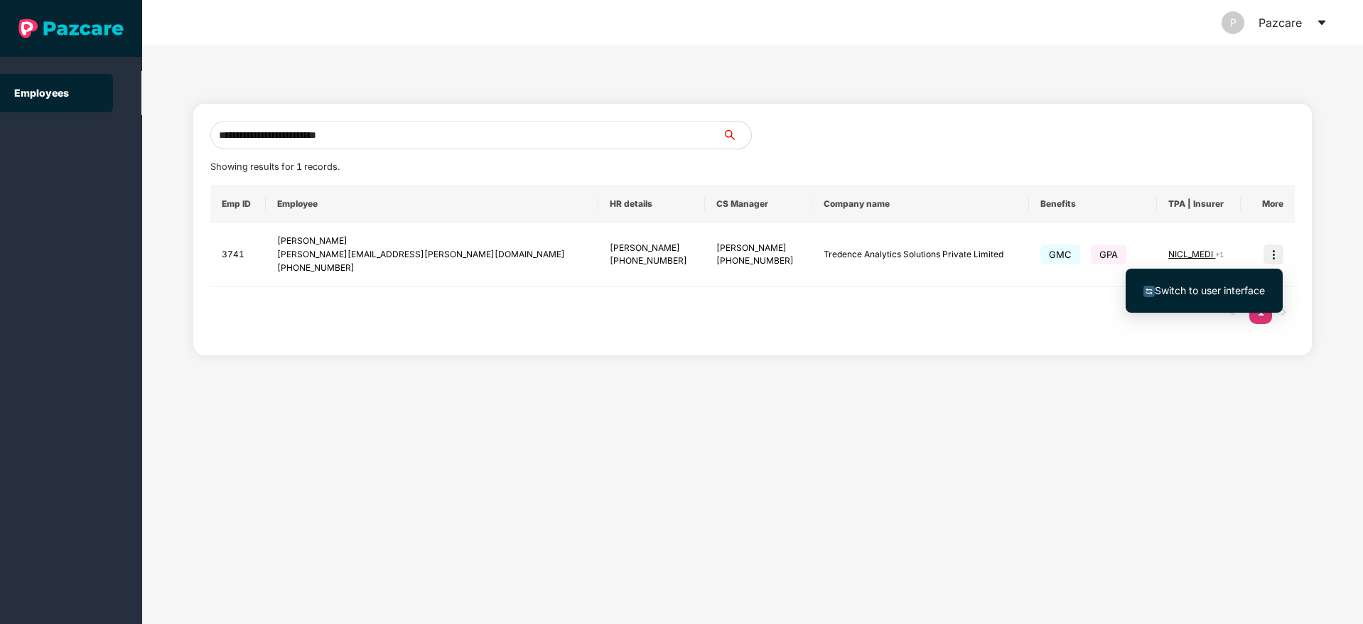
click at [1197, 289] on span "Switch to user interface" at bounding box center [1210, 290] width 110 height 12
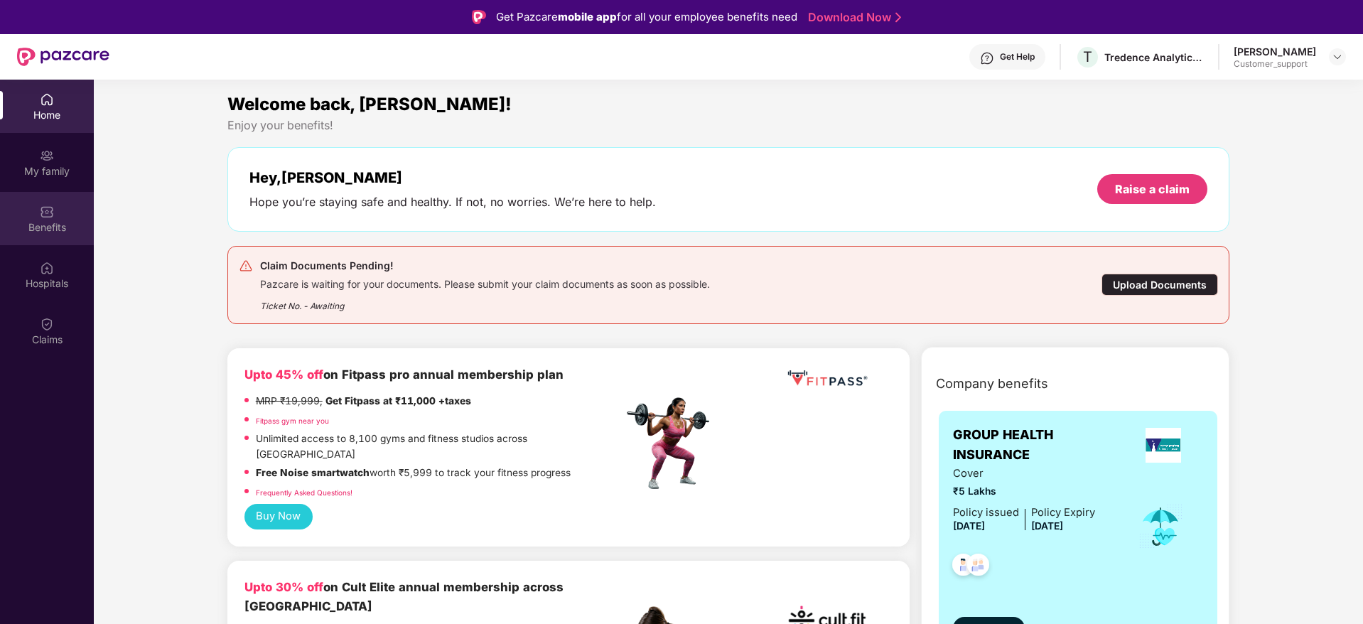
click at [47, 215] on img at bounding box center [47, 212] width 14 height 14
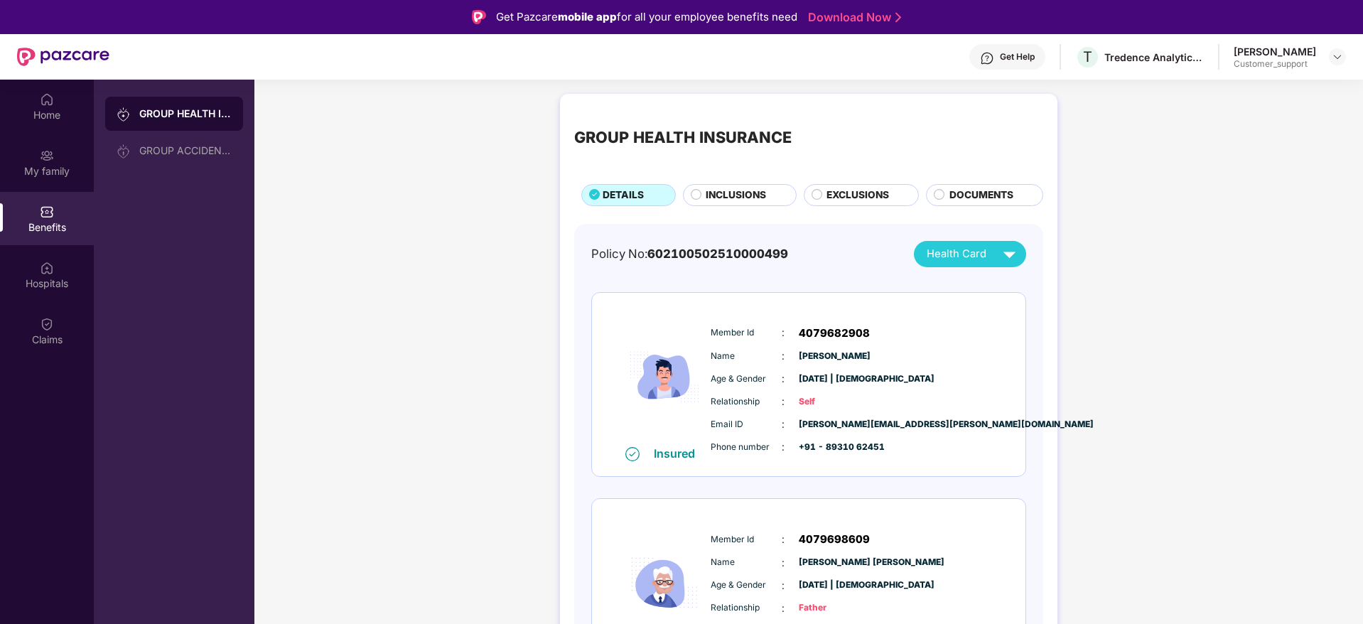
click at [743, 203] on div "INCLUSIONS" at bounding box center [744, 197] width 90 height 18
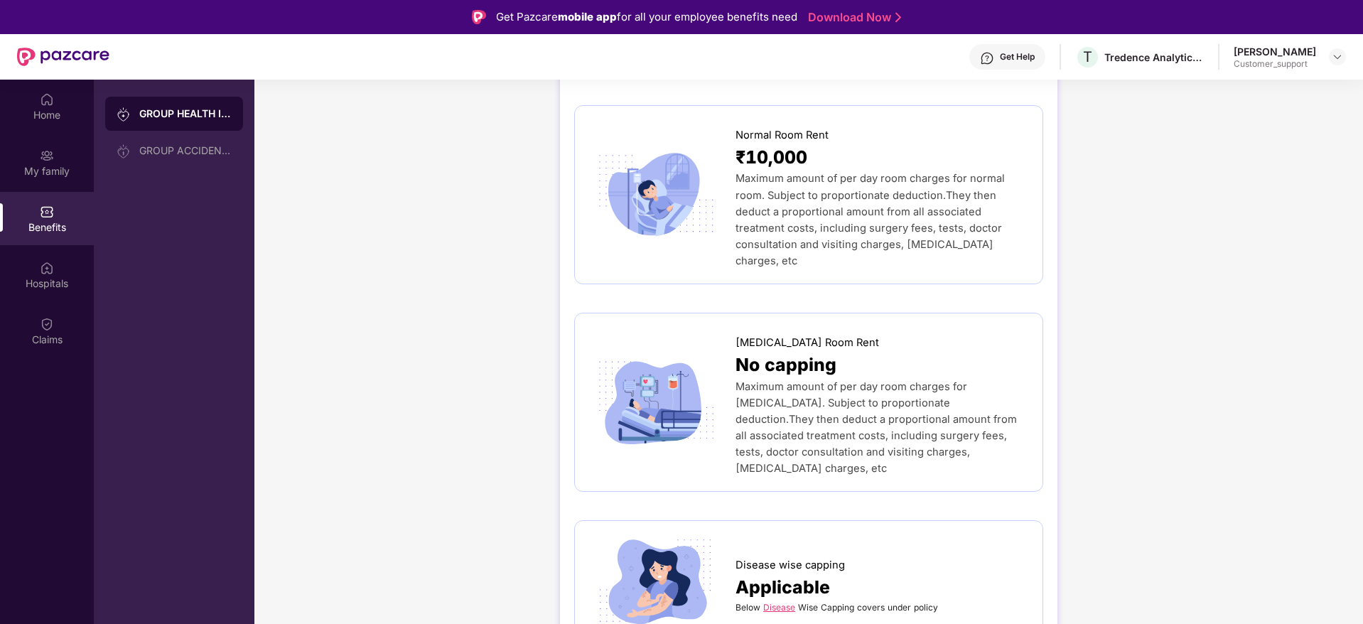
scroll to position [725, 0]
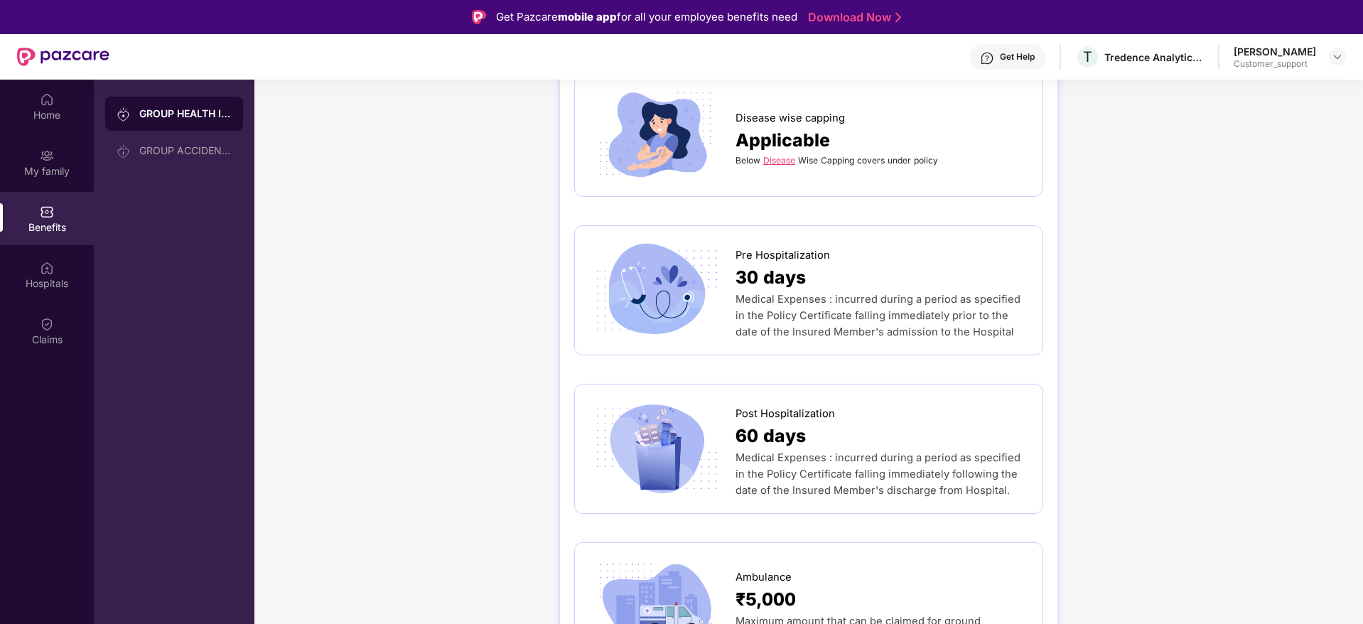
click at [773, 155] on link "Disease" at bounding box center [779, 160] width 32 height 11
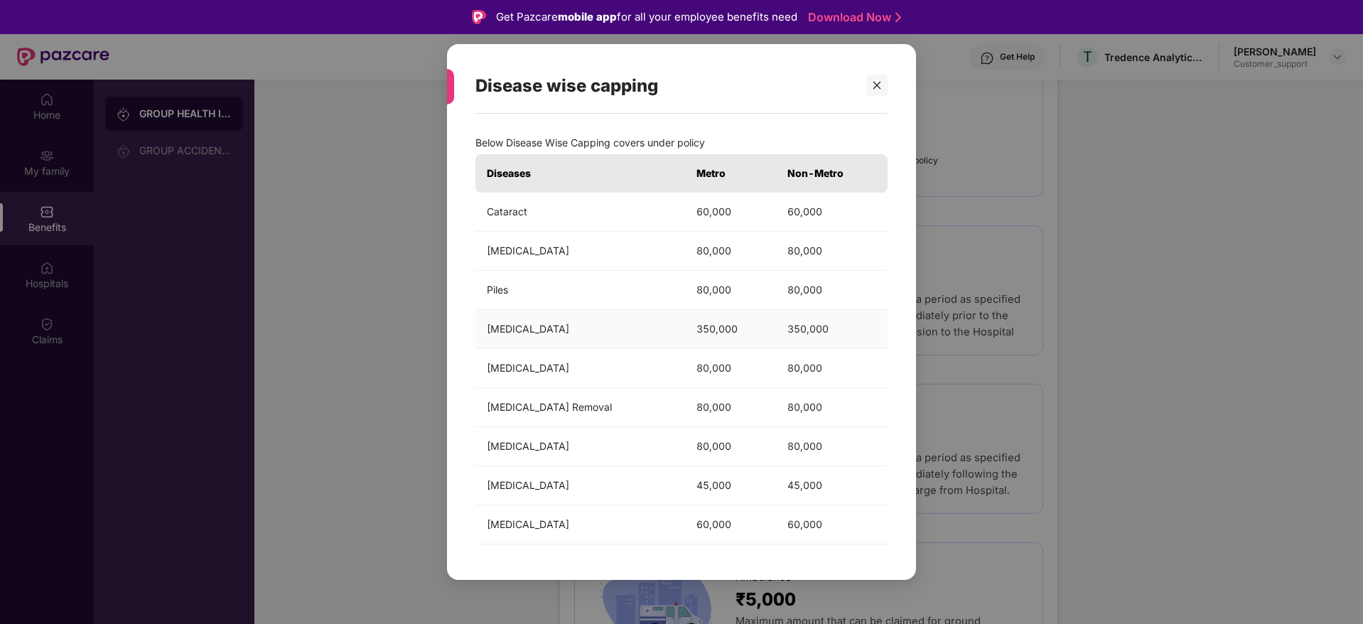
click at [685, 335] on td "350,000" at bounding box center [730, 329] width 91 height 39
drag, startPoint x: 664, startPoint y: 333, endPoint x: 673, endPoint y: 331, distance: 9.4
click at [673, 331] on tr "Knee Replacement 350,000 350,000" at bounding box center [682, 329] width 412 height 39
click at [879, 85] on icon "close" at bounding box center [877, 85] width 10 height 10
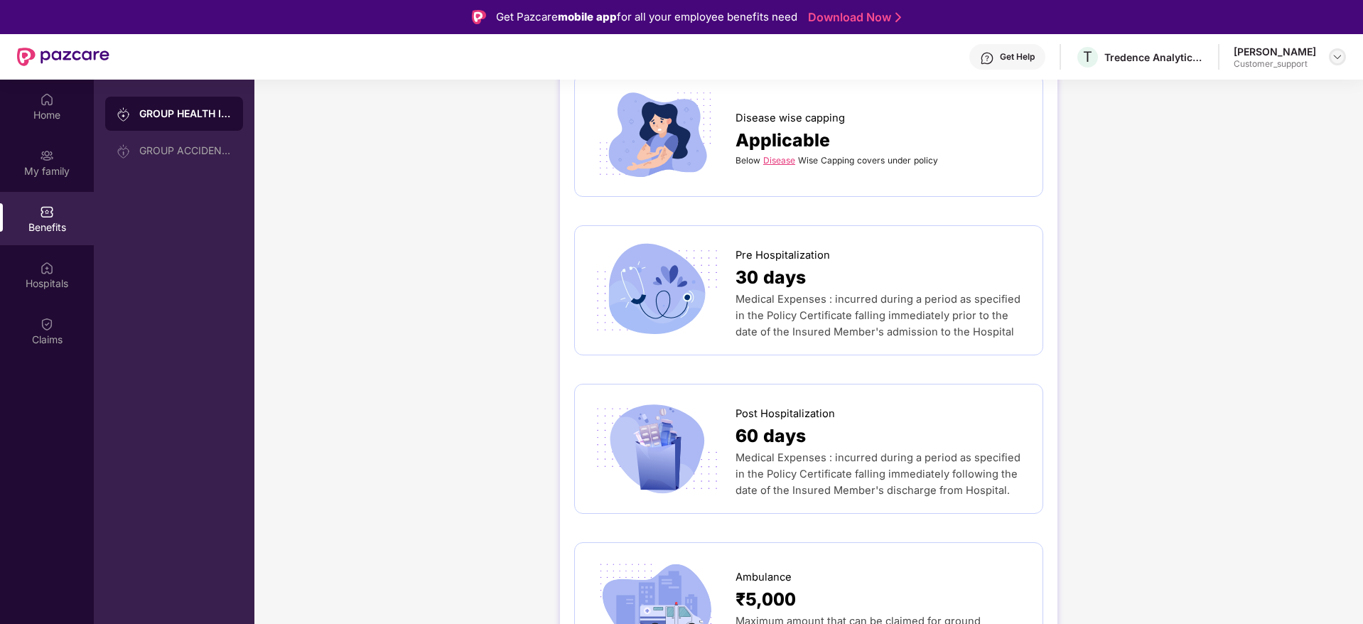
click at [1343, 60] on img at bounding box center [1337, 56] width 11 height 11
click at [1247, 95] on div "Switch to support view" at bounding box center [1271, 91] width 185 height 28
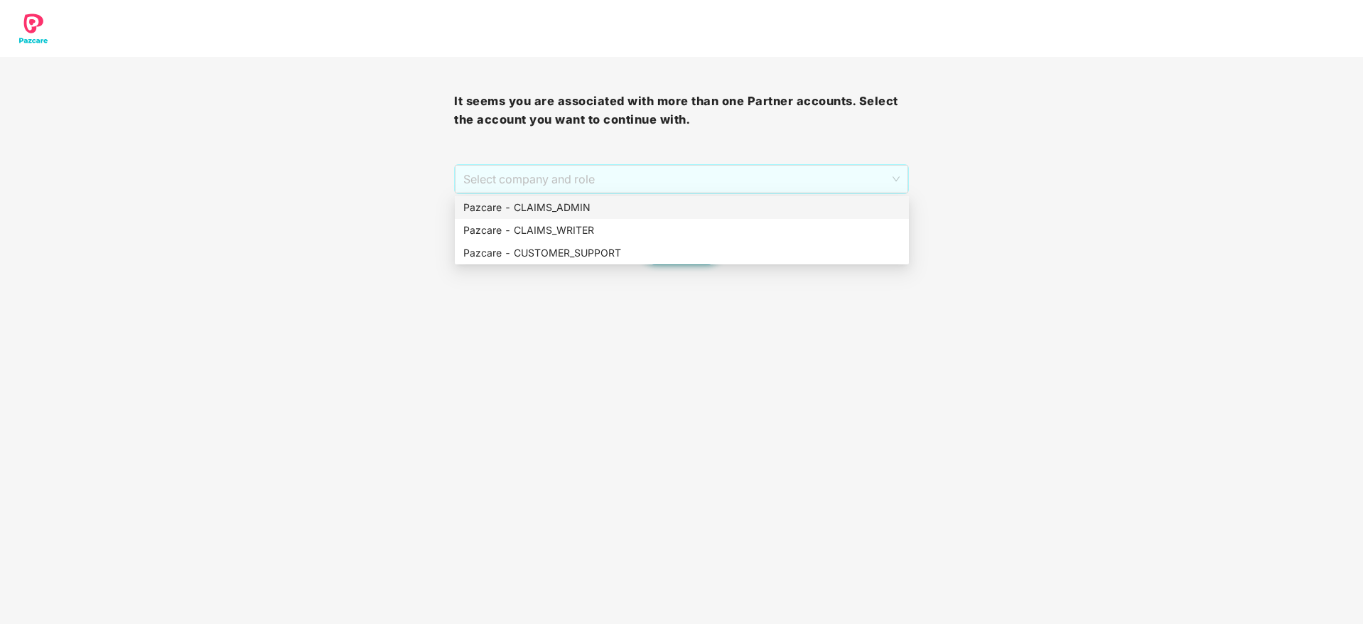
drag, startPoint x: 613, startPoint y: 172, endPoint x: 609, endPoint y: 211, distance: 39.3
click at [609, 211] on body "It seems you are associated with more than one Partner accounts. Select the acc…" at bounding box center [681, 312] width 1363 height 624
click at [609, 211] on div "Pazcare - CLAIMS_ADMIN" at bounding box center [681, 208] width 437 height 16
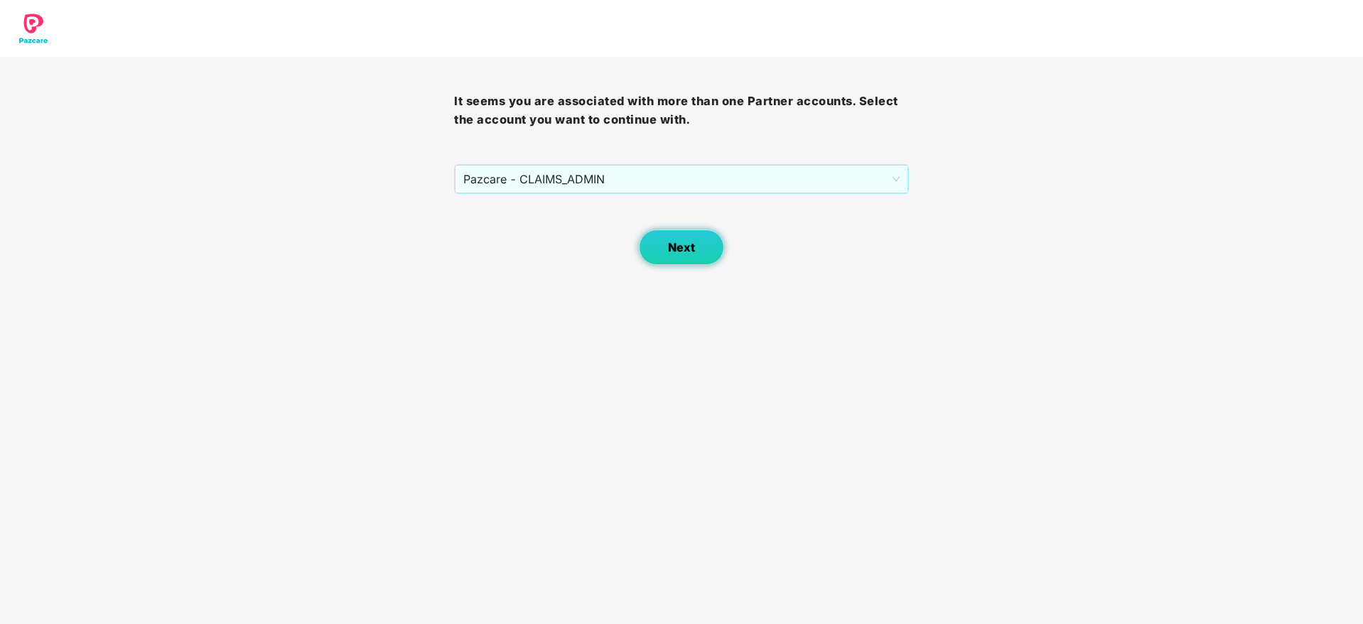
click at [683, 253] on span "Next" at bounding box center [681, 248] width 27 height 14
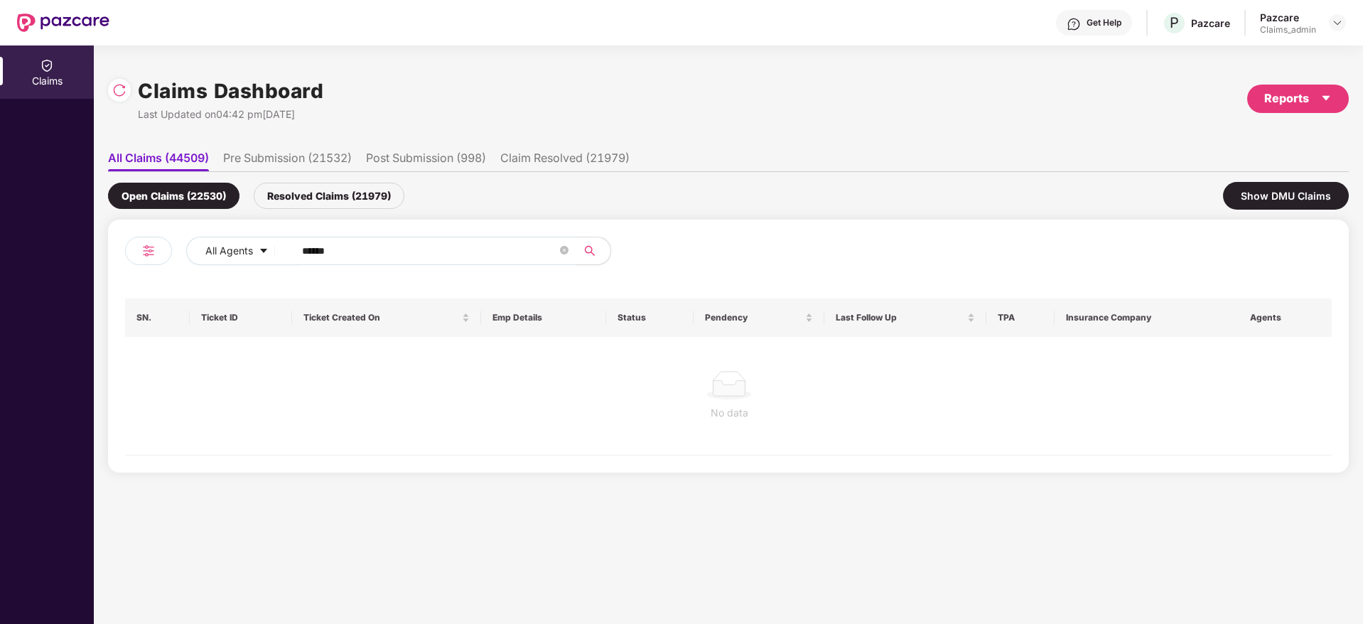
drag, startPoint x: 345, startPoint y: 252, endPoint x: 272, endPoint y: 268, distance: 74.9
click at [272, 268] on div "All Agents ******" at bounding box center [427, 257] width 604 height 40
paste input "********"
type input "**********"
drag, startPoint x: 386, startPoint y: 250, endPoint x: 232, endPoint y: 255, distance: 154.4
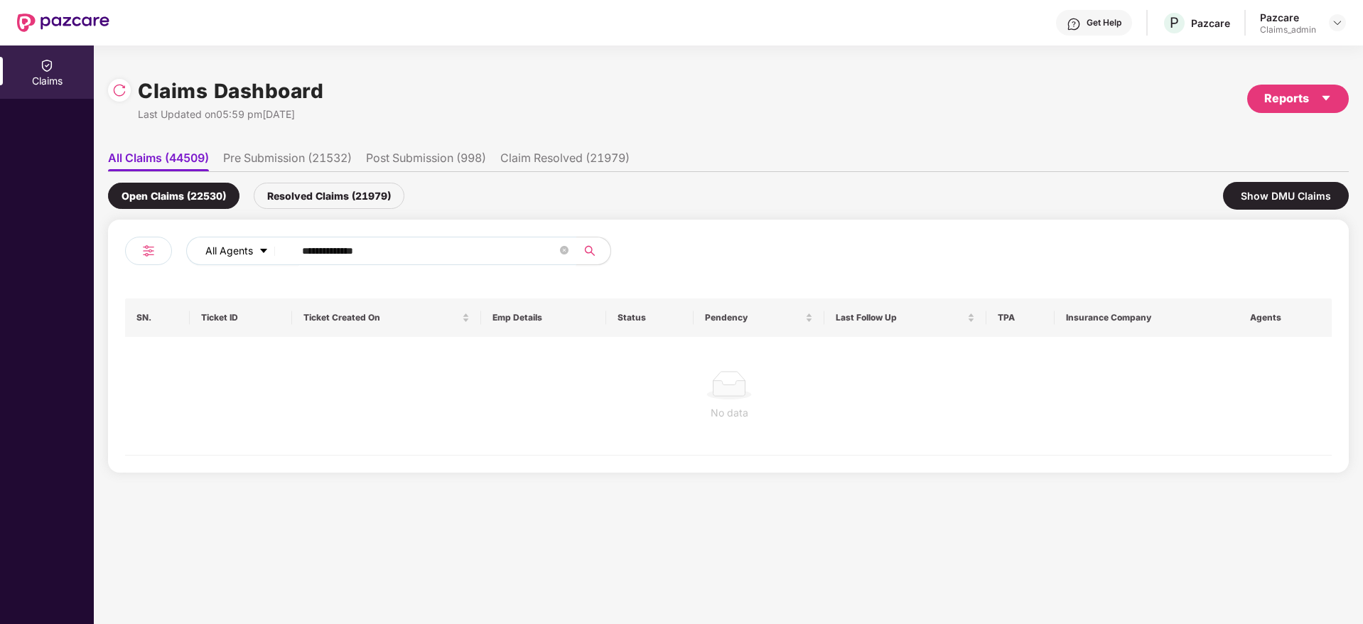
click at [232, 255] on div "**********" at bounding box center [548, 251] width 724 height 28
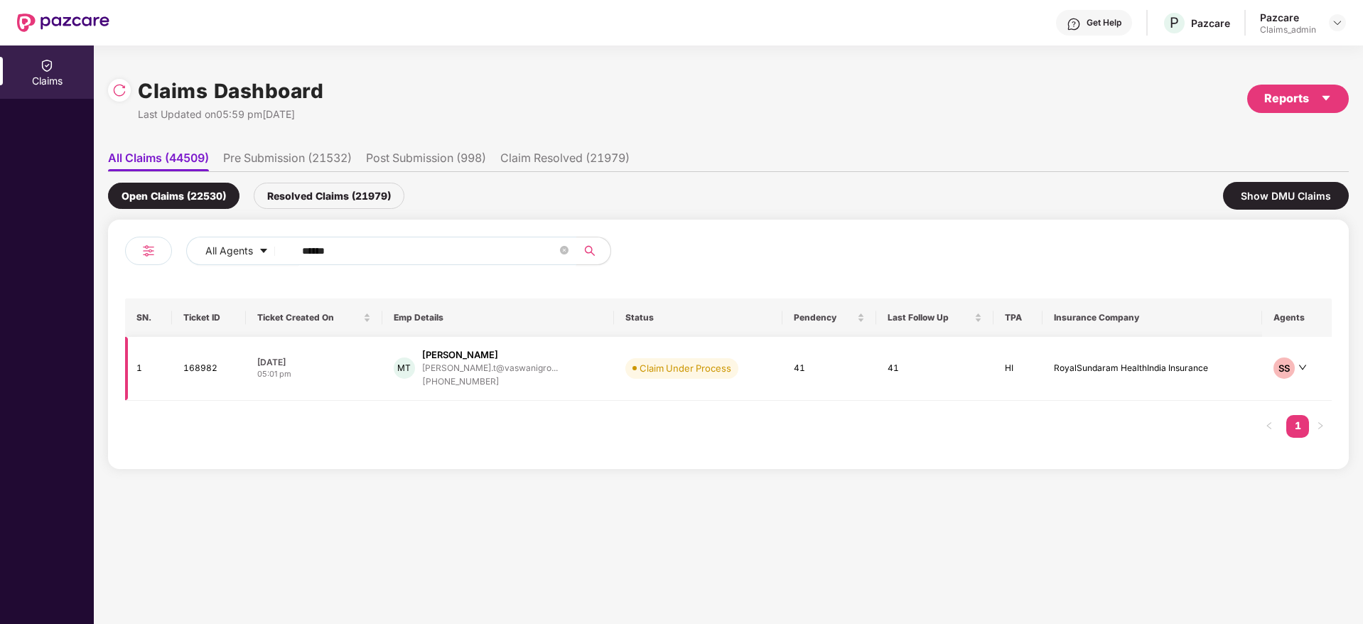
type input "******"
click at [452, 383] on div "[PHONE_NUMBER]" at bounding box center [490, 382] width 136 height 14
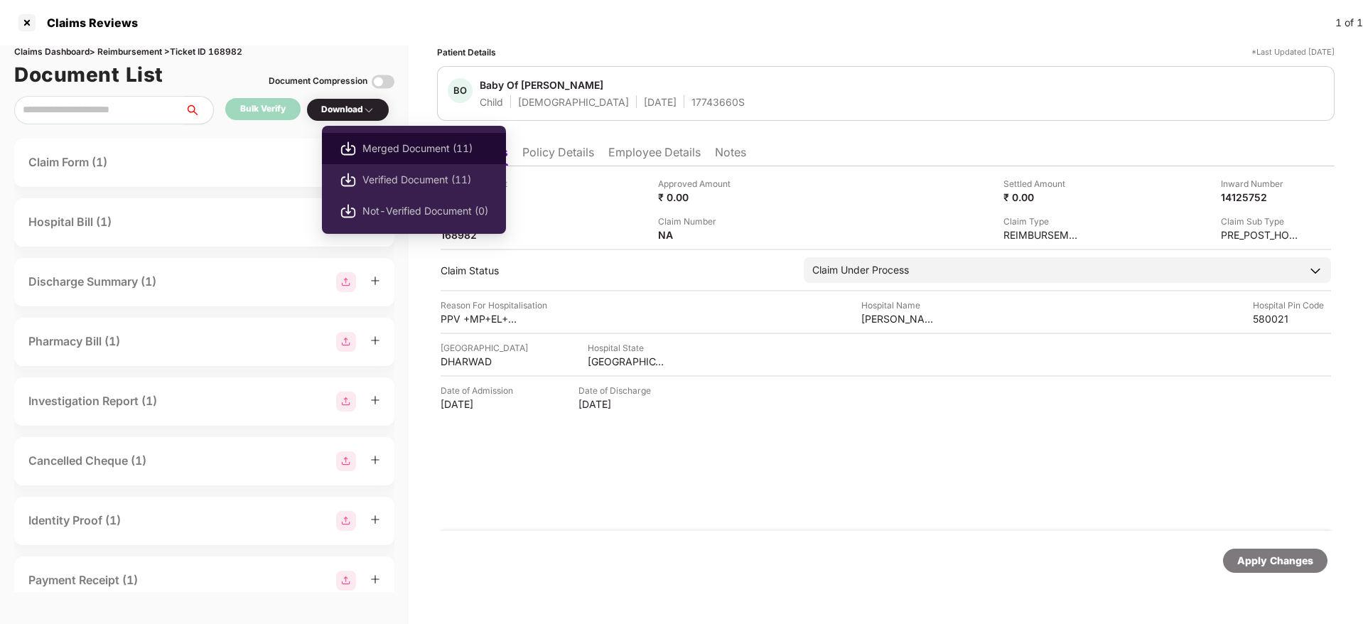
click at [363, 142] on span "Merged Document (11)" at bounding box center [426, 149] width 126 height 16
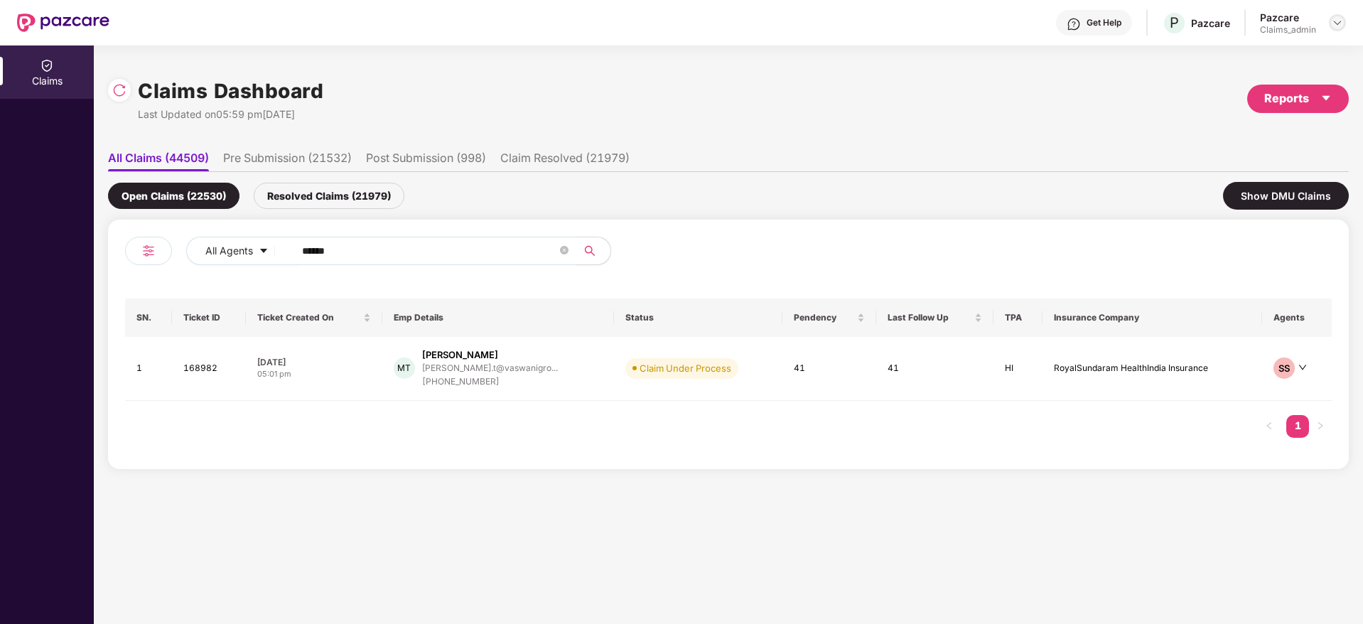
click at [1341, 21] on img at bounding box center [1337, 22] width 11 height 11
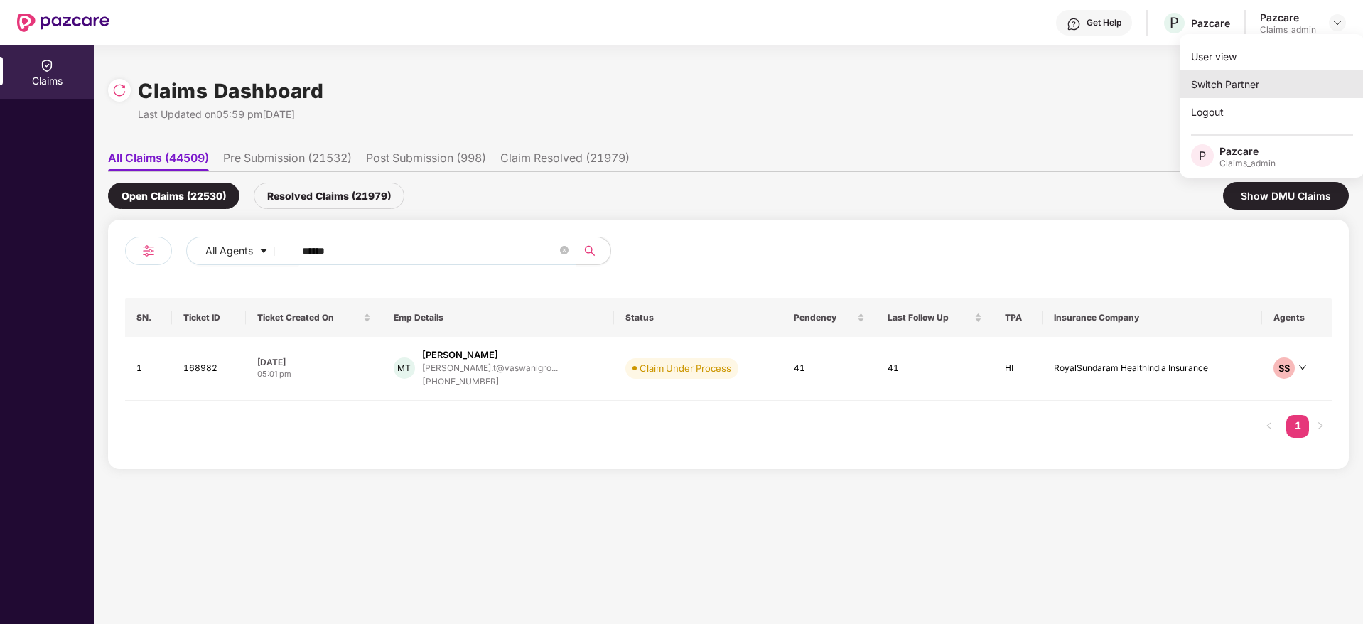
click at [1260, 91] on div "Switch Partner" at bounding box center [1272, 84] width 185 height 28
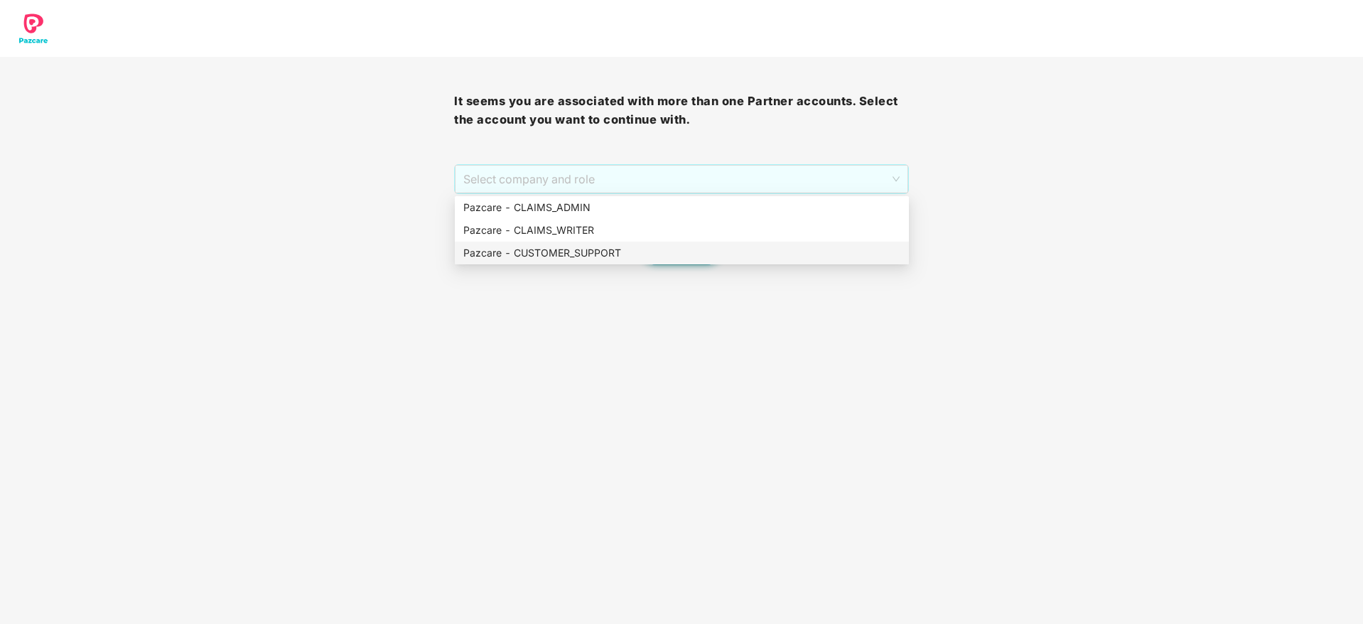
drag, startPoint x: 660, startPoint y: 172, endPoint x: 652, endPoint y: 256, distance: 84.3
click at [652, 256] on body "It seems you are associated with more than one Partner accounts. Select the acc…" at bounding box center [681, 312] width 1363 height 624
click at [652, 256] on div "Pazcare - CUSTOMER_SUPPORT" at bounding box center [681, 253] width 437 height 16
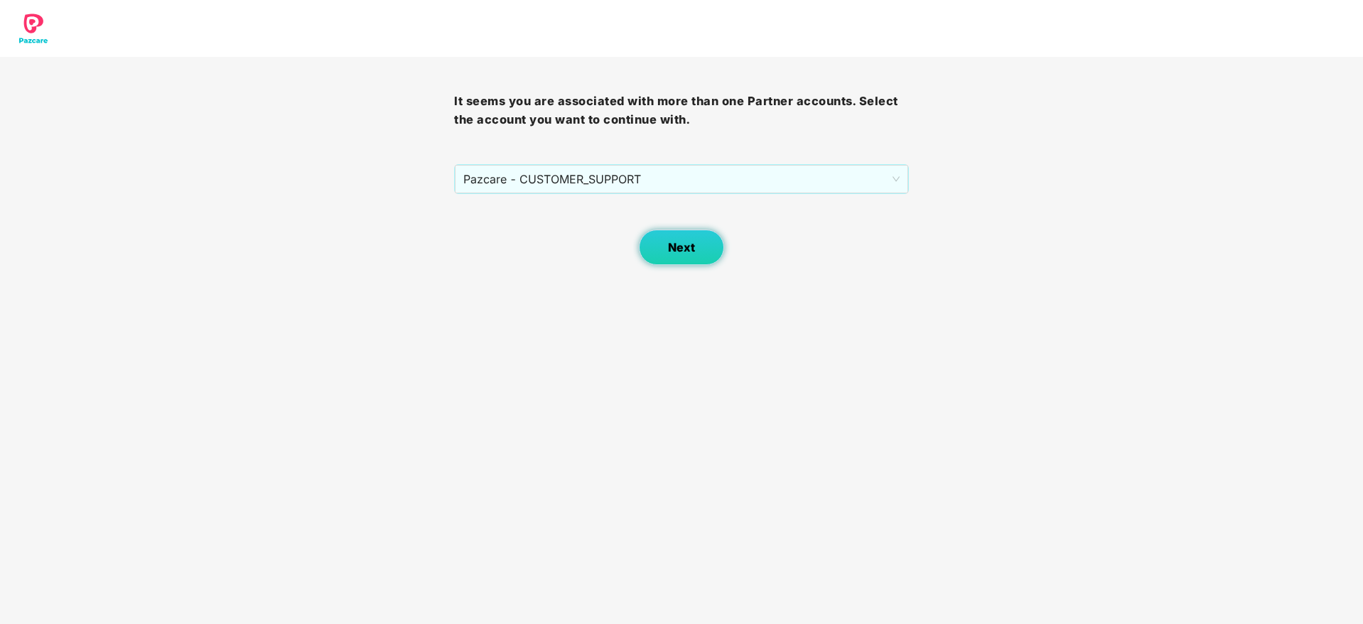
click at [681, 258] on button "Next" at bounding box center [681, 248] width 85 height 36
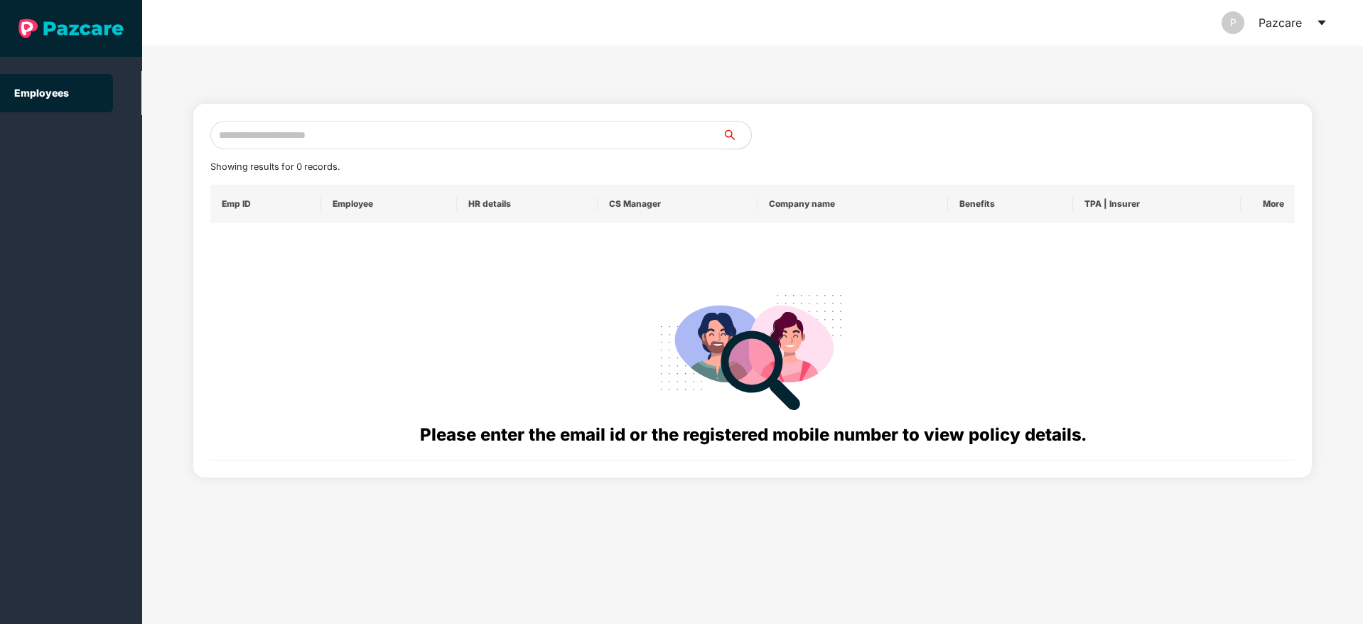
click at [422, 146] on input "text" at bounding box center [466, 135] width 513 height 28
type input "*"
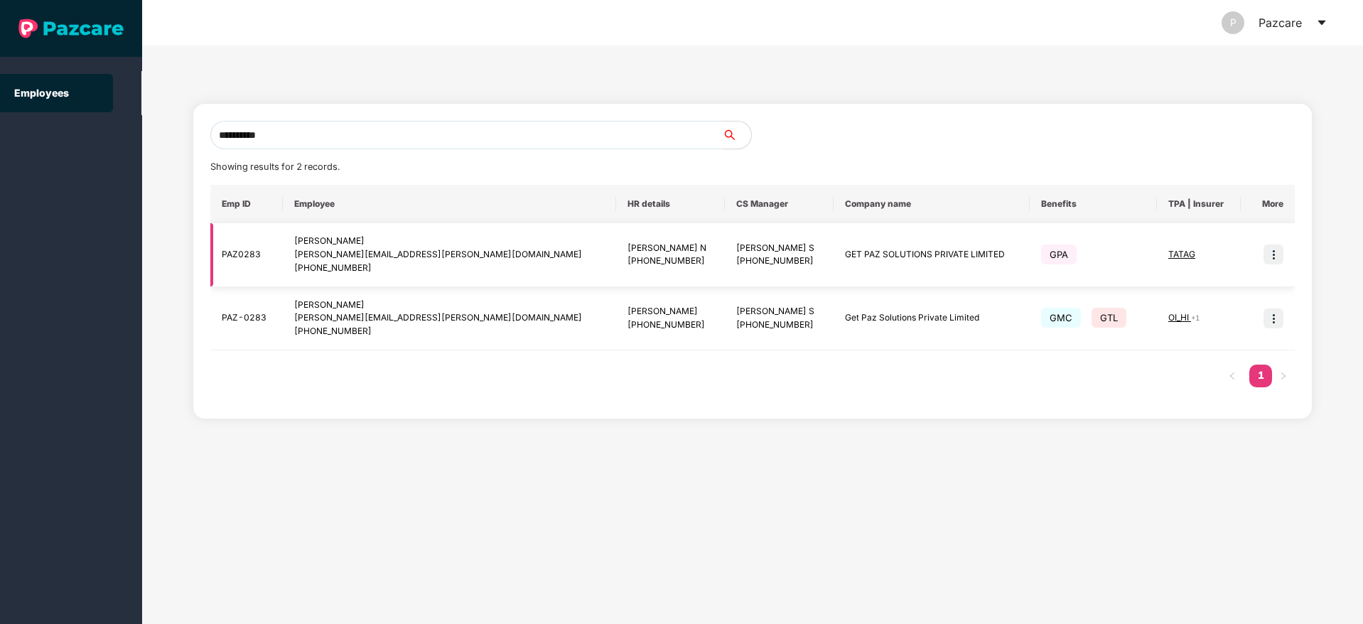
type input "**********"
click at [1275, 333] on td at bounding box center [1268, 319] width 54 height 64
click at [1271, 318] on img at bounding box center [1274, 319] width 20 height 20
click at [1186, 347] on span "Switch to user interface" at bounding box center [1205, 355] width 122 height 16
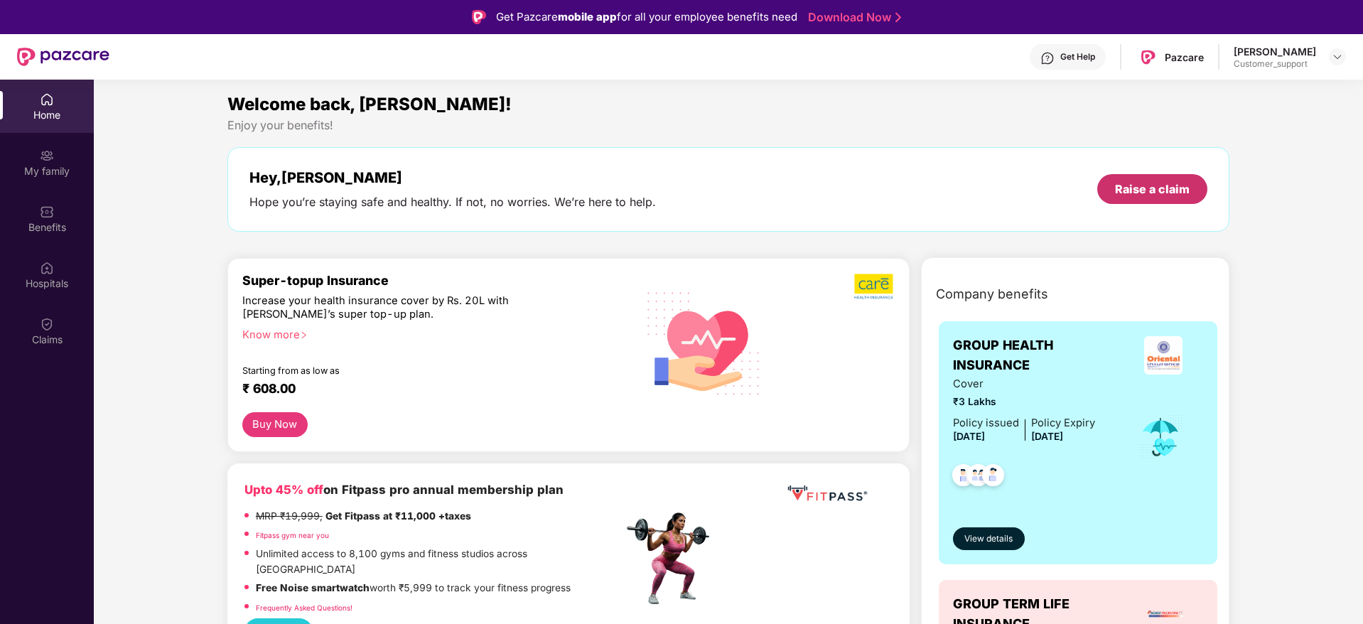
click at [1146, 190] on div "Raise a claim" at bounding box center [1152, 189] width 75 height 16
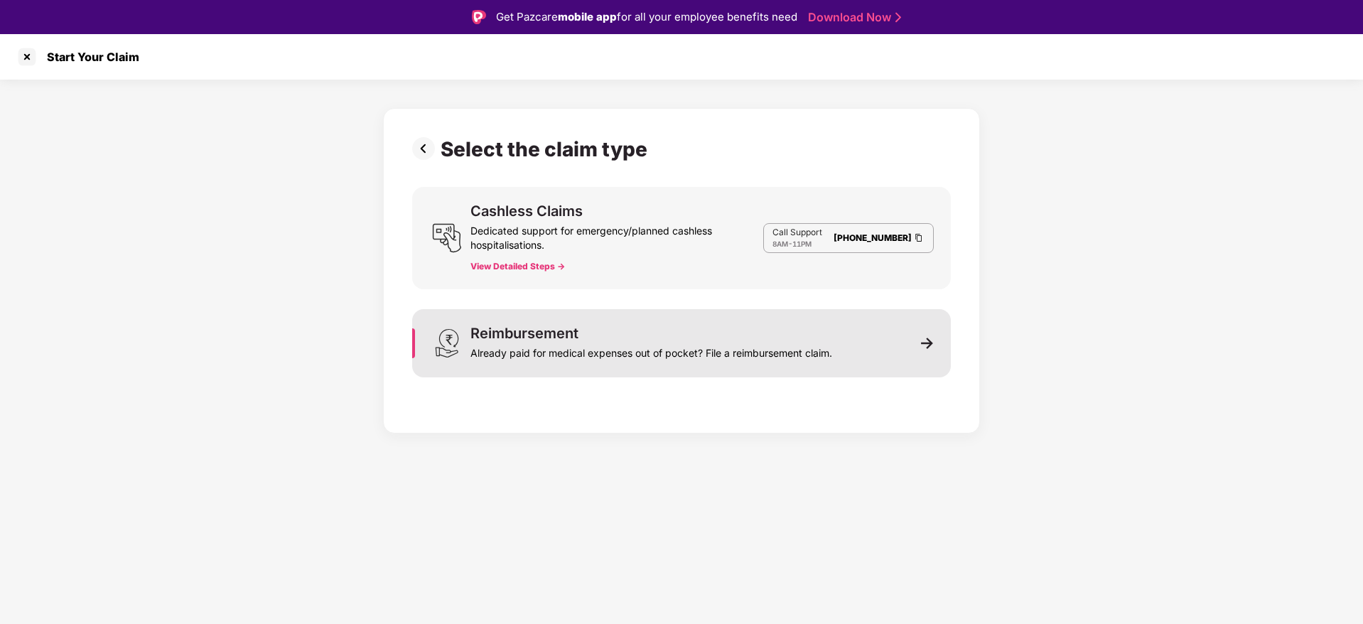
click at [594, 355] on div "Already paid for medical expenses out of pocket? File a reimbursement claim." at bounding box center [652, 351] width 362 height 20
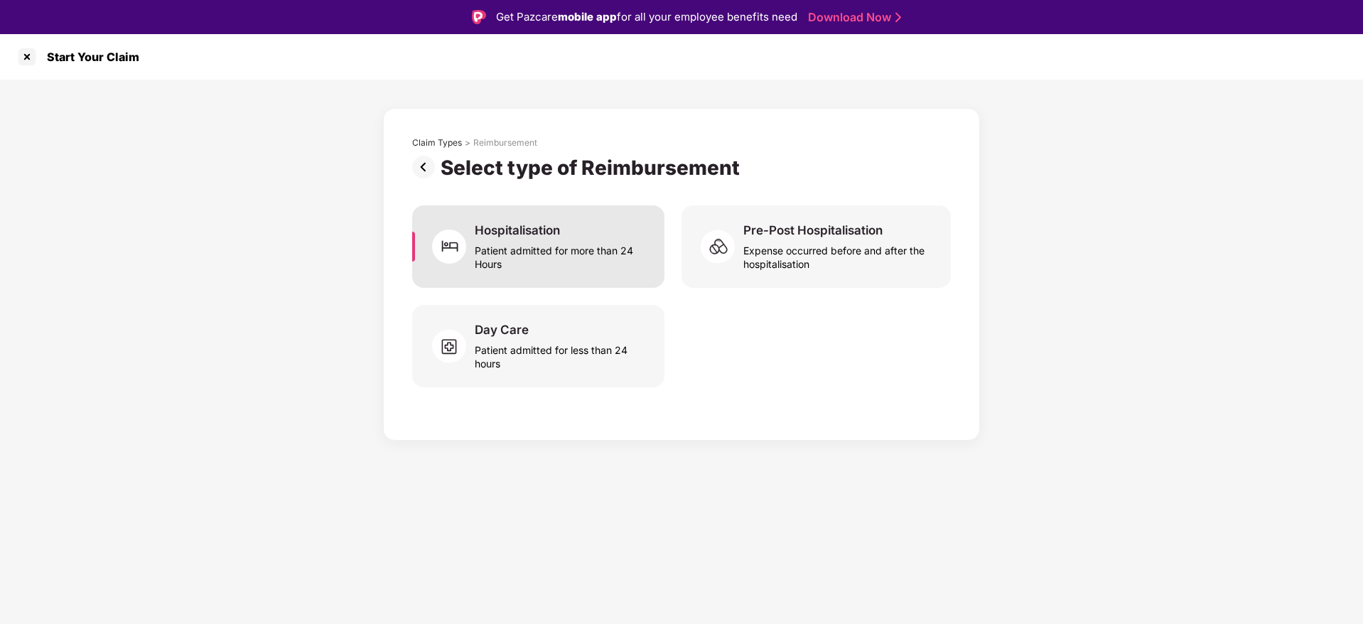
click at [586, 240] on div "Patient admitted for more than 24 Hours" at bounding box center [561, 254] width 173 height 33
